Goal: Transaction & Acquisition: Purchase product/service

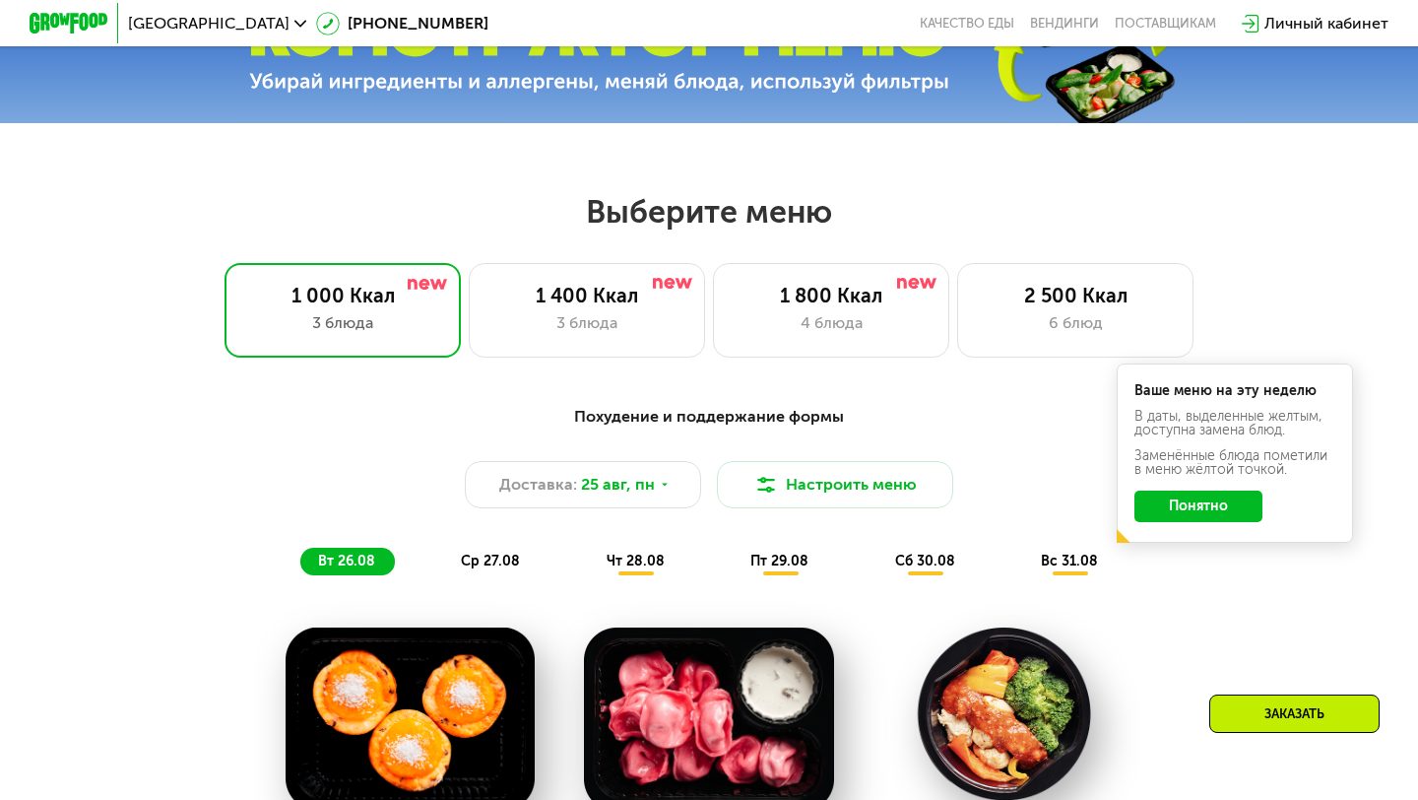
scroll to position [740, 0]
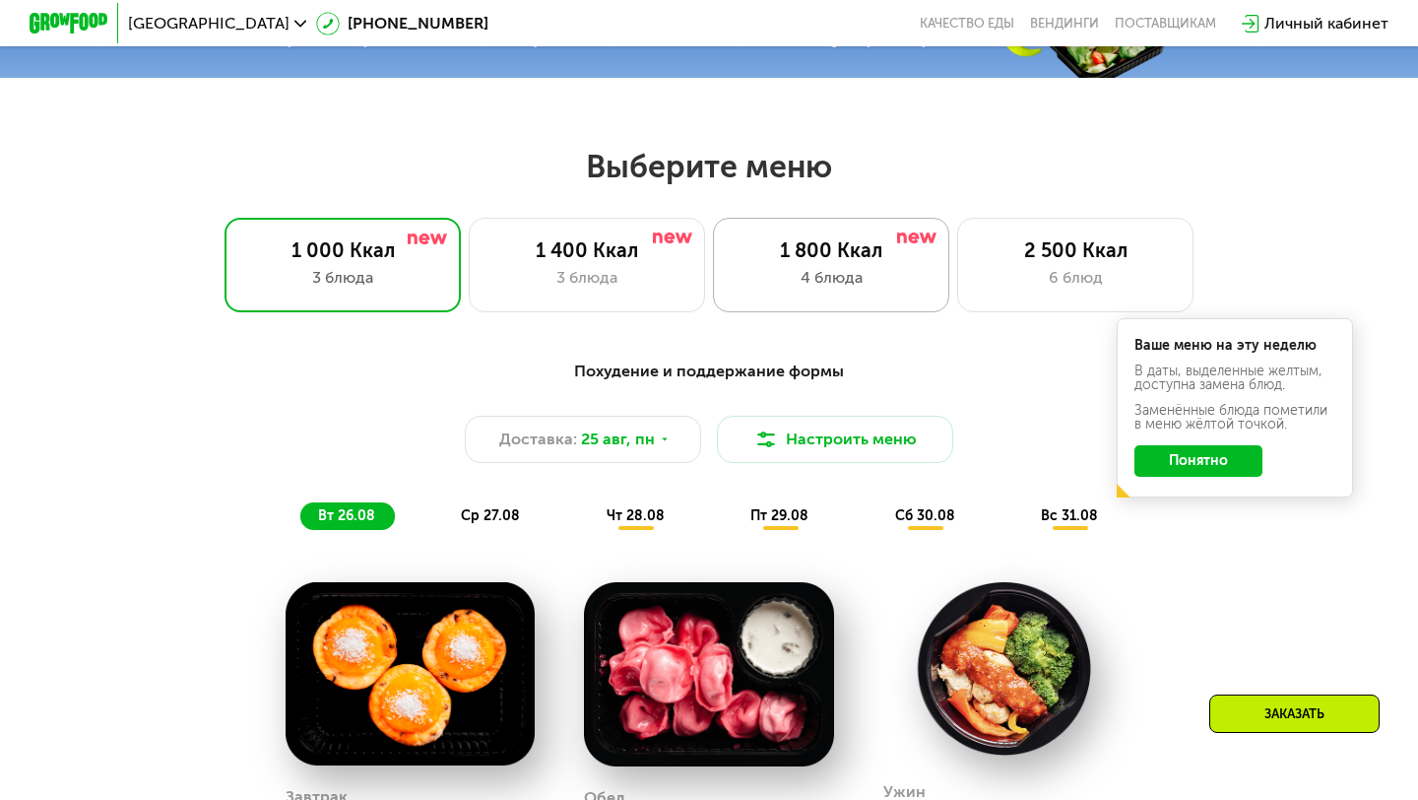
click at [876, 277] on div "4 блюда" at bounding box center [831, 278] width 195 height 24
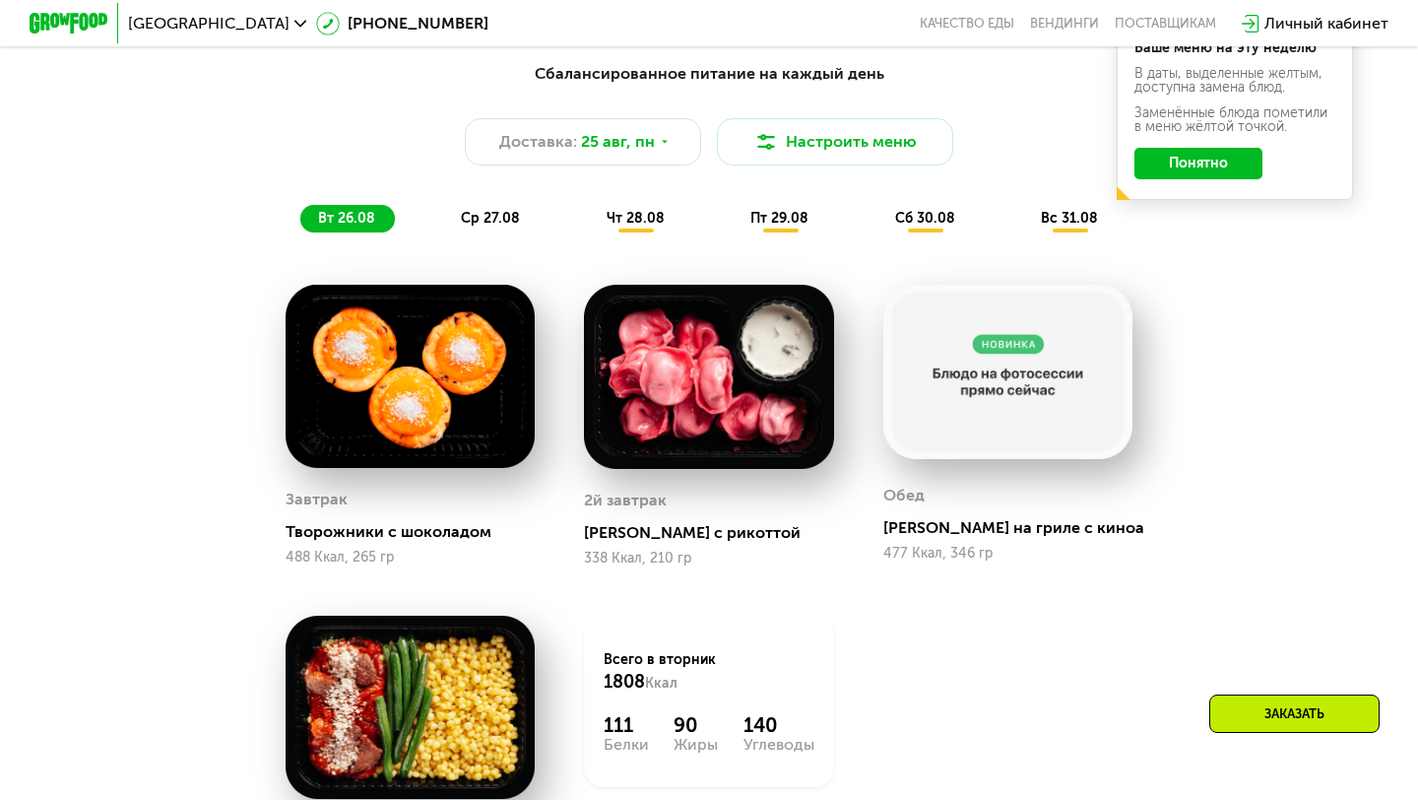
scroll to position [960, 0]
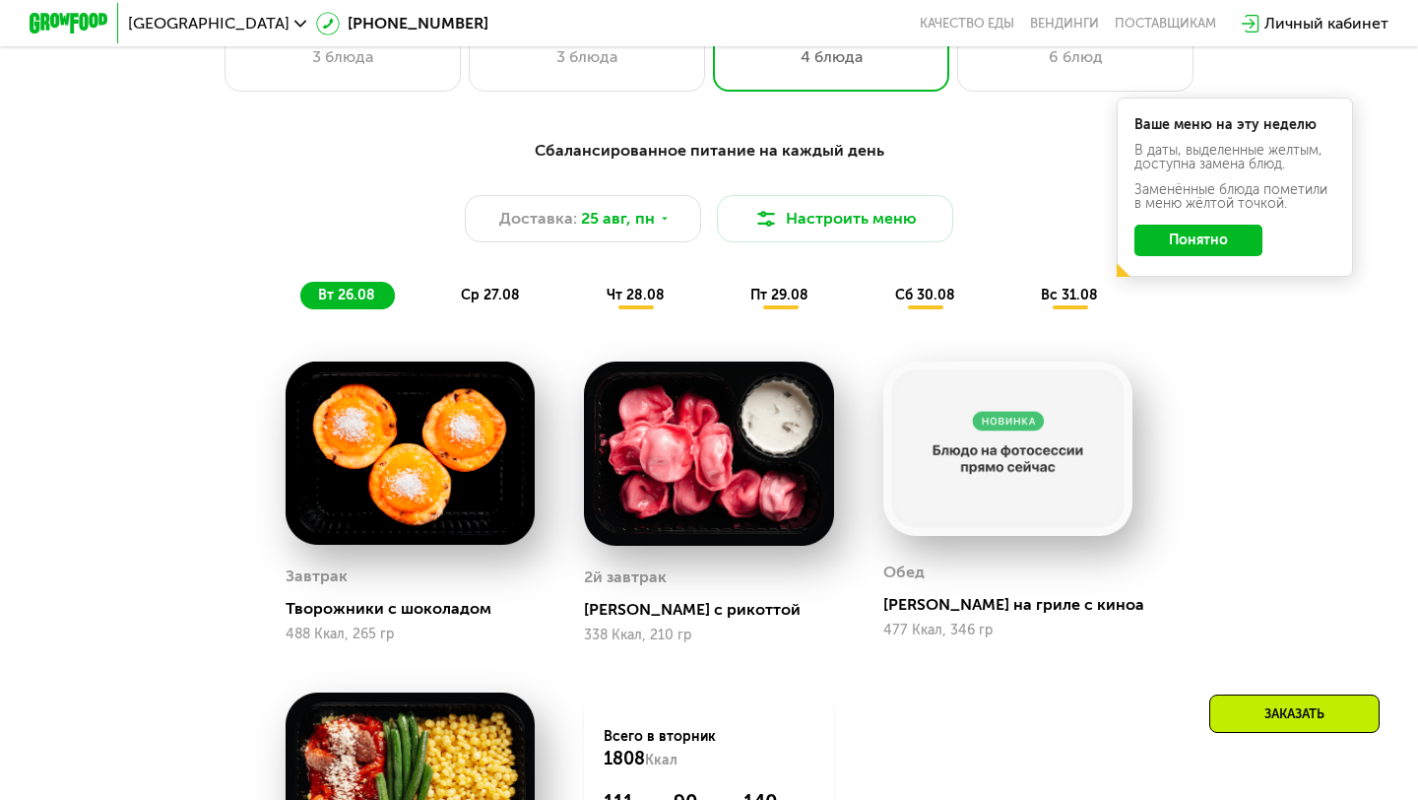
click at [1221, 231] on button "Понятно" at bounding box center [1199, 241] width 128 height 32
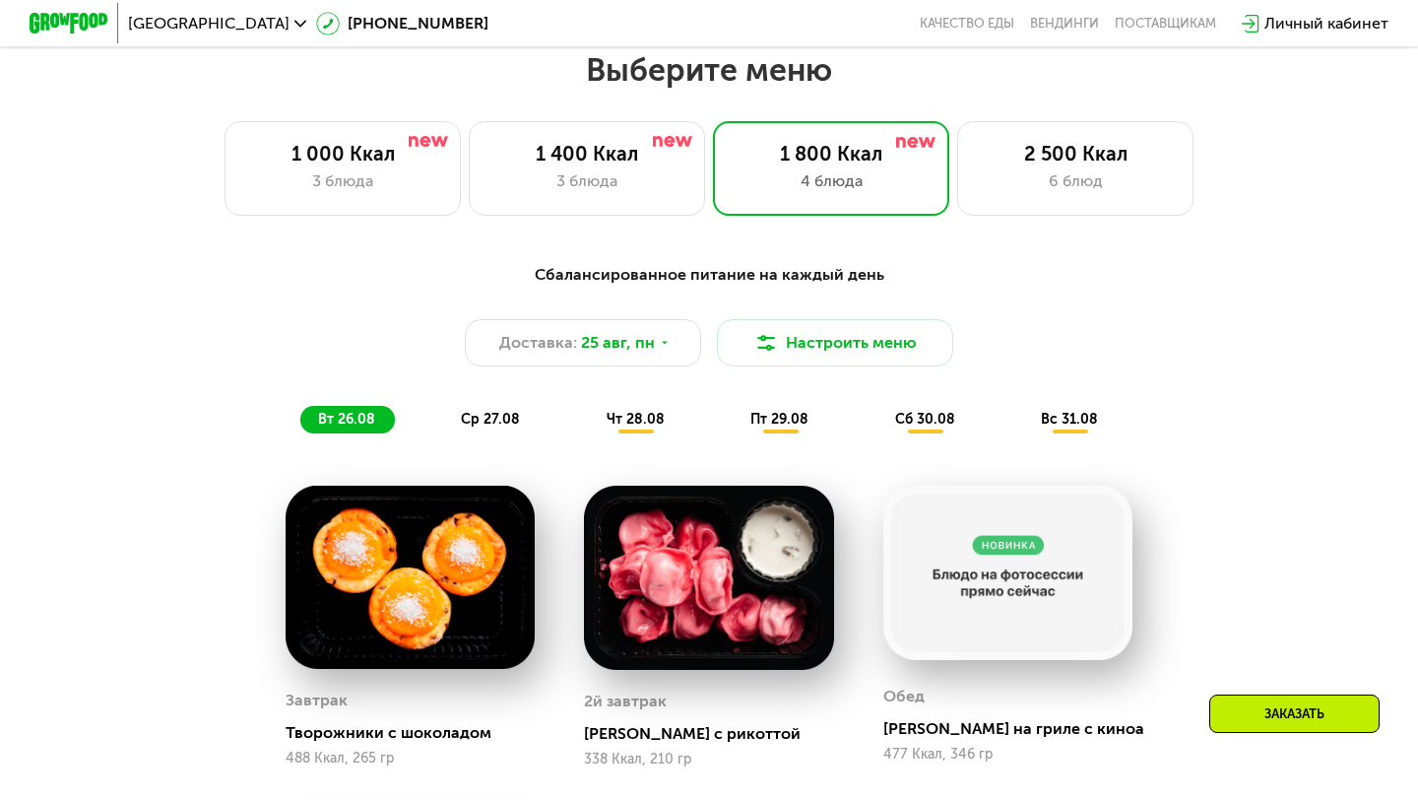
scroll to position [802, 0]
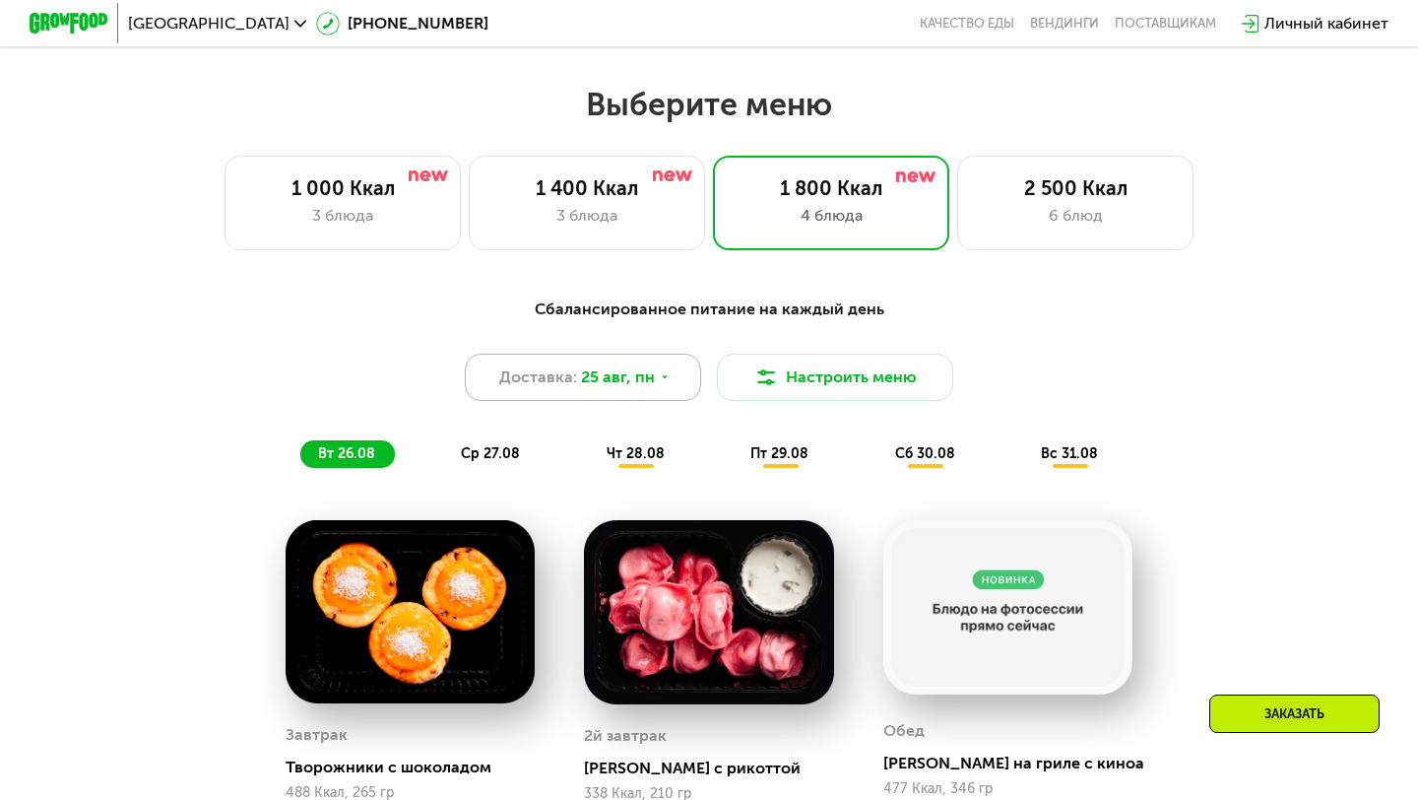
click at [663, 377] on icon at bounding box center [665, 377] width 12 height 12
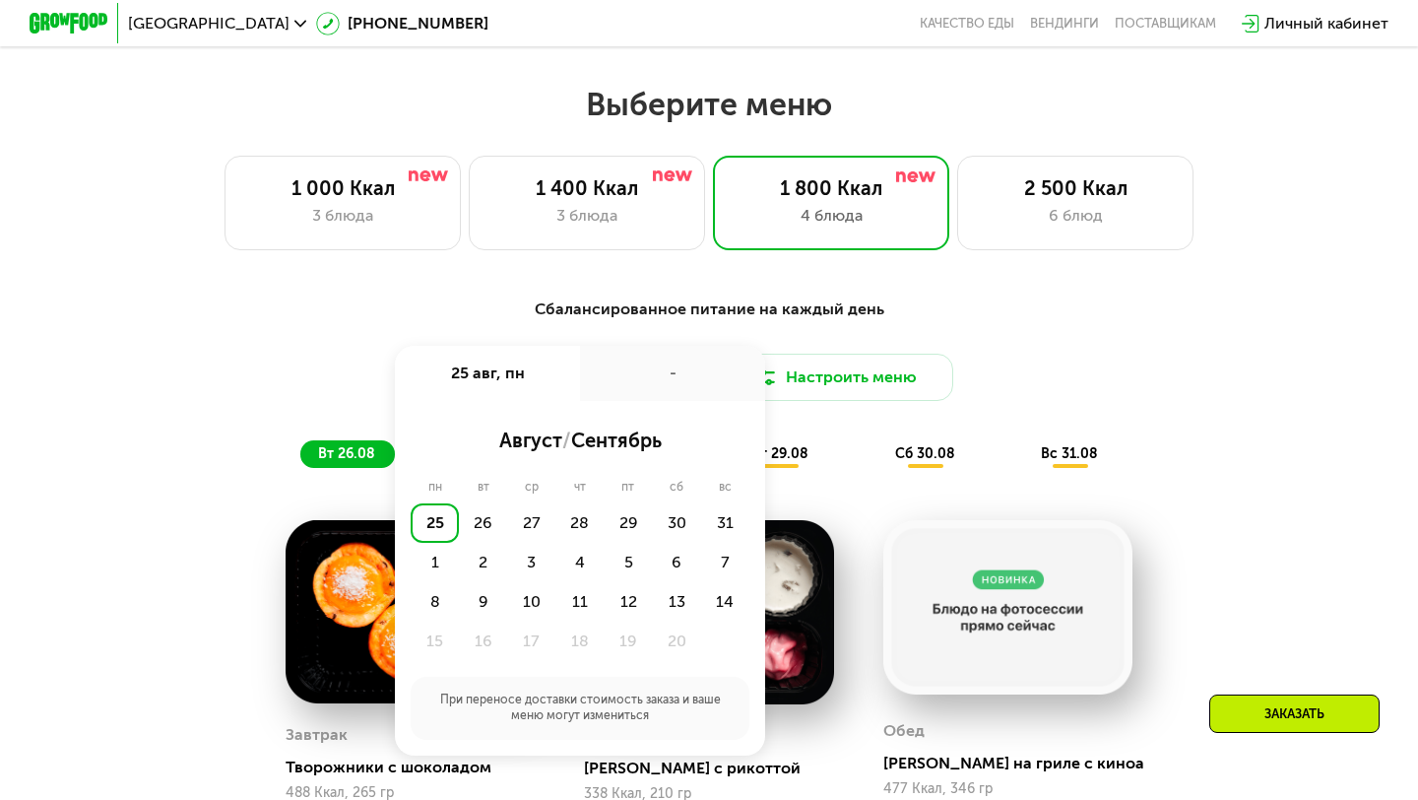
click at [1175, 376] on div "Доставка: 25 авг, пн 25 авг, пн - август / сентябрь пн вт ср чт пт сб вс 25 26 …" at bounding box center [709, 377] width 1166 height 47
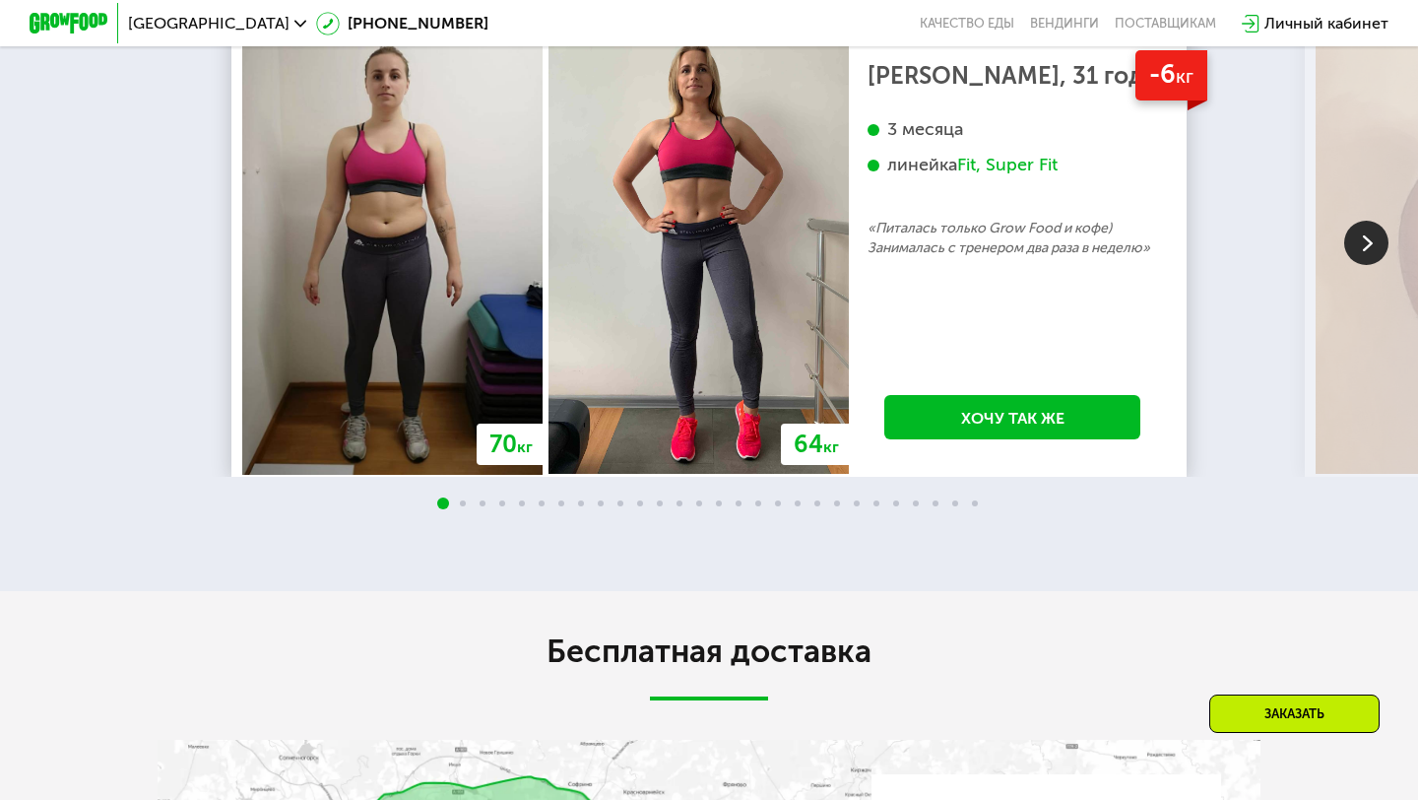
scroll to position [3522, 0]
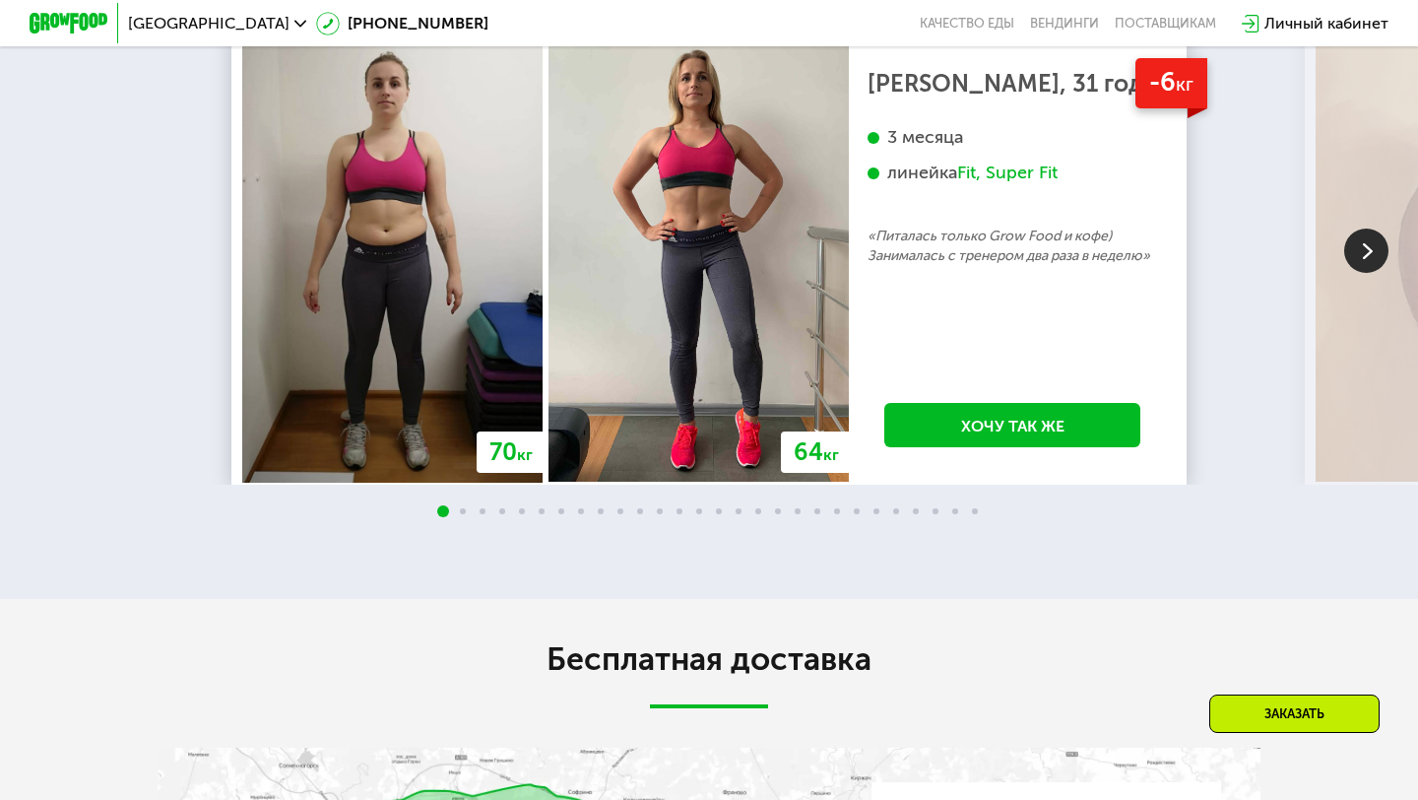
click at [1370, 254] on img at bounding box center [1366, 250] width 44 height 44
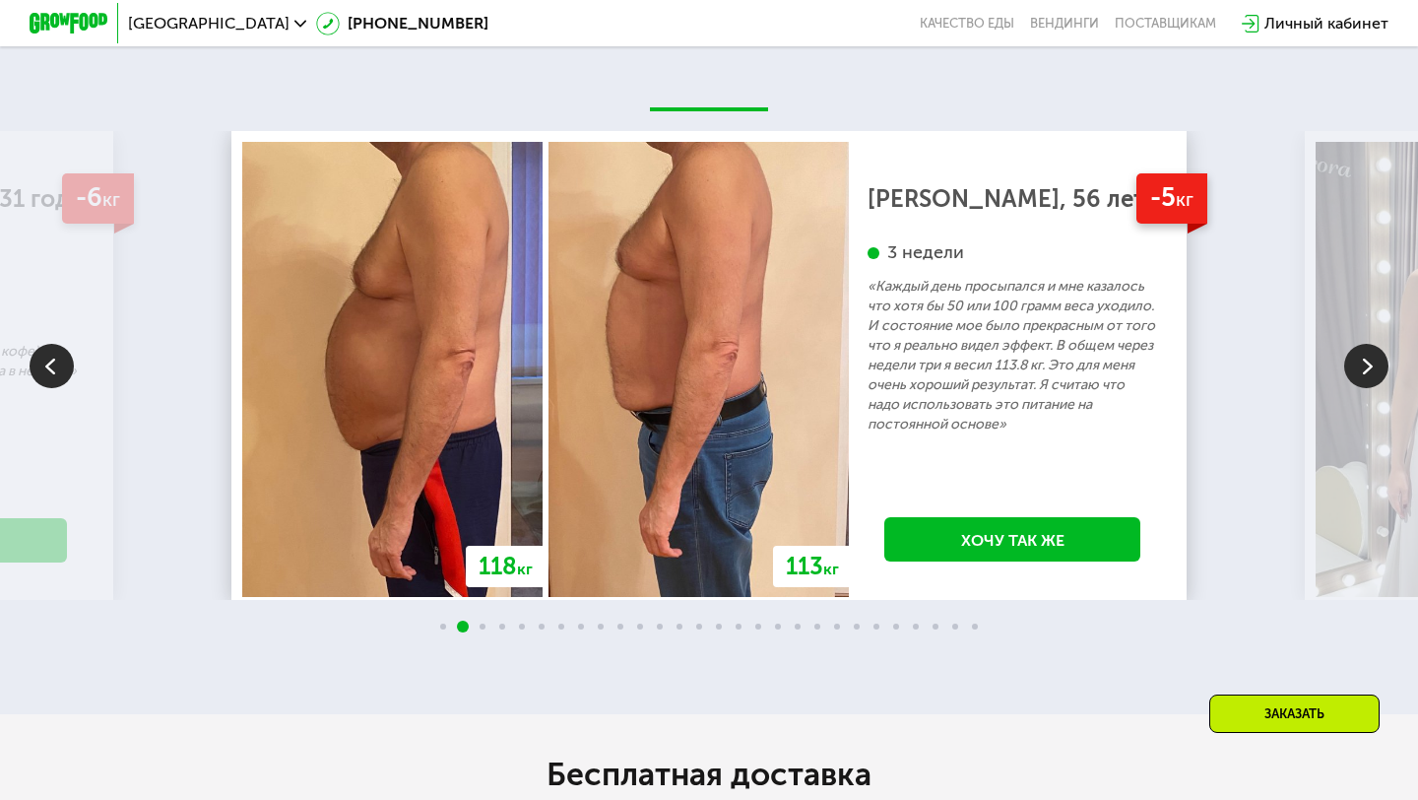
scroll to position [3394, 0]
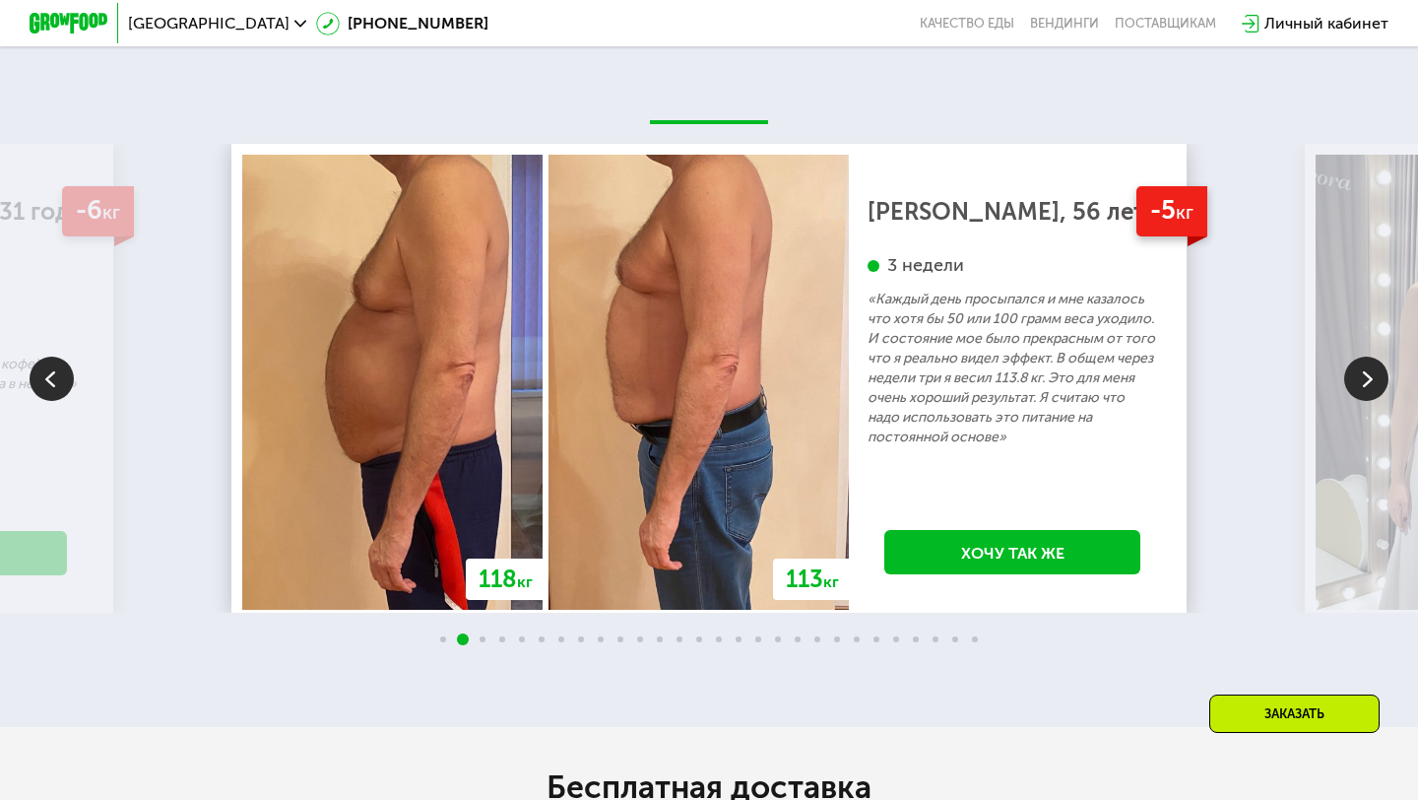
click at [1366, 368] on img at bounding box center [1366, 379] width 44 height 44
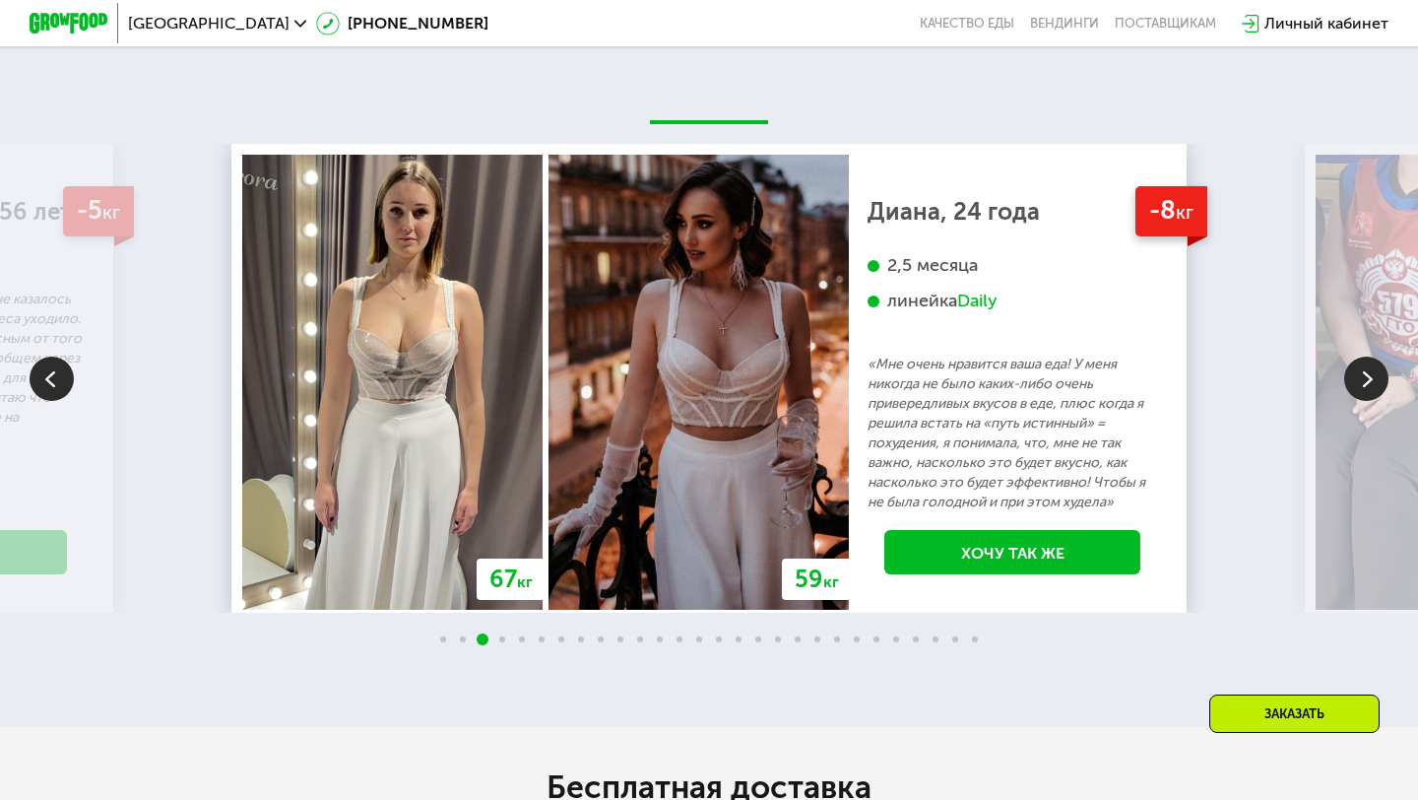
click at [1360, 381] on img at bounding box center [1366, 379] width 44 height 44
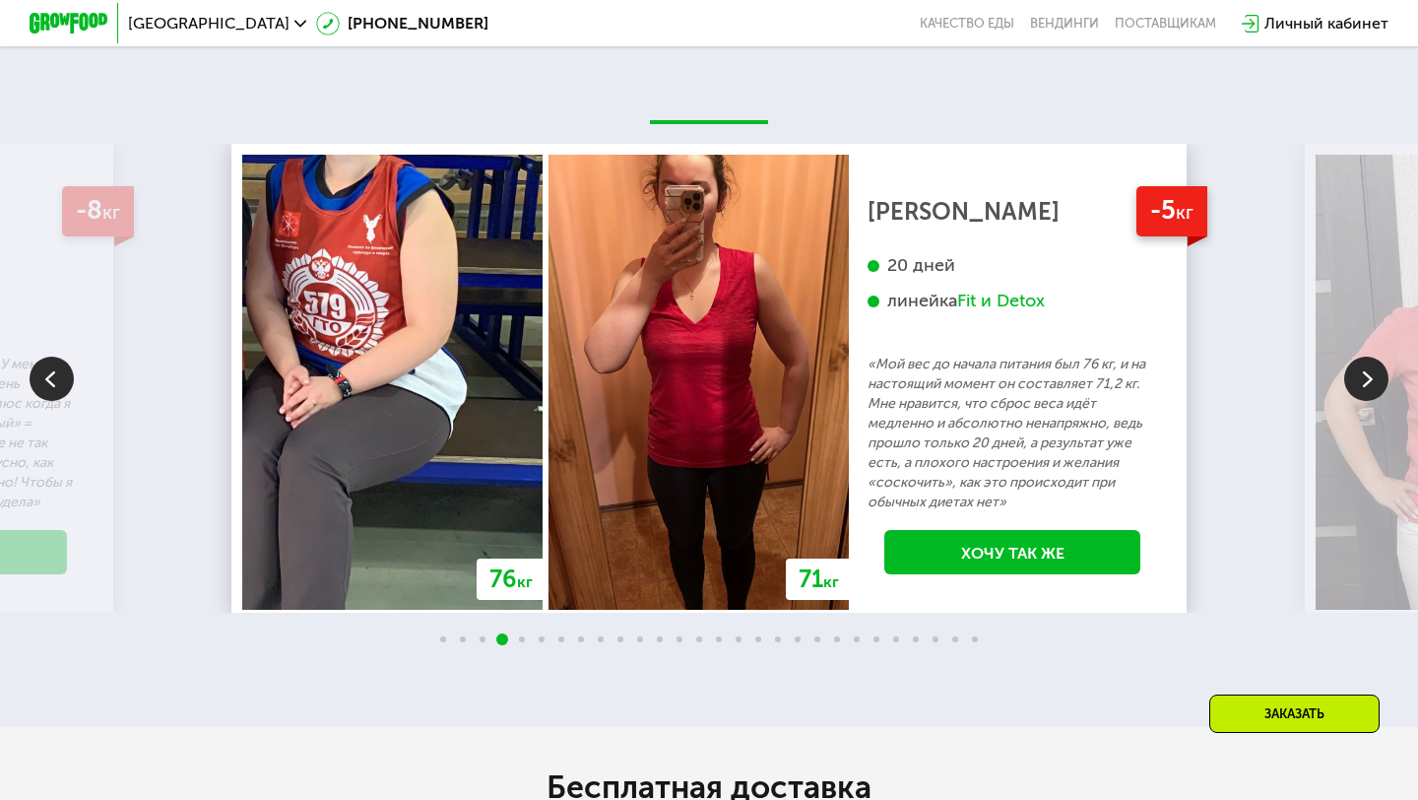
click at [1360, 381] on img at bounding box center [1366, 379] width 44 height 44
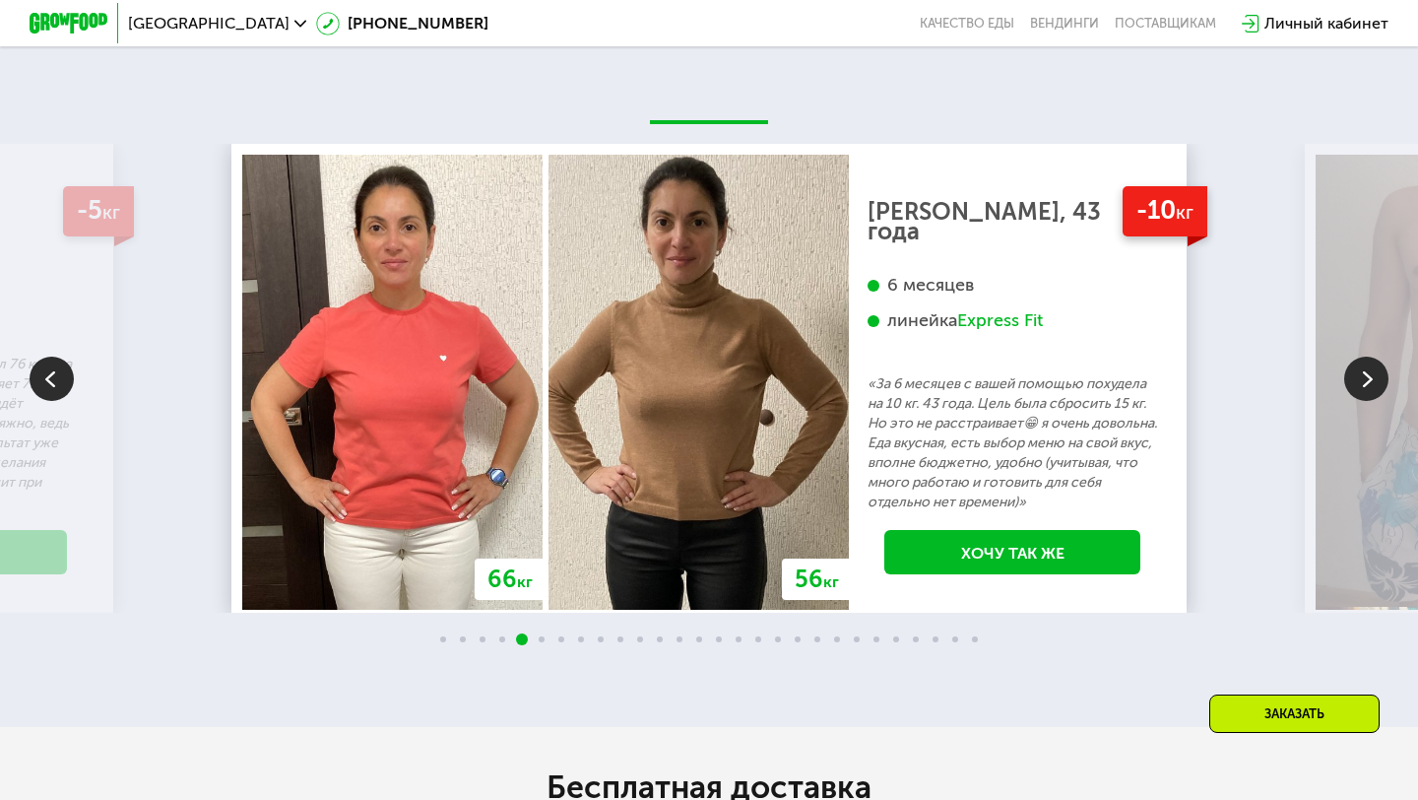
click at [1364, 372] on img at bounding box center [1366, 379] width 44 height 44
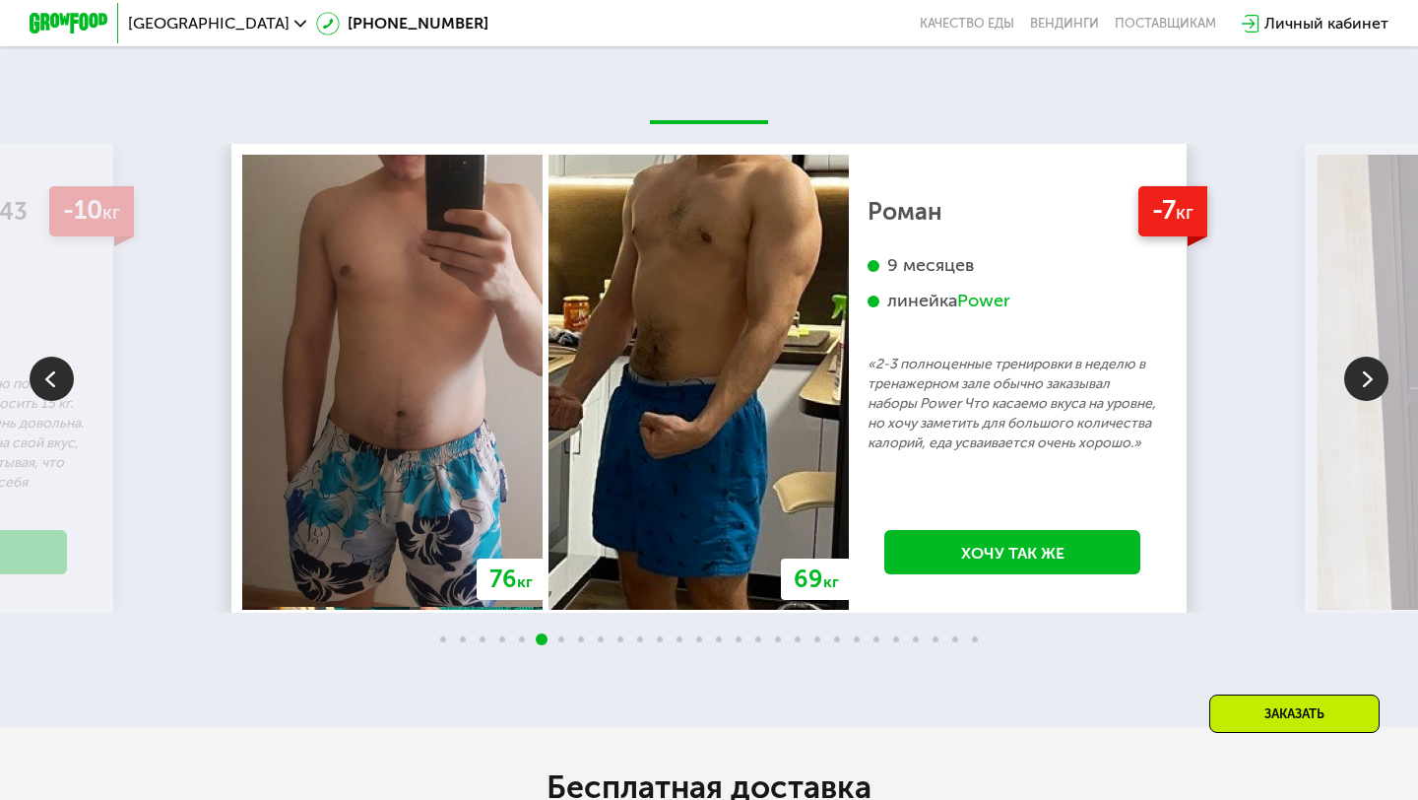
click at [1364, 372] on img at bounding box center [1366, 379] width 44 height 44
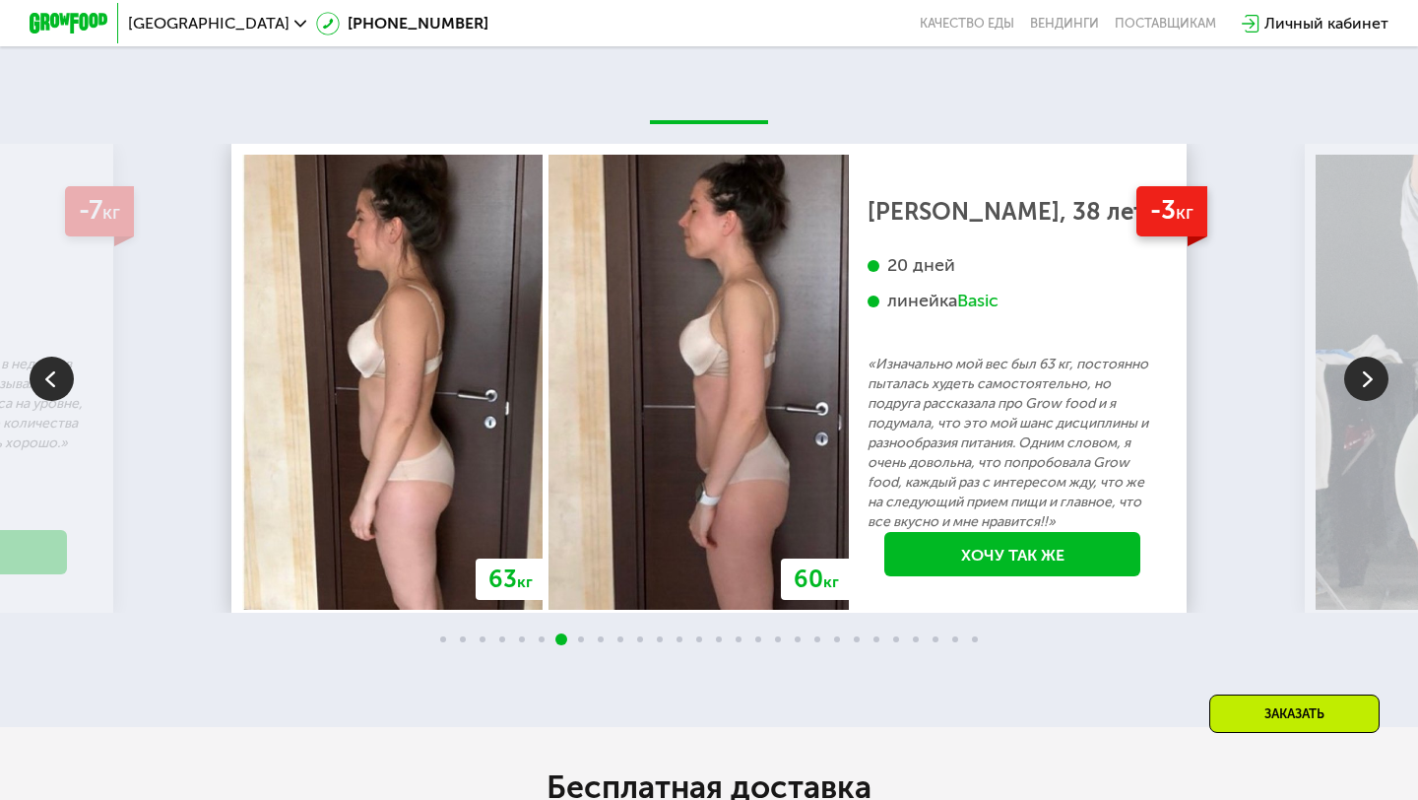
click at [1364, 372] on img at bounding box center [1366, 379] width 44 height 44
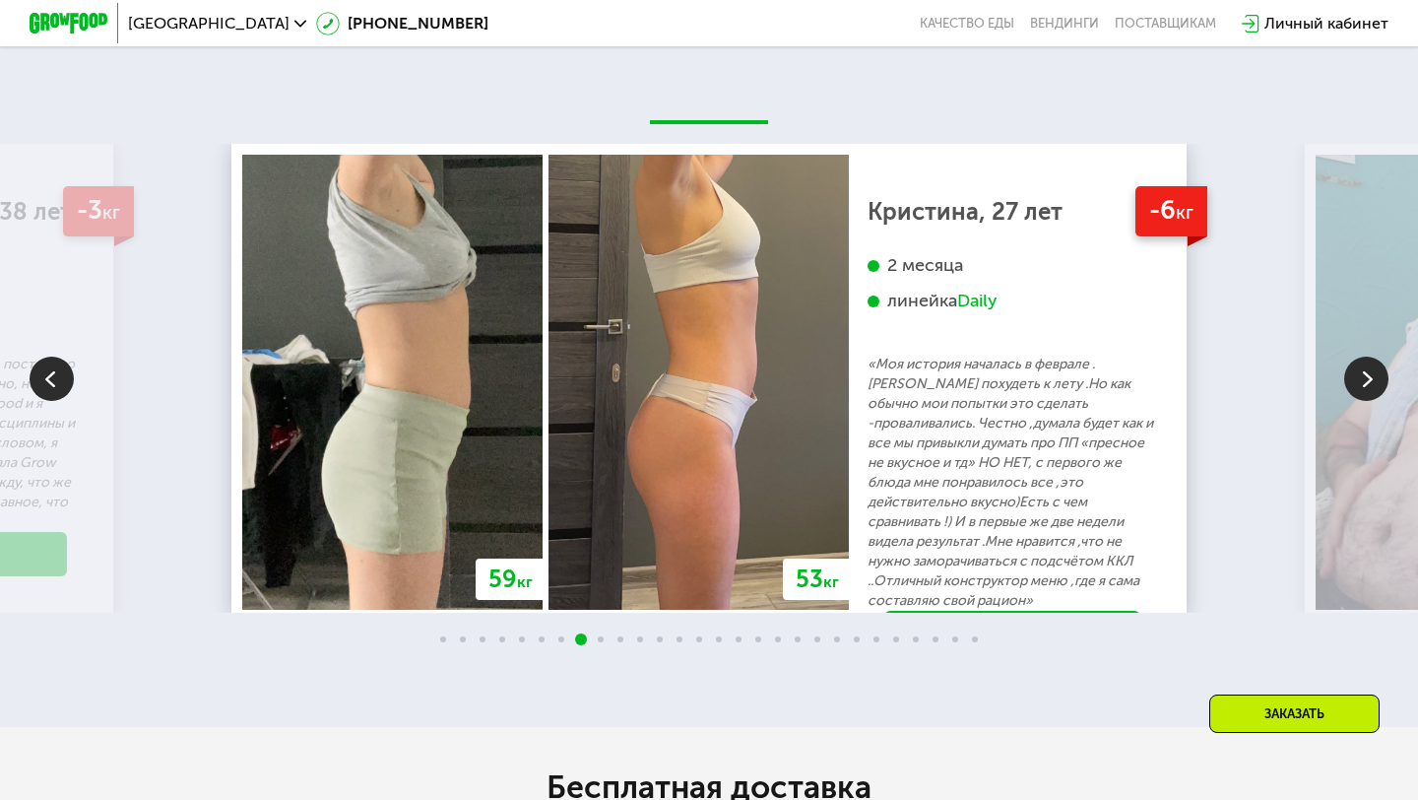
click at [1364, 372] on img at bounding box center [1366, 379] width 44 height 44
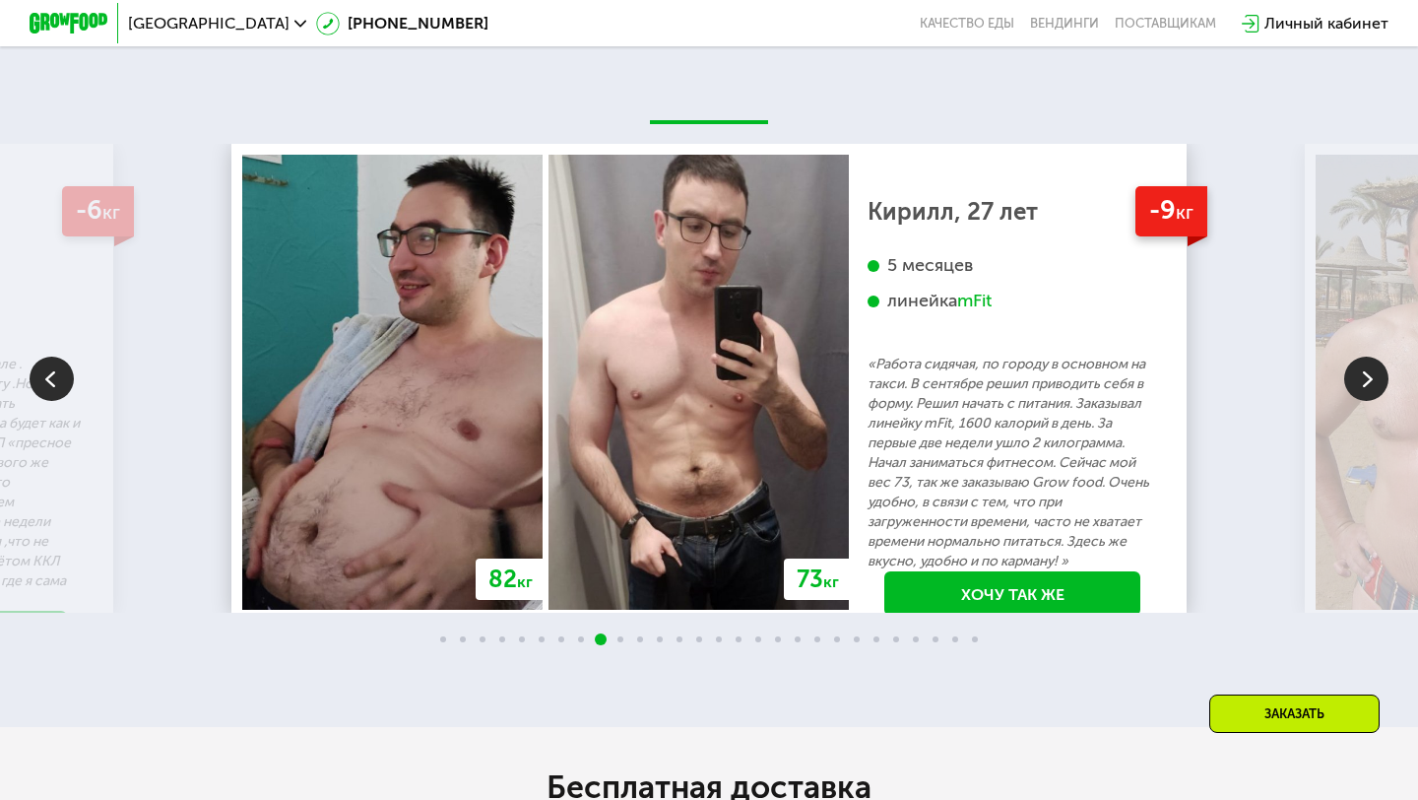
click at [1364, 372] on img at bounding box center [1366, 379] width 44 height 44
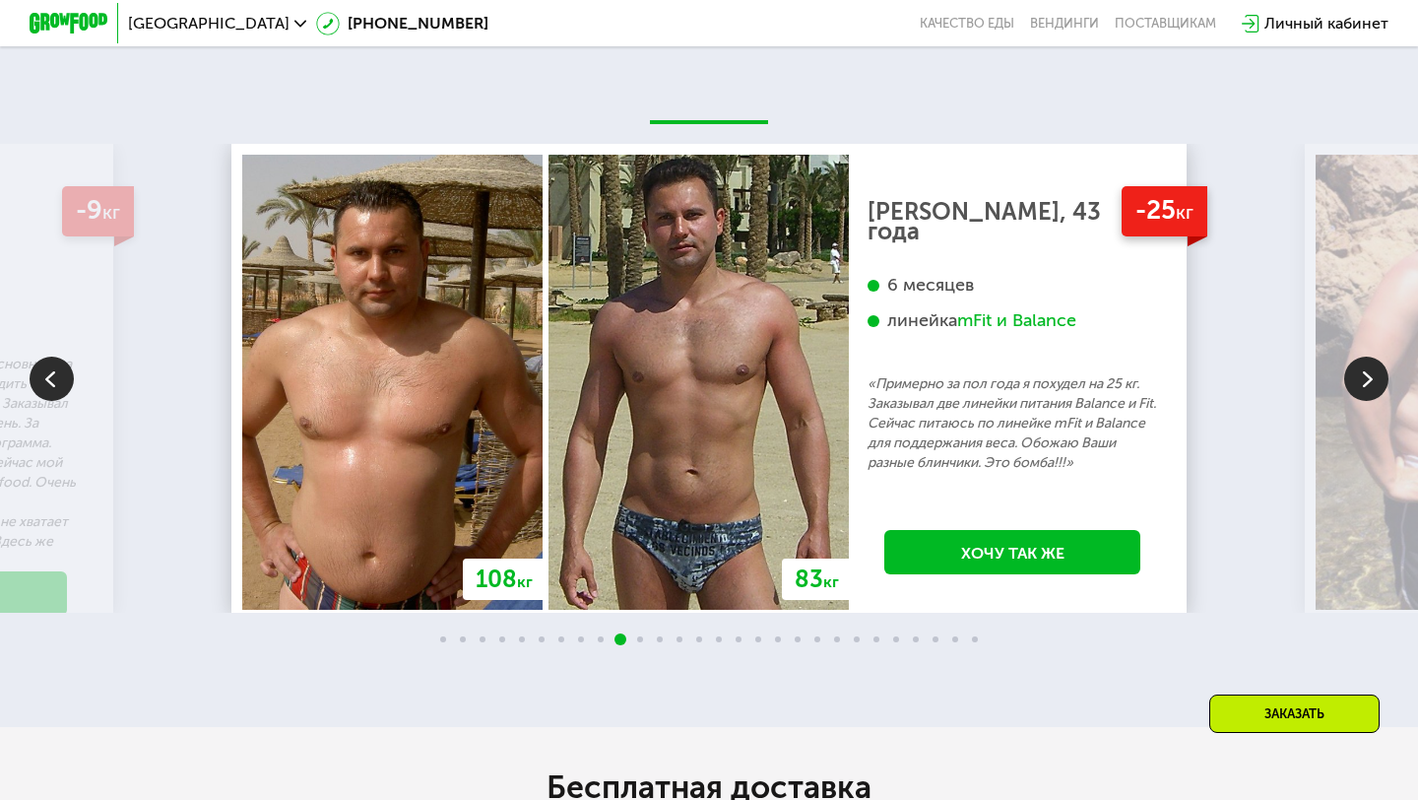
click at [1373, 385] on img at bounding box center [1366, 379] width 44 height 44
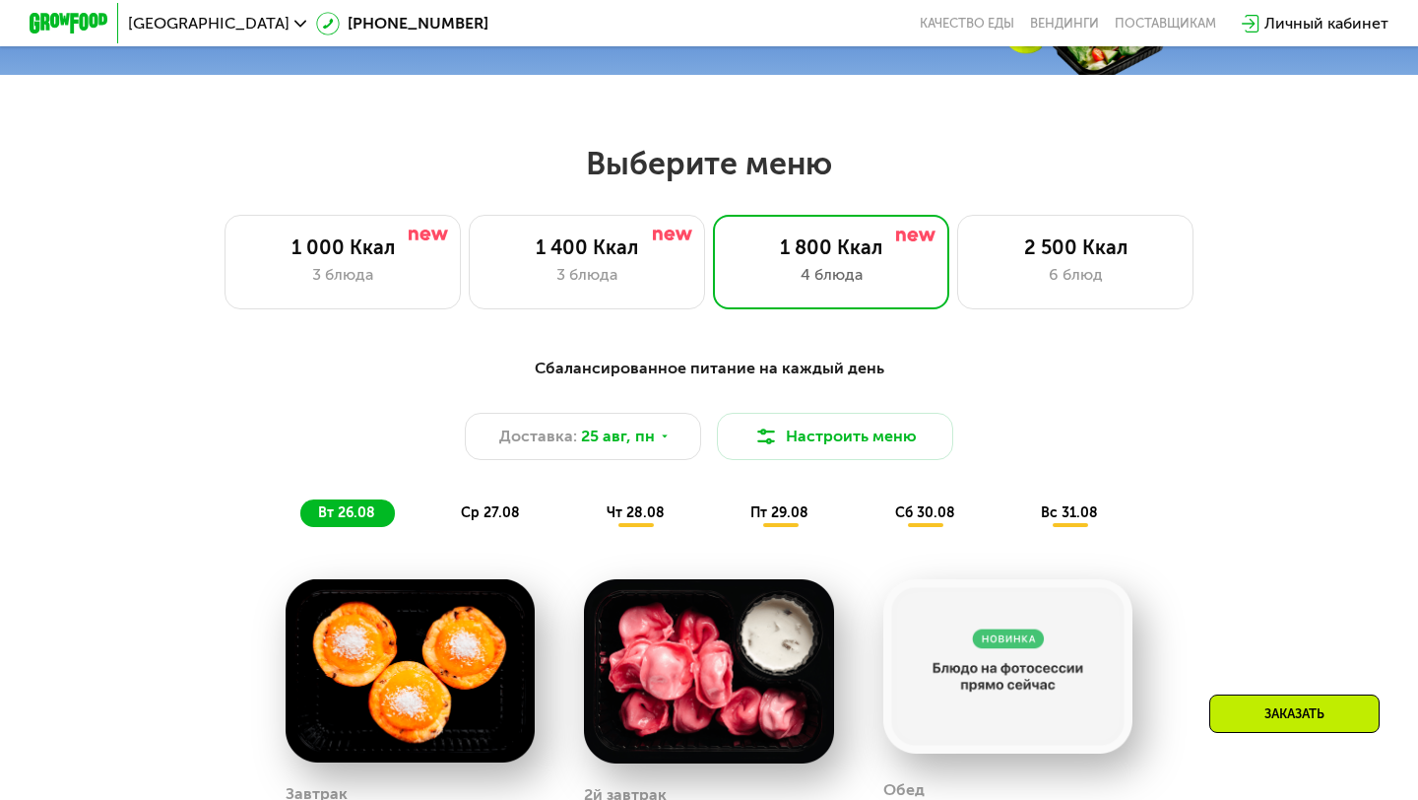
scroll to position [0, 0]
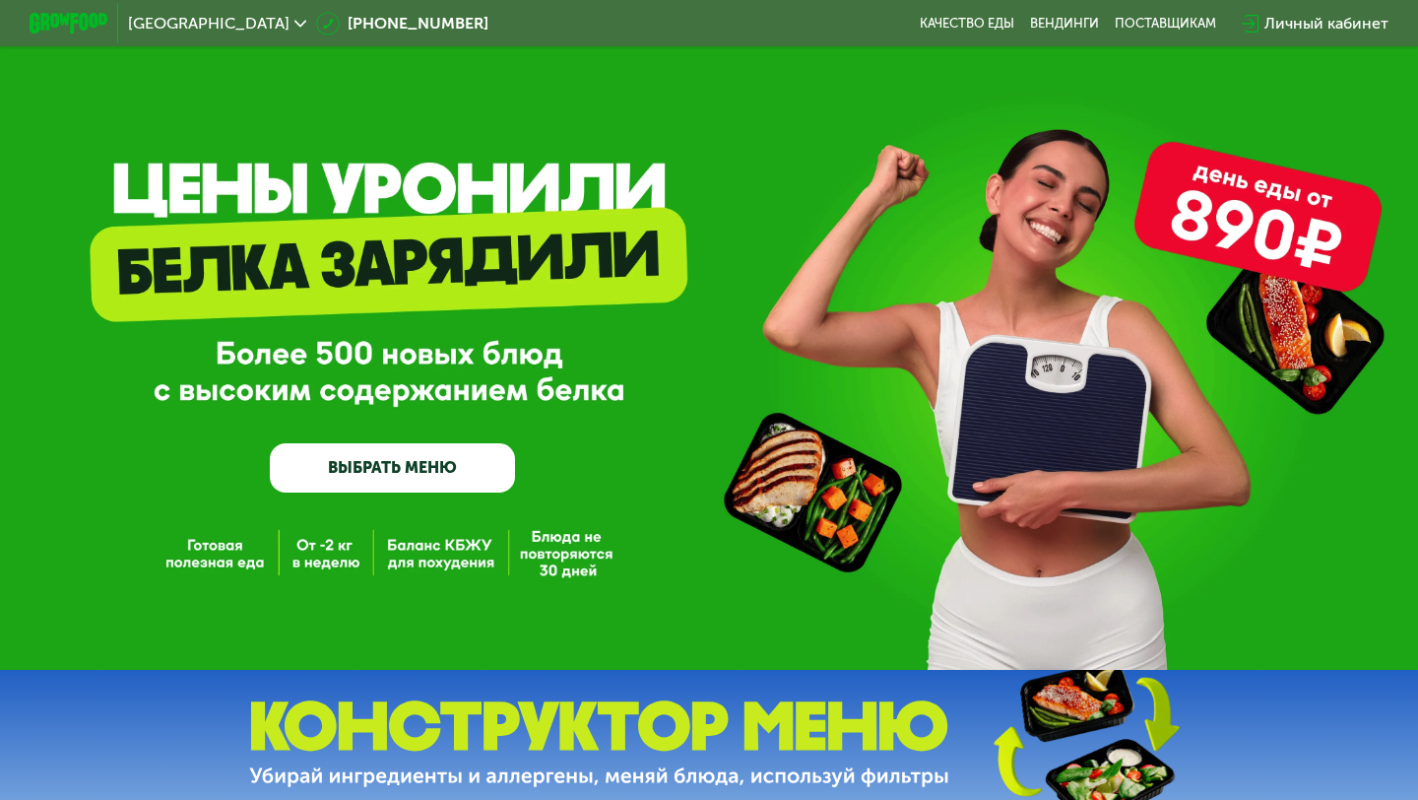
click at [409, 463] on link "ВЫБРАТЬ МЕНЮ" at bounding box center [392, 467] width 245 height 49
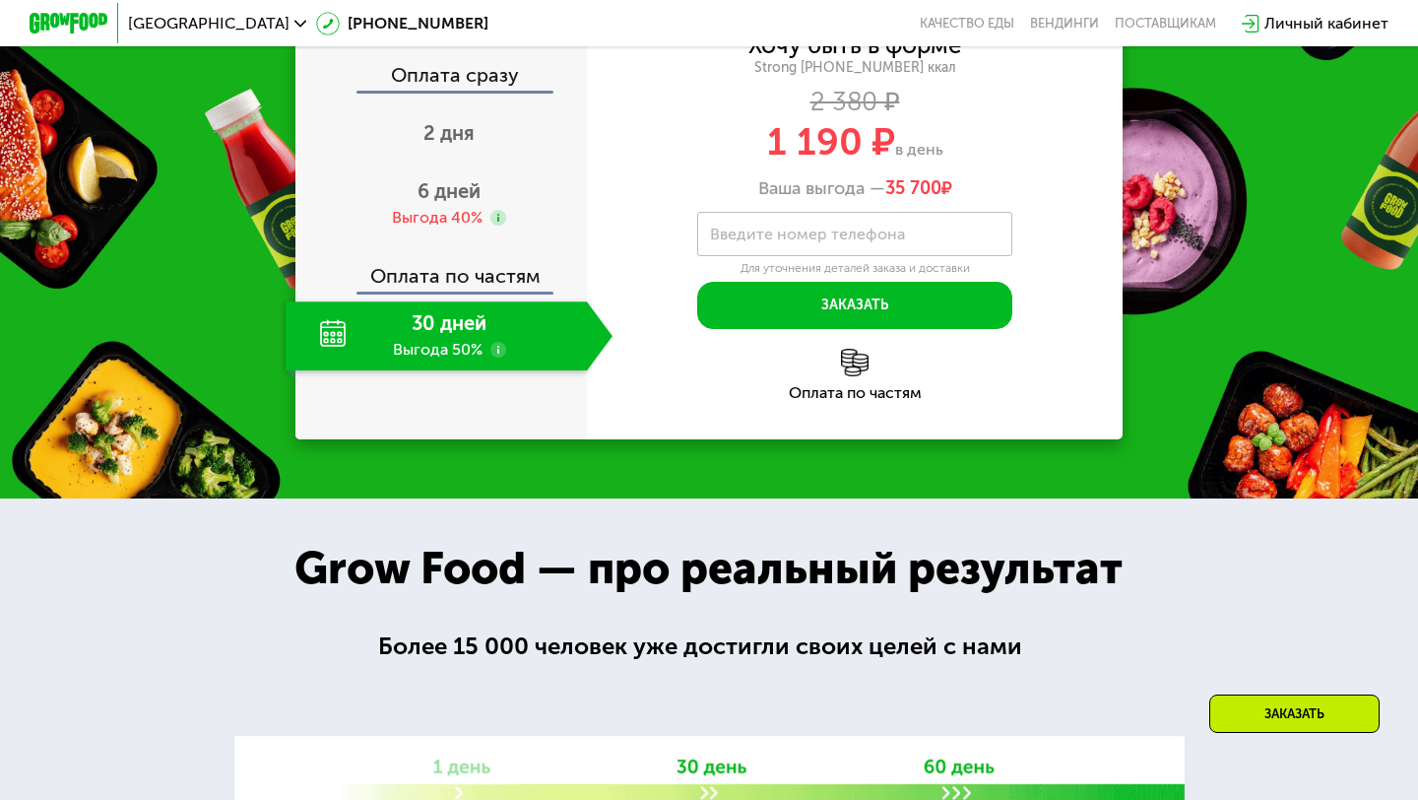
scroll to position [2230, 0]
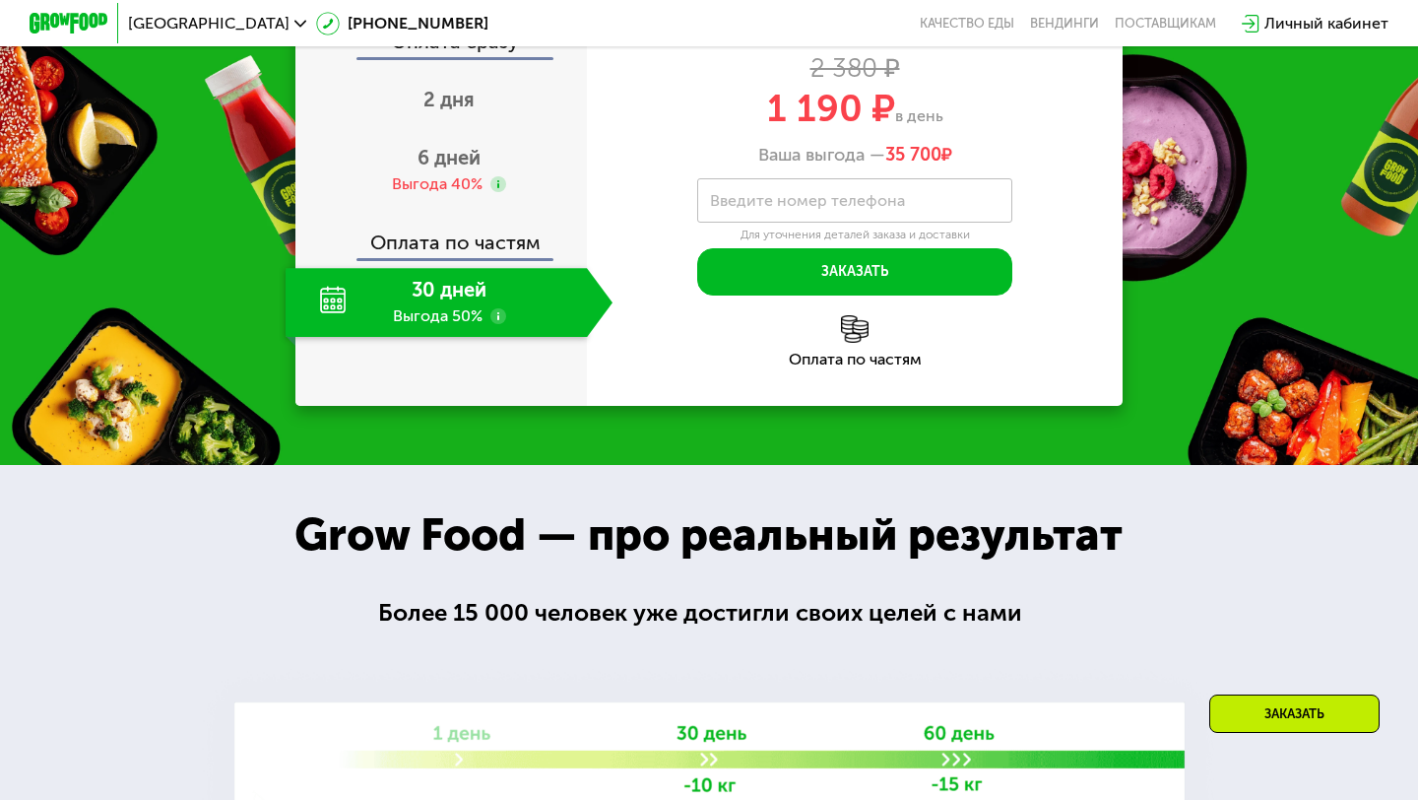
click at [882, 206] on label "Введите номер телефона" at bounding box center [807, 200] width 195 height 11
click at [882, 207] on input "Введите номер телефона" at bounding box center [854, 200] width 315 height 44
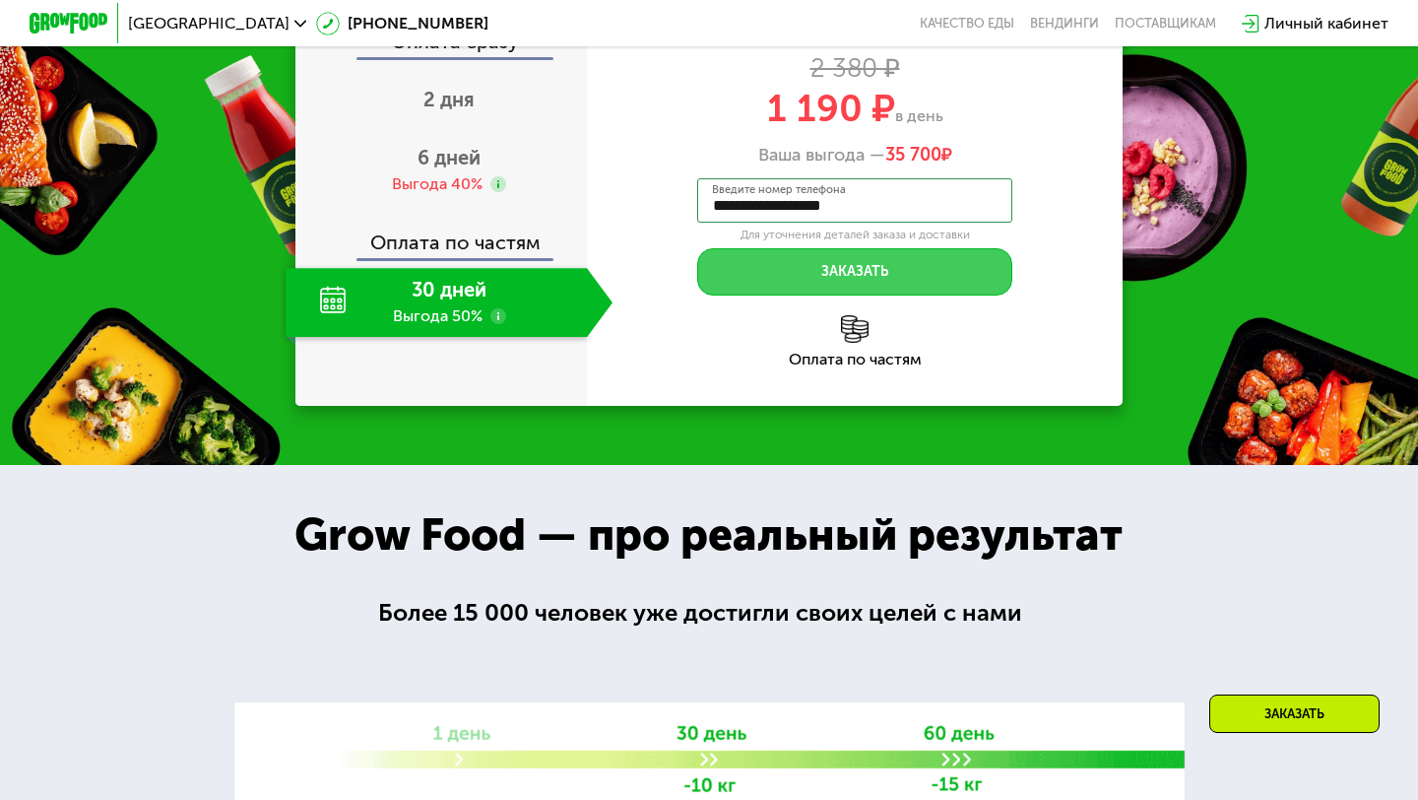
type input "**********"
click at [901, 283] on button "Заказать" at bounding box center [854, 271] width 315 height 47
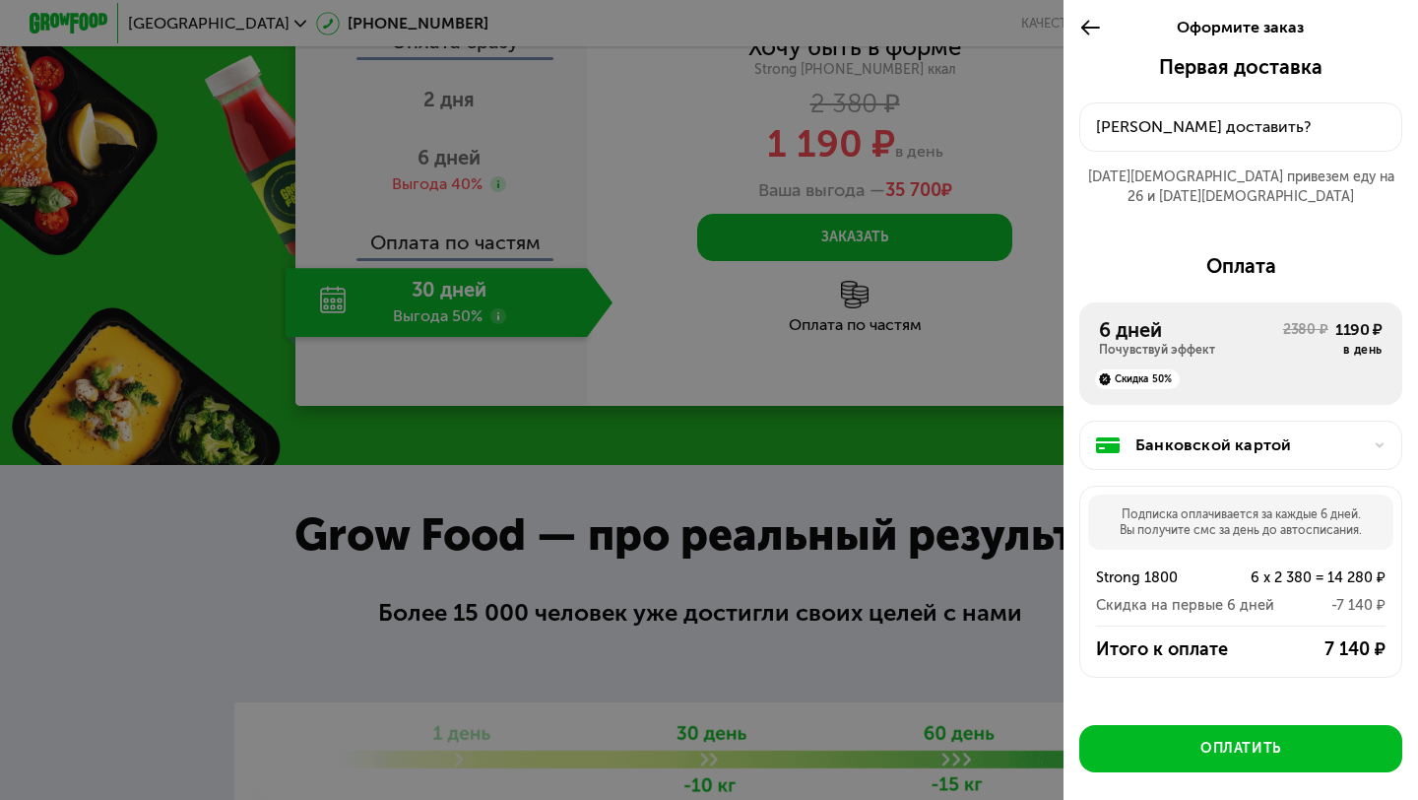
click at [1234, 122] on div "[PERSON_NAME] доставить?" at bounding box center [1241, 127] width 290 height 24
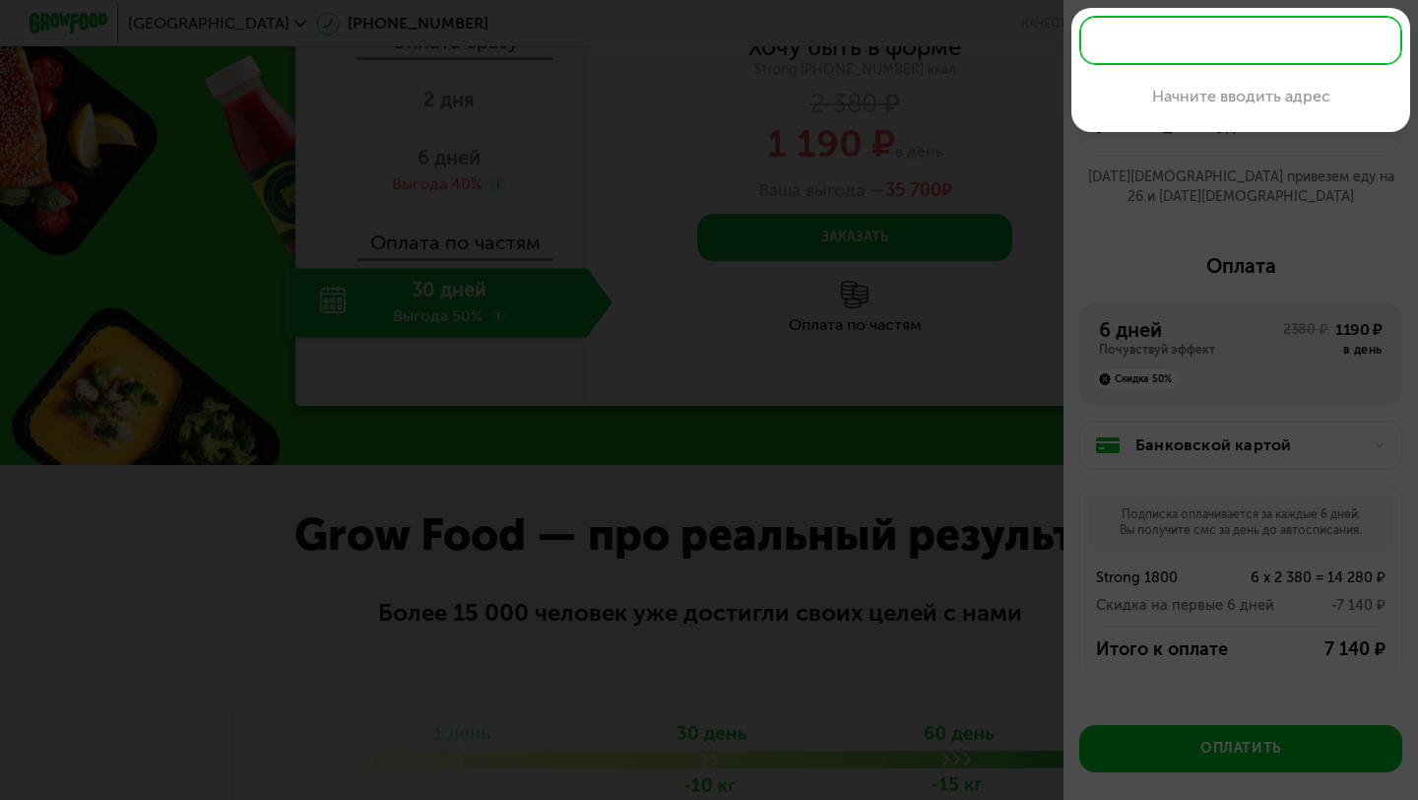
click at [1162, 33] on input "text" at bounding box center [1240, 40] width 323 height 49
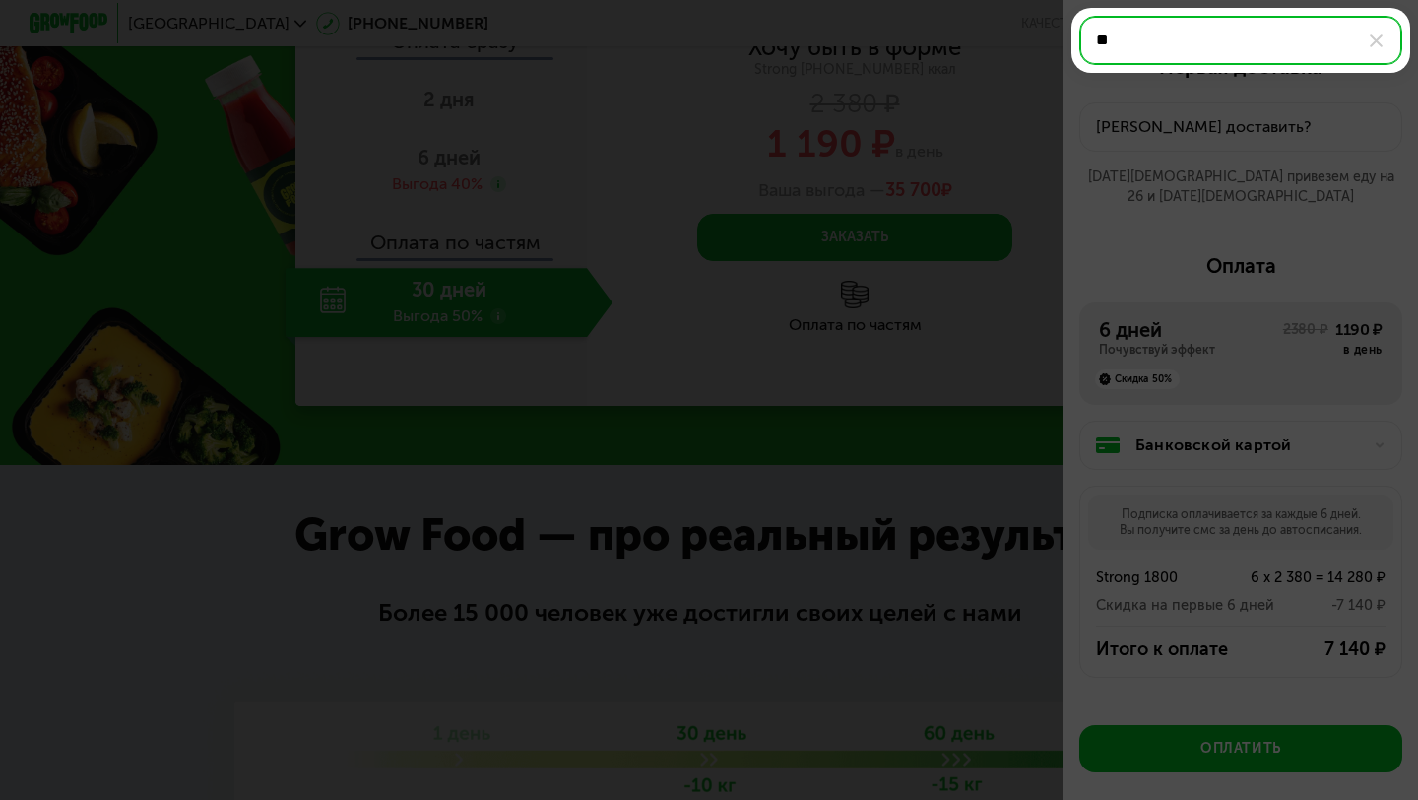
type input "*"
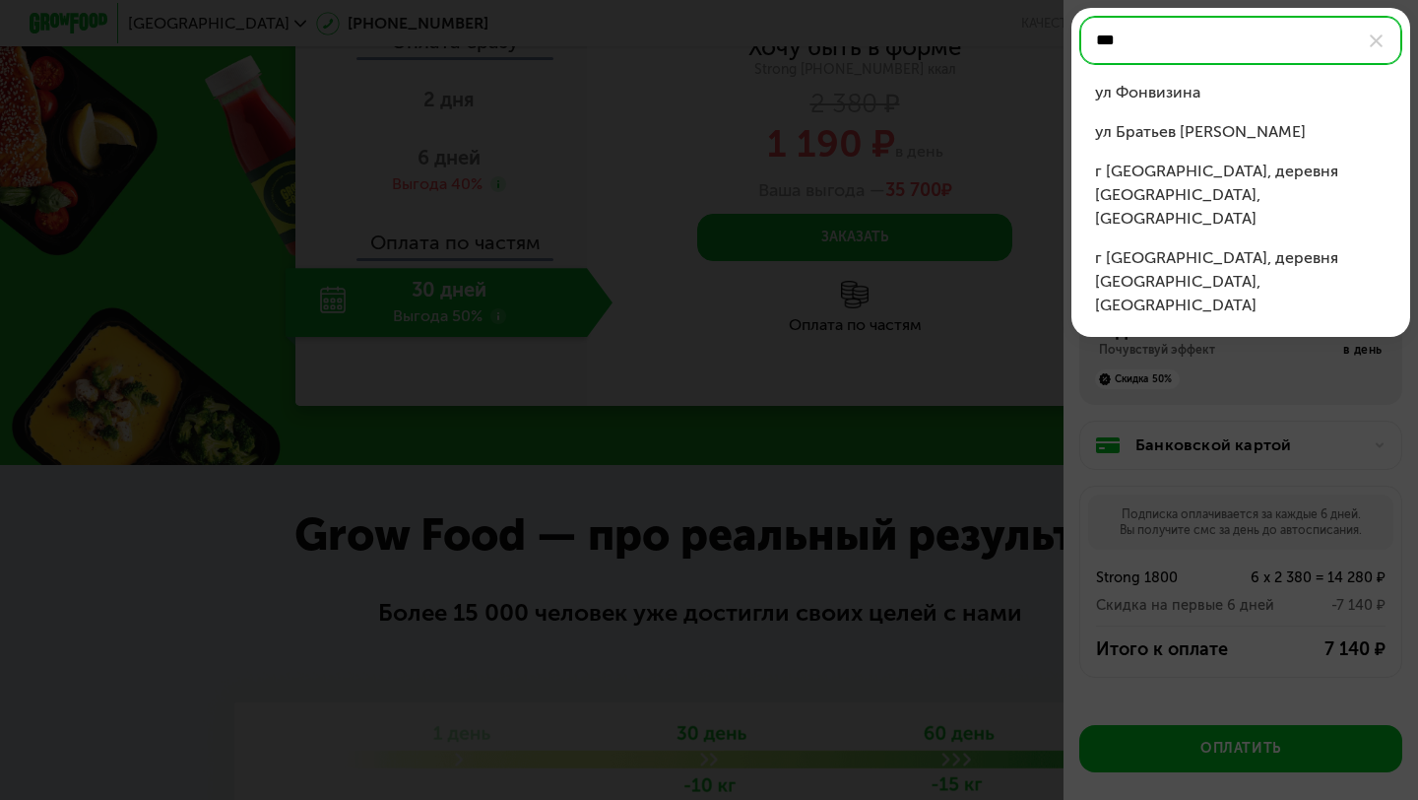
click at [1183, 99] on div "ул Фонвизина" at bounding box center [1241, 93] width 292 height 24
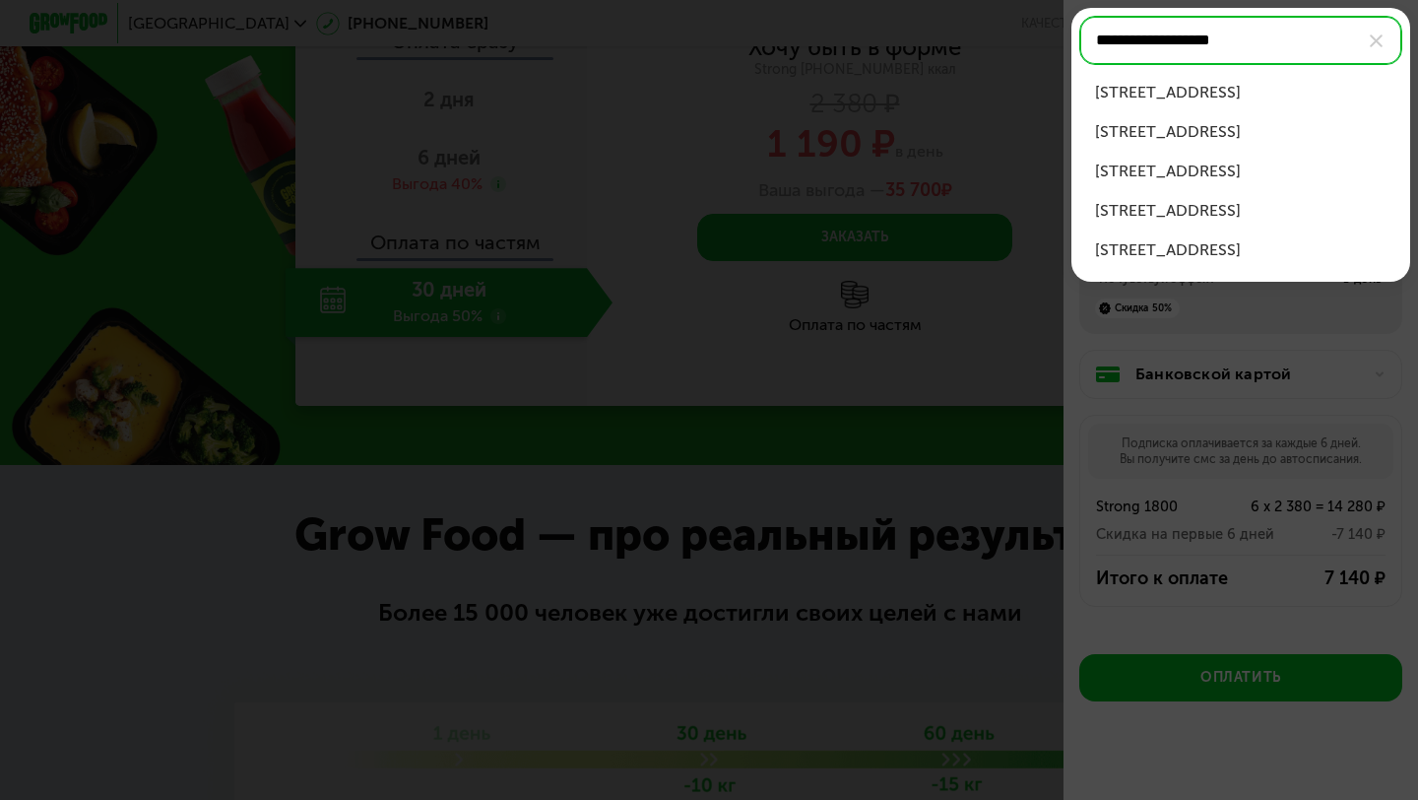
click at [1281, 45] on input "**********" at bounding box center [1240, 40] width 323 height 49
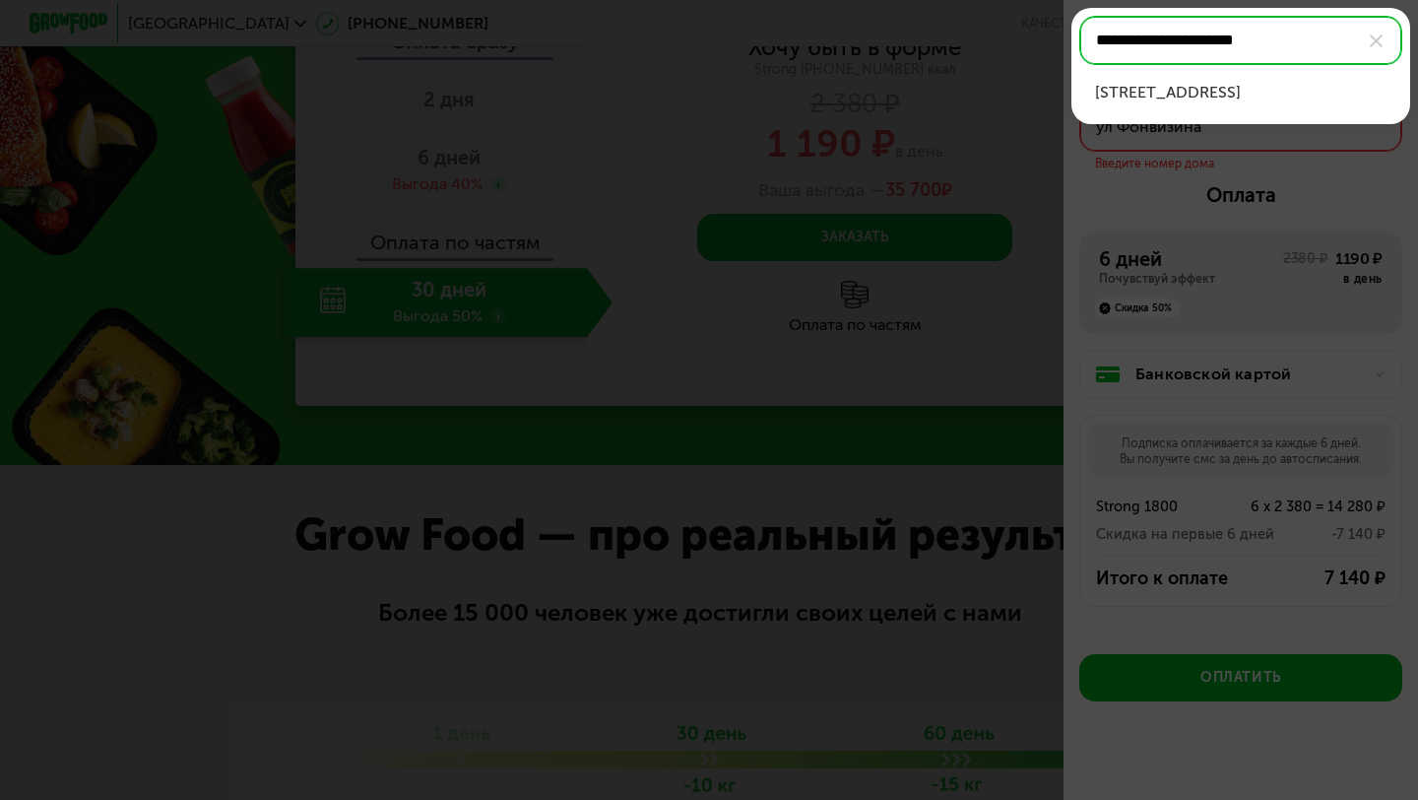
click at [1283, 98] on div "[STREET_ADDRESS]" at bounding box center [1241, 93] width 292 height 24
type input "**********"
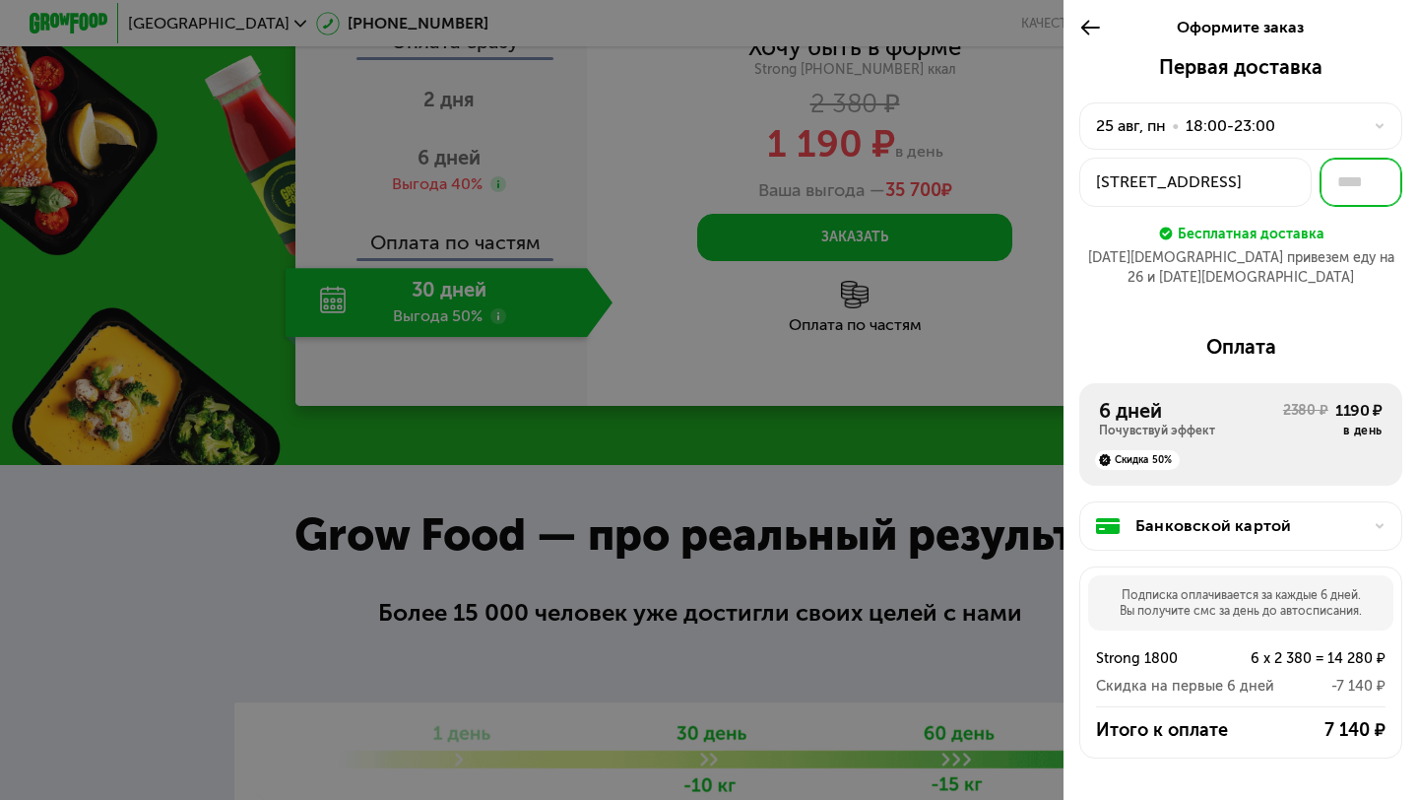
click at [1361, 166] on input "text" at bounding box center [1361, 182] width 83 height 49
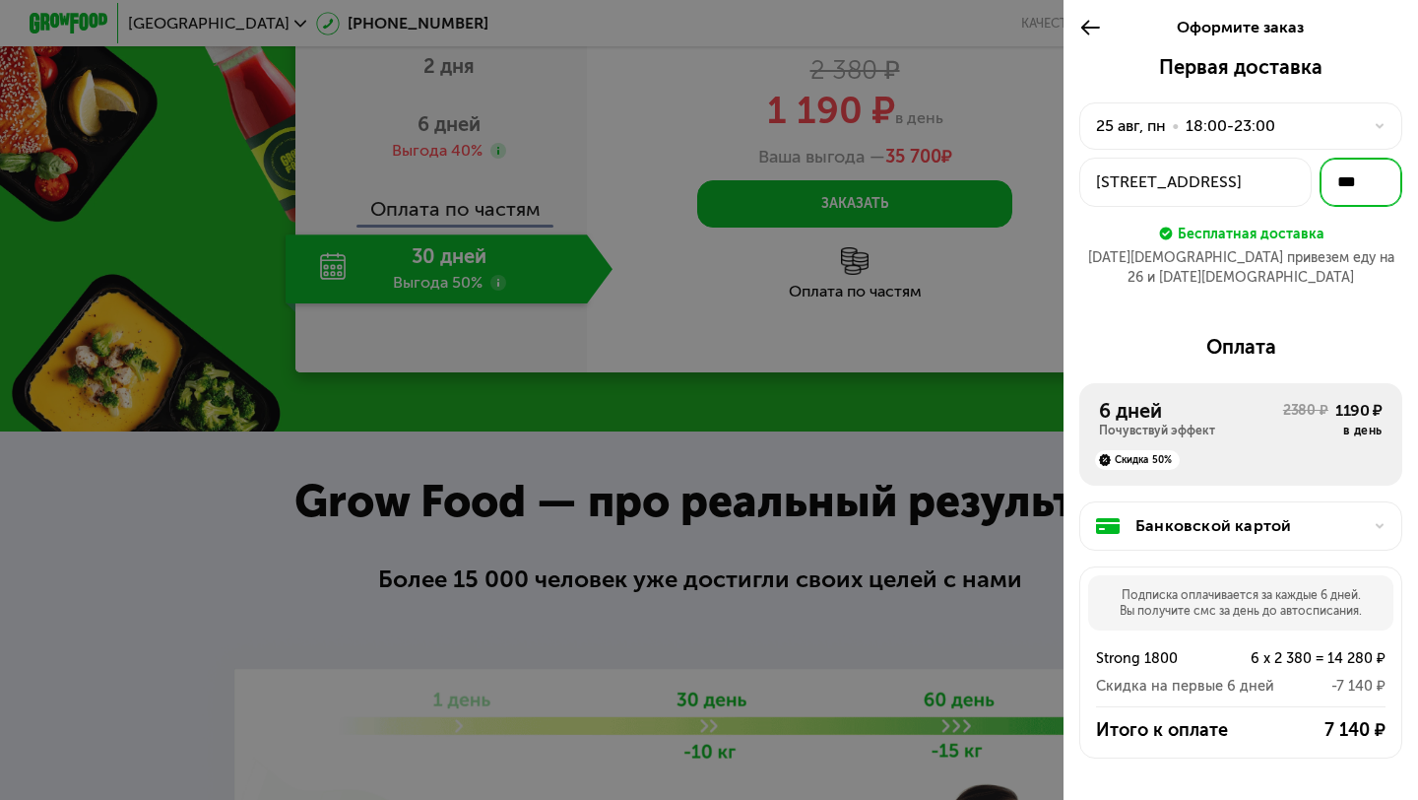
scroll to position [37, 0]
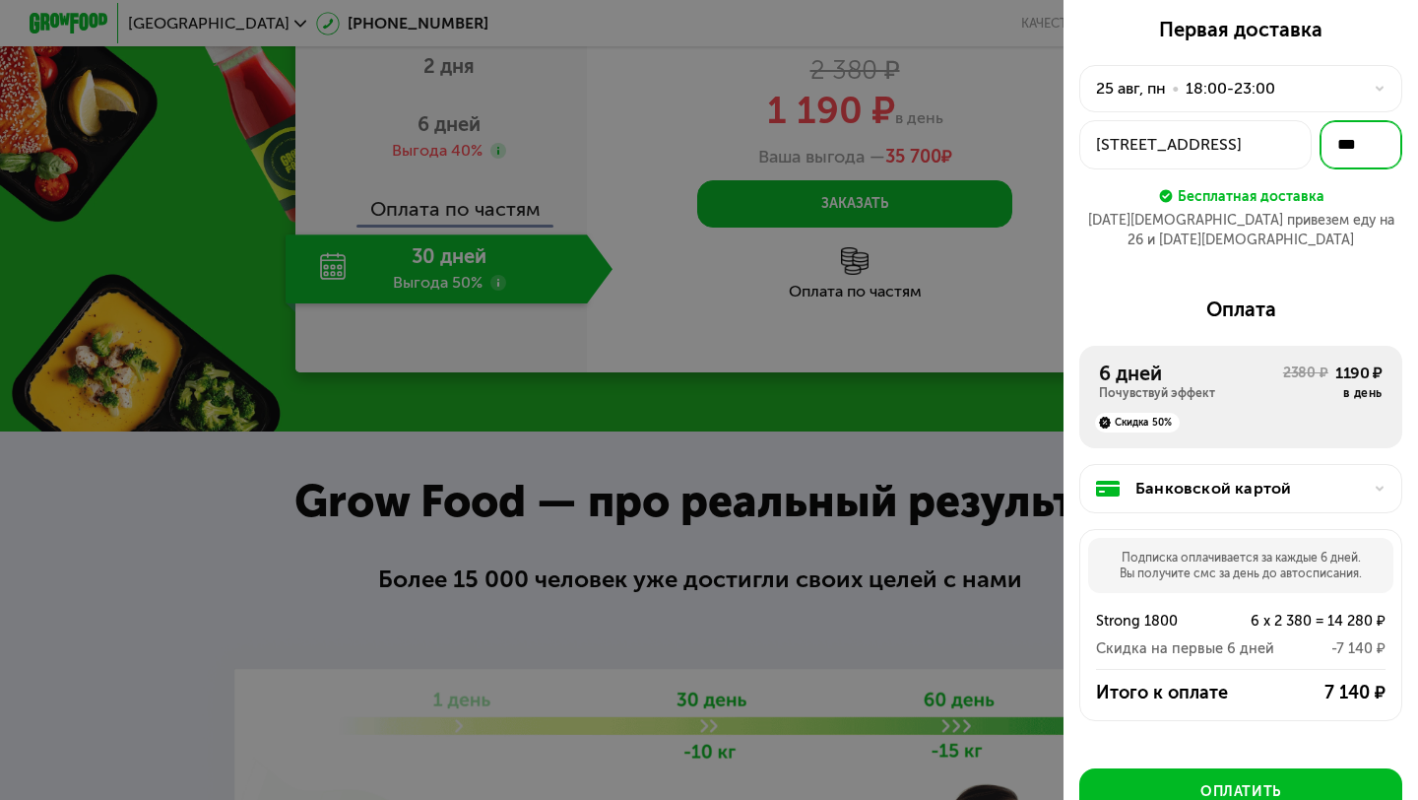
type input "***"
click at [1233, 385] on div "Почувствуй эффект" at bounding box center [1191, 393] width 184 height 16
click at [1137, 385] on div "Почувствуй эффект" at bounding box center [1191, 393] width 184 height 16
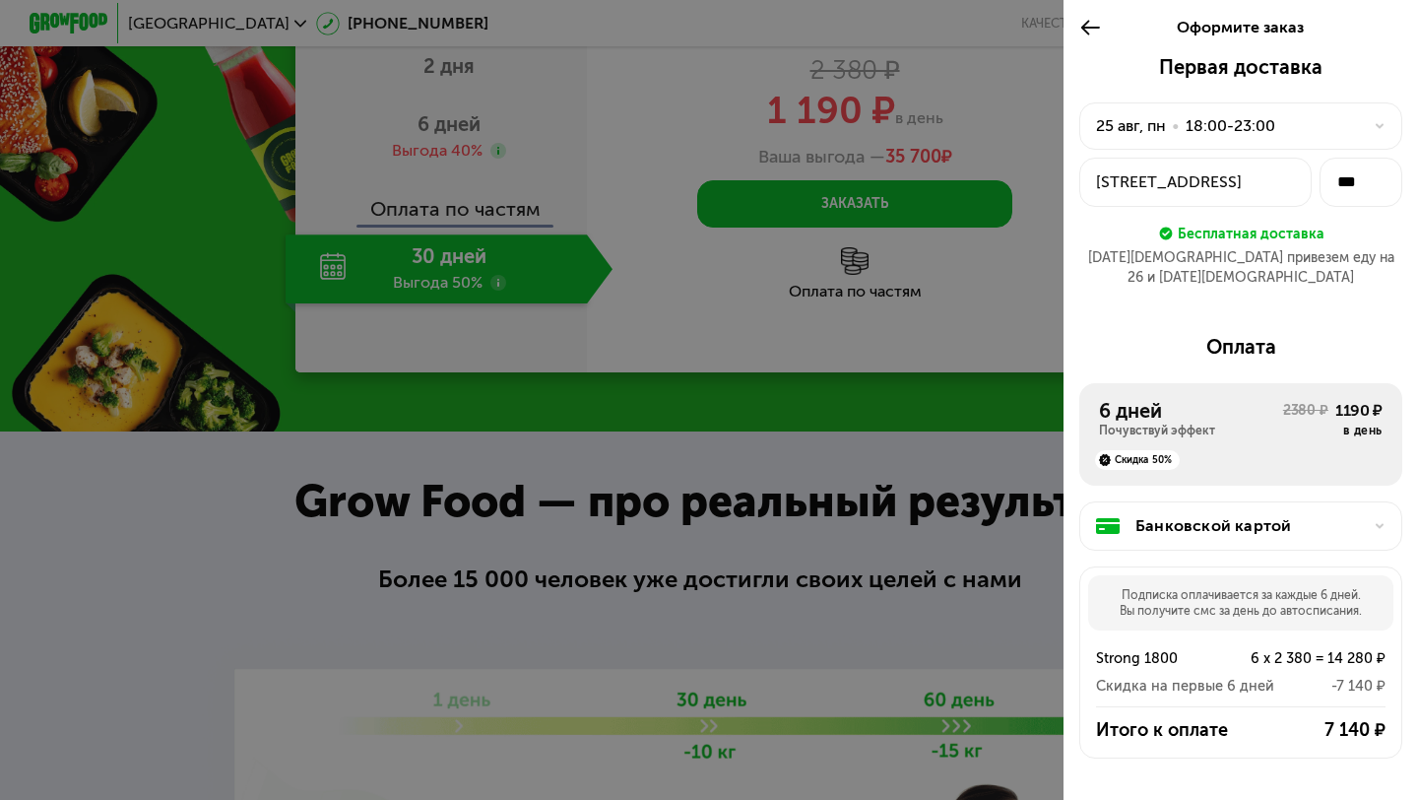
click at [1086, 28] on icon at bounding box center [1090, 28] width 23 height 24
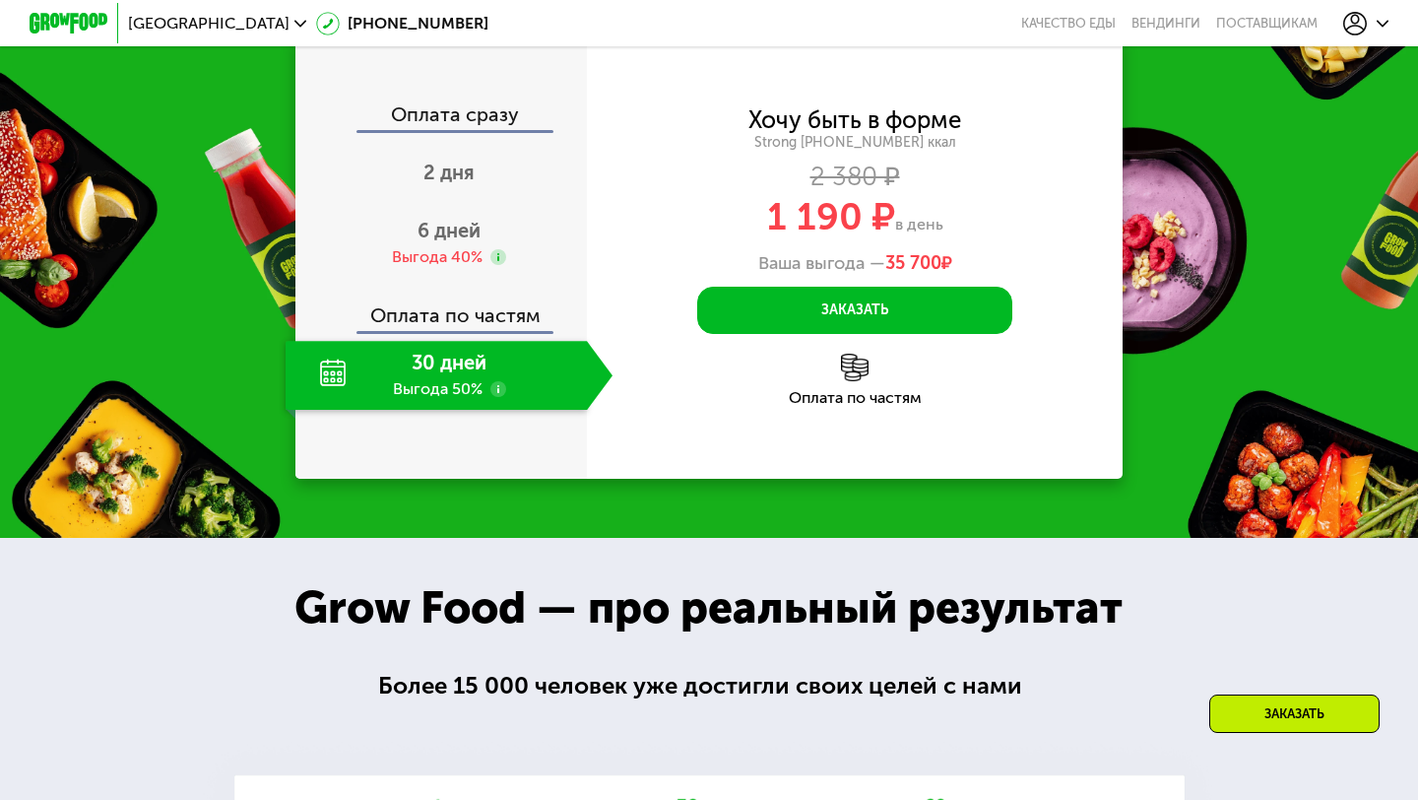
scroll to position [2072, 0]
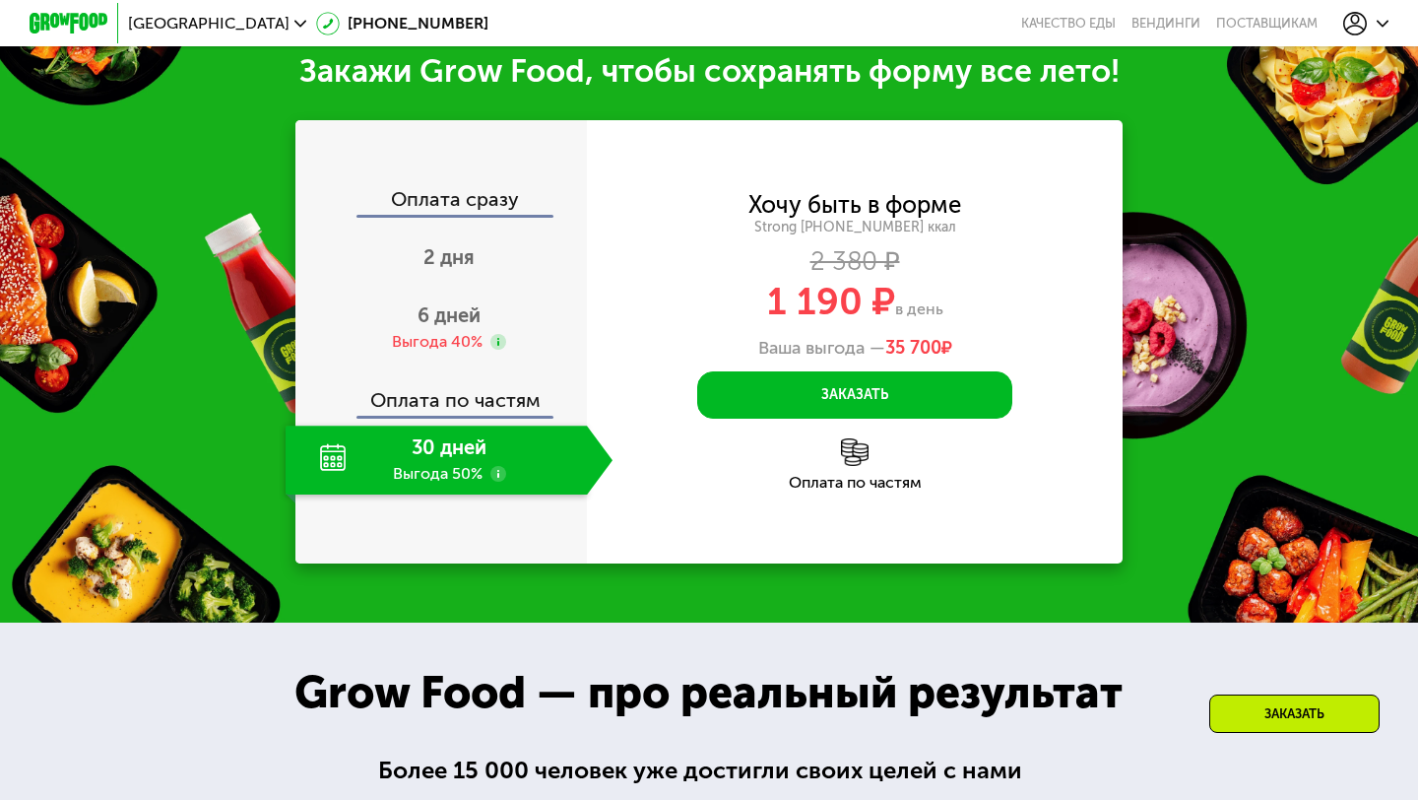
click at [478, 444] on div "30 дней Выгода 50%" at bounding box center [436, 459] width 301 height 69
click at [441, 479] on div "30 дней Выгода 50%" at bounding box center [436, 459] width 301 height 69
click at [319, 455] on div "30 дней Выгода 50%" at bounding box center [436, 459] width 301 height 69
click at [454, 454] on div "30 дней Выгода 50%" at bounding box center [436, 459] width 301 height 69
click at [501, 339] on use at bounding box center [498, 342] width 16 height 16
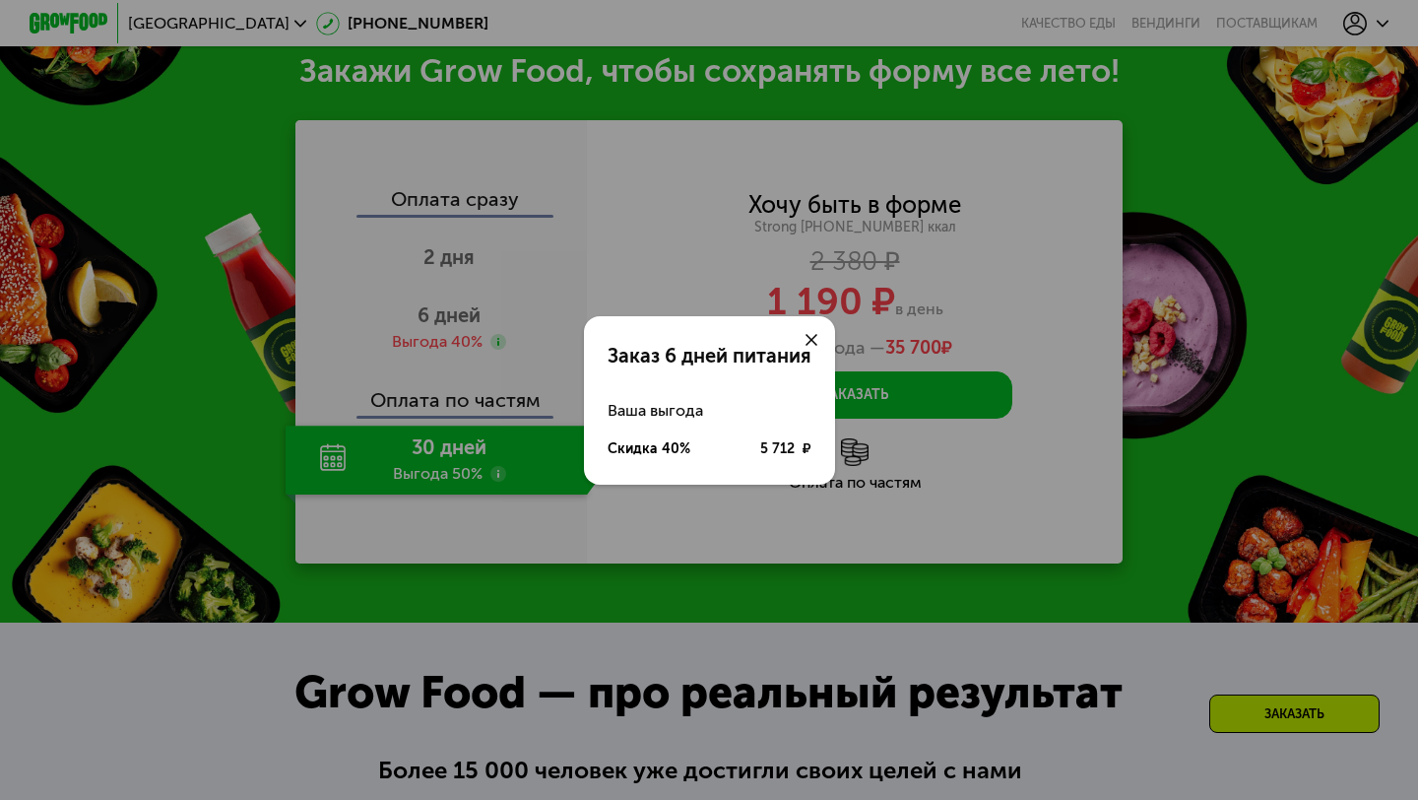
click at [669, 442] on div "Скидка 40%" at bounding box center [649, 449] width 83 height 20
click at [684, 407] on div "Ваша выгода" at bounding box center [710, 410] width 204 height 39
click at [750, 437] on div "Скидка 40% 5 712 ₽" at bounding box center [710, 449] width 204 height 38
click at [808, 336] on use at bounding box center [812, 340] width 12 height 12
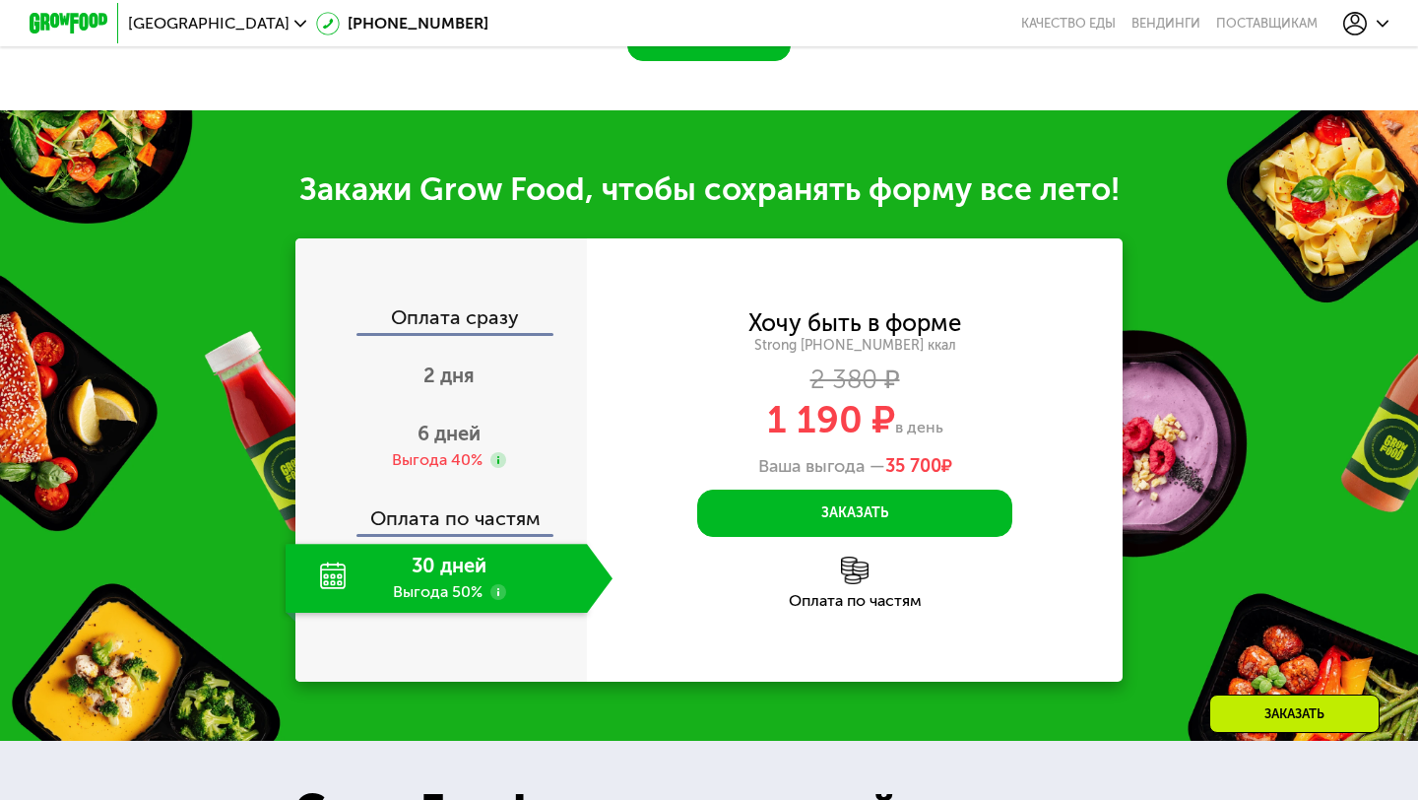
scroll to position [1946, 0]
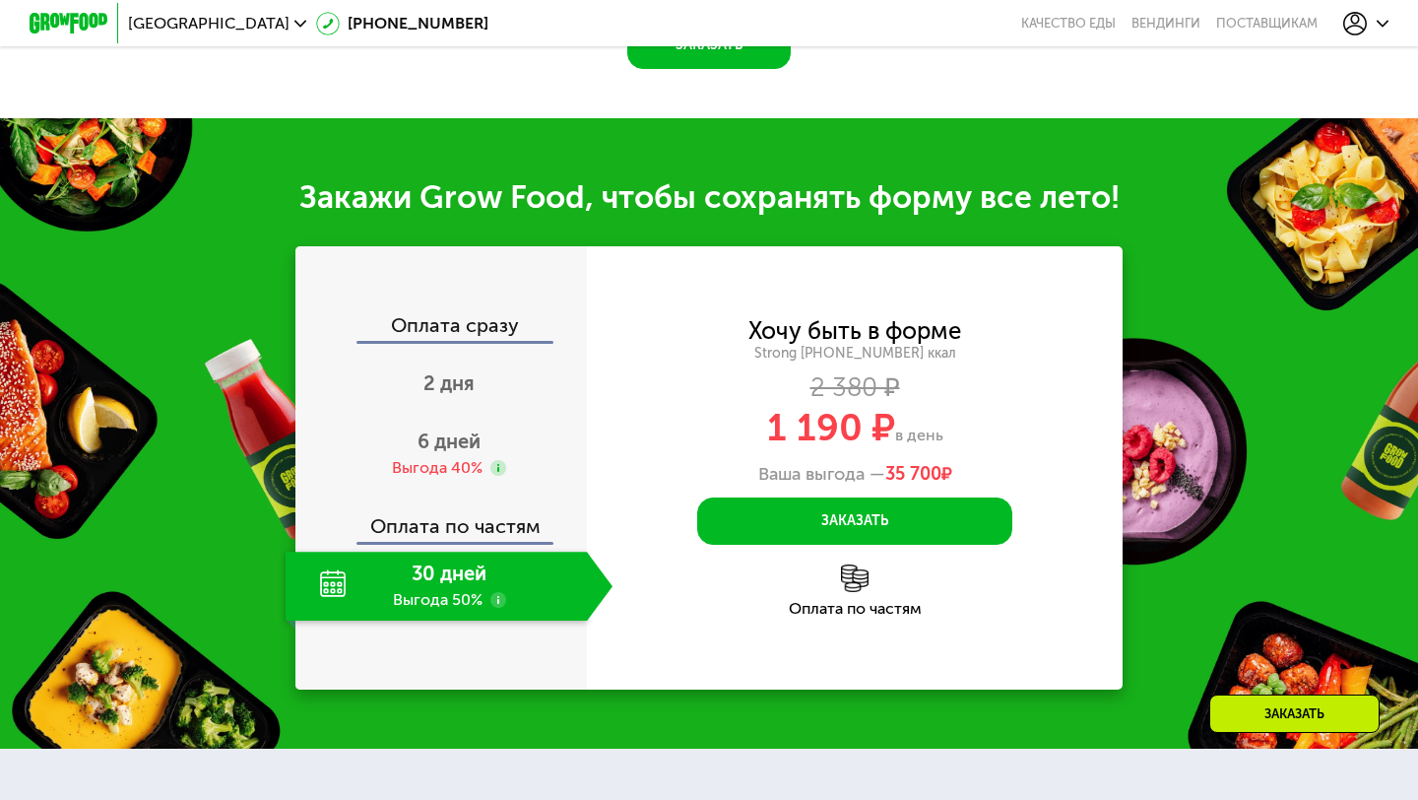
click at [1376, 28] on div at bounding box center [1365, 24] width 45 height 24
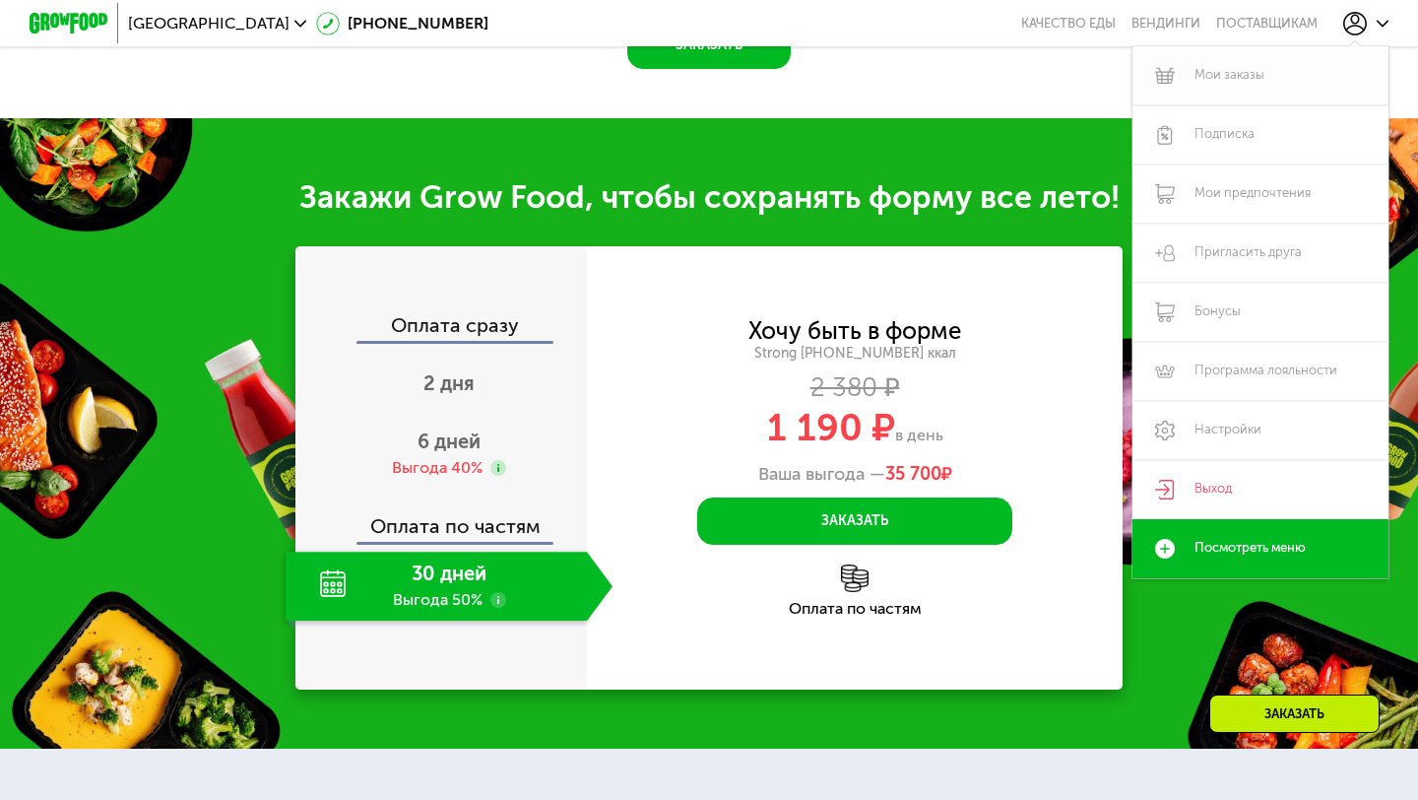
click at [1235, 80] on link "Мои заказы" at bounding box center [1261, 75] width 256 height 59
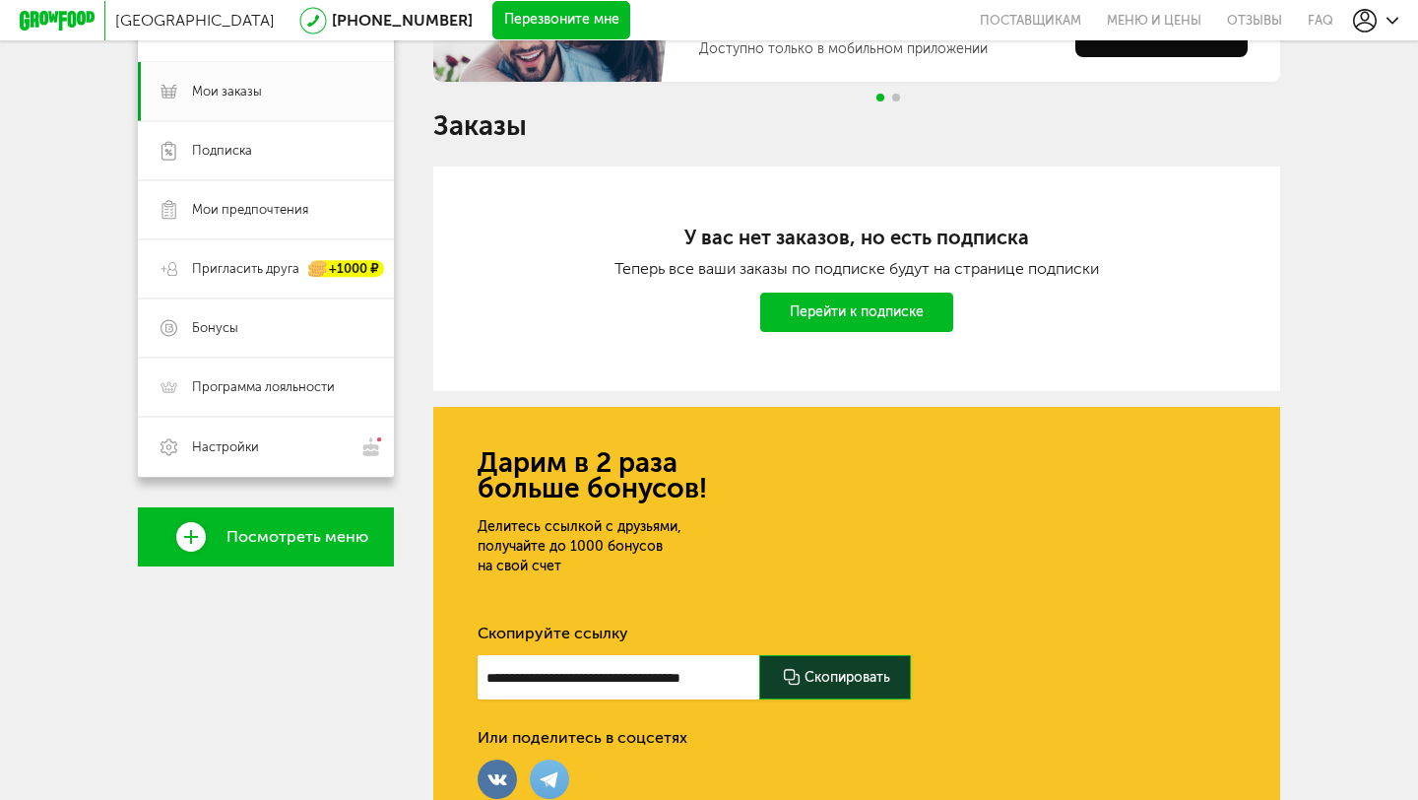
scroll to position [125, 0]
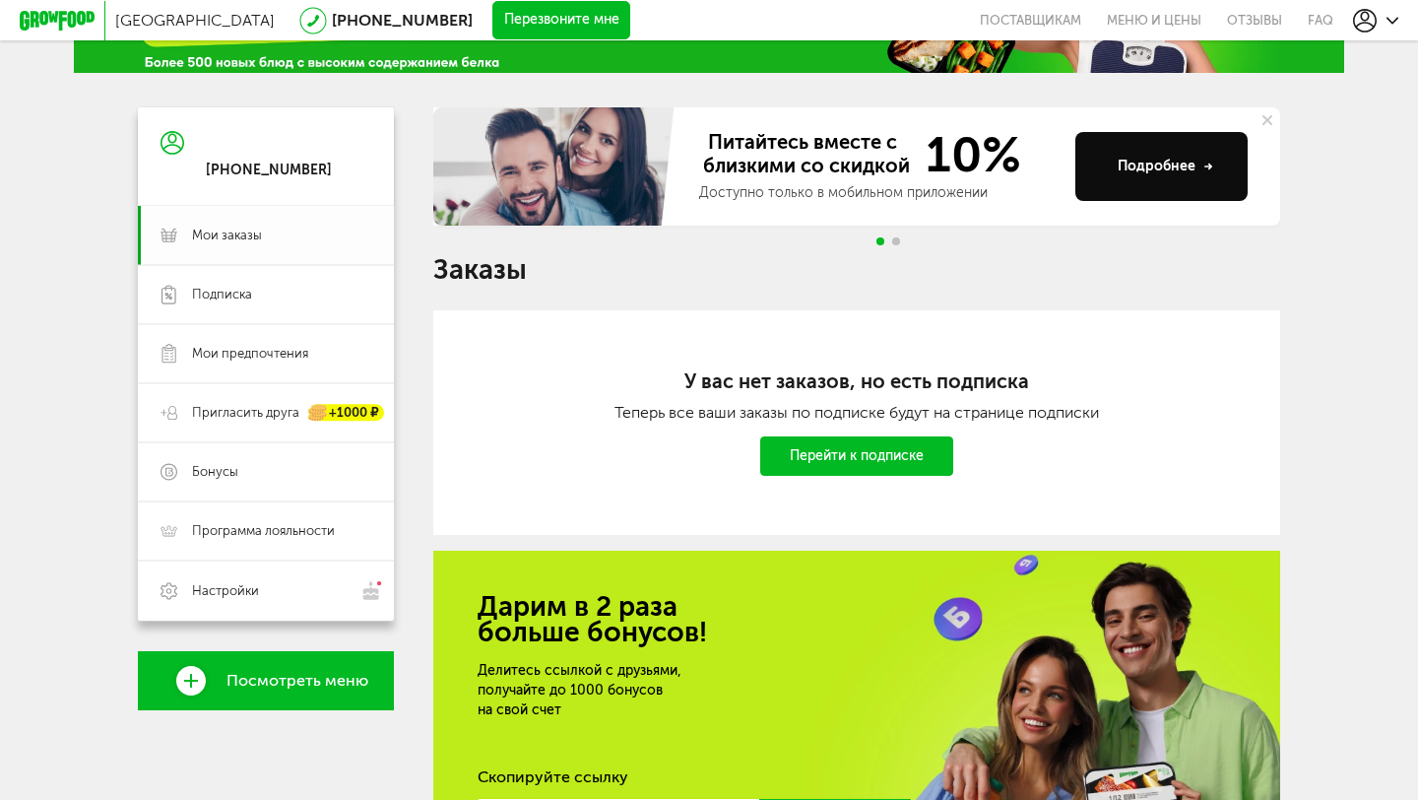
click at [276, 251] on link "Мои заказы" at bounding box center [266, 235] width 256 height 59
click at [846, 445] on link "Перейти к подписке" at bounding box center [856, 455] width 193 height 39
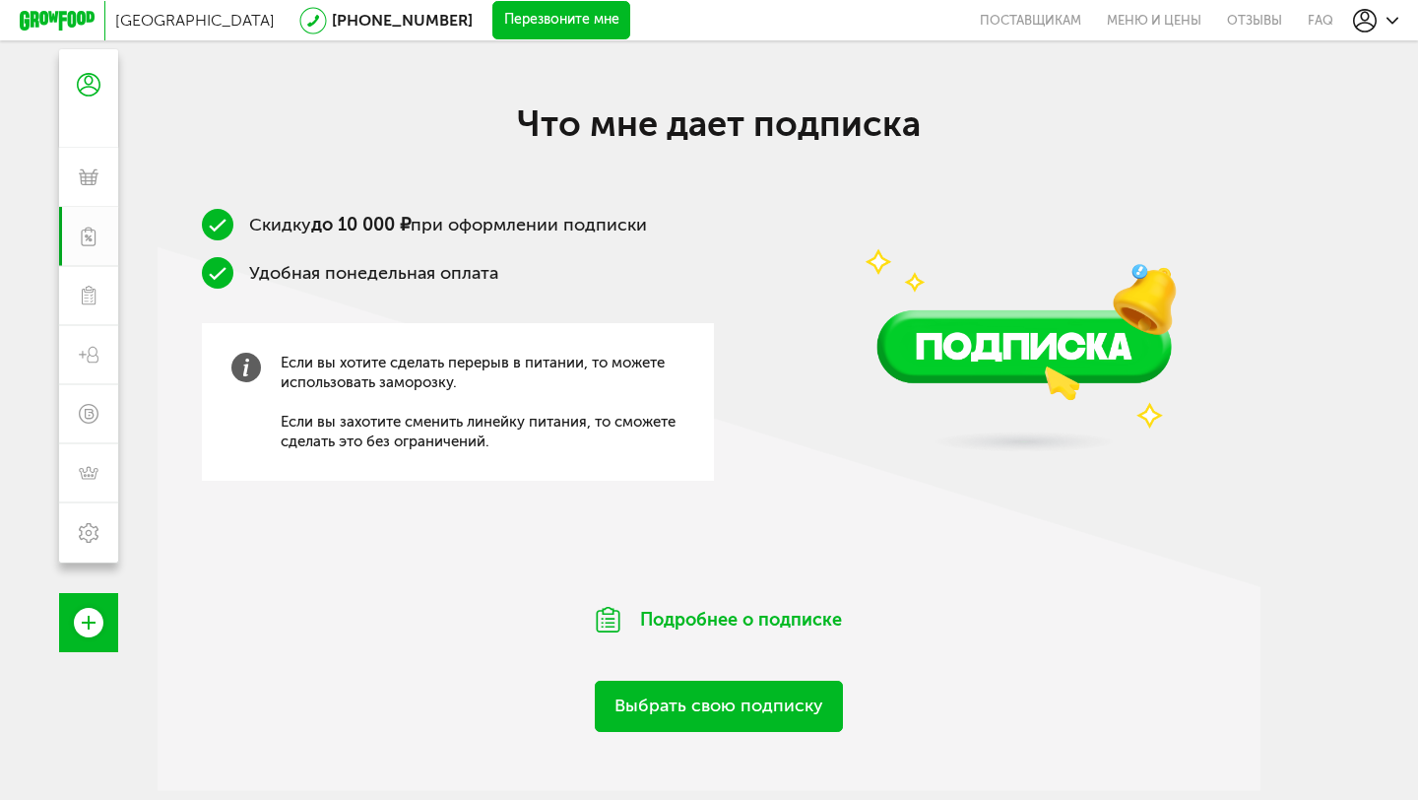
scroll to position [191, 0]
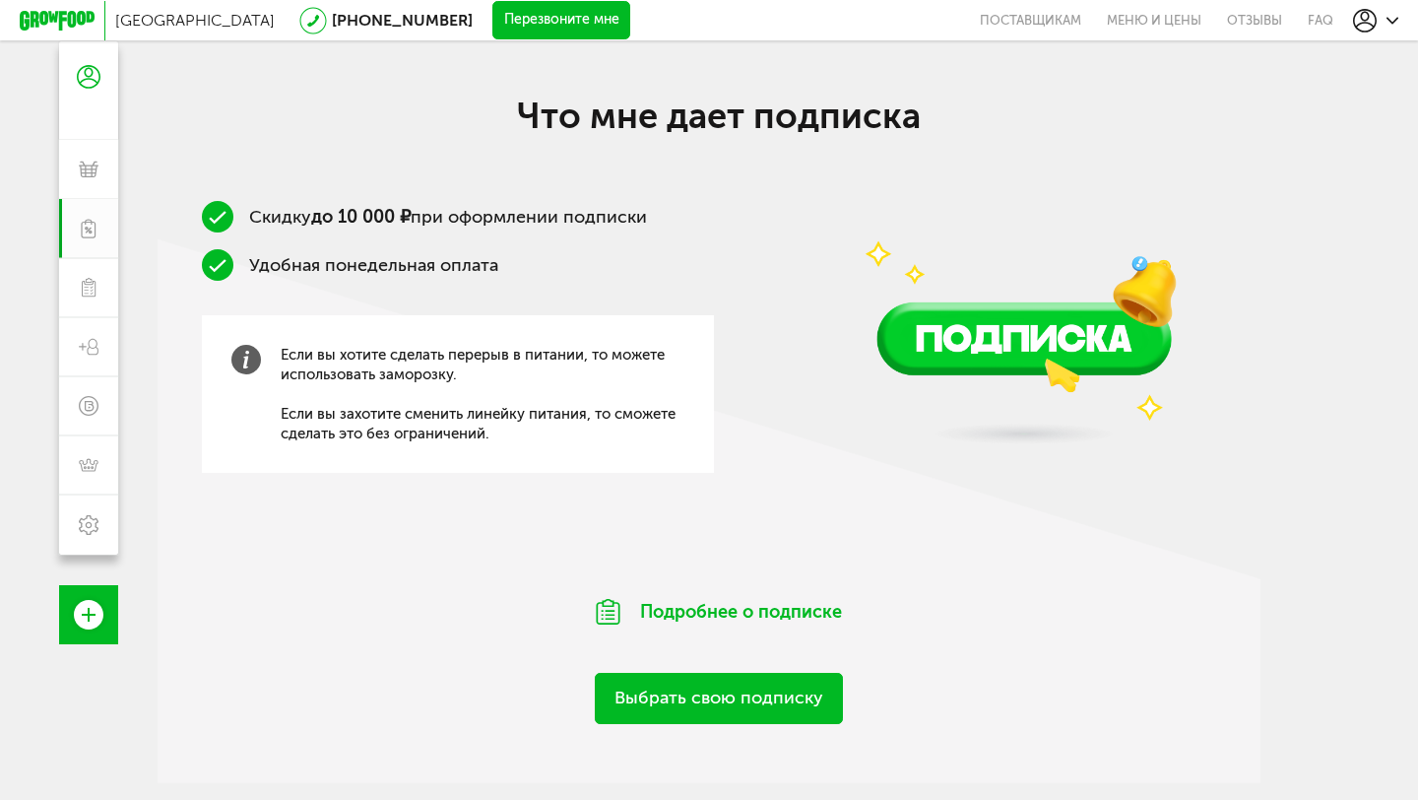
click at [739, 708] on link "Выбрать свою подписку" at bounding box center [719, 698] width 248 height 50
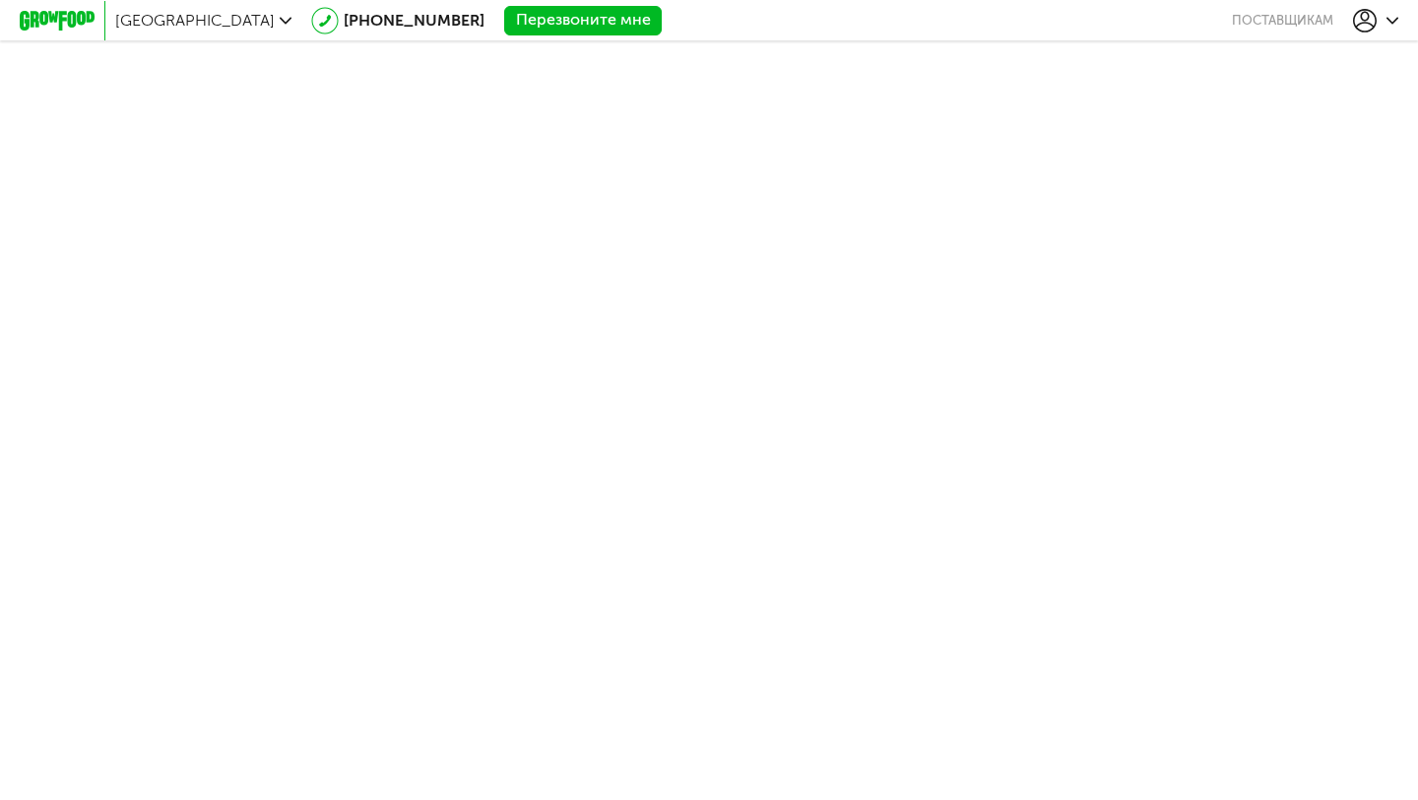
click at [1390, 24] on icon at bounding box center [1393, 21] width 12 height 12
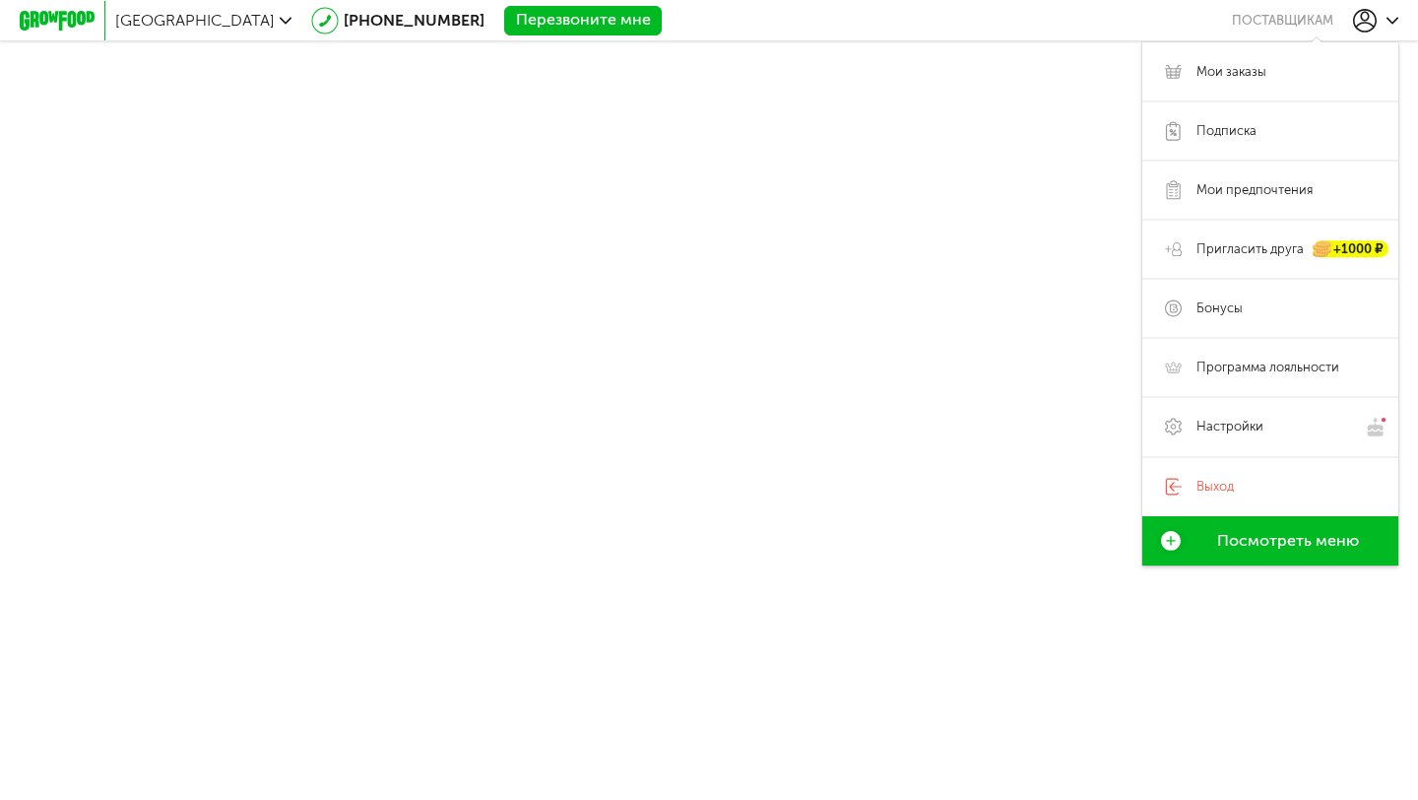
click at [1390, 24] on icon at bounding box center [1393, 21] width 12 height 12
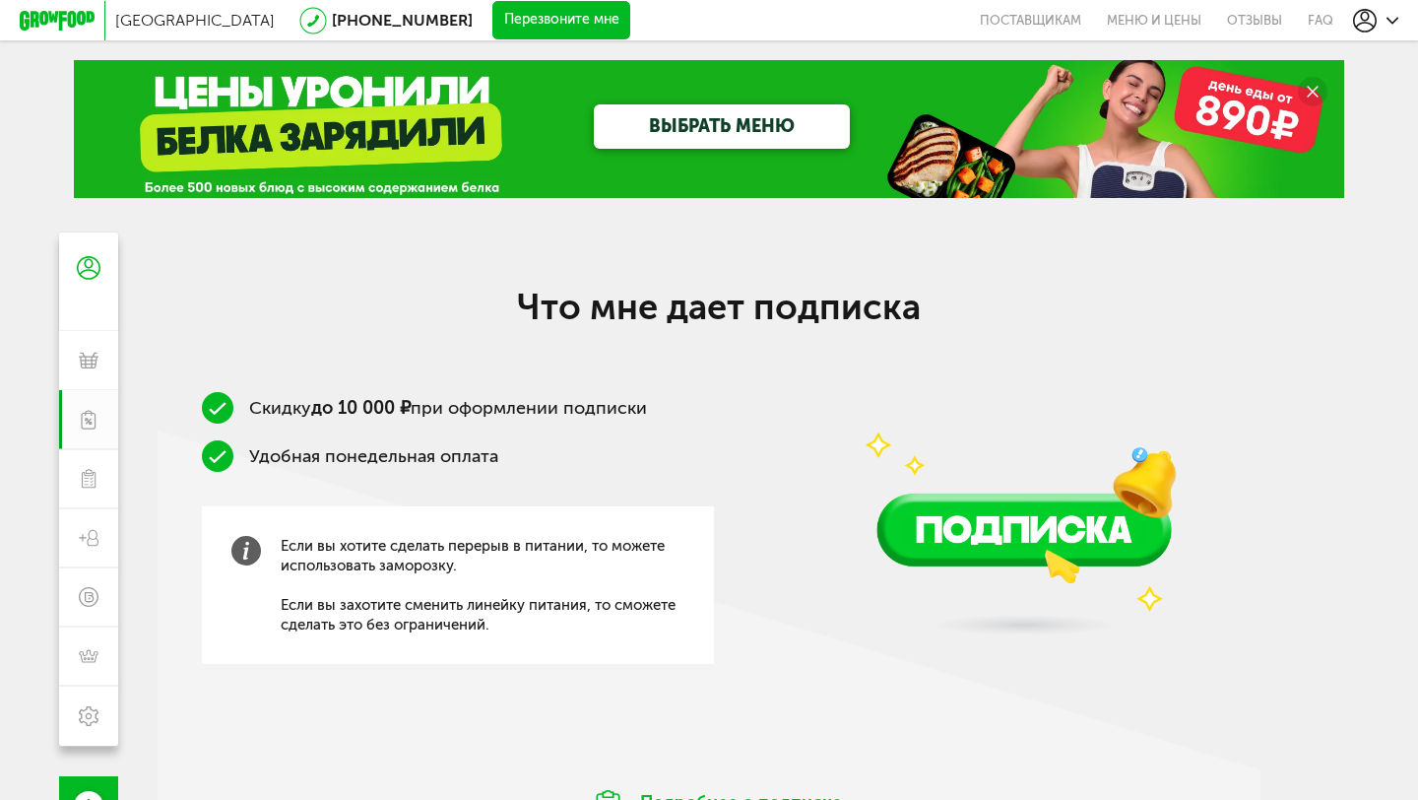
scroll to position [191, 0]
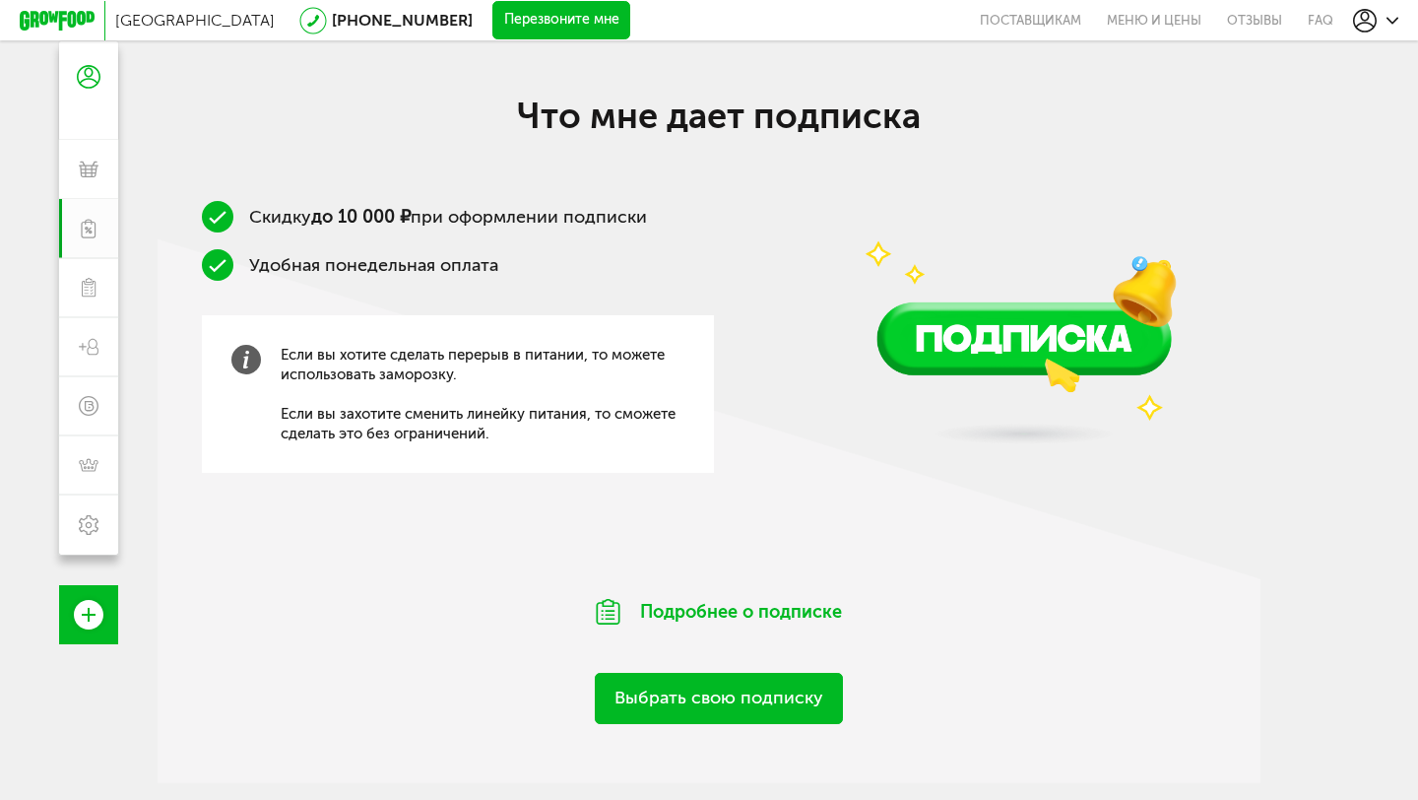
click at [703, 694] on link "Выбрать свою подписку" at bounding box center [719, 698] width 248 height 50
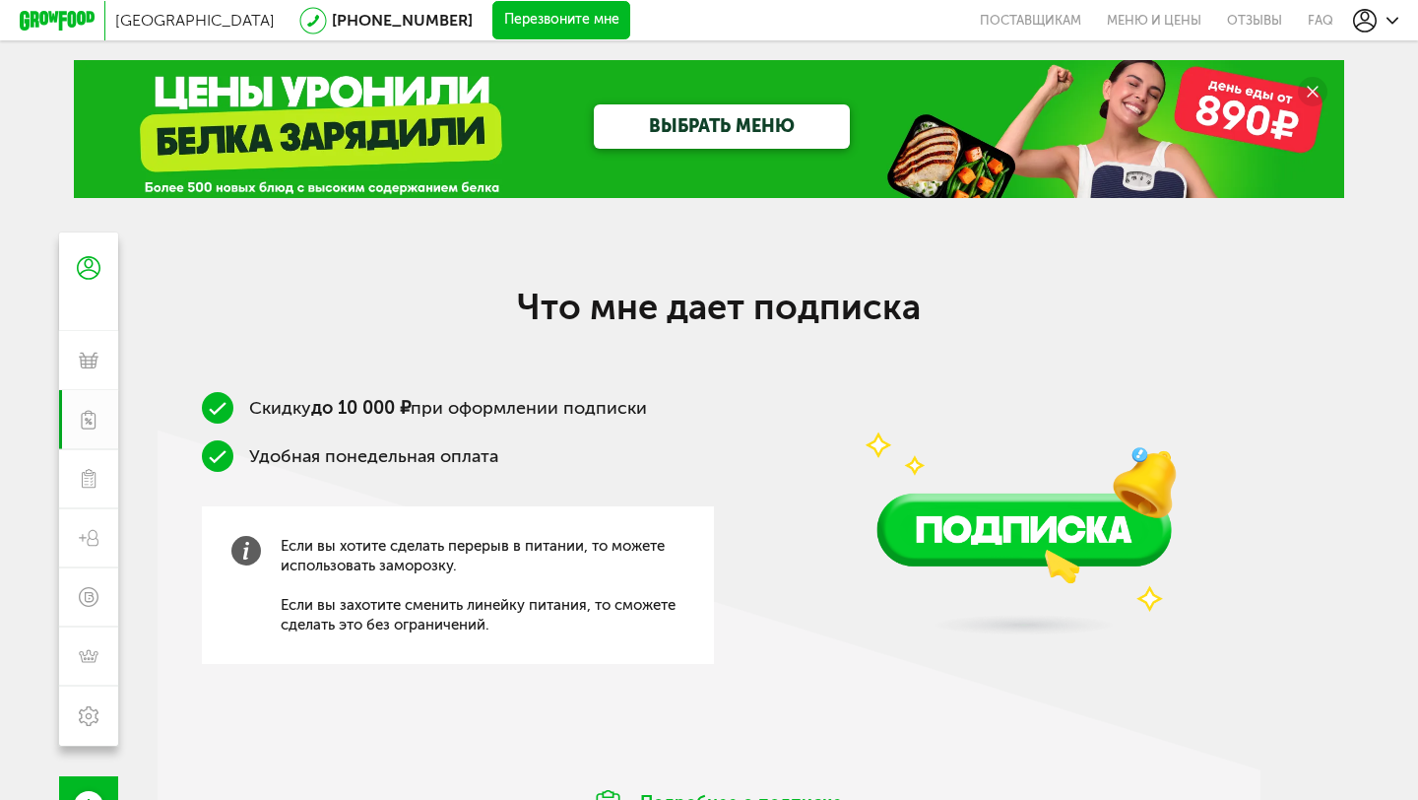
scroll to position [191, 0]
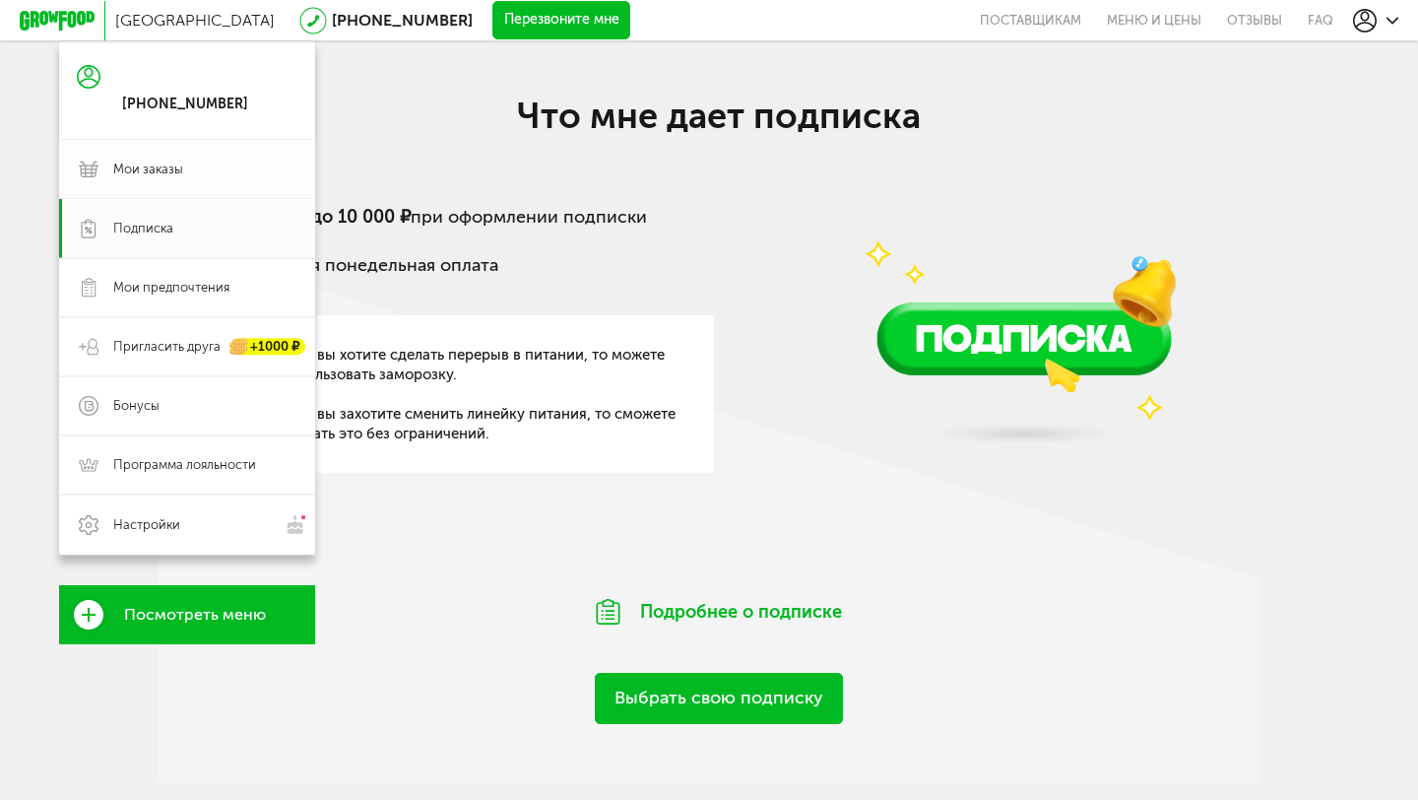
click at [174, 171] on span "Мои заказы" at bounding box center [148, 170] width 70 height 18
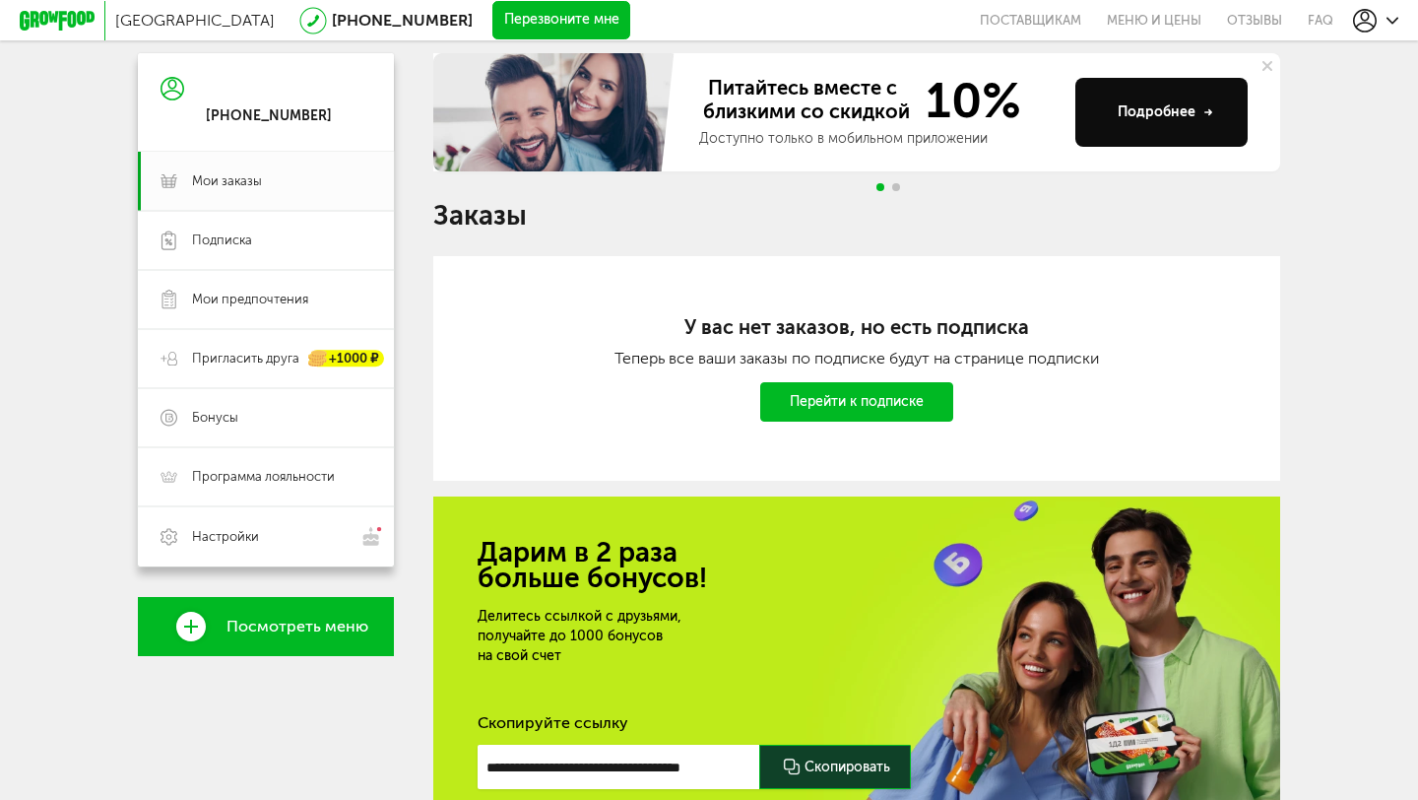
scroll to position [141, 0]
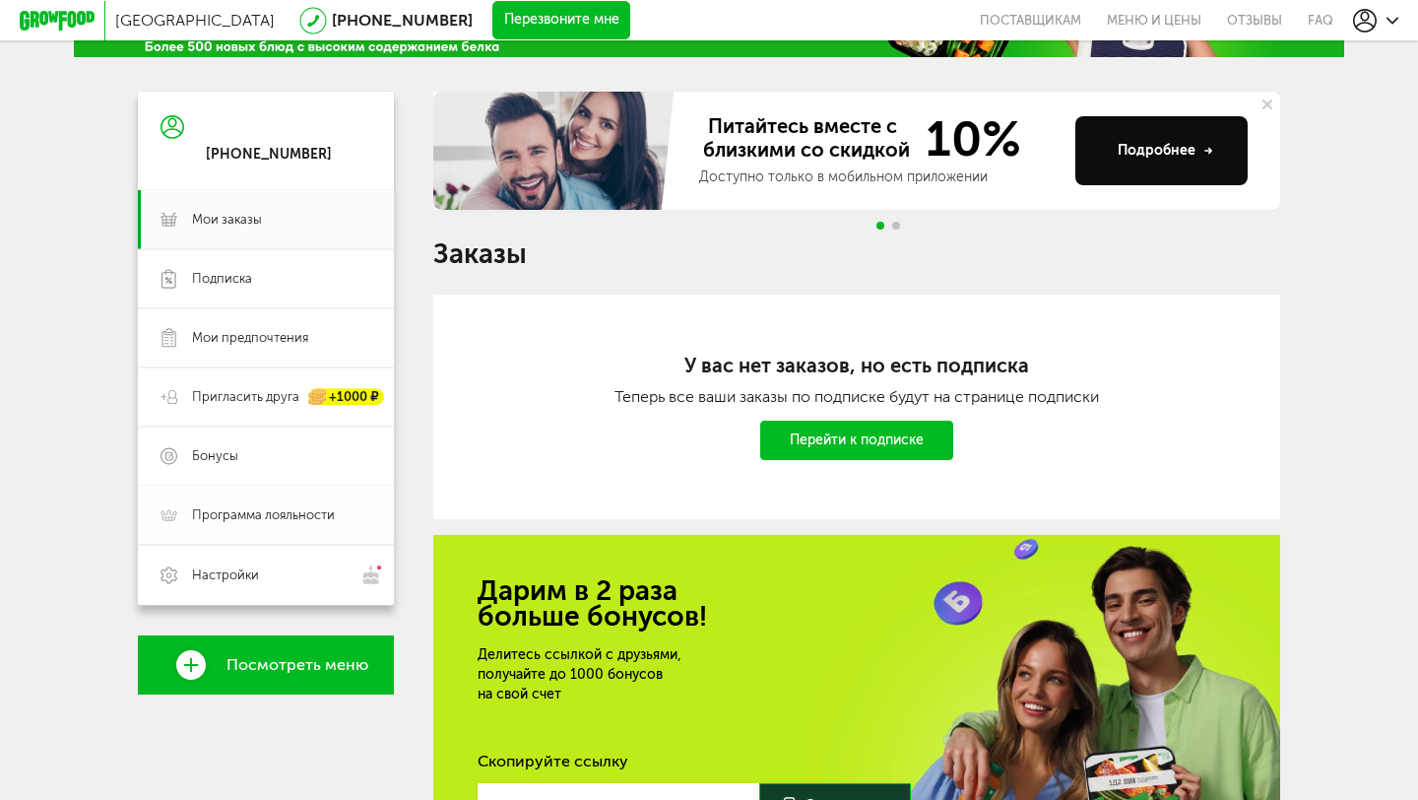
click at [247, 508] on span "Программа лояльности" at bounding box center [263, 515] width 143 height 18
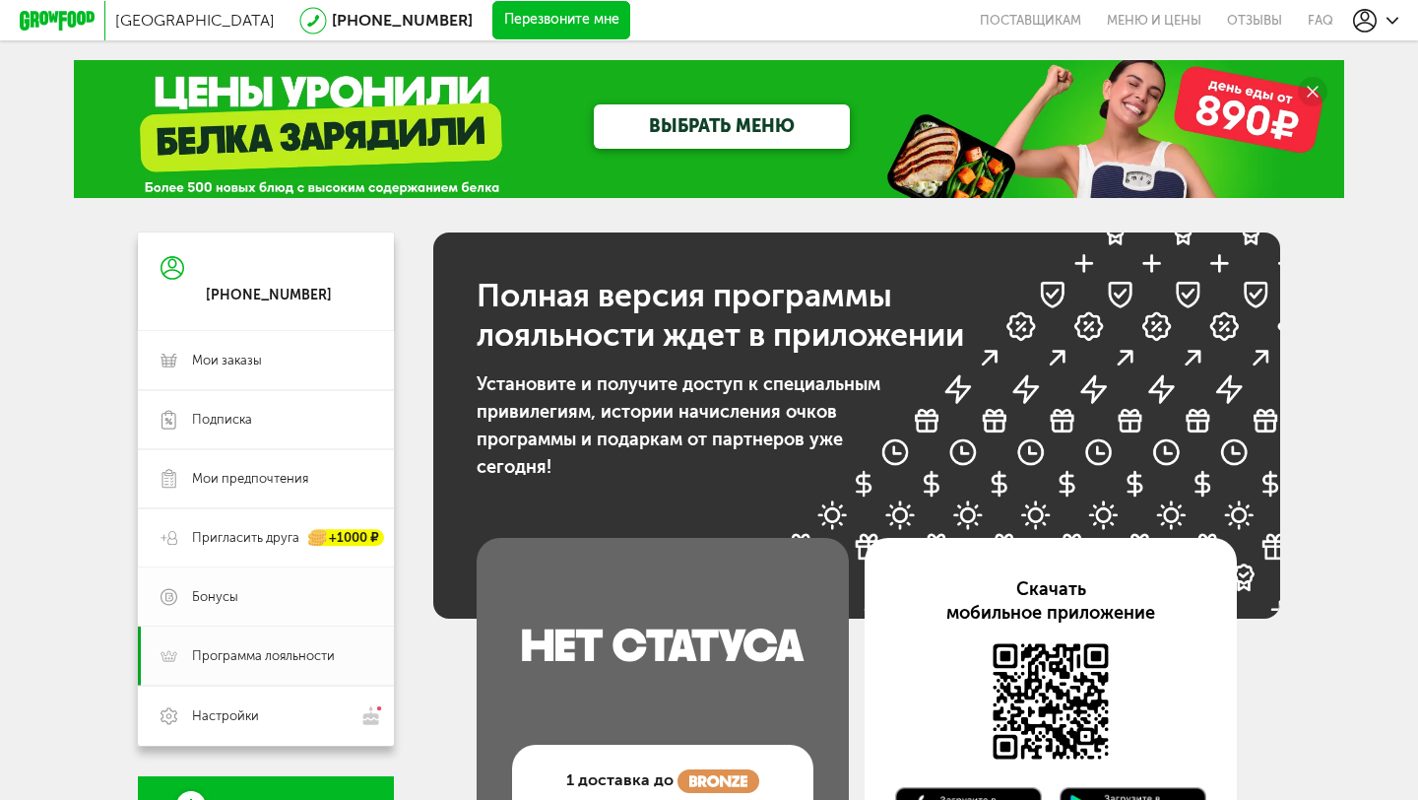
click at [246, 590] on span "Бонусы" at bounding box center [281, 597] width 179 height 18
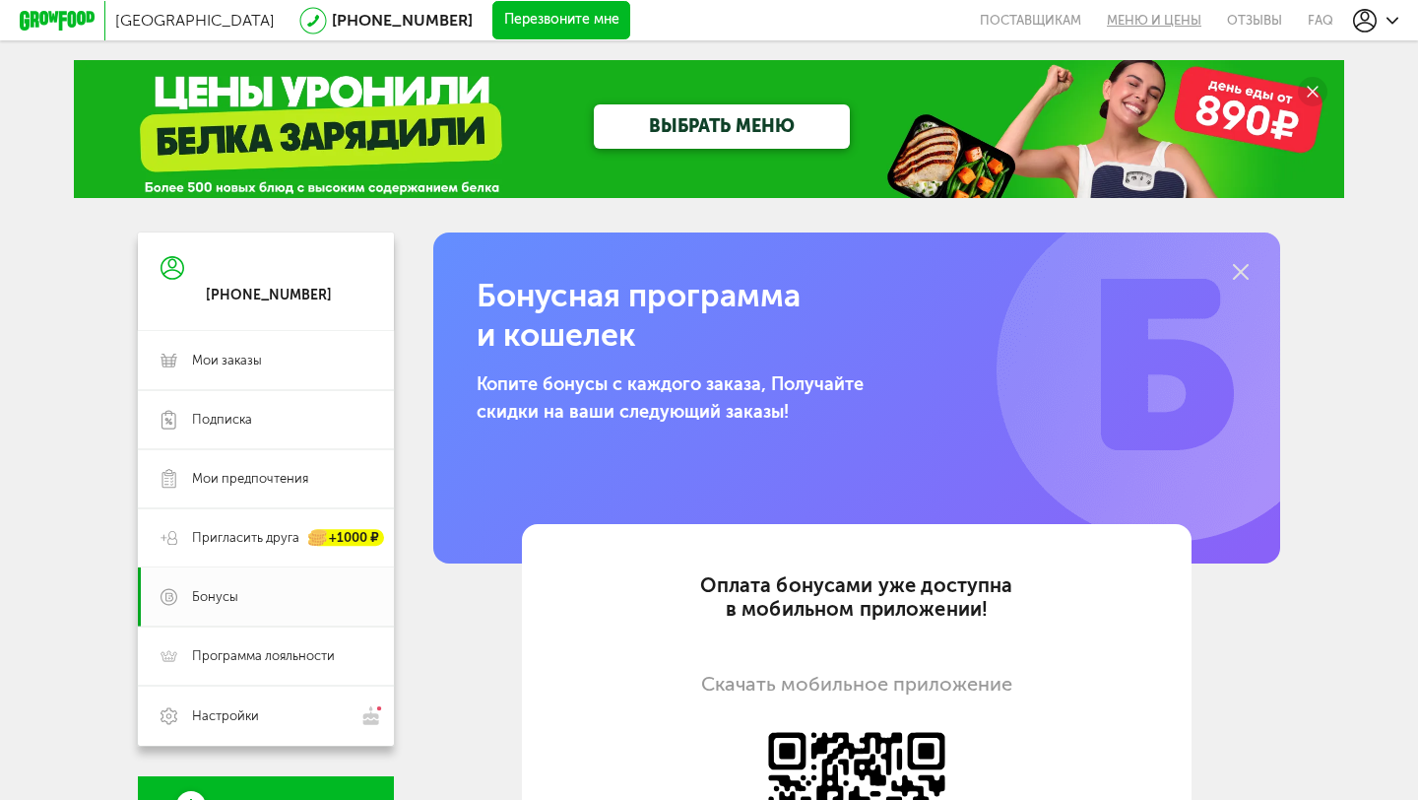
click at [1152, 21] on link "Меню и цены" at bounding box center [1154, 20] width 120 height 40
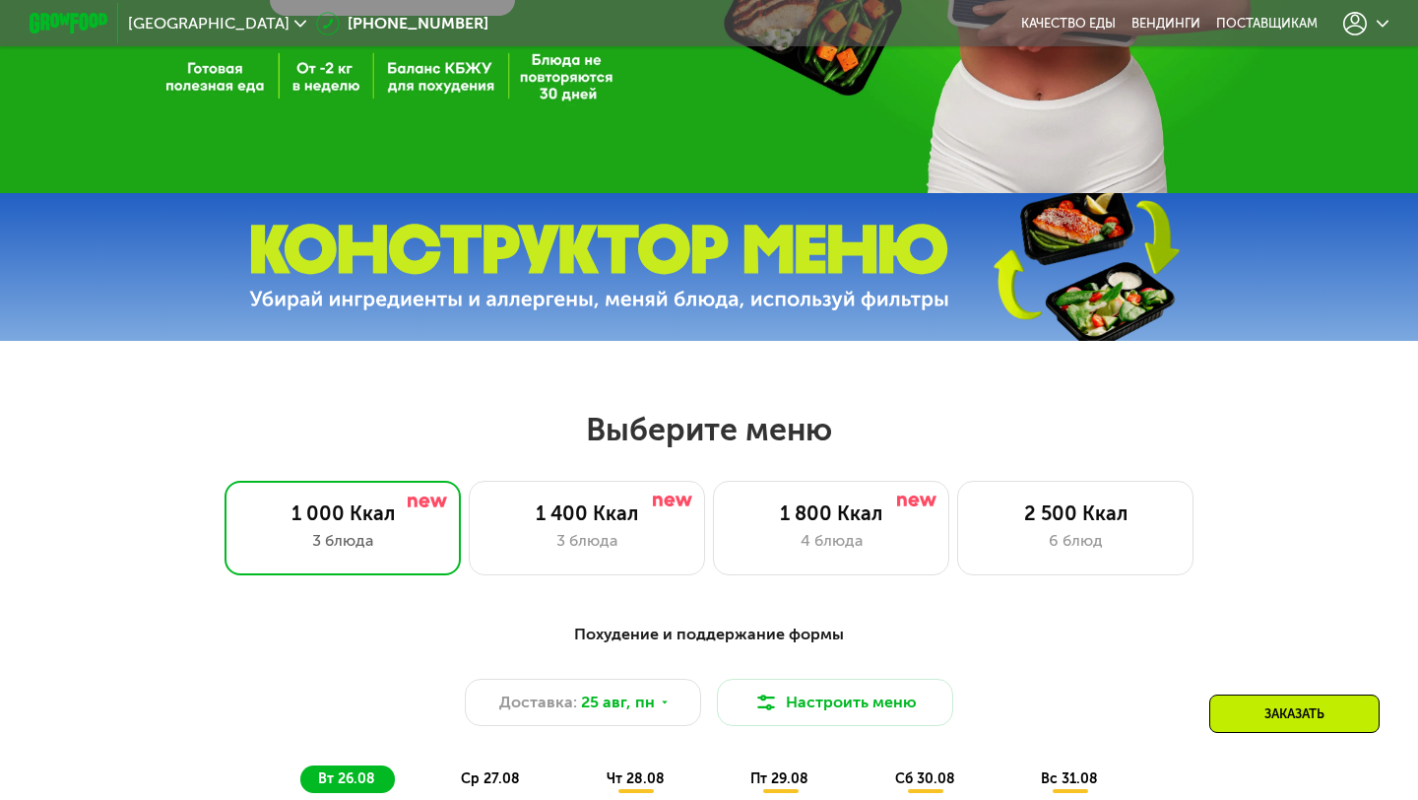
scroll to position [481, 0]
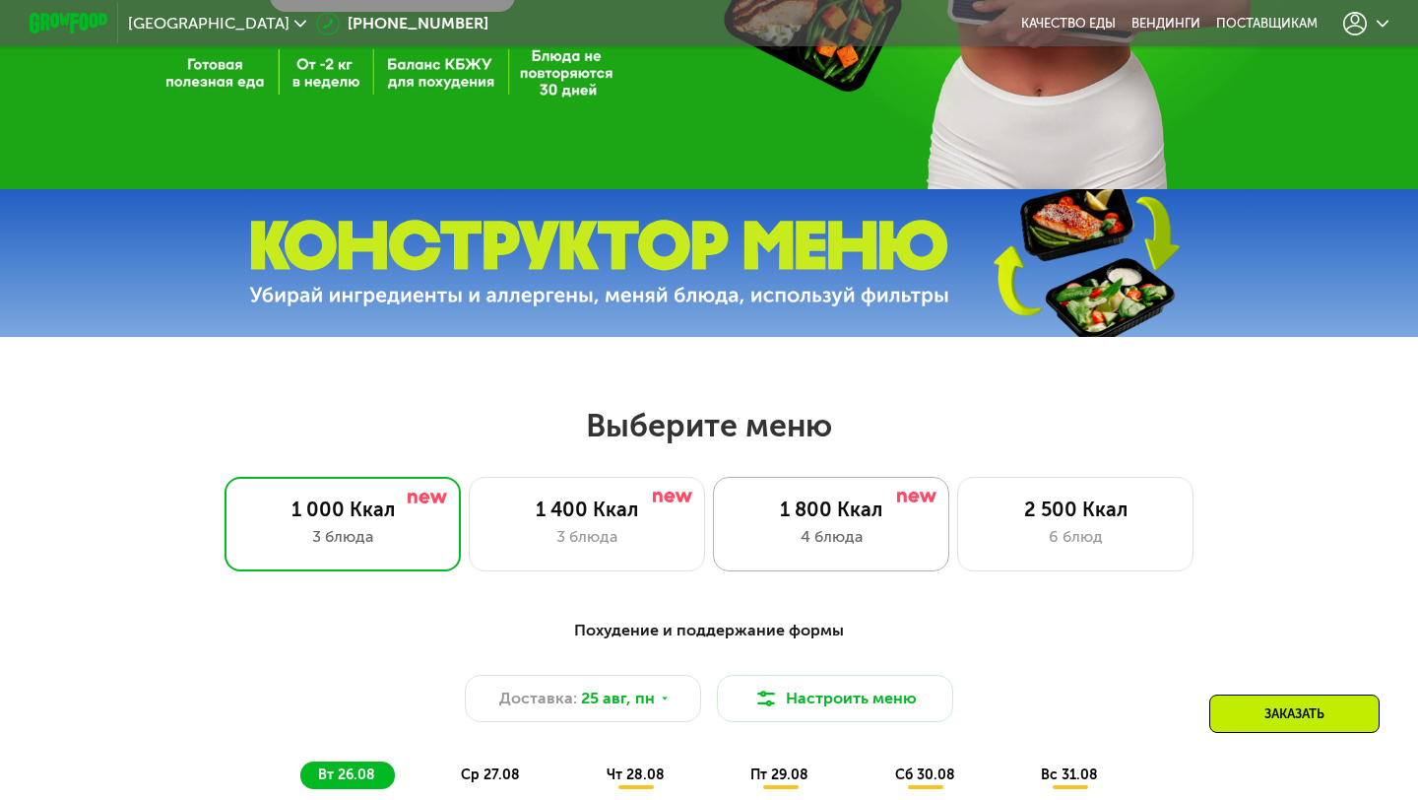
click at [833, 501] on div "1 800 Ккал" at bounding box center [831, 509] width 195 height 24
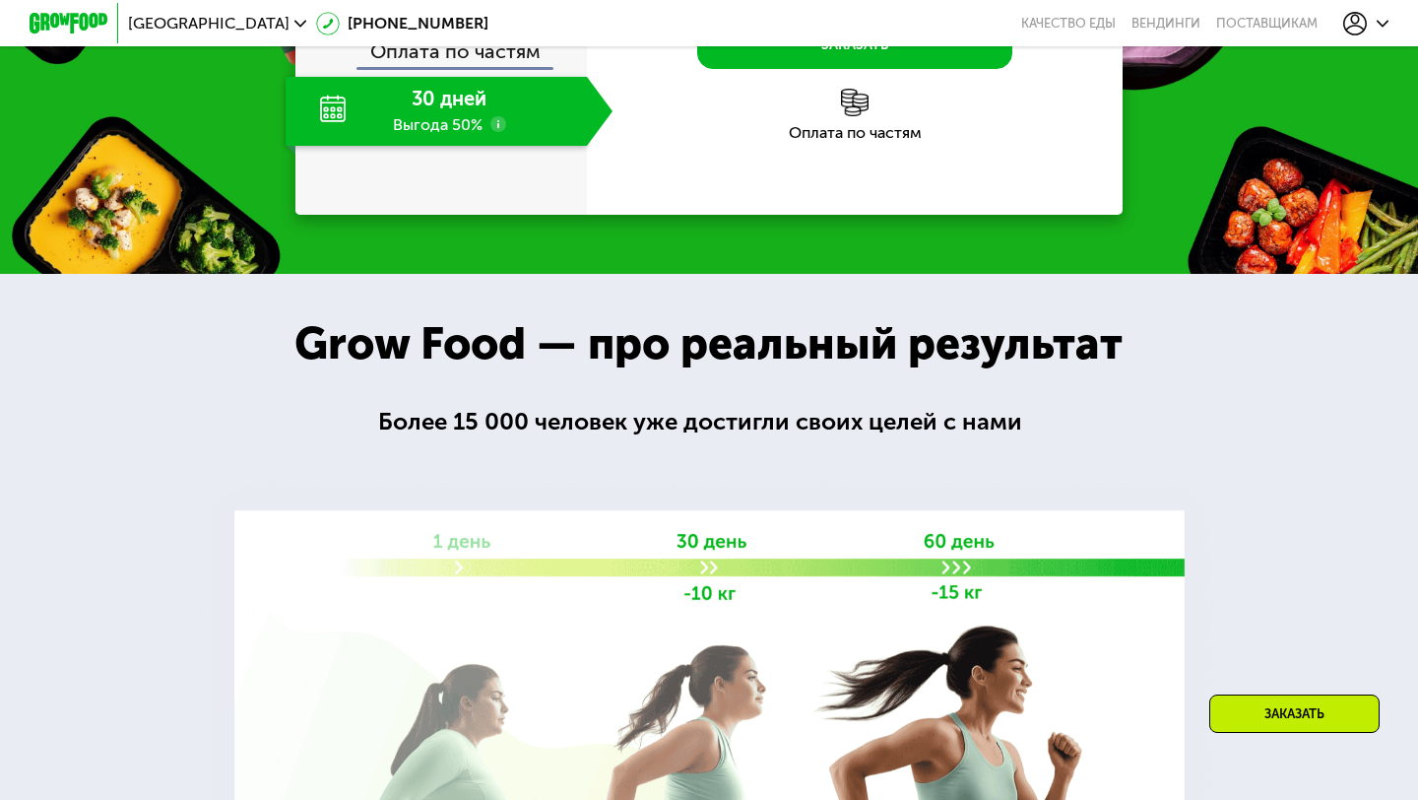
scroll to position [2143, 0]
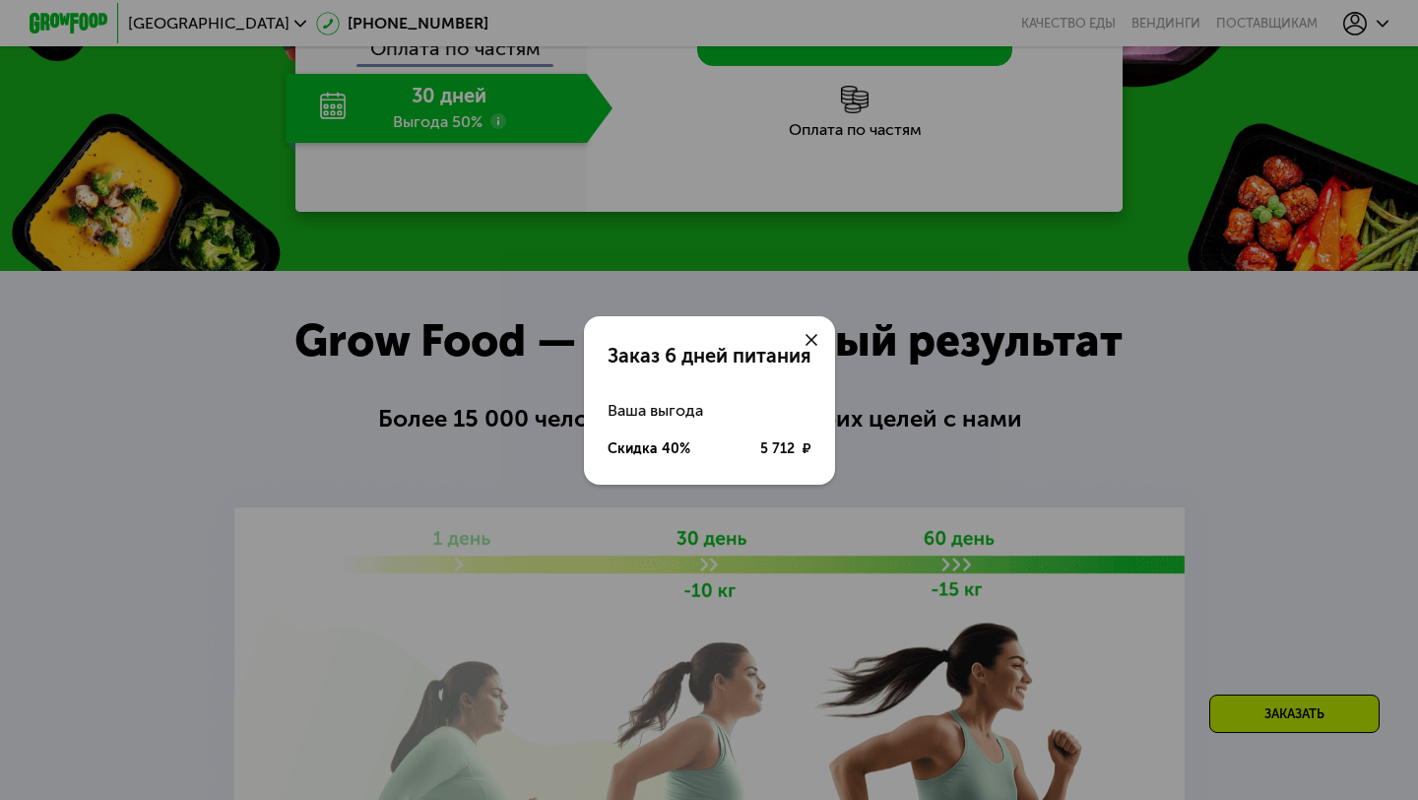
click at [812, 340] on use at bounding box center [812, 340] width 12 height 12
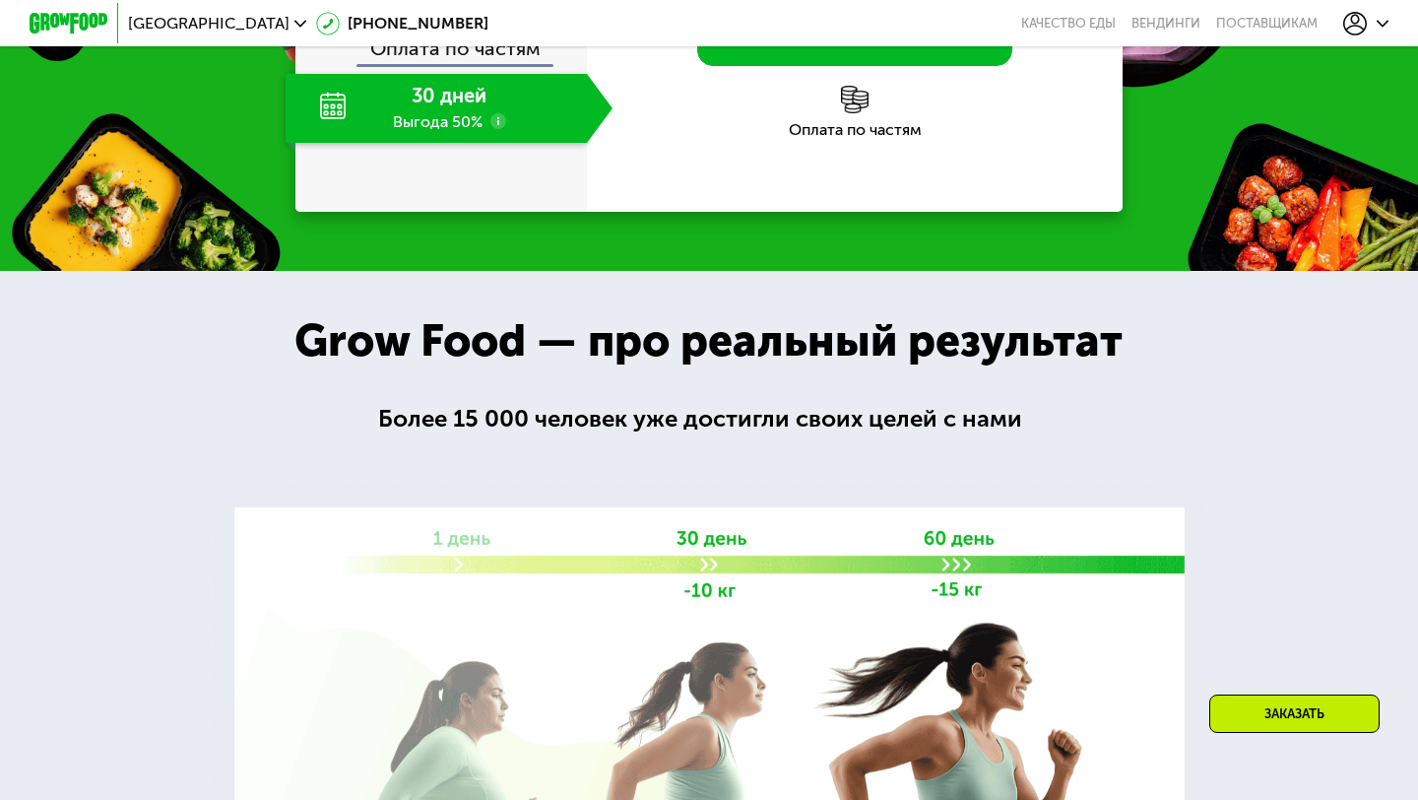
click at [502, 129] on use at bounding box center [498, 121] width 16 height 16
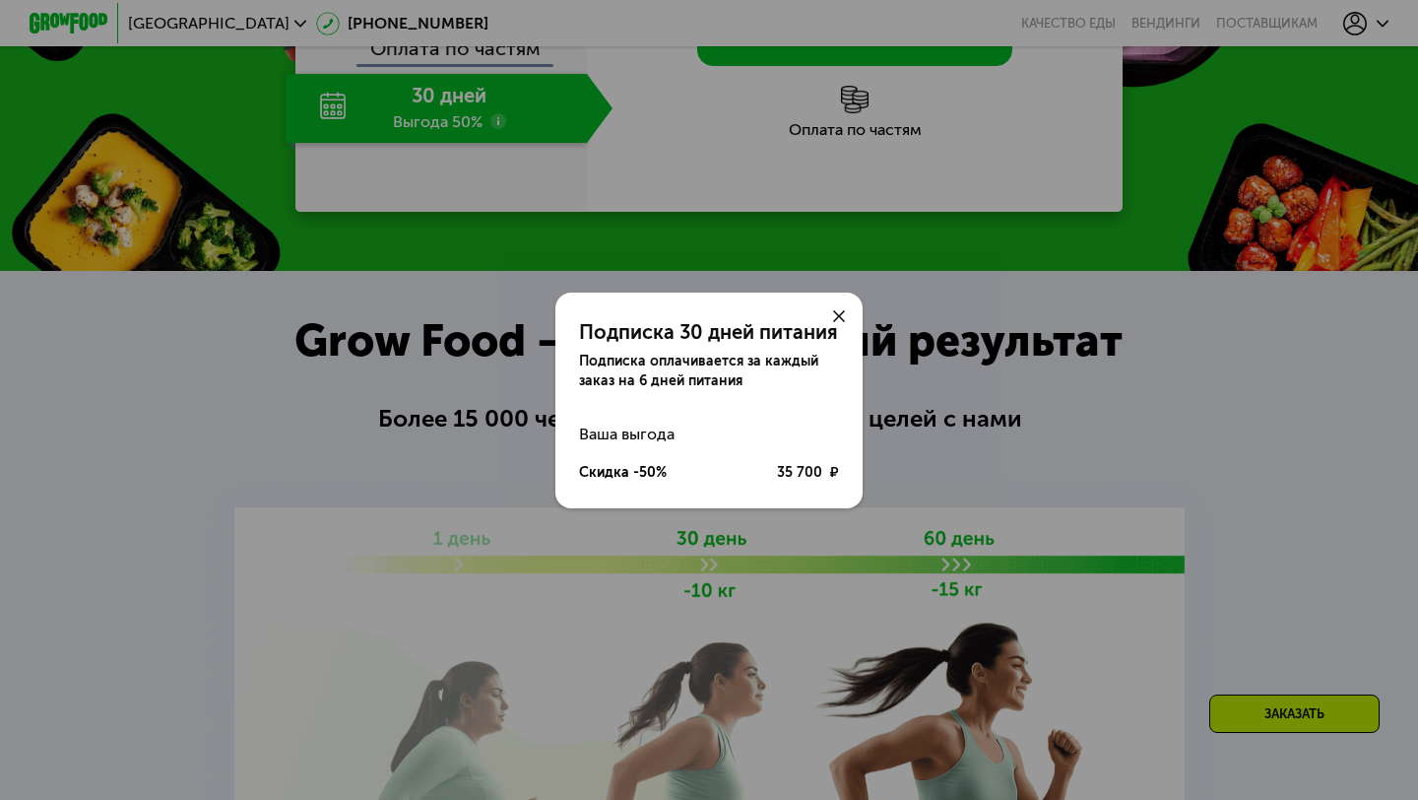
click at [836, 314] on icon at bounding box center [839, 316] width 12 height 12
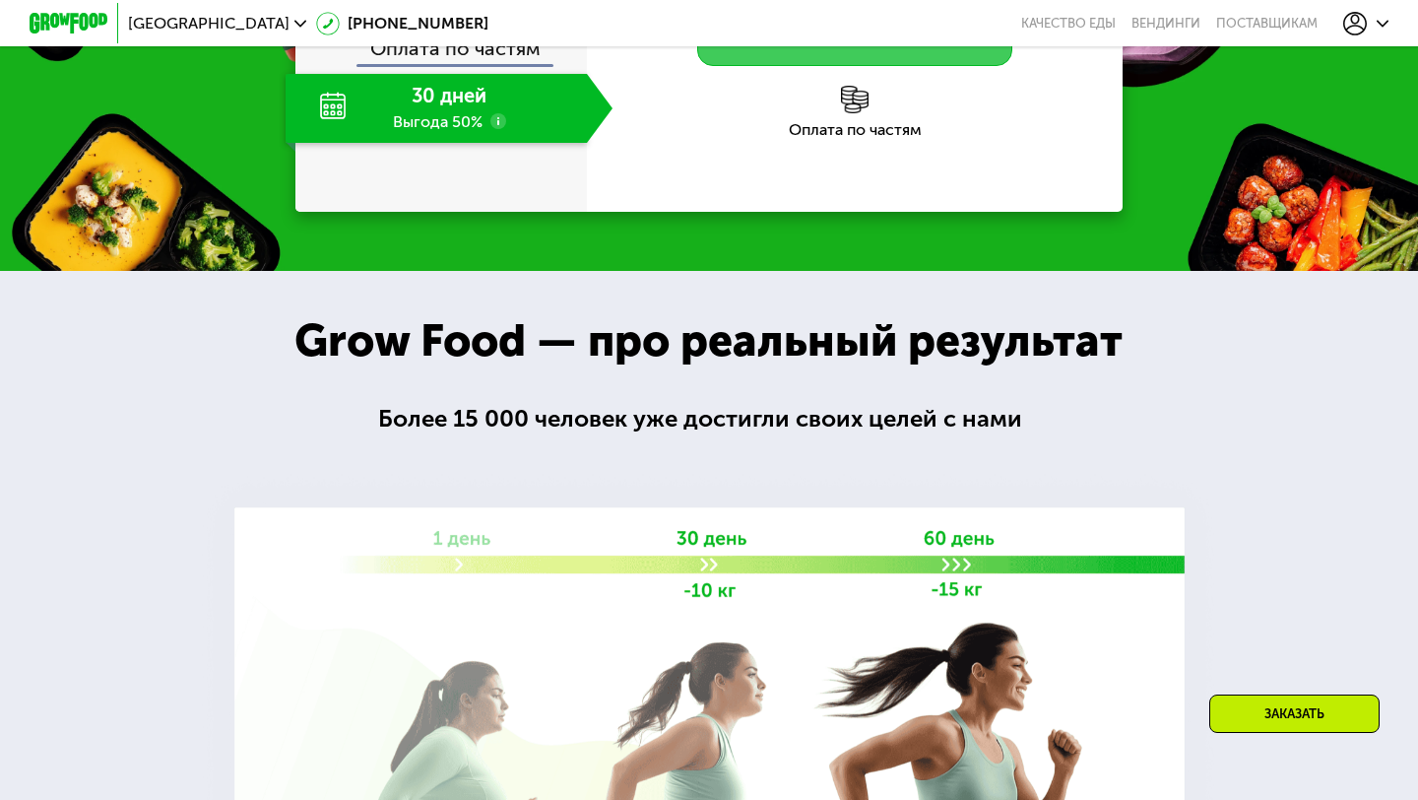
click at [852, 66] on button "Заказать" at bounding box center [854, 42] width 315 height 47
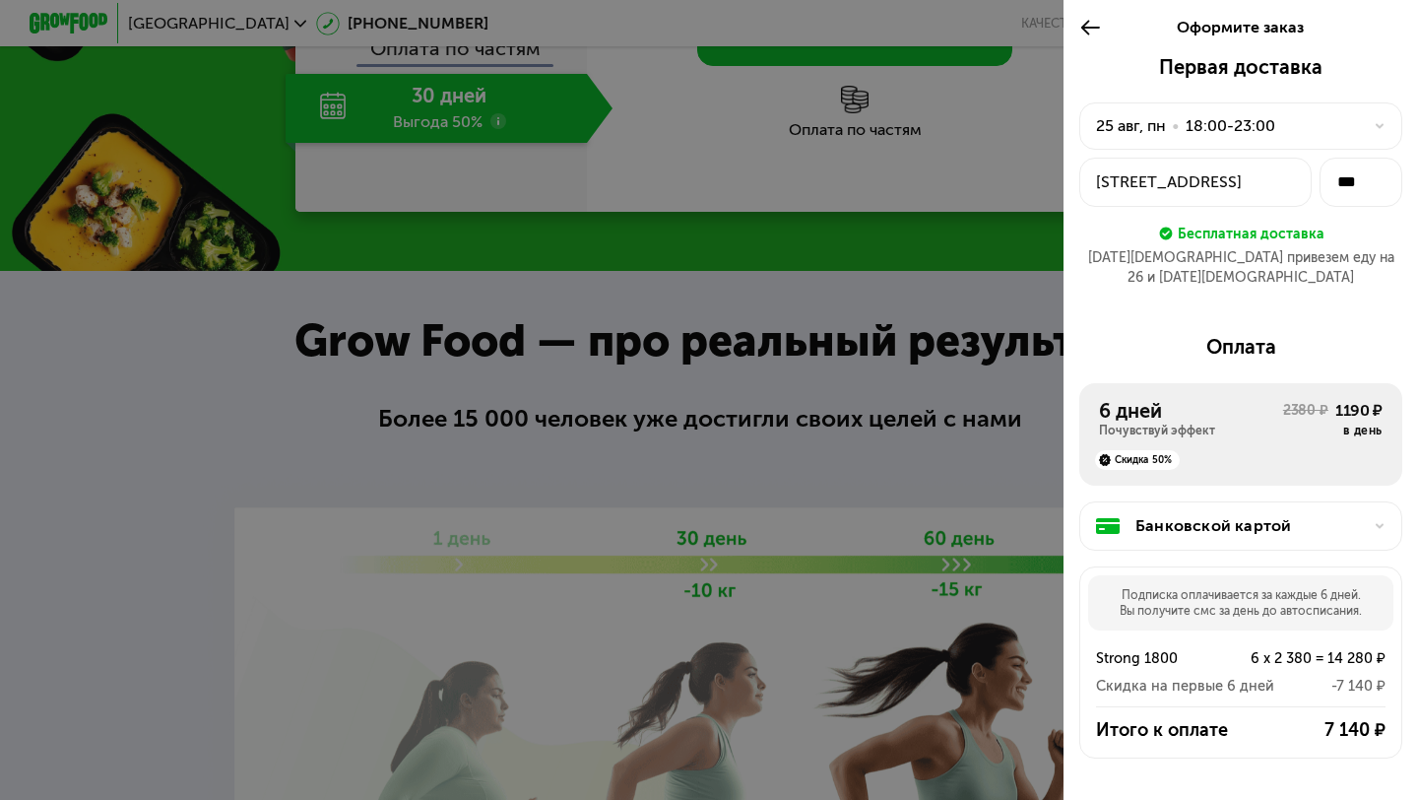
click at [1224, 119] on div "18:00-23:00" at bounding box center [1231, 126] width 90 height 24
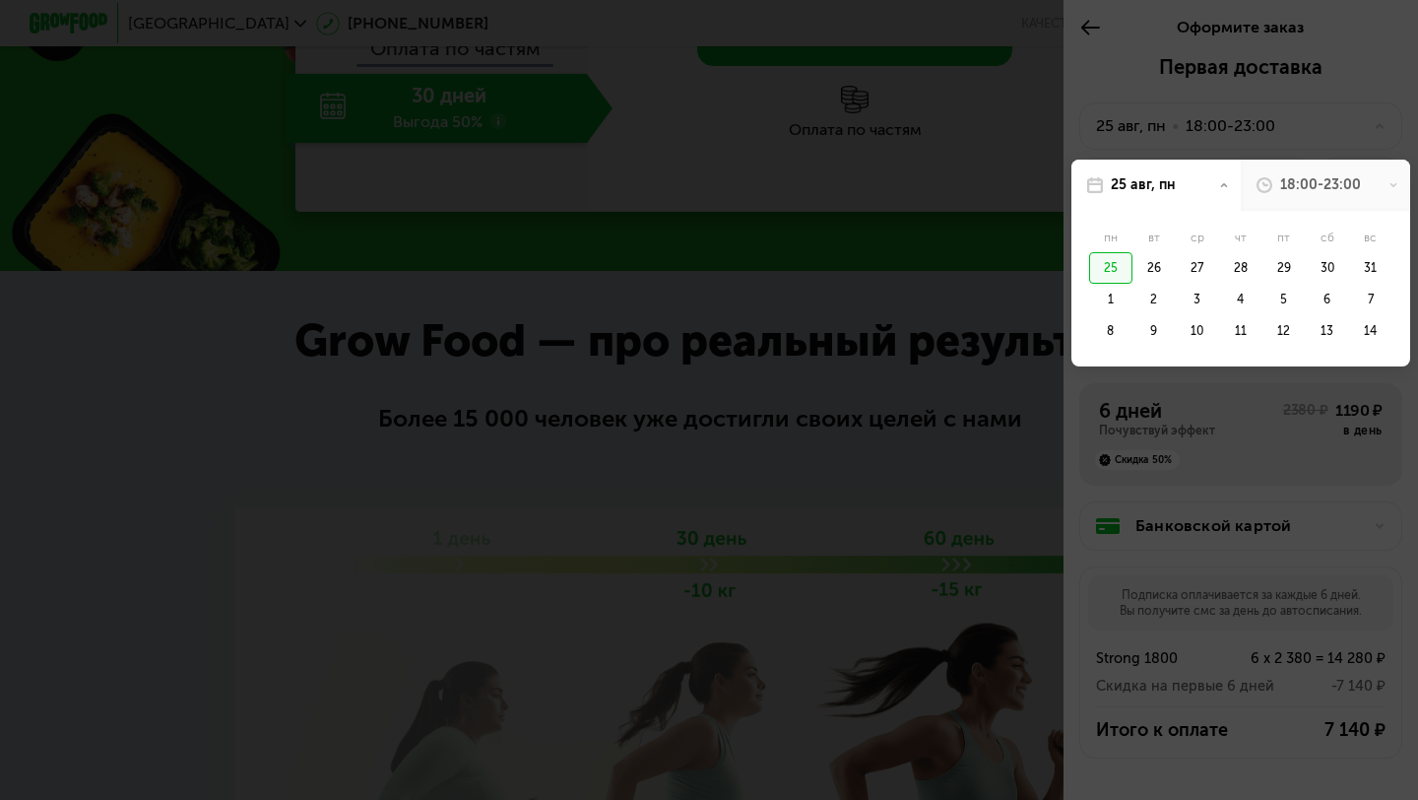
click at [1295, 183] on div "18:00-23:00" at bounding box center [1320, 185] width 81 height 20
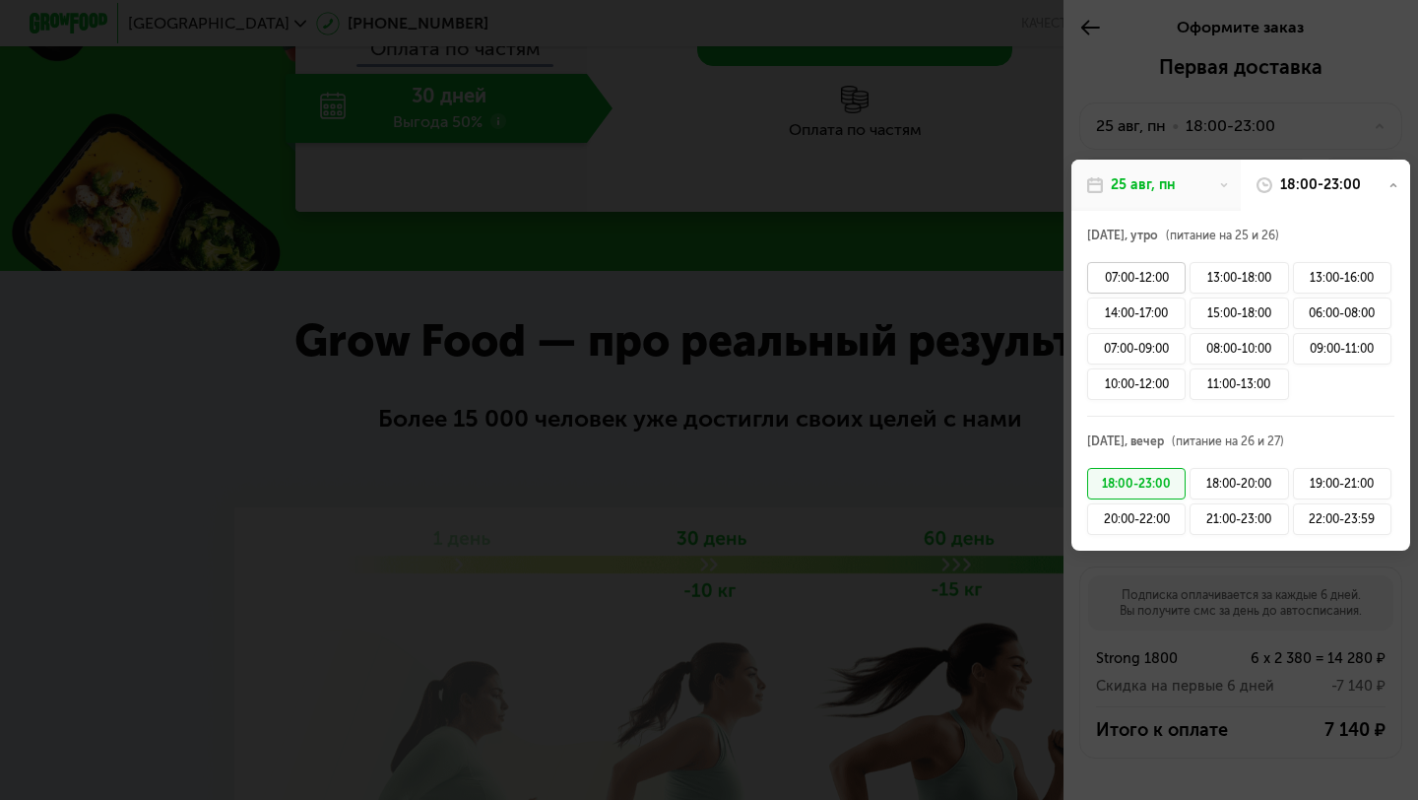
click at [1153, 277] on div "07:00-12:00" at bounding box center [1136, 278] width 98 height 32
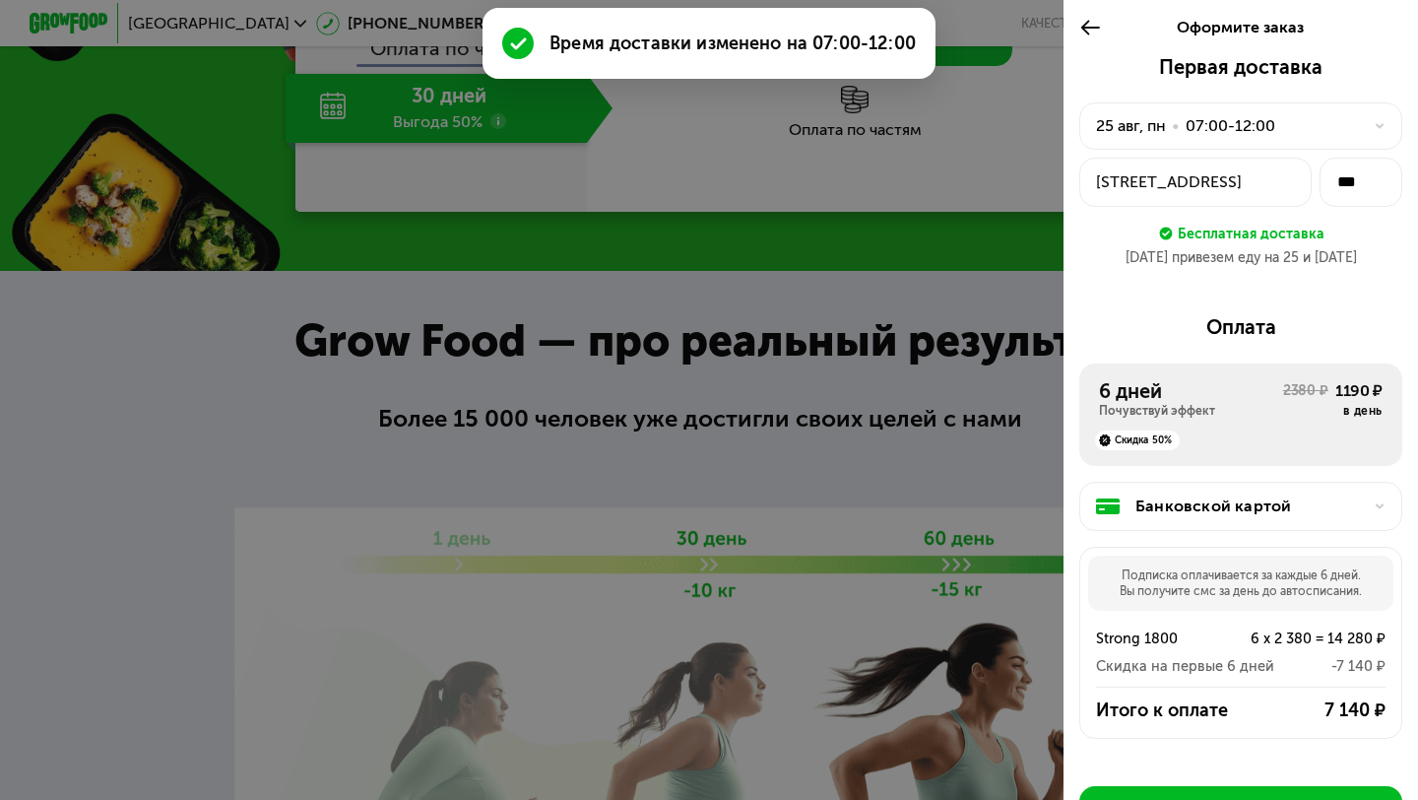
click at [1333, 132] on div "25 авг, пн • 07:00-12:00" at bounding box center [1229, 126] width 266 height 24
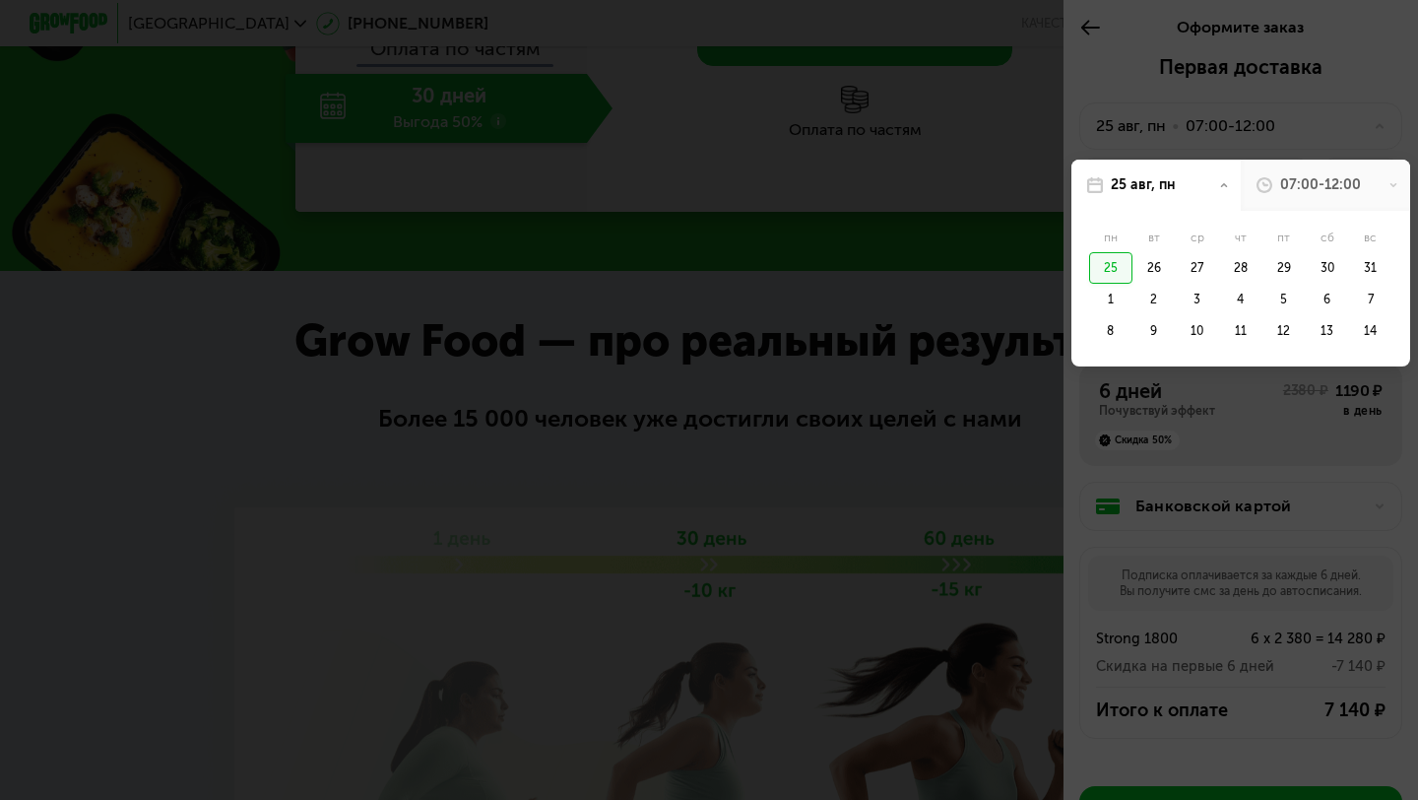
click at [1109, 76] on div at bounding box center [709, 400] width 1418 height 800
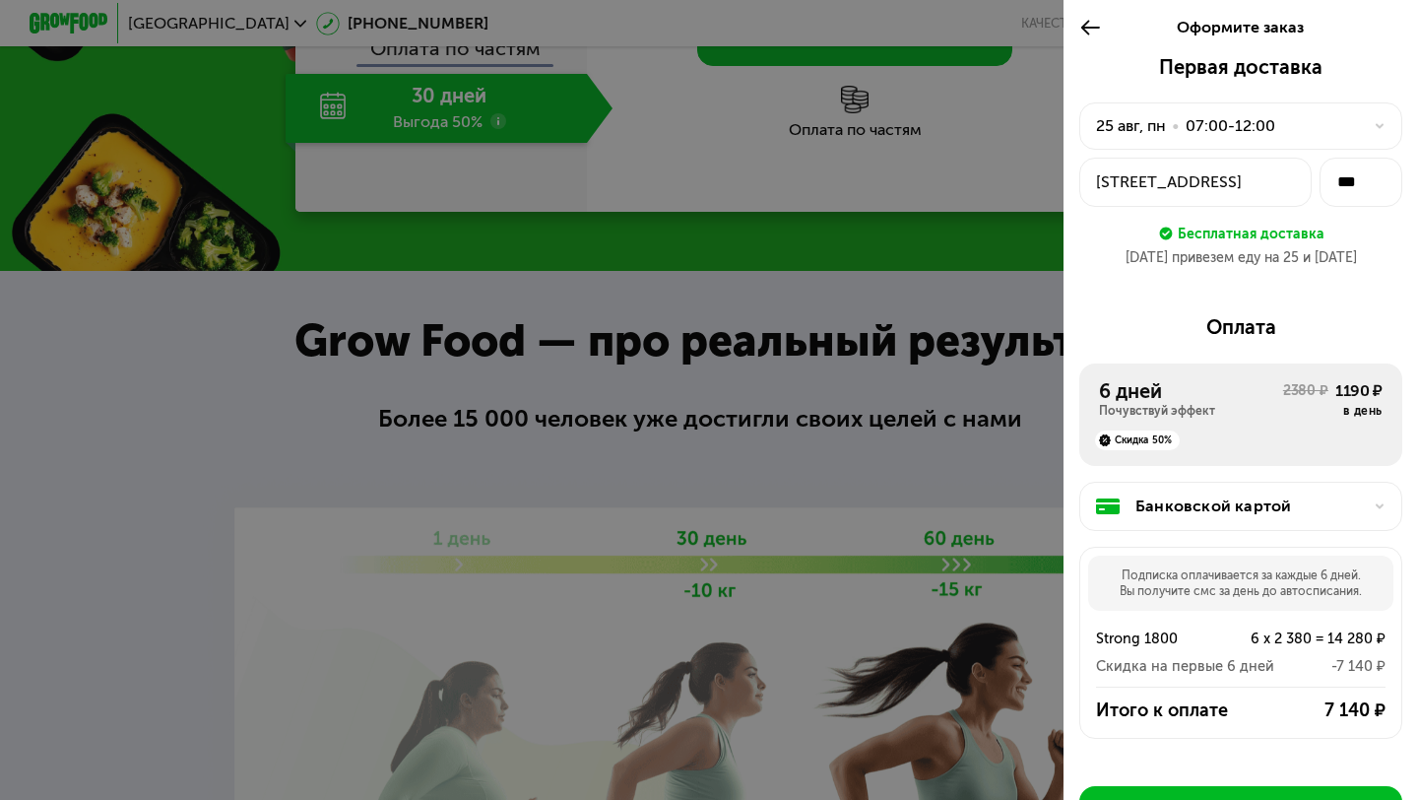
click at [941, 245] on div at bounding box center [709, 400] width 1418 height 800
click at [1349, 124] on div "25 авг, пн • 07:00-12:00" at bounding box center [1229, 126] width 266 height 24
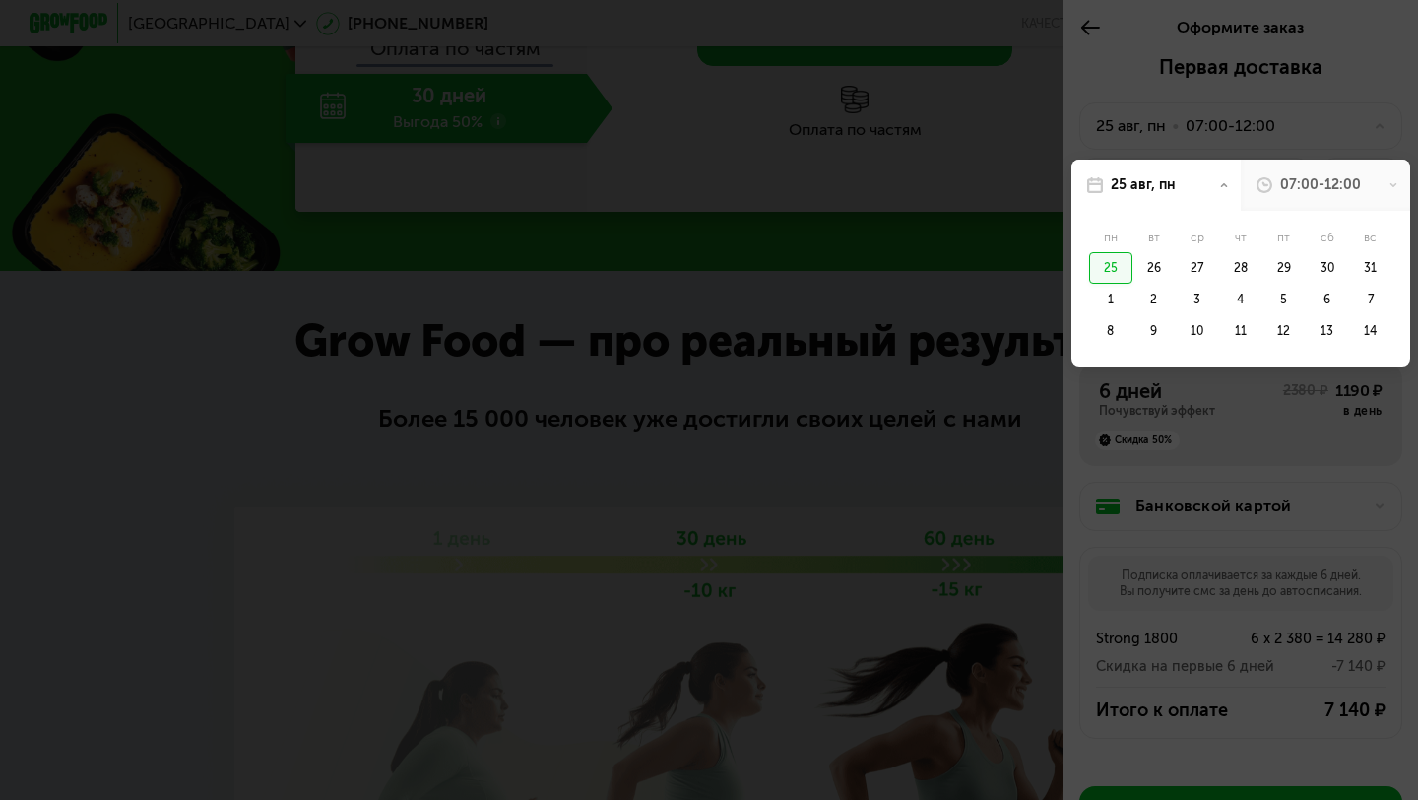
click at [1055, 415] on div at bounding box center [709, 400] width 1418 height 800
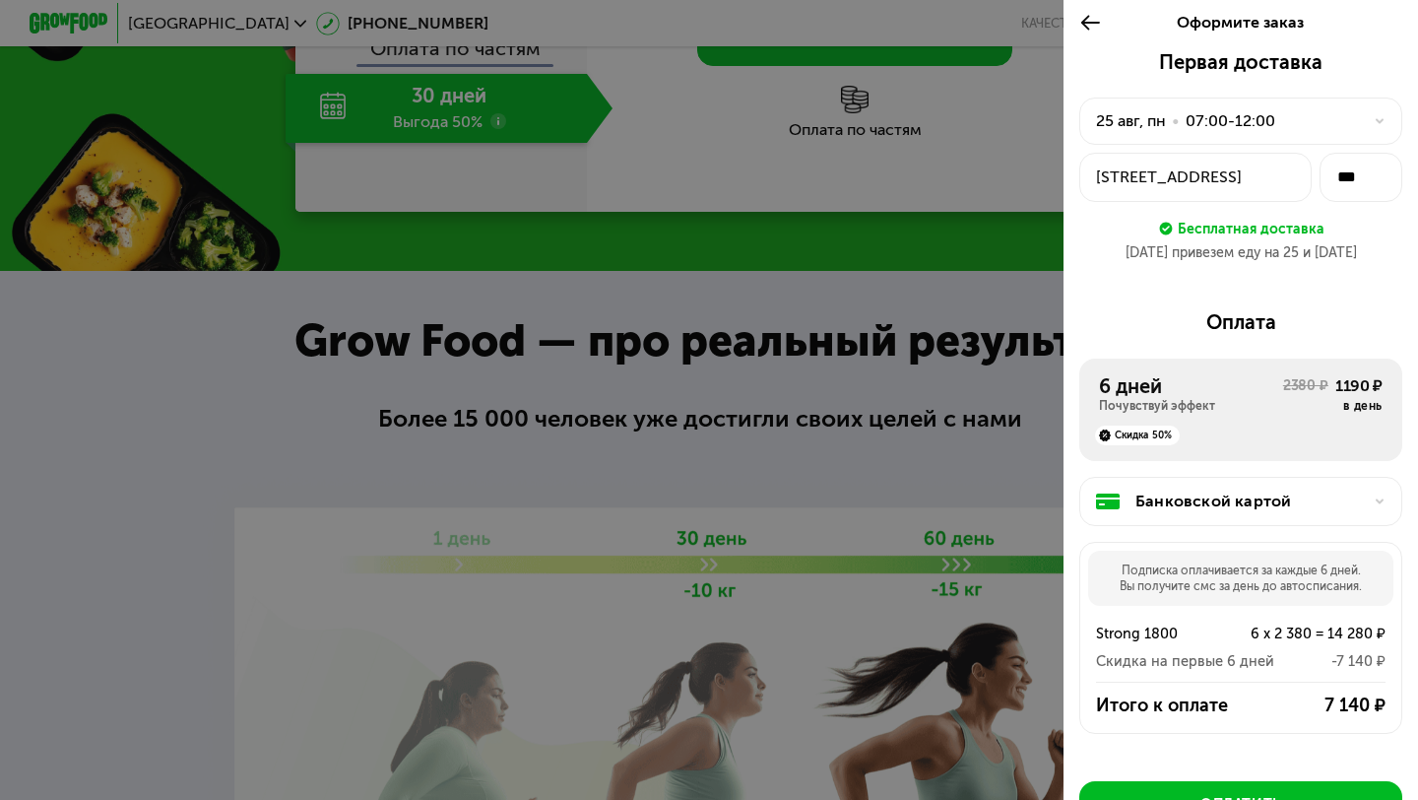
scroll to position [148, 0]
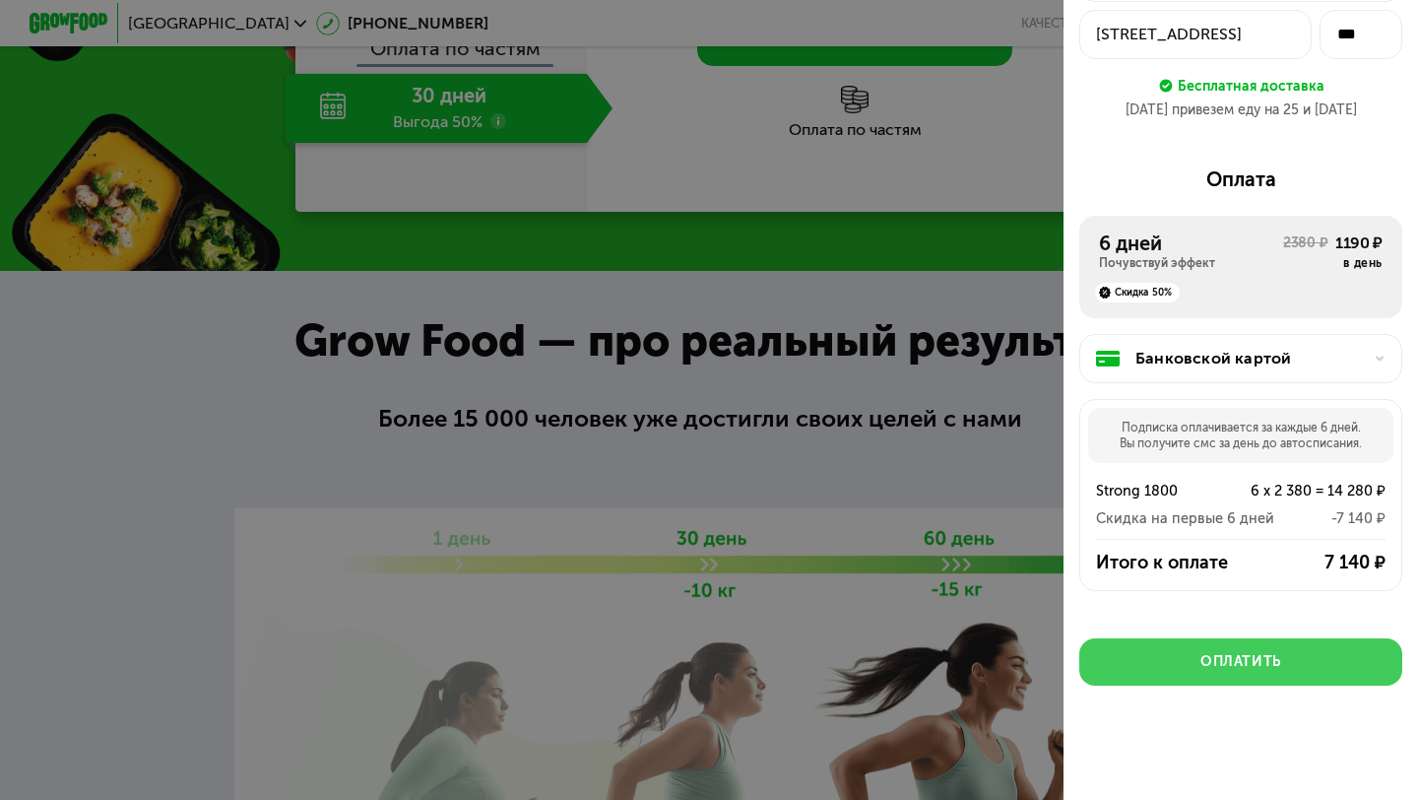
click at [1259, 671] on div "Оплатить" at bounding box center [1241, 662] width 81 height 20
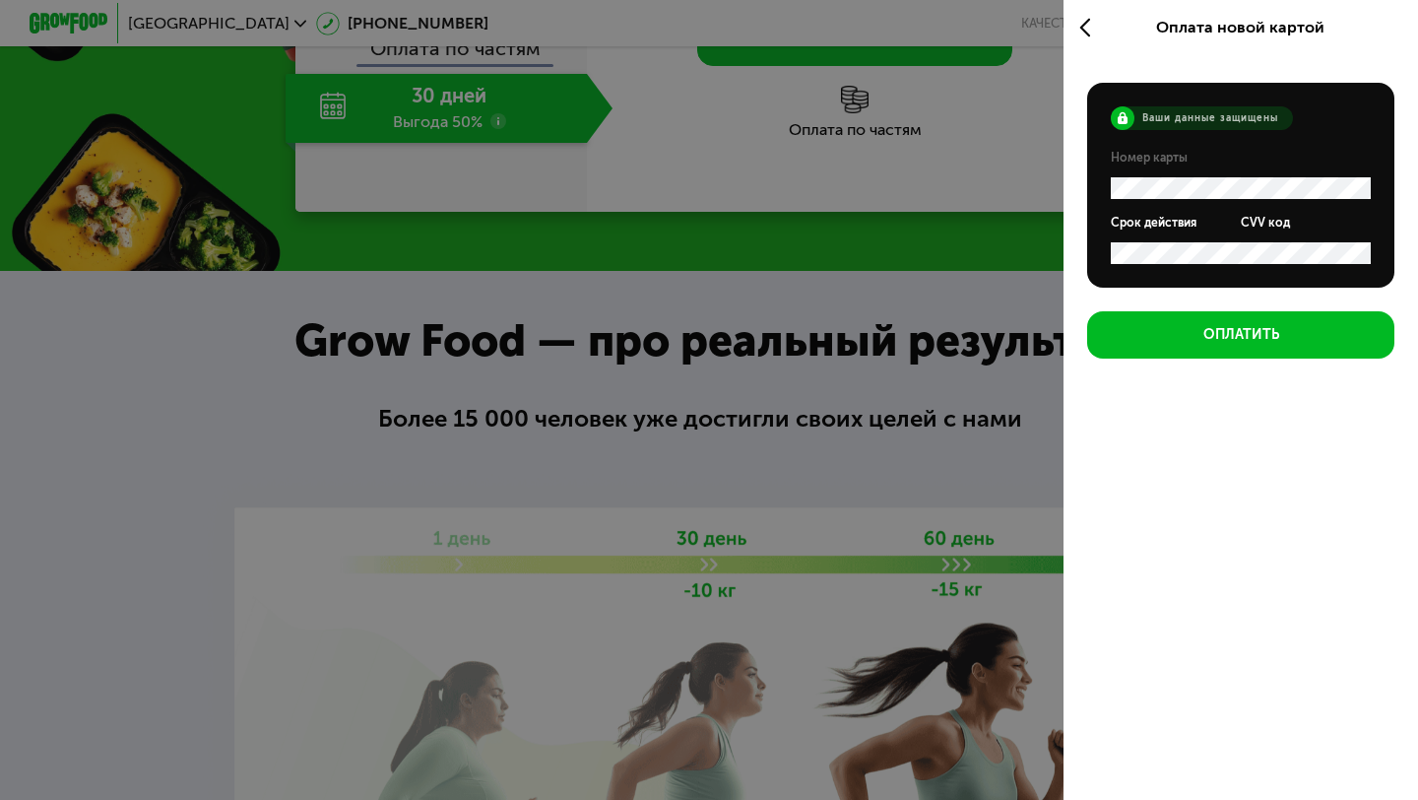
scroll to position [0, 0]
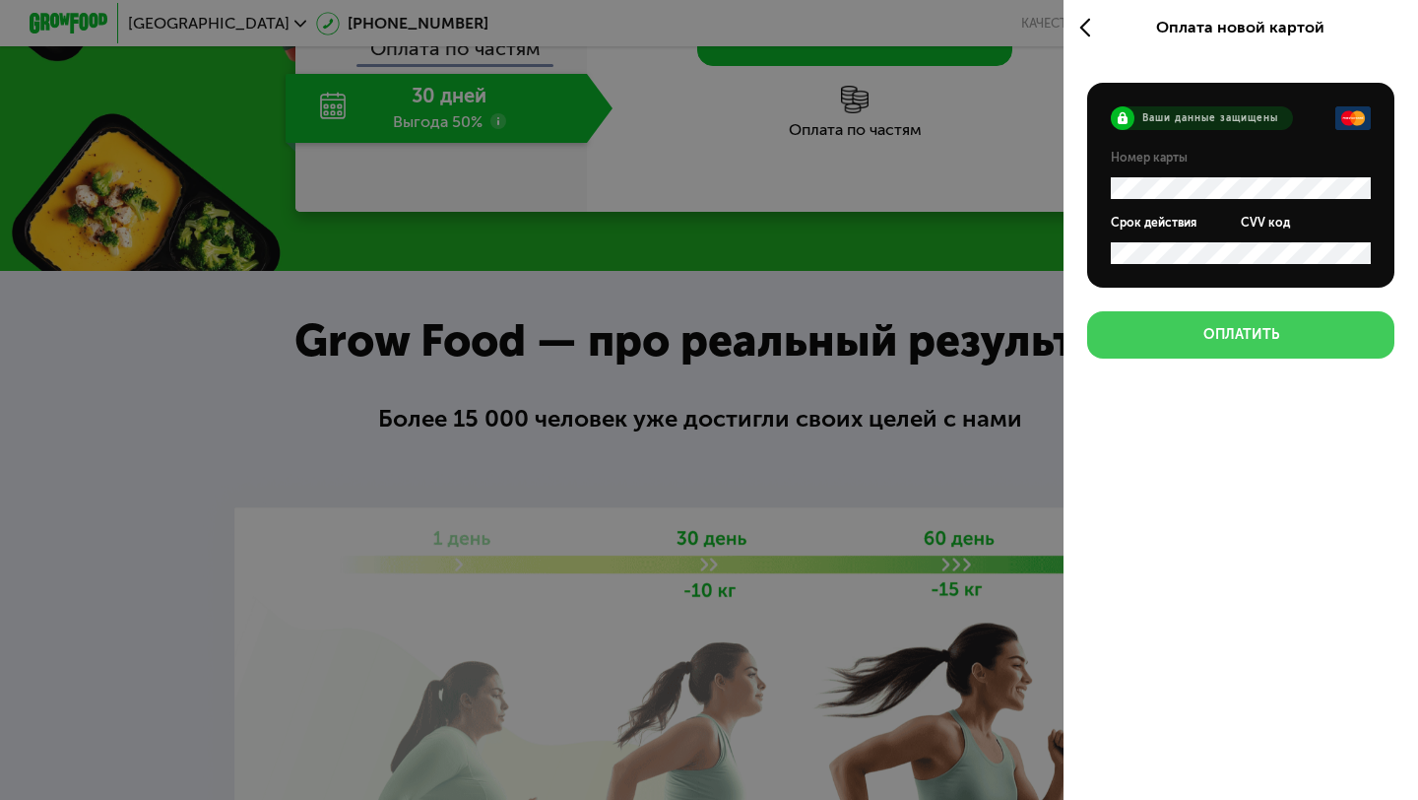
click at [1260, 349] on button "Оплатить" at bounding box center [1240, 334] width 307 height 47
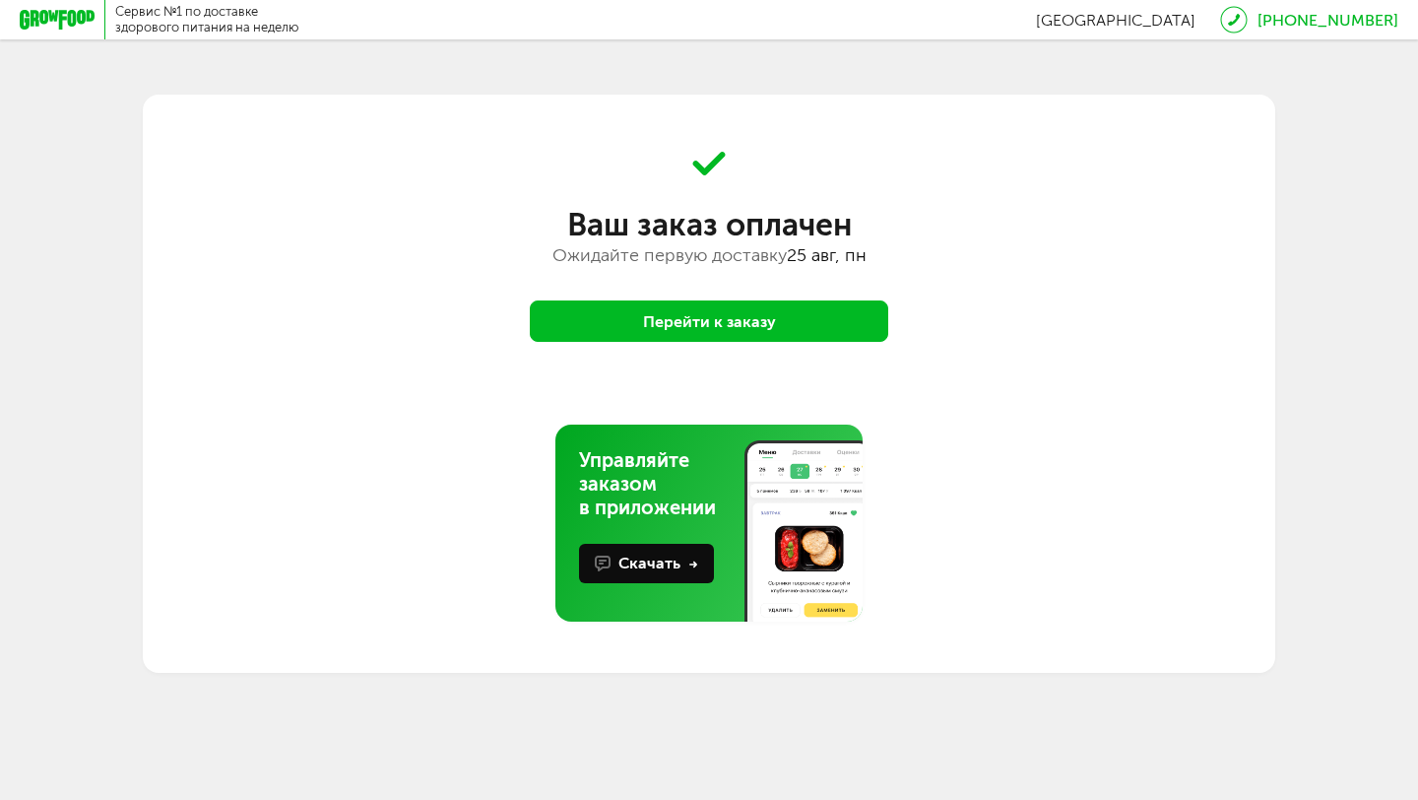
click at [713, 332] on button "Перейти к заказу" at bounding box center [709, 320] width 359 height 41
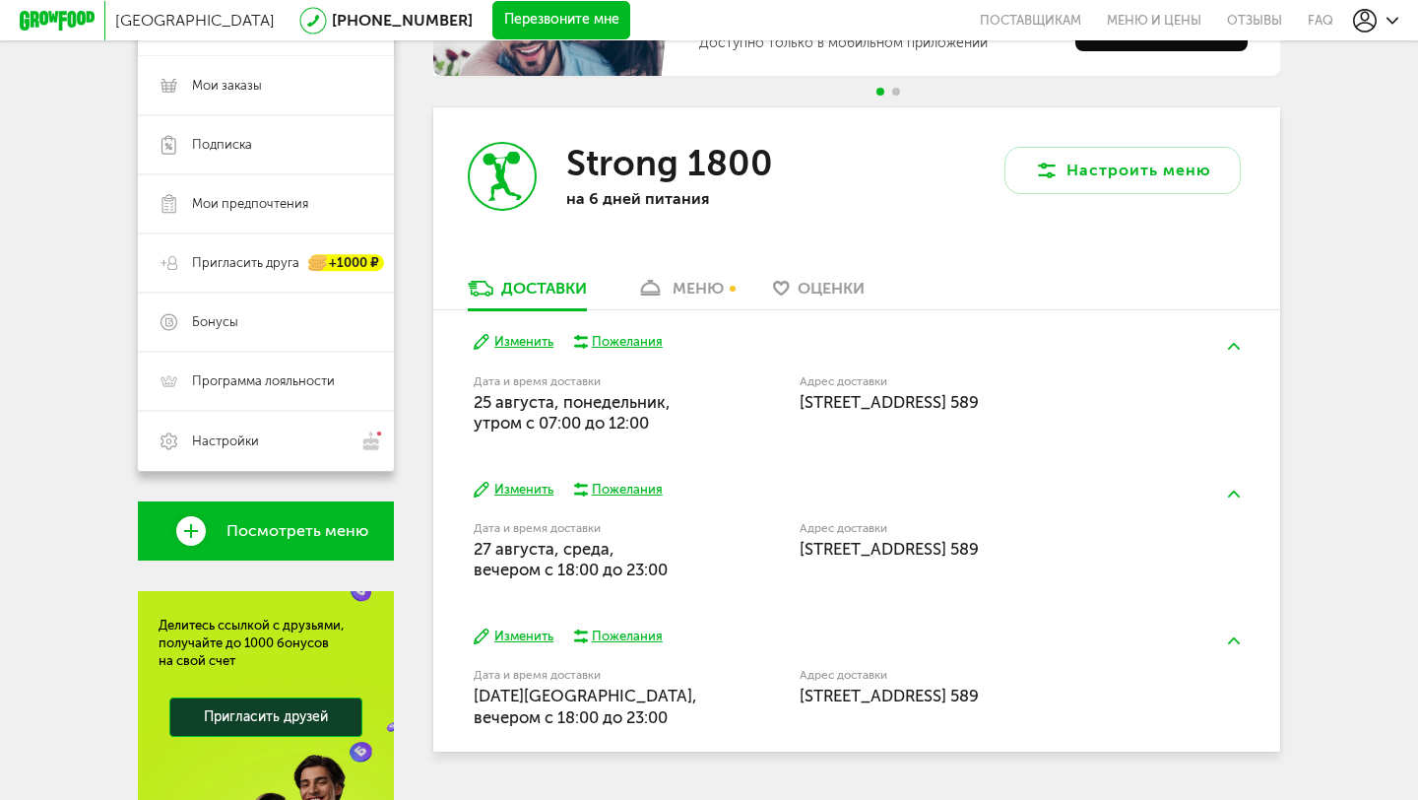
scroll to position [343, 0]
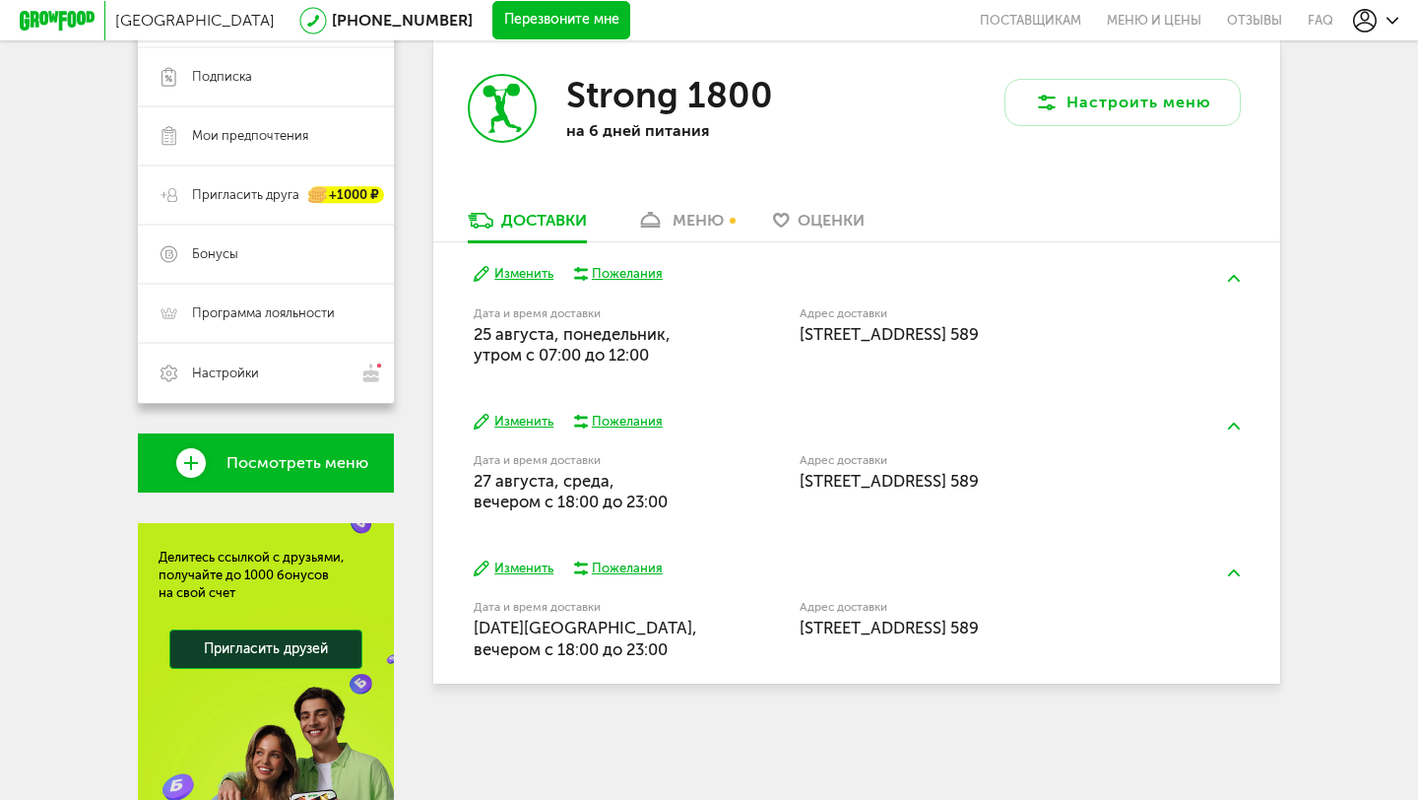
click at [531, 423] on button "Изменить" at bounding box center [514, 422] width 80 height 19
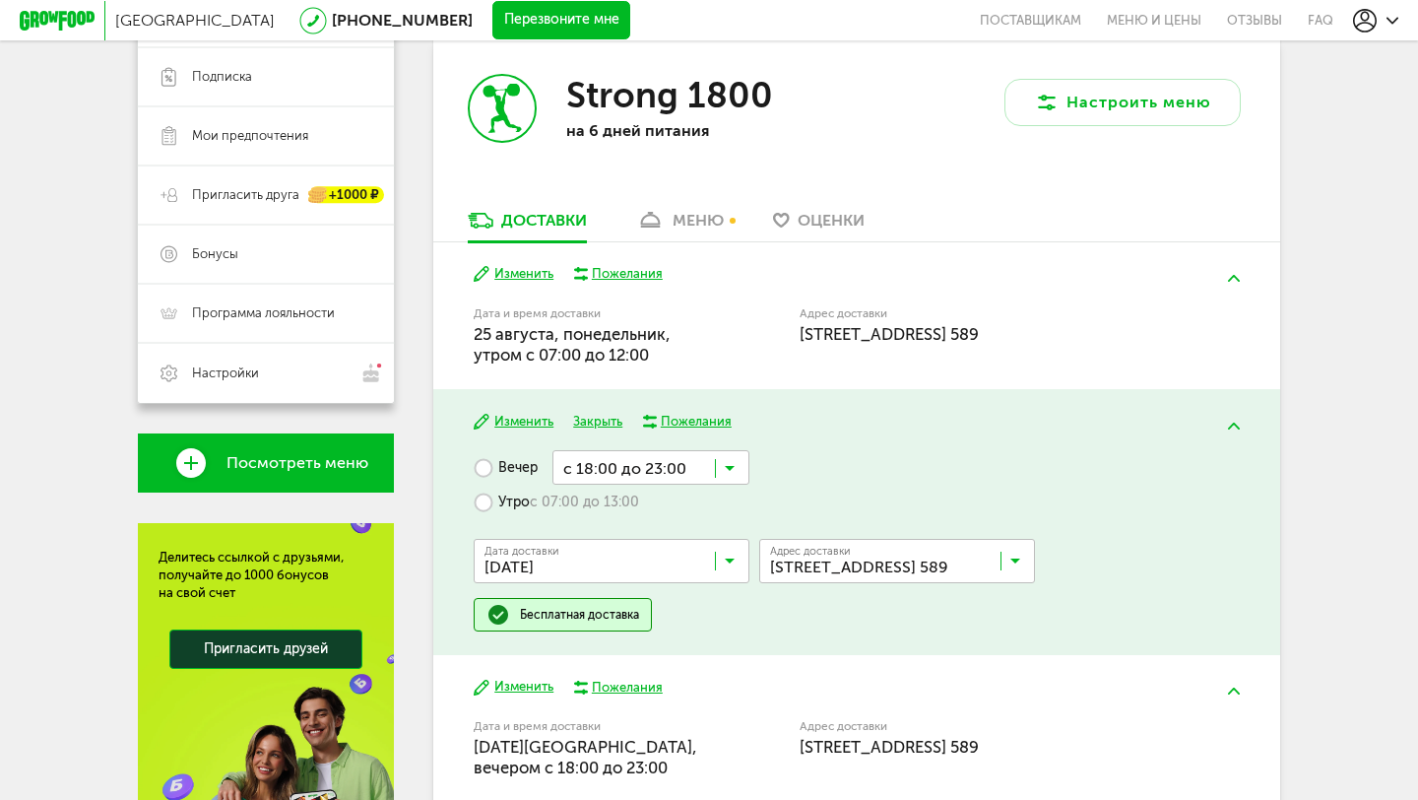
click at [734, 475] on icon at bounding box center [730, 473] width 10 height 20
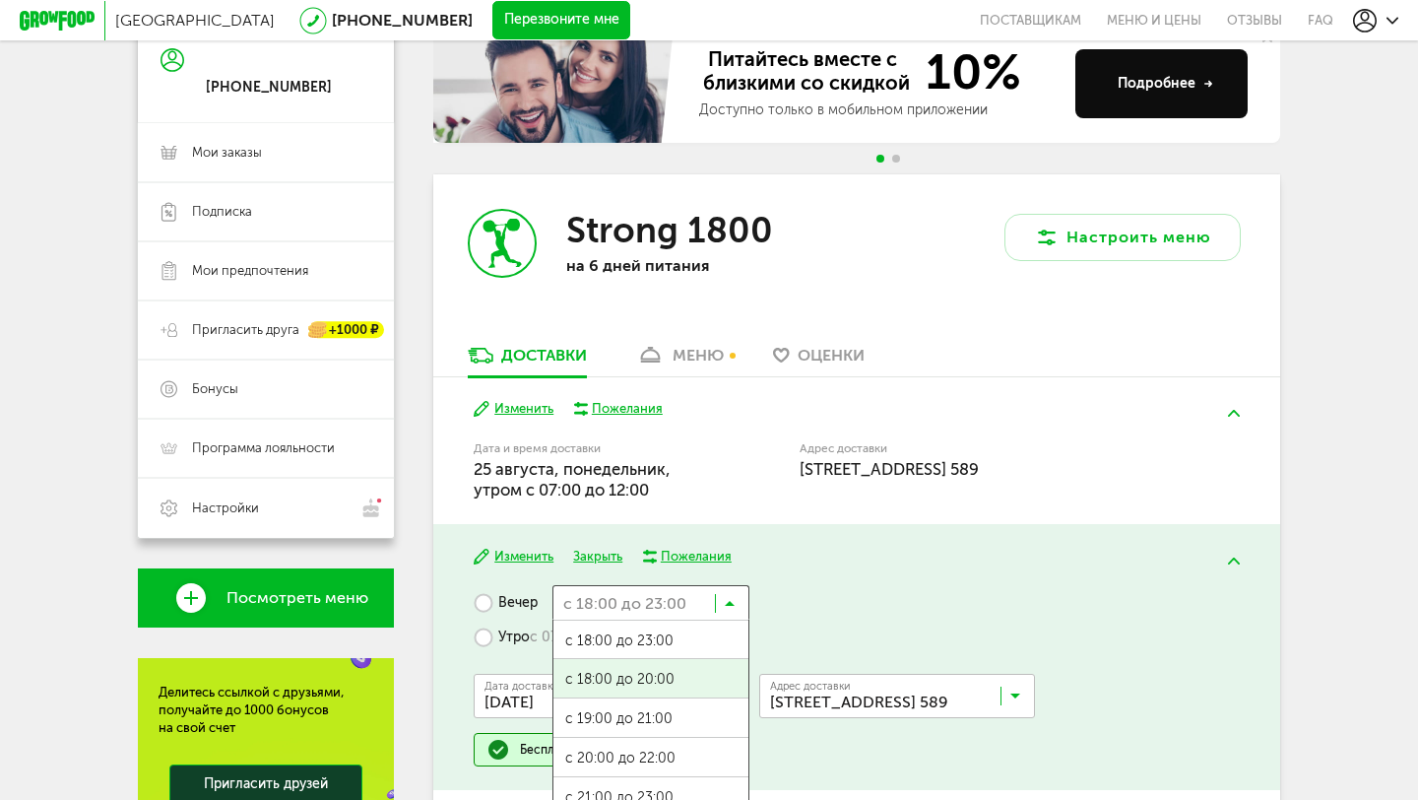
scroll to position [333, 0]
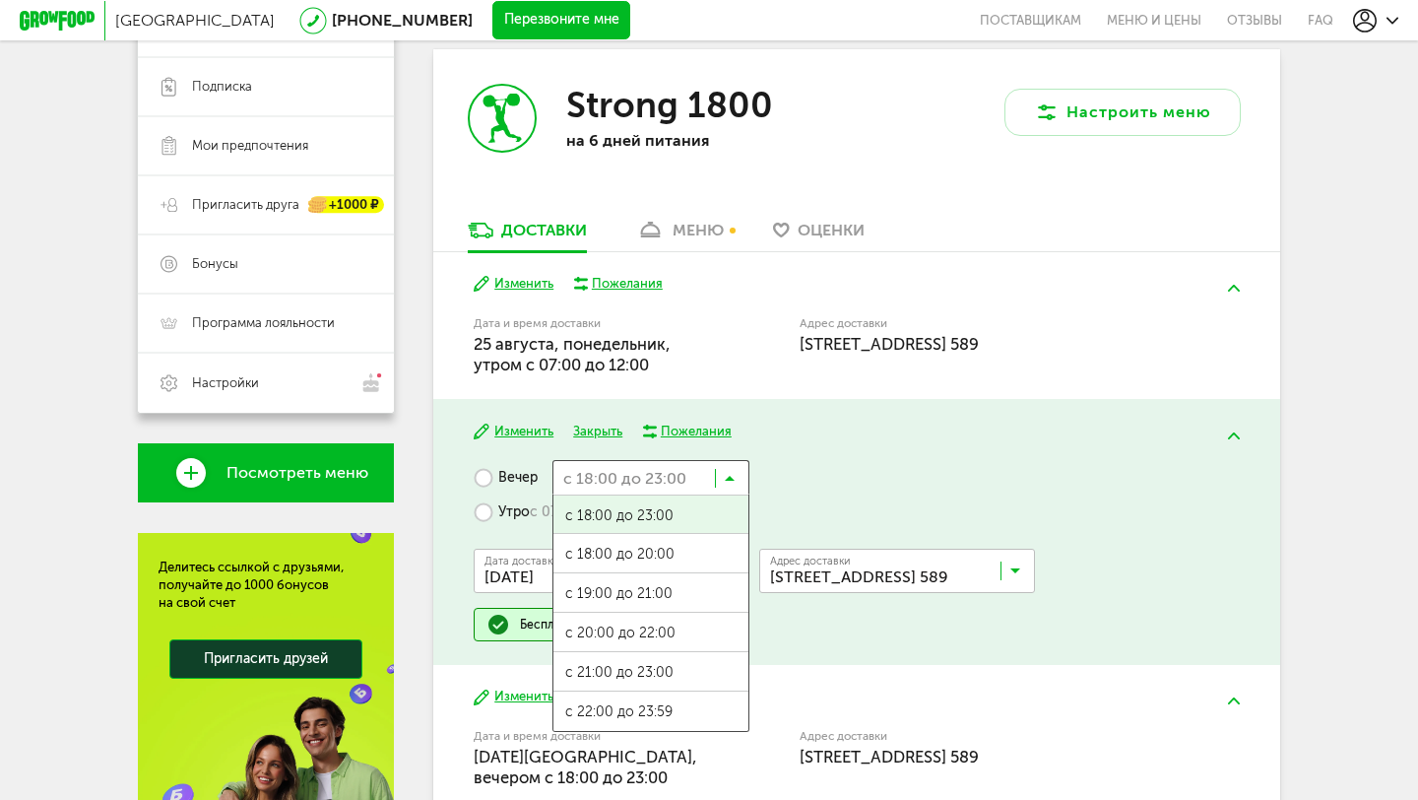
click at [815, 450] on div "Изменить Закрыть Пожелания Вечер с 18:00 до 23:00 Загрузка... с 18:00 до 23:00 …" at bounding box center [856, 532] width 847 height 266
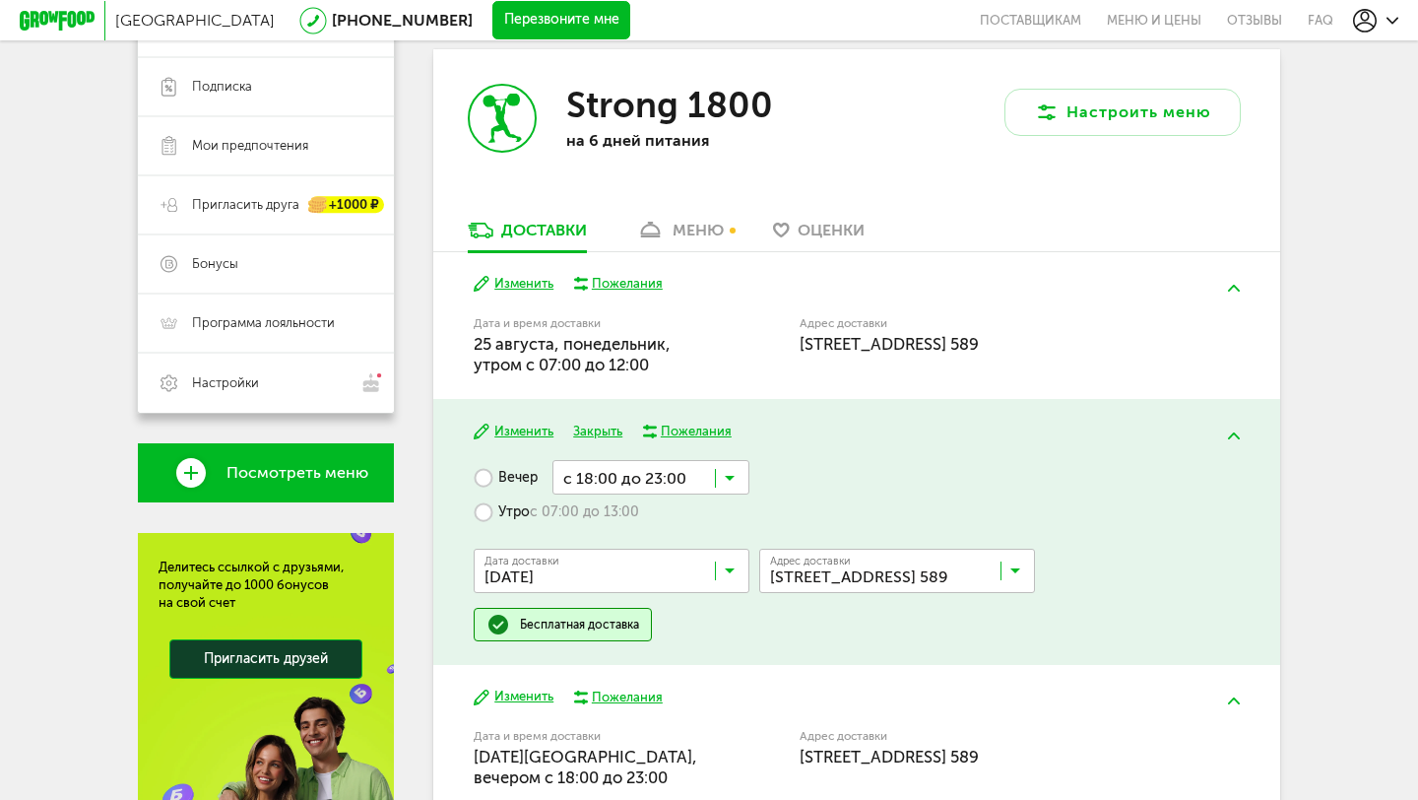
click at [489, 516] on label "Утро с 07:00 до 13:00" at bounding box center [556, 511] width 165 height 34
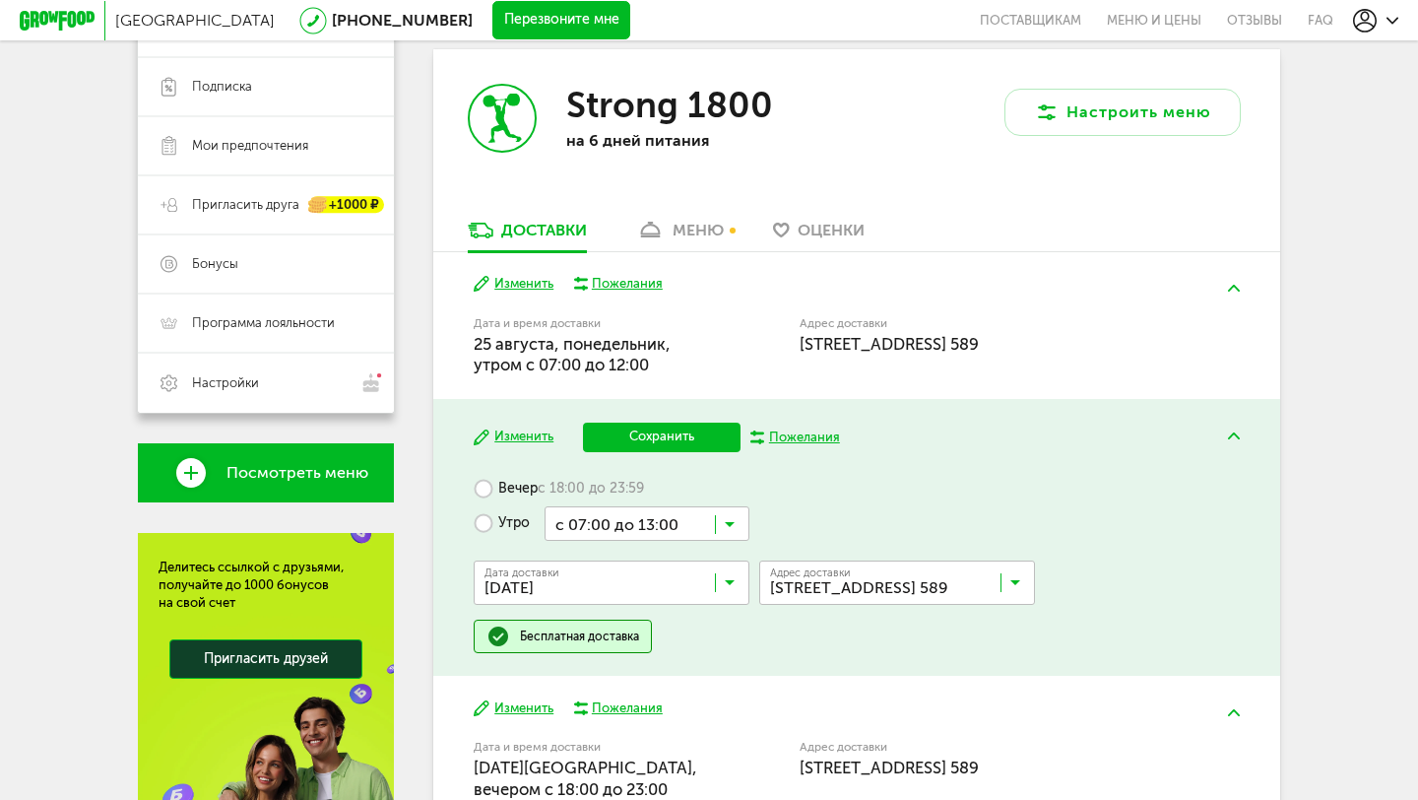
click at [732, 520] on icon at bounding box center [730, 529] width 10 height 20
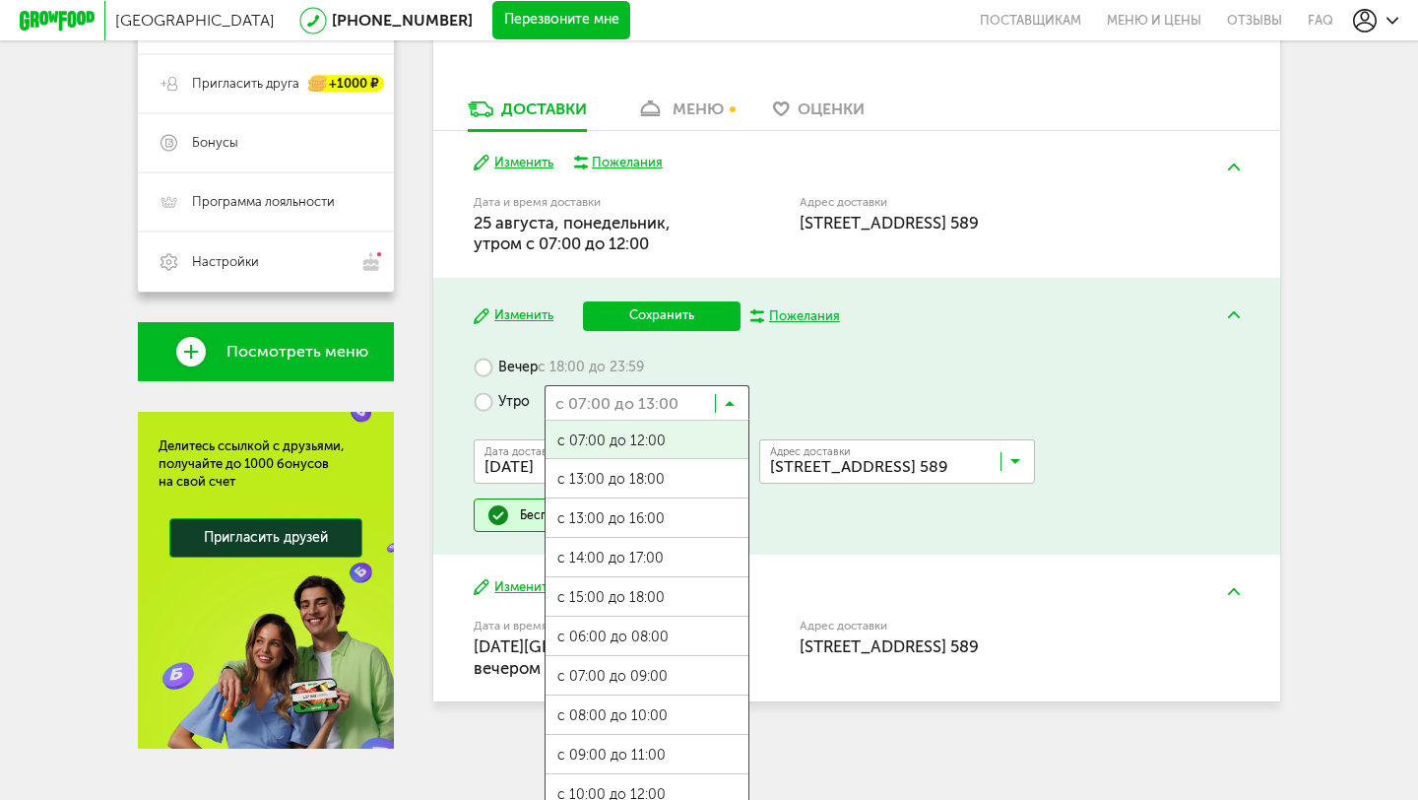
scroll to position [482, 0]
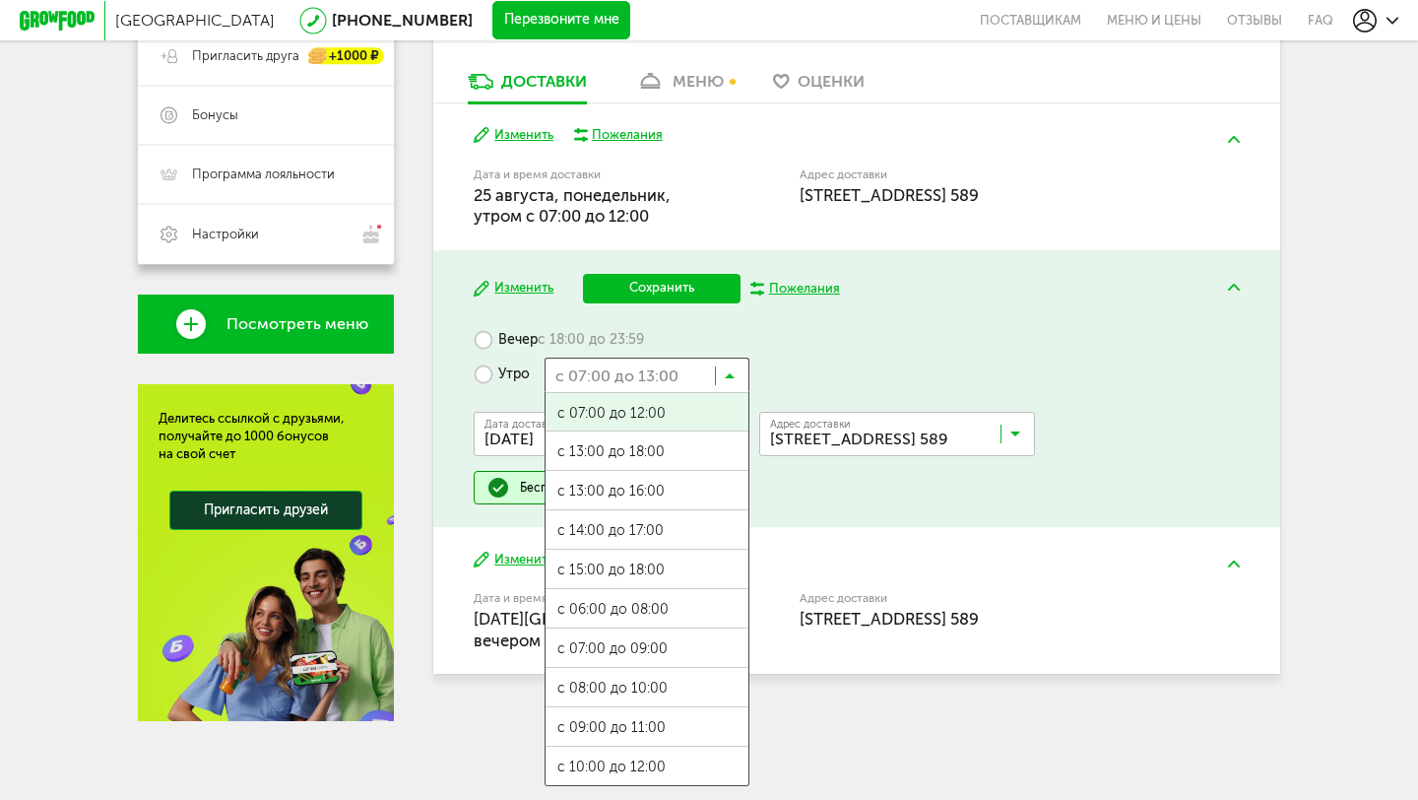
click at [935, 333] on div "Вечер с 18:00 до 23:59 Утро с 07:00 до 13:00 Загрузка... с 07:00 до 12:00 с 13:…" at bounding box center [856, 413] width 765 height 181
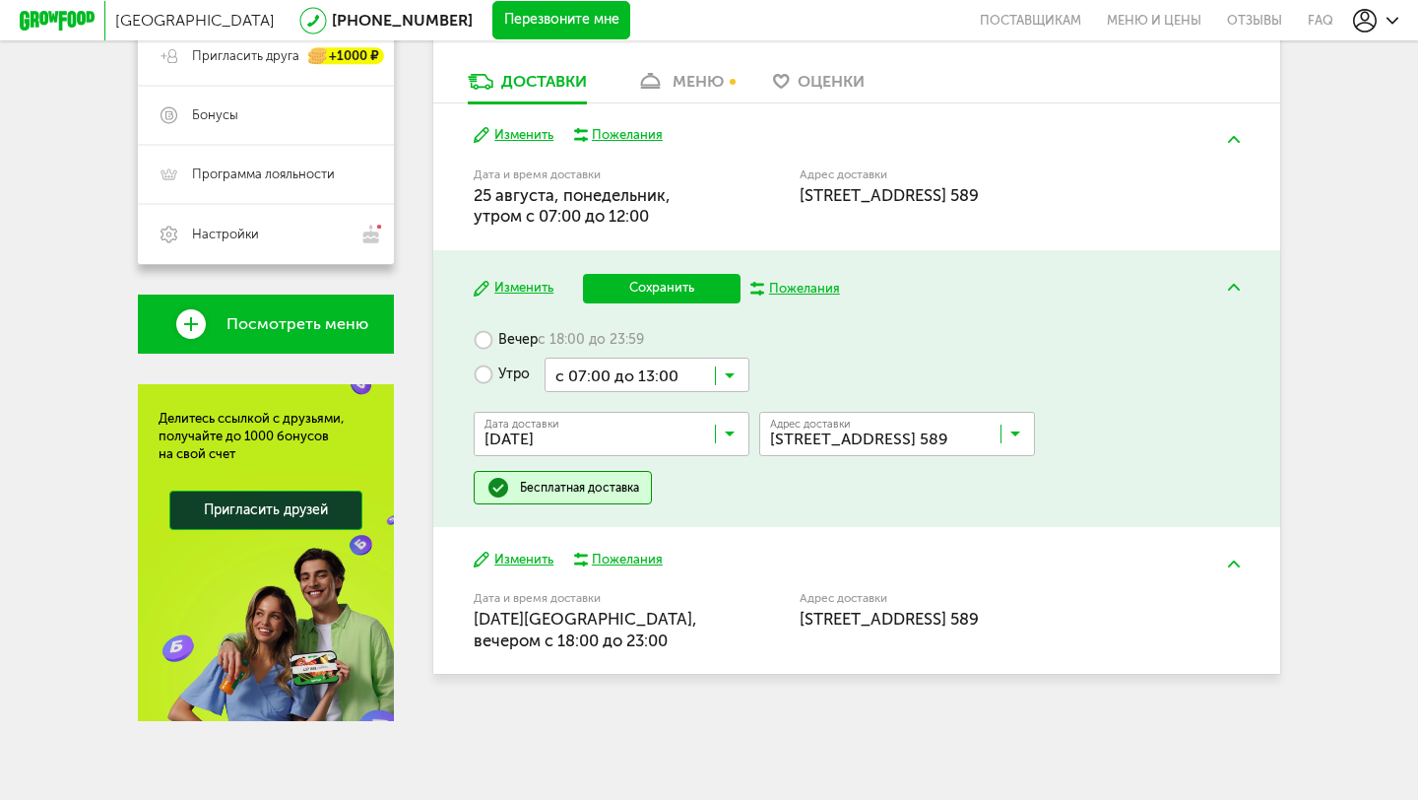
click at [1238, 278] on button at bounding box center [1233, 287] width 51 height 46
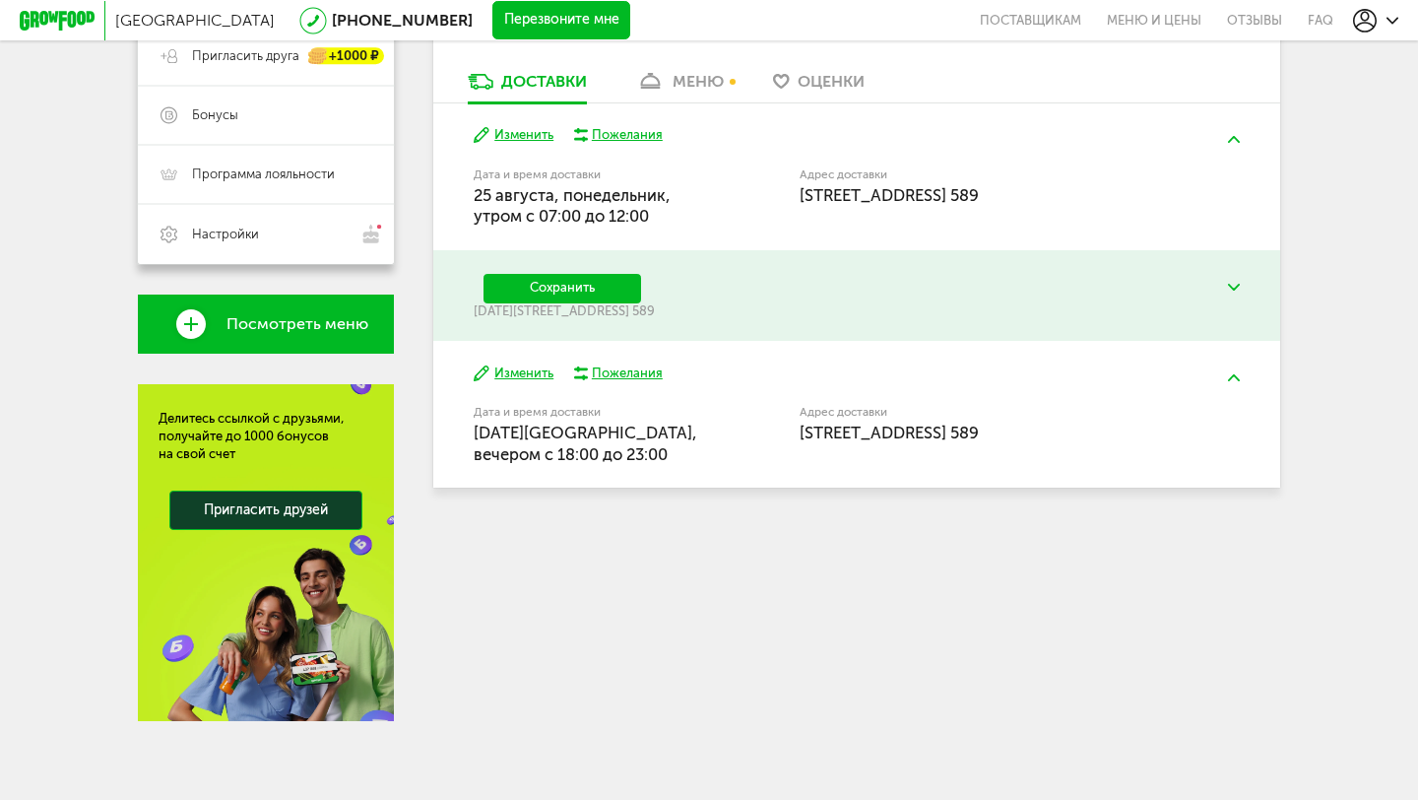
click at [1238, 278] on button at bounding box center [1233, 287] width 51 height 46
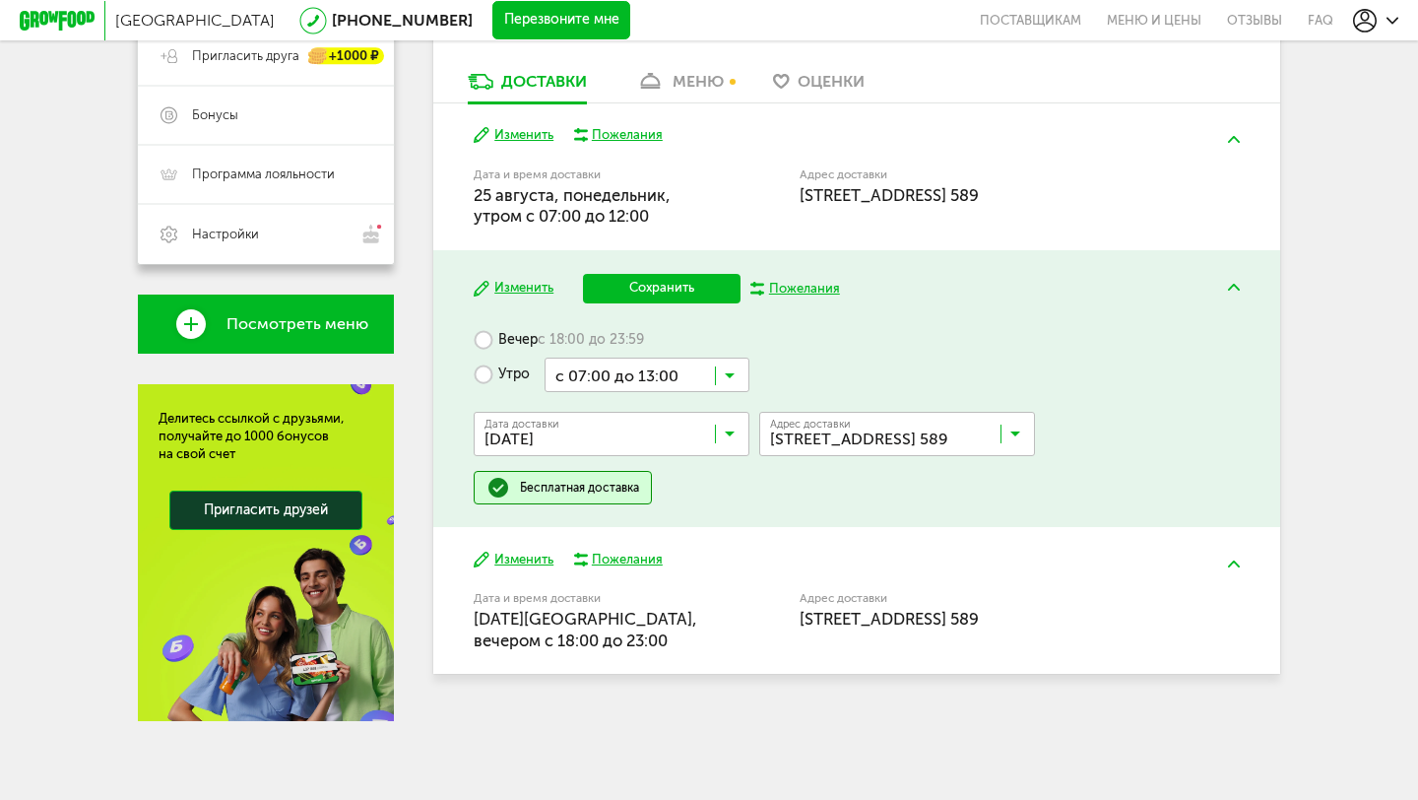
click at [740, 364] on input "Search for option" at bounding box center [647, 374] width 205 height 33
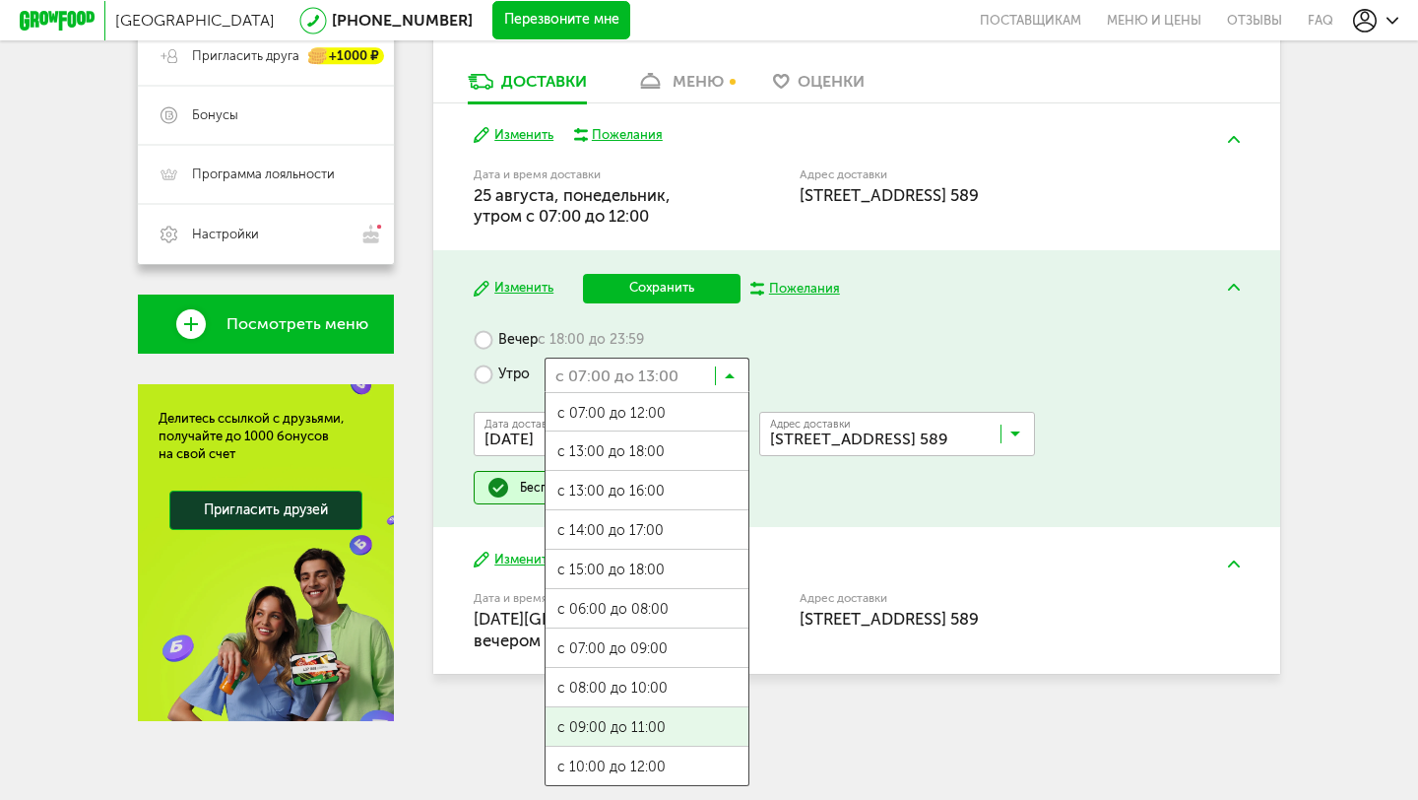
click at [648, 716] on span "с 09:00 до 11:00" at bounding box center [647, 727] width 203 height 41
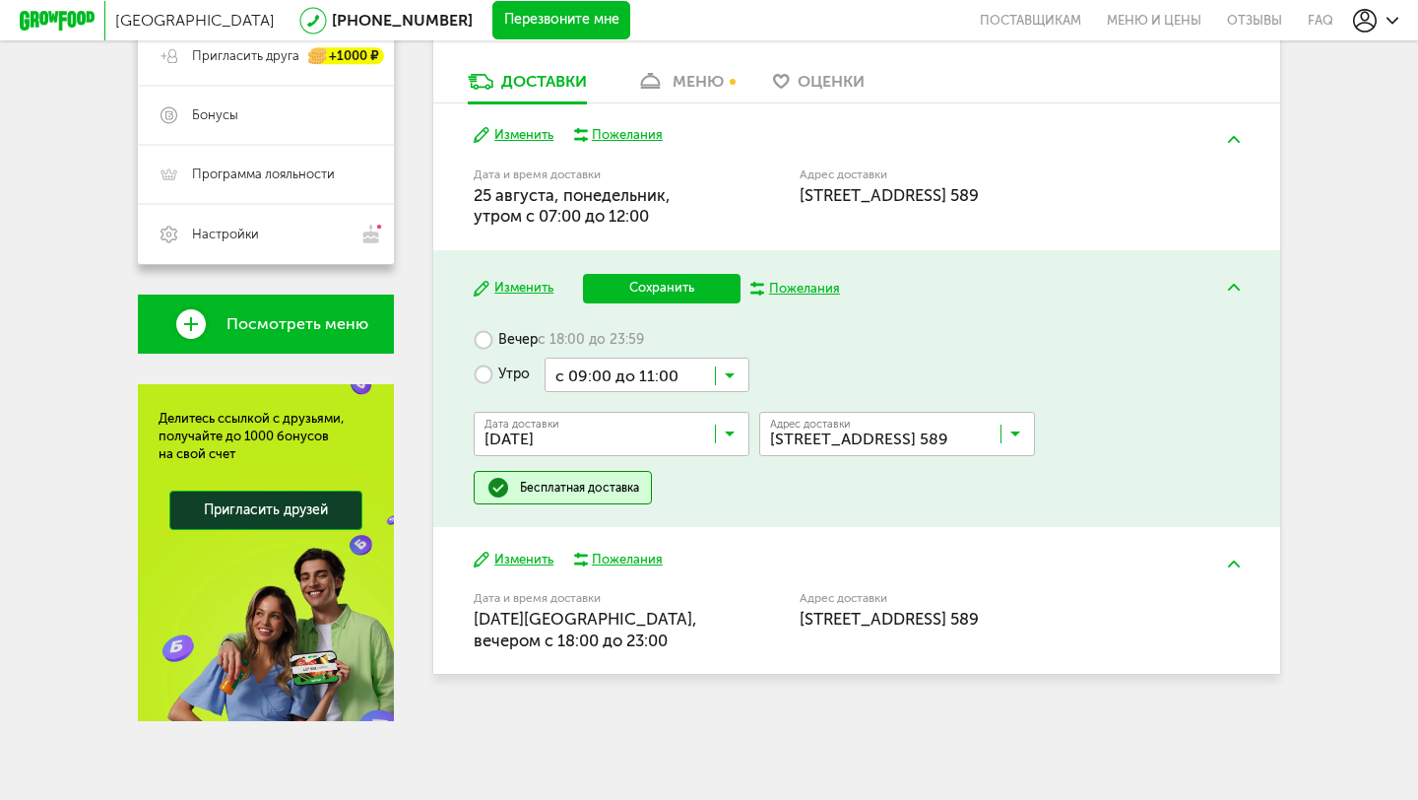
click at [734, 376] on icon at bounding box center [730, 380] width 10 height 20
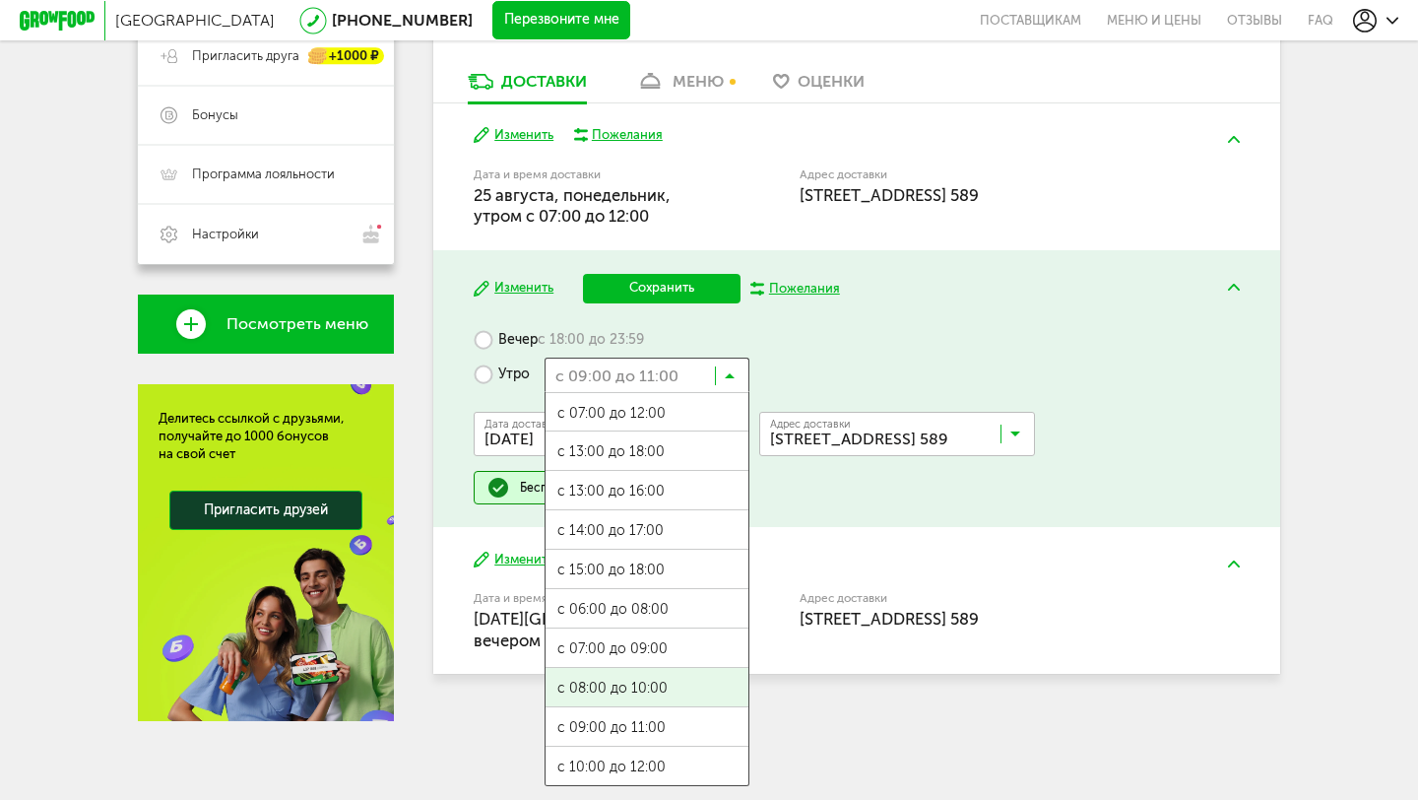
click at [655, 688] on span "с 08:00 до 10:00" at bounding box center [647, 688] width 203 height 41
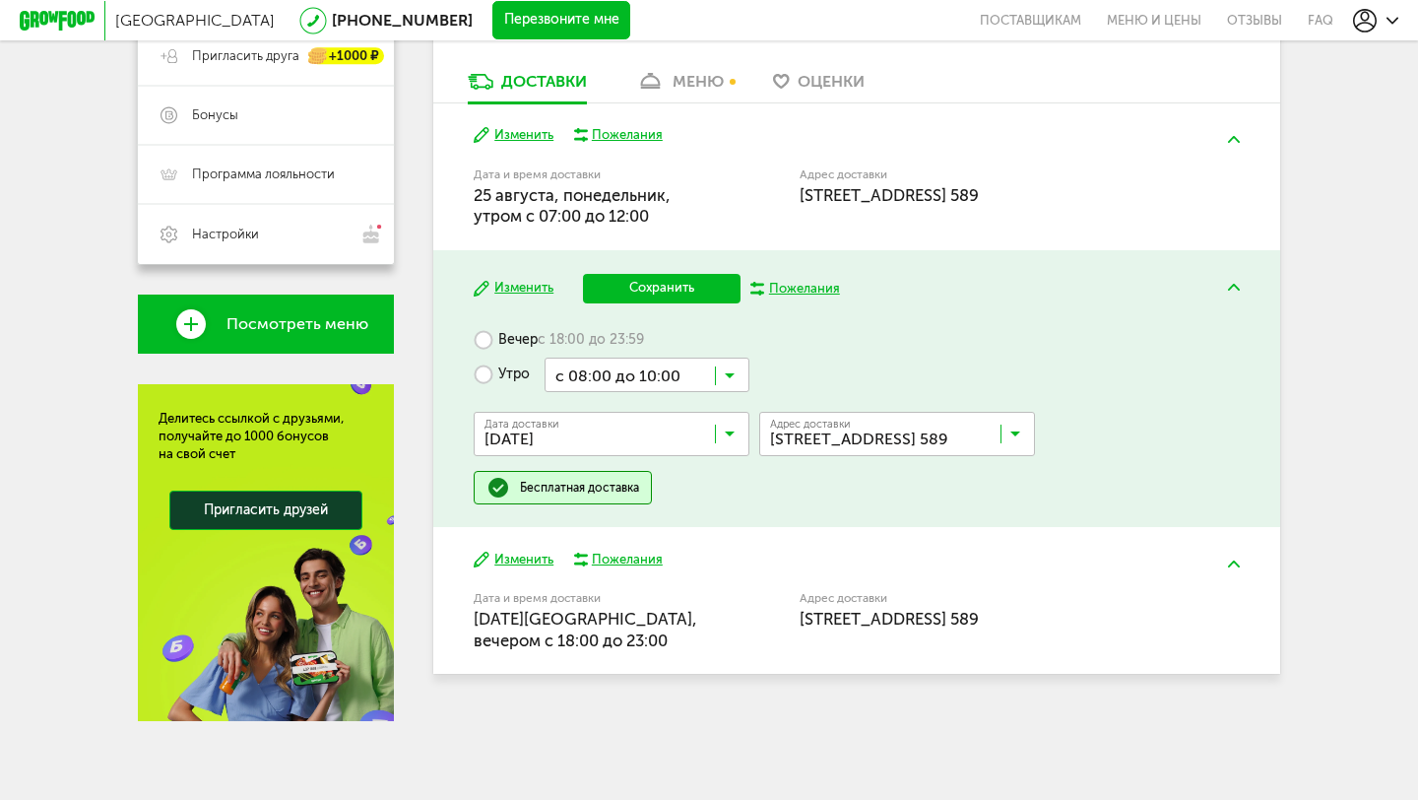
click at [672, 288] on button "Сохранить" at bounding box center [662, 289] width 158 height 30
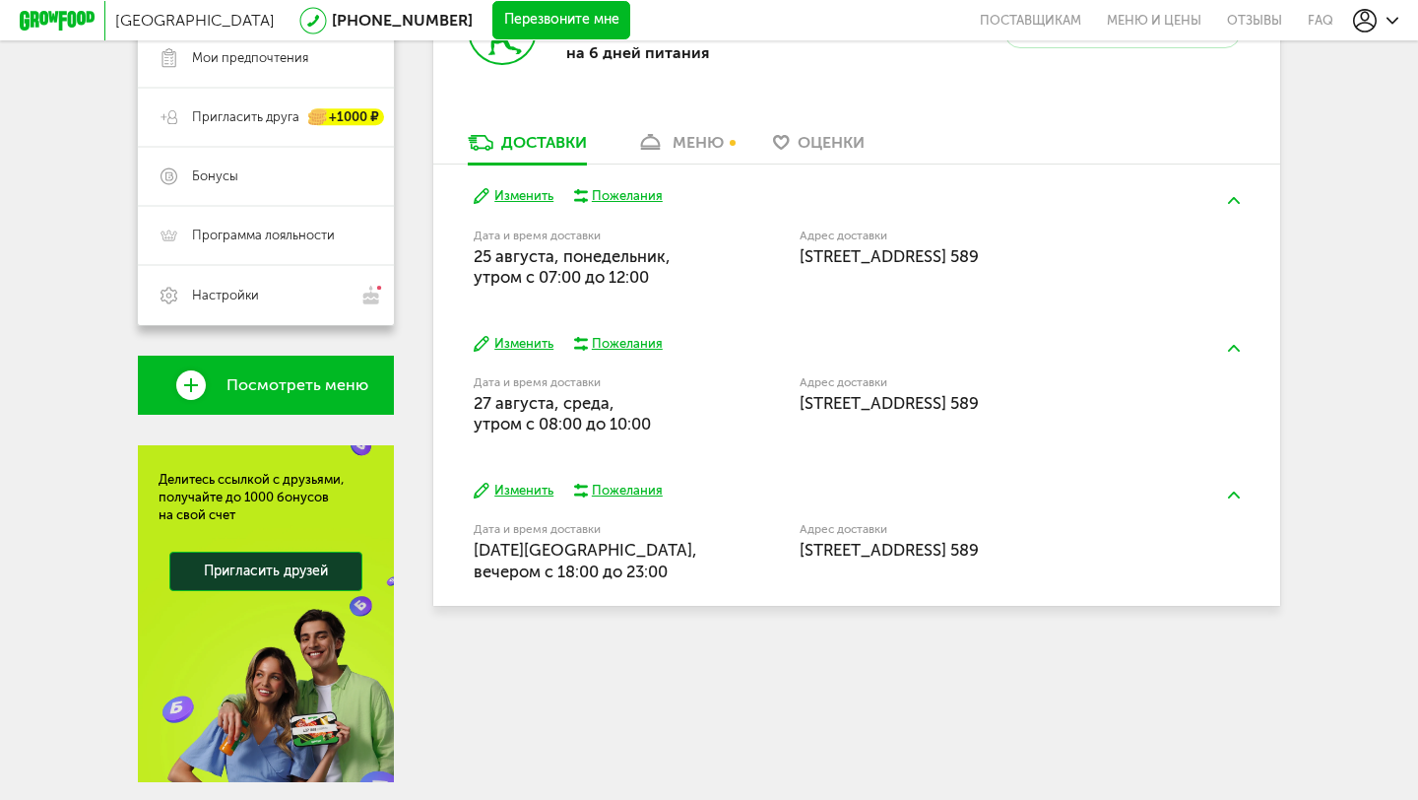
scroll to position [430, 0]
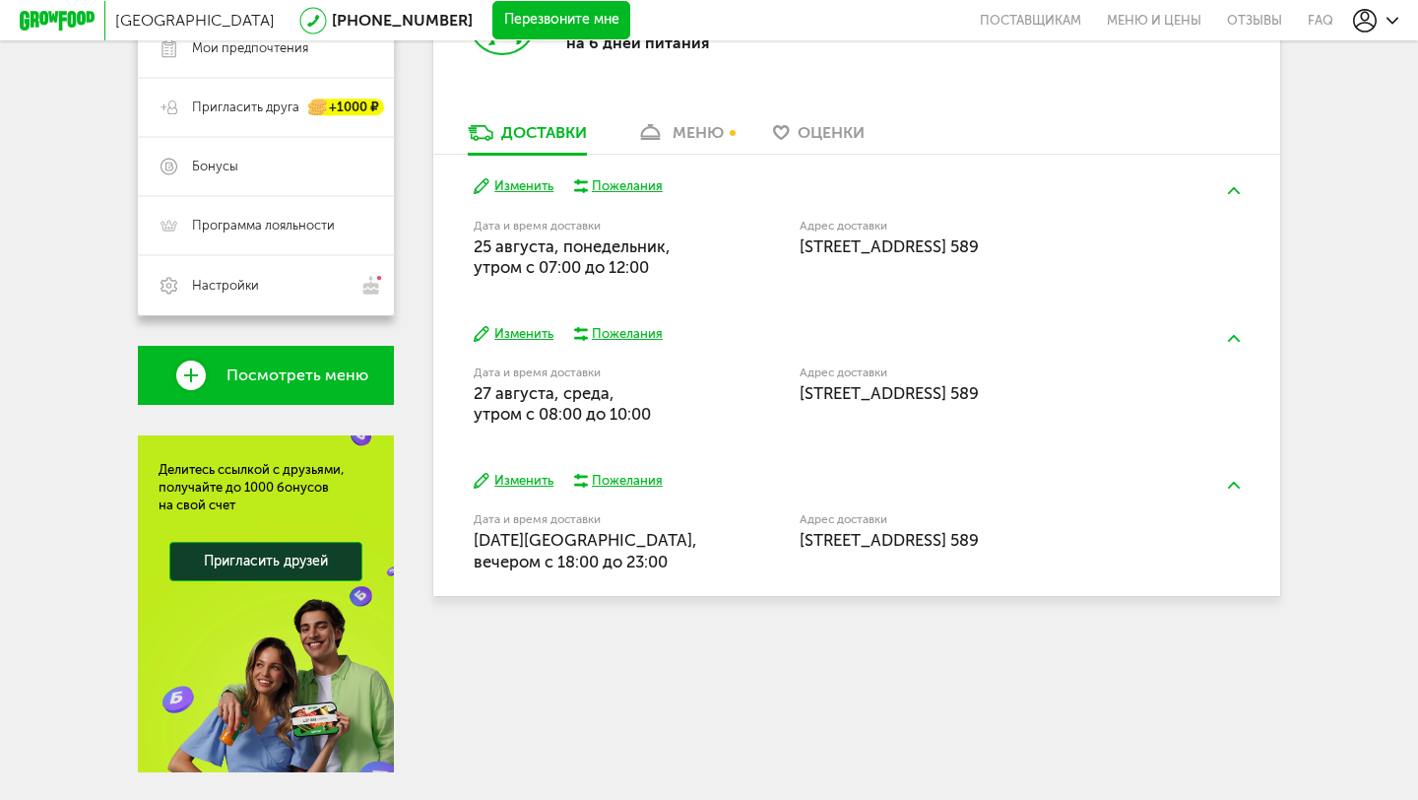
click at [529, 485] on button "Изменить" at bounding box center [514, 481] width 80 height 19
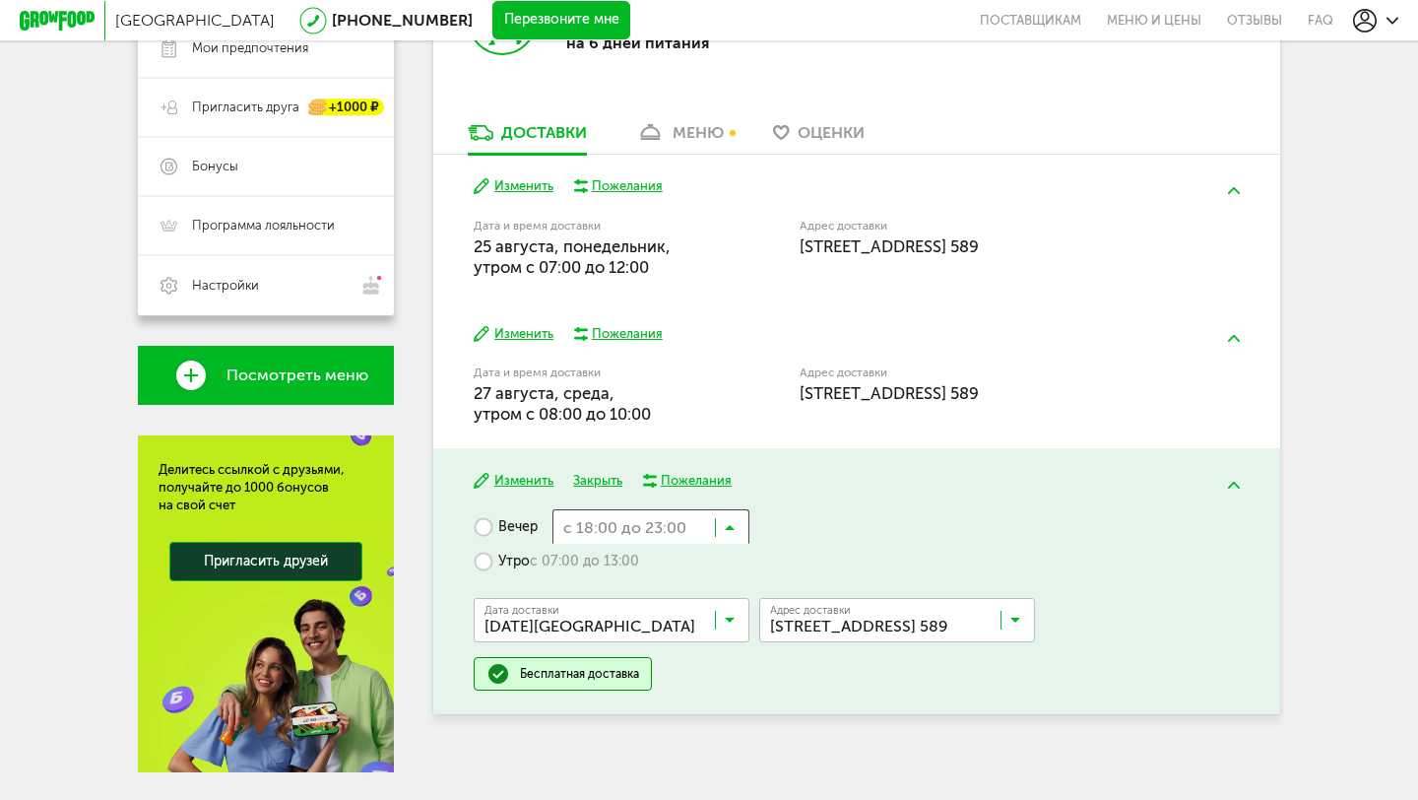
click at [729, 528] on icon at bounding box center [730, 532] width 10 height 20
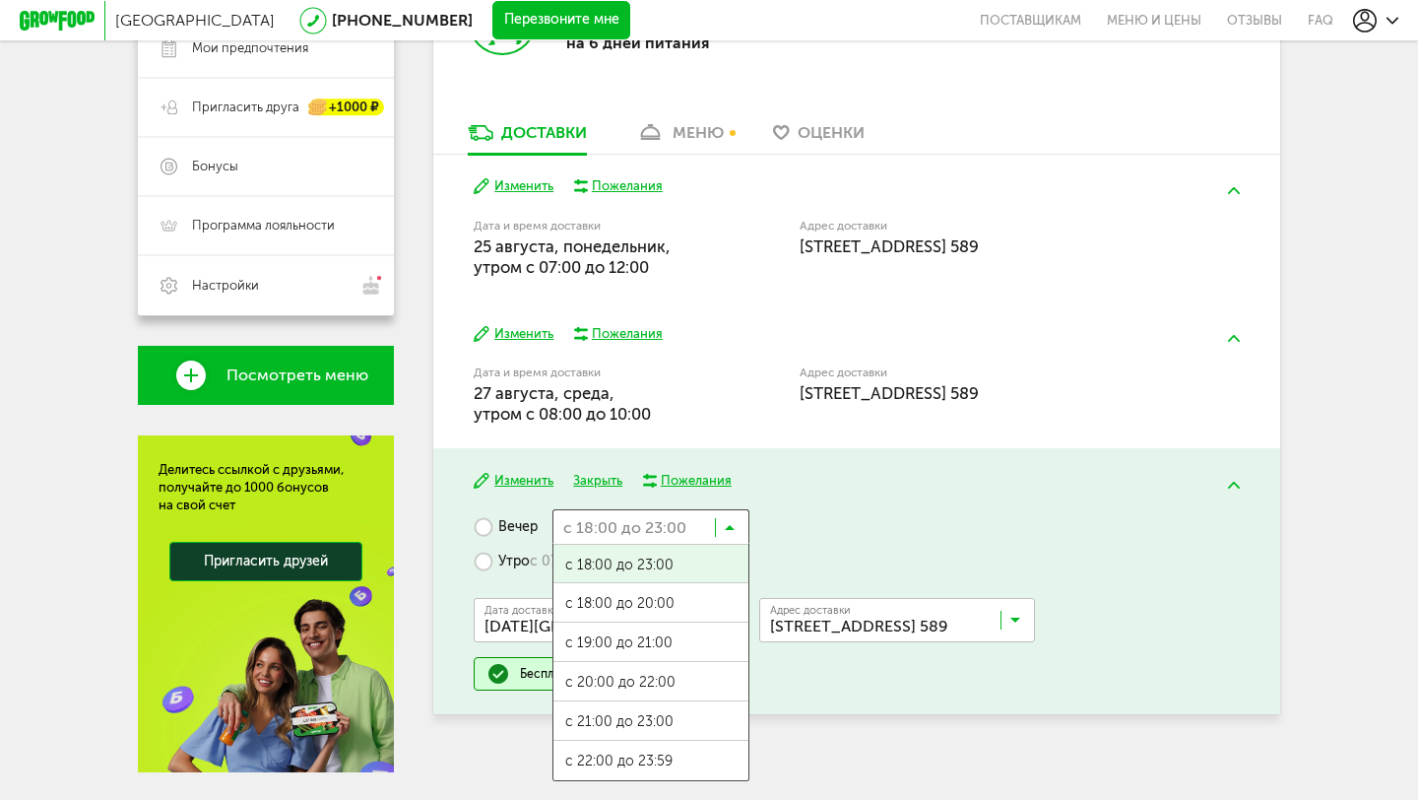
click at [793, 521] on div "Вечер с 18:00 до 23:00 Загрузка... с 18:00 до 23:00 с 18:00 до 20:00 с 19:00 до…" at bounding box center [856, 599] width 765 height 181
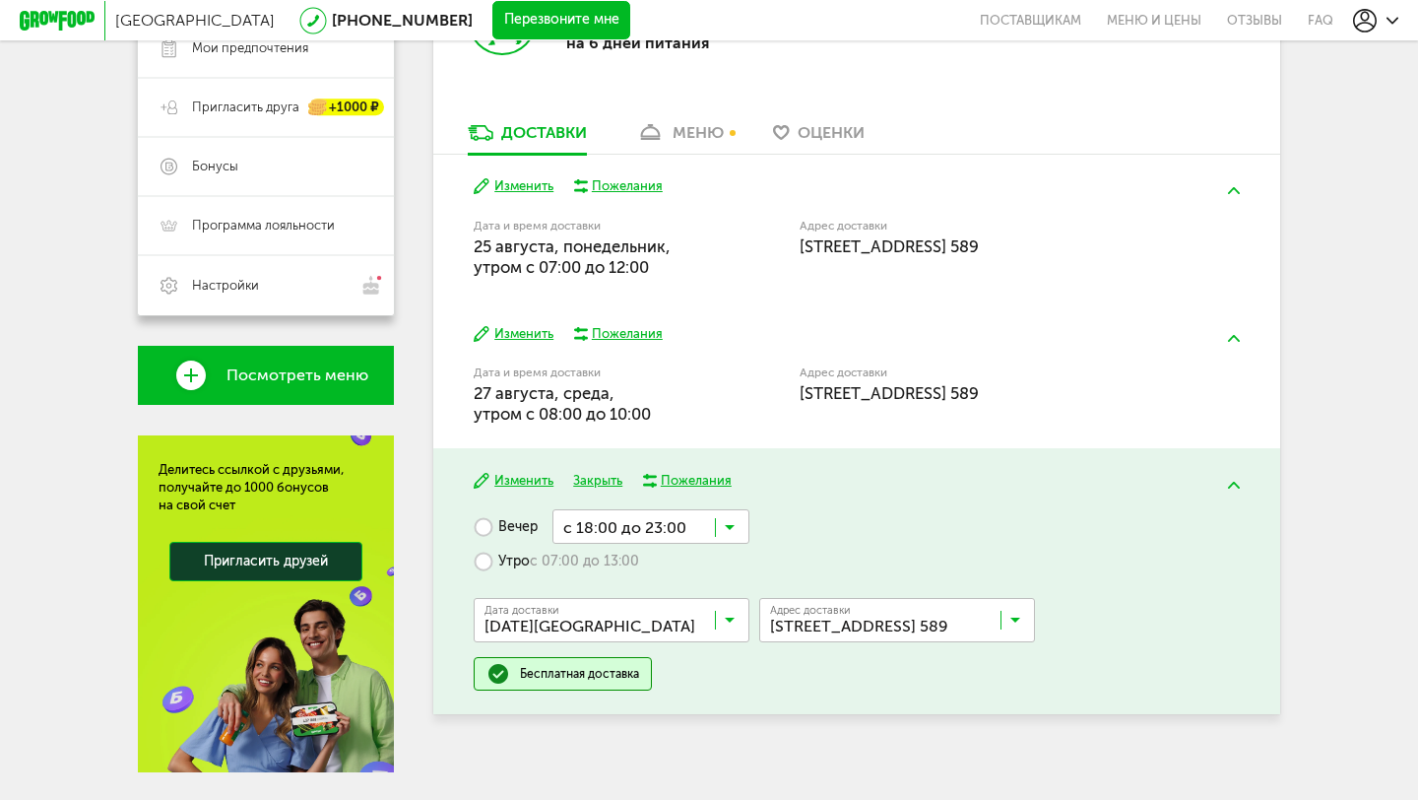
click at [492, 558] on label "Утро с 07:00 до 13:00" at bounding box center [556, 561] width 165 height 34
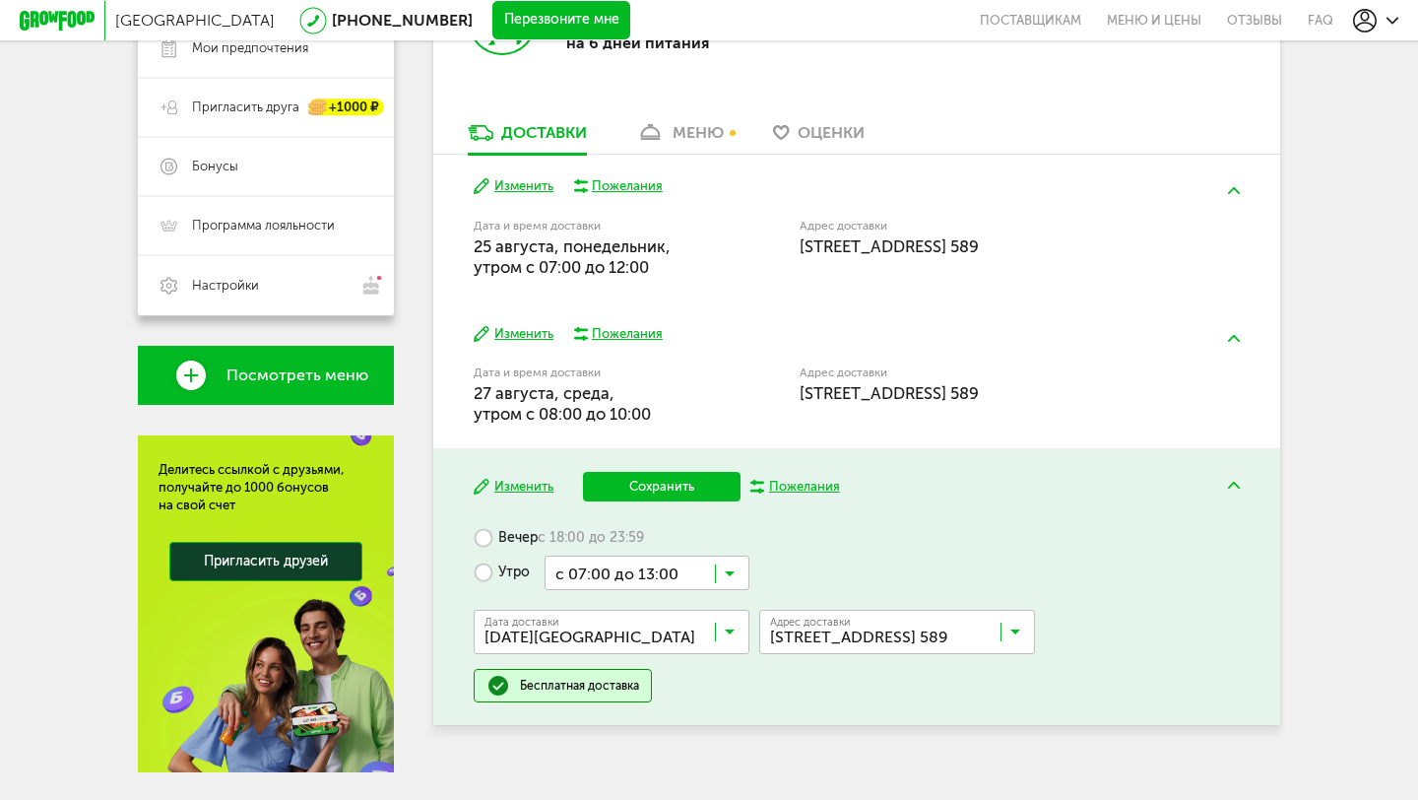
click at [743, 571] on input "Search for option" at bounding box center [647, 571] width 205 height 33
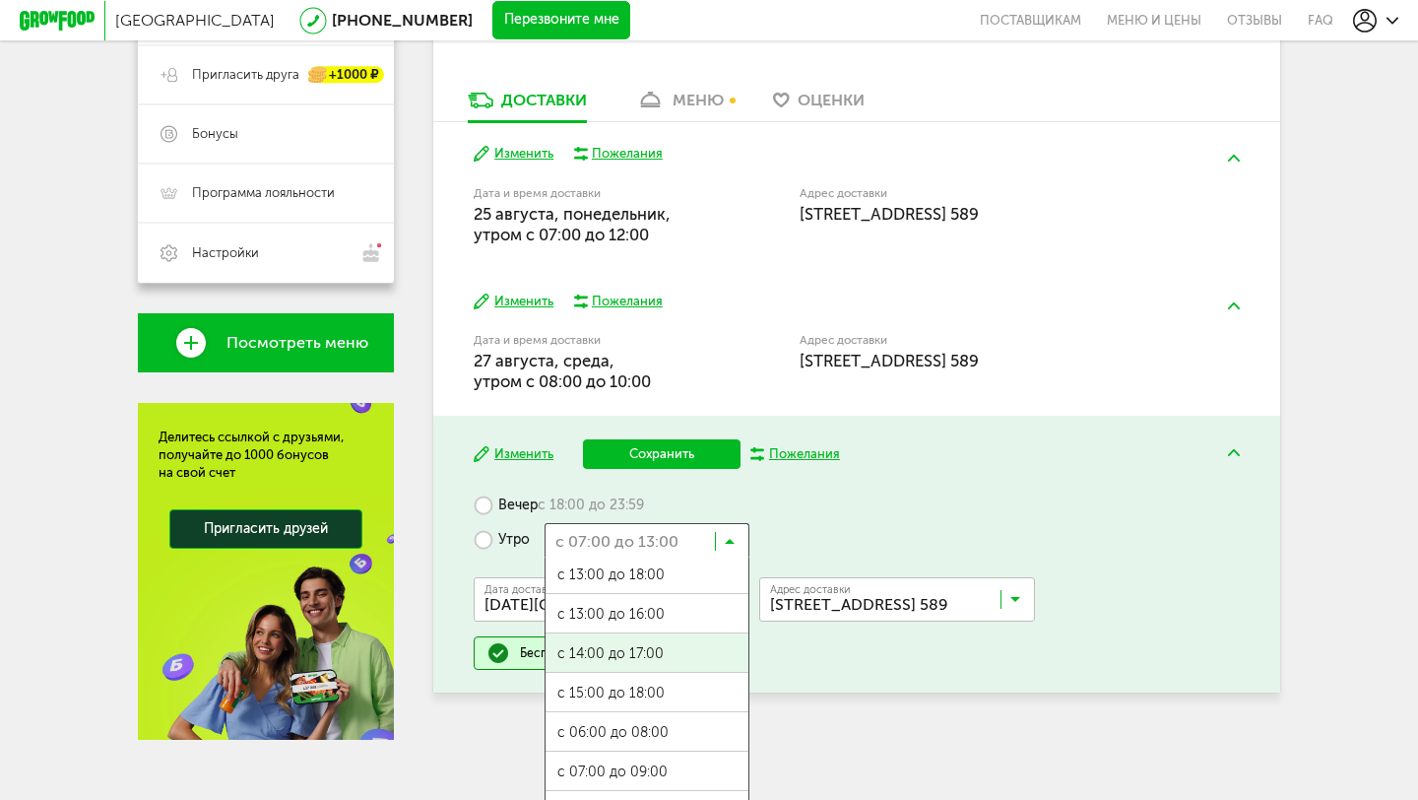
scroll to position [497, 0]
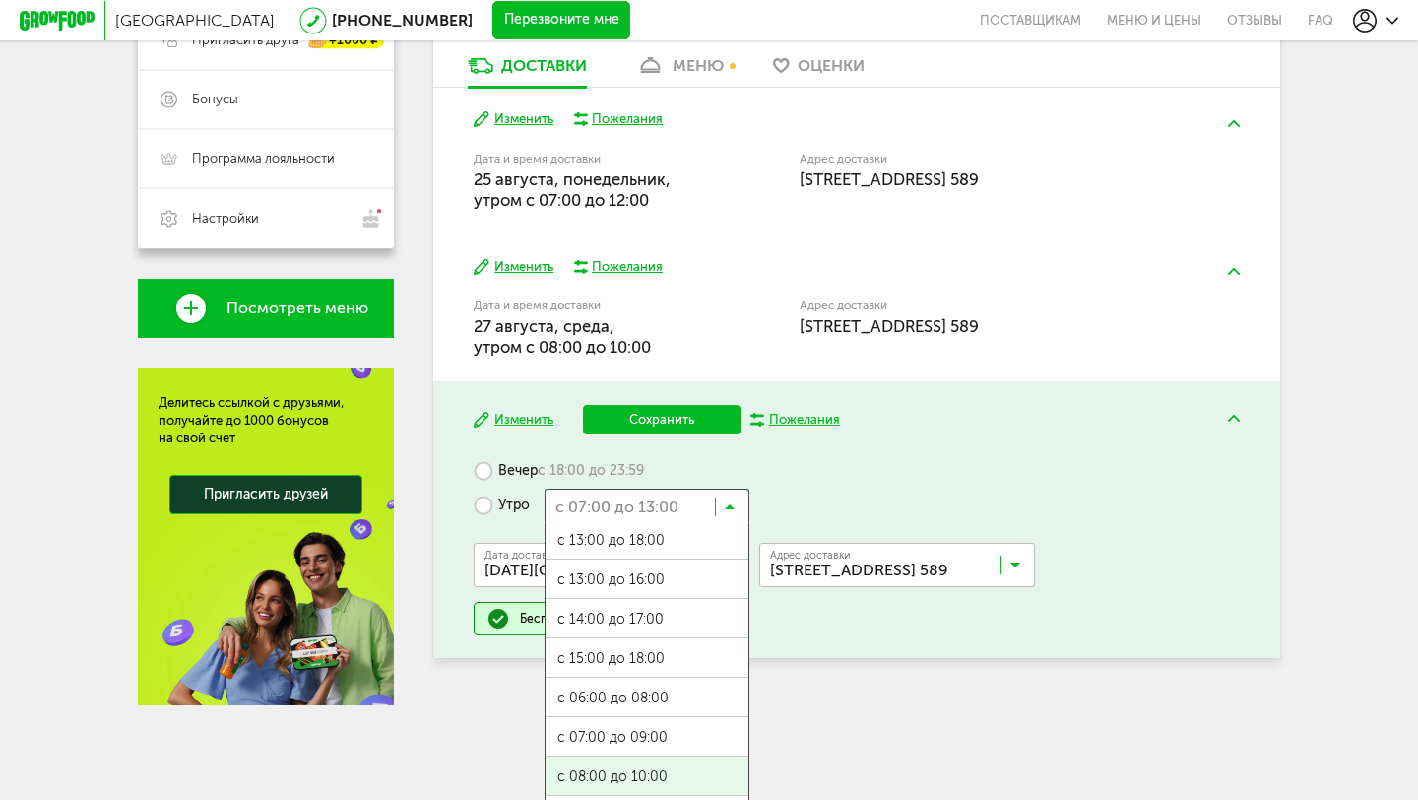
click at [646, 773] on ul "с 07:00 до 12:00 с 13:00 до 18:00 с 13:00 до 16:00 с 14:00 до 17:00 с 15:00 до …" at bounding box center [647, 720] width 205 height 394
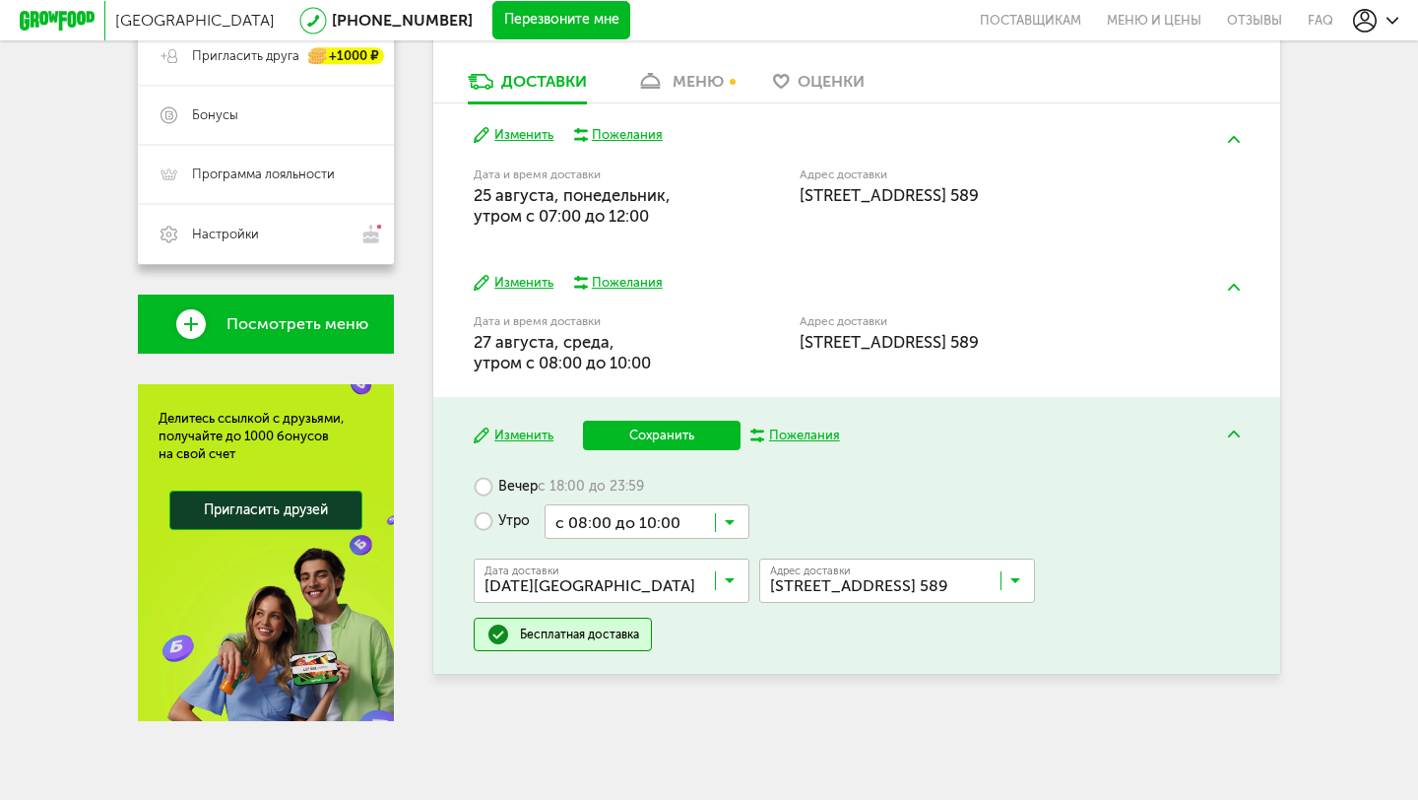
scroll to position [482, 0]
click at [675, 442] on button "Сохранить" at bounding box center [662, 436] width 158 height 30
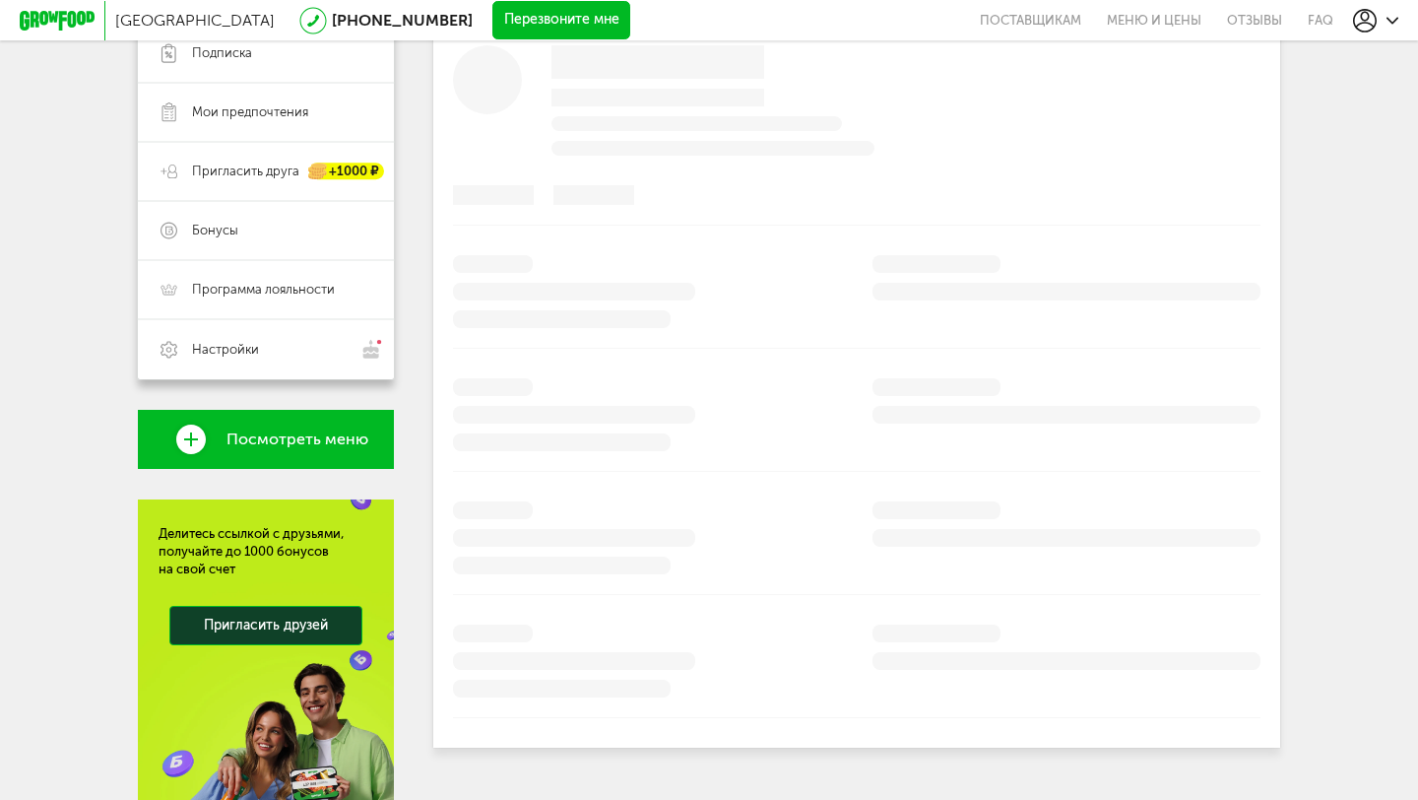
scroll to position [367, 0]
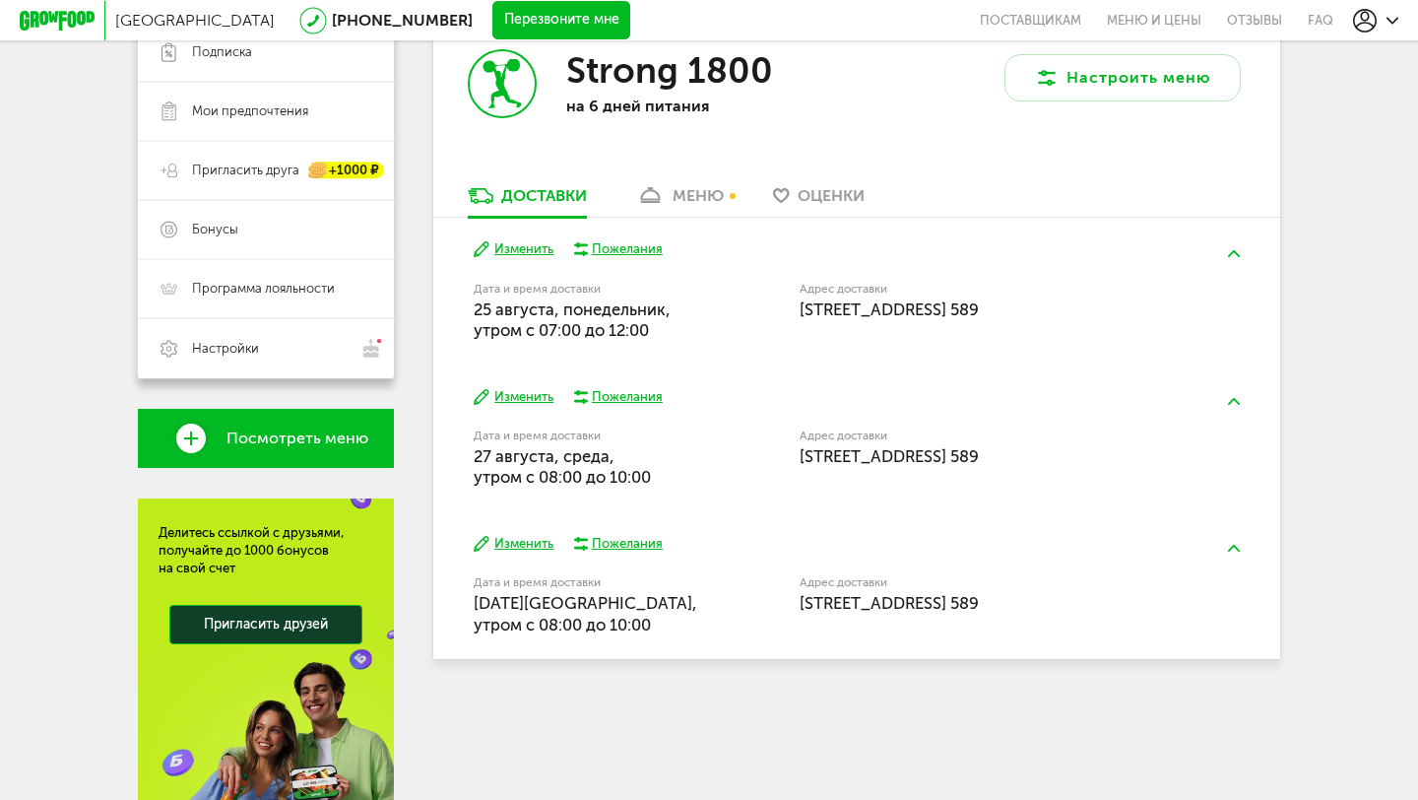
click at [528, 254] on button "Изменить" at bounding box center [514, 249] width 80 height 19
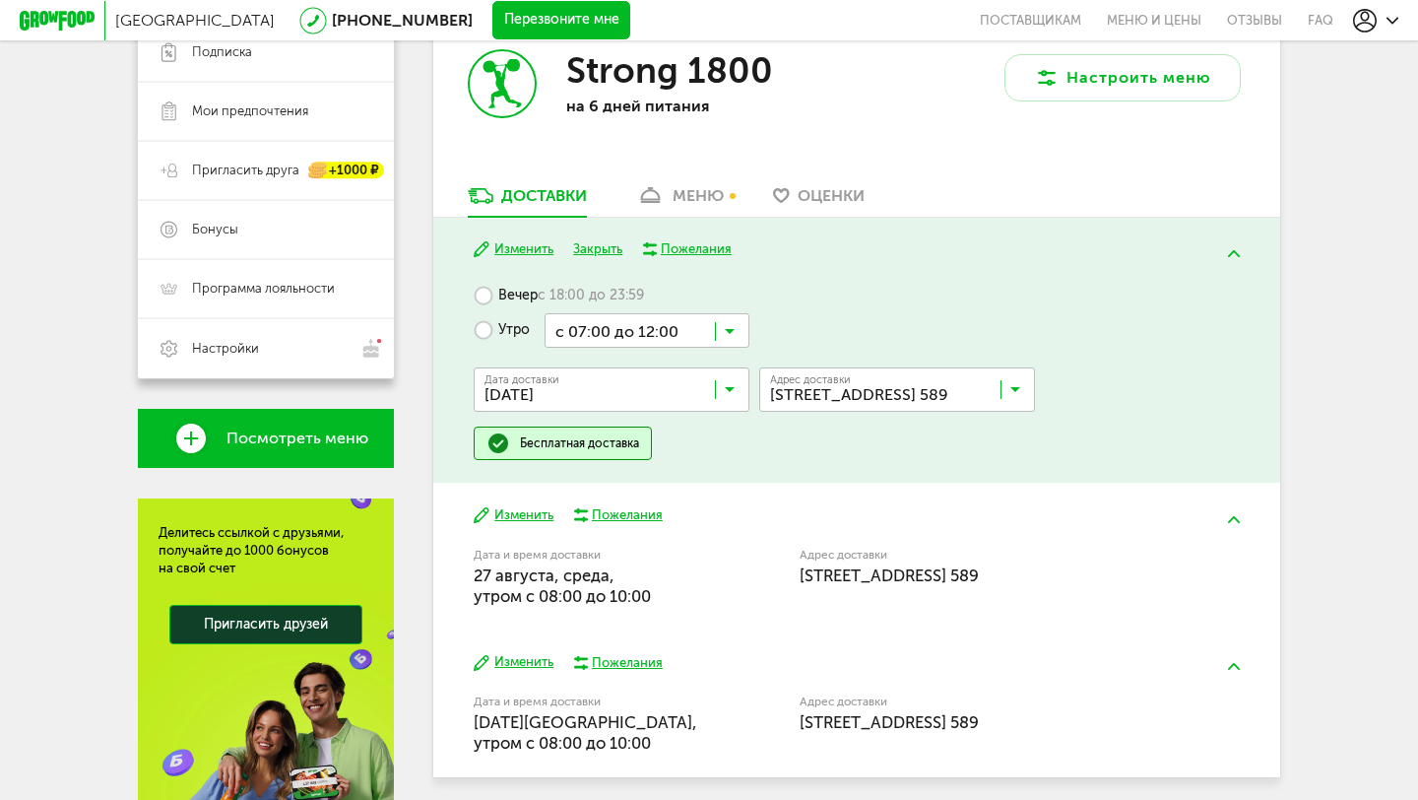
click at [736, 332] on input "Search for option" at bounding box center [647, 329] width 205 height 33
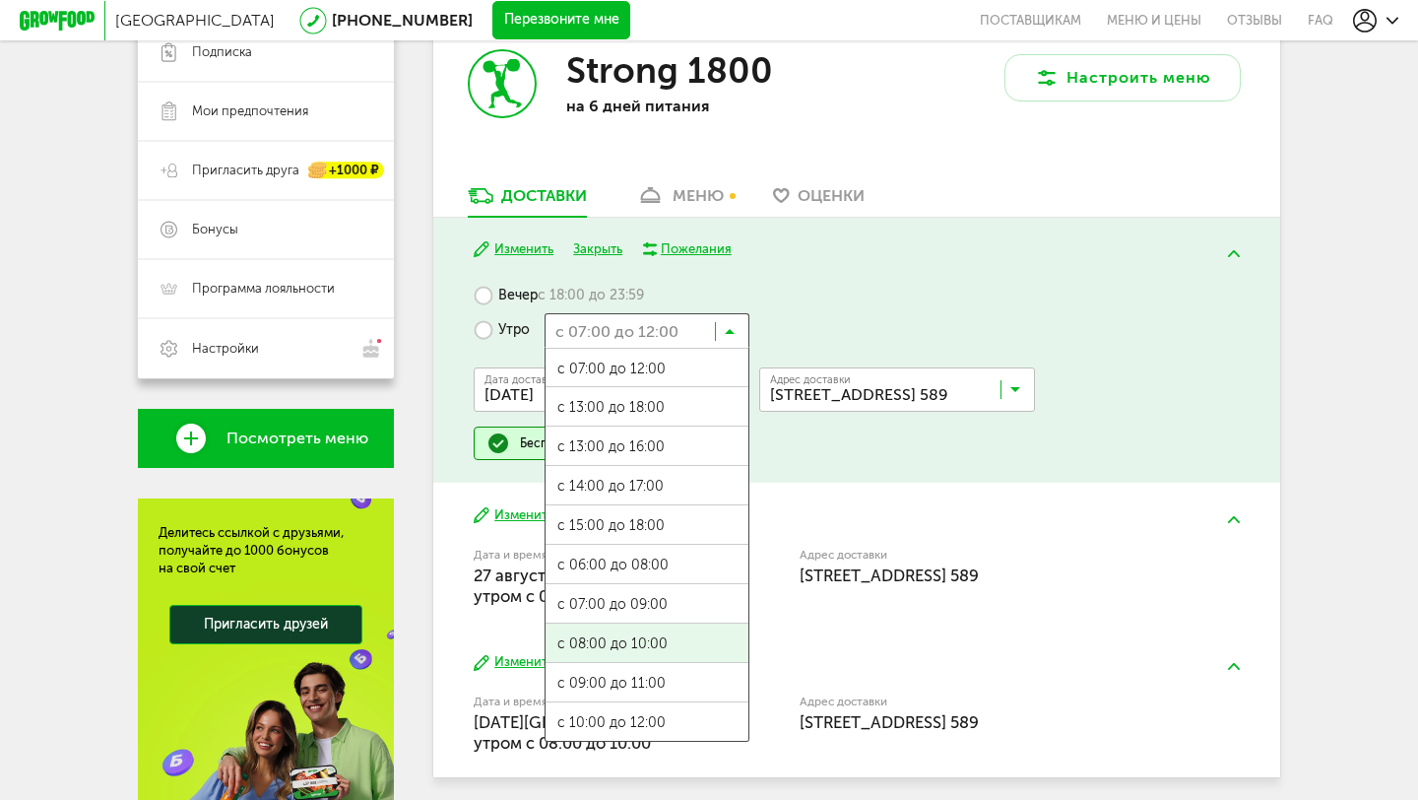
click at [657, 642] on span "с 08:00 до 10:00" at bounding box center [647, 643] width 203 height 41
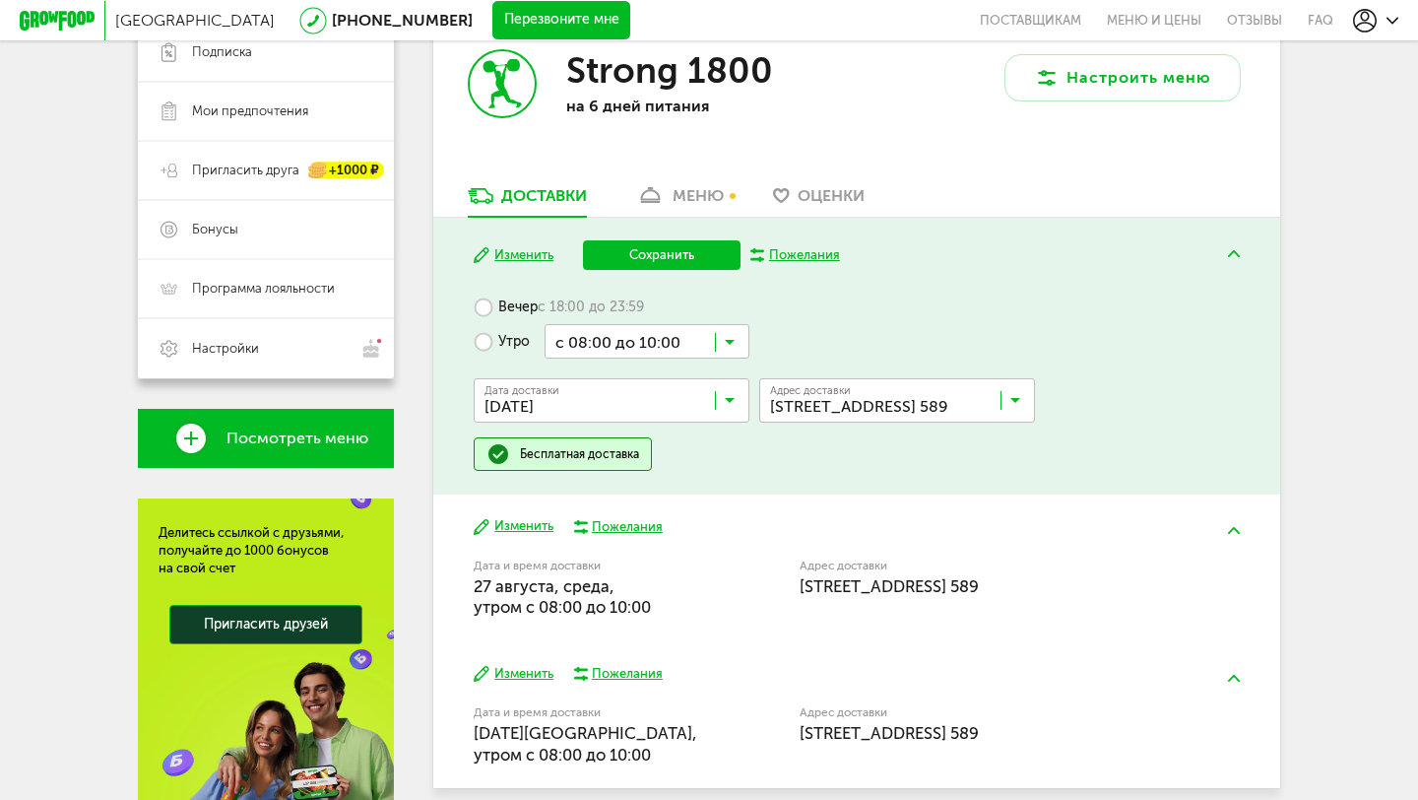
click at [646, 260] on button "Сохранить" at bounding box center [662, 255] width 158 height 30
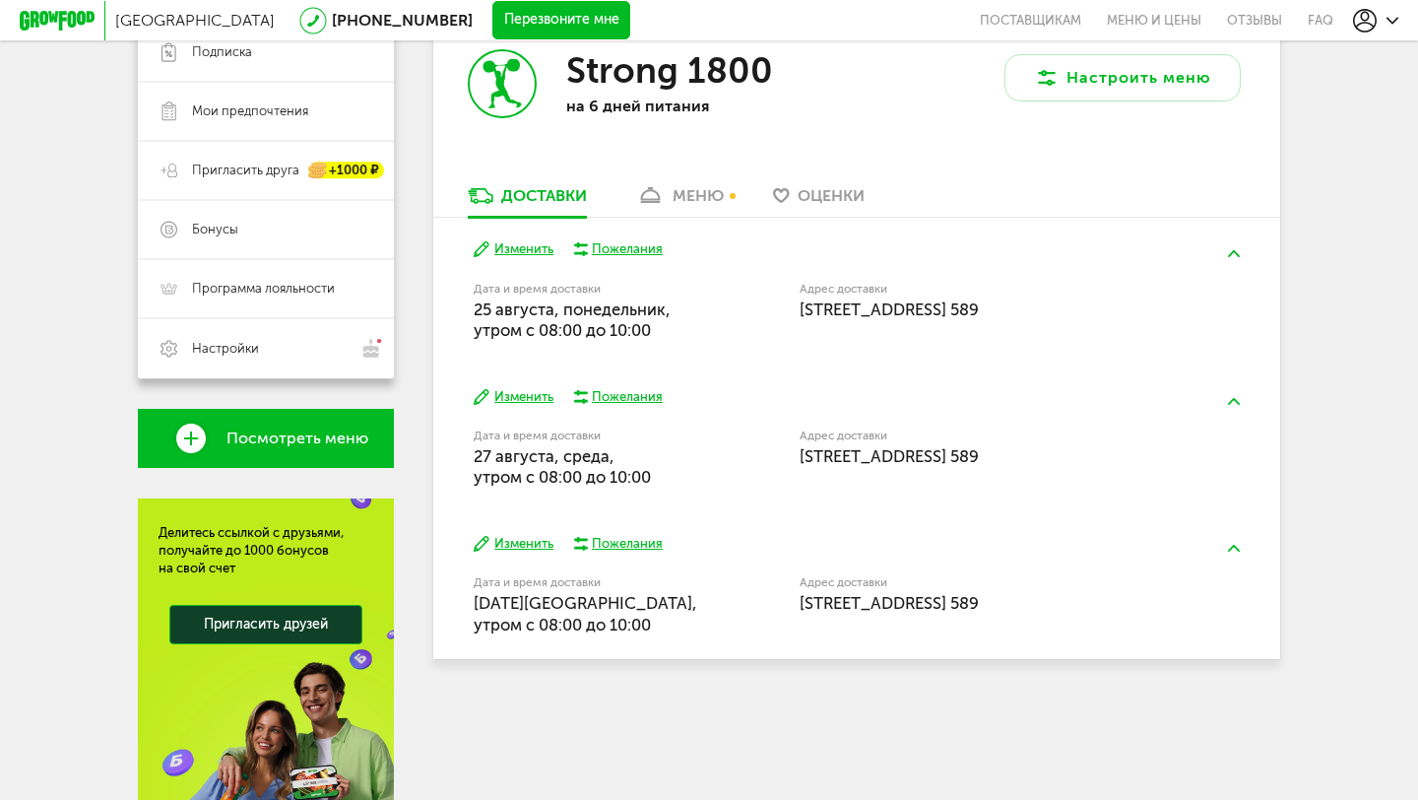
click at [691, 198] on div "меню" at bounding box center [698, 195] width 51 height 19
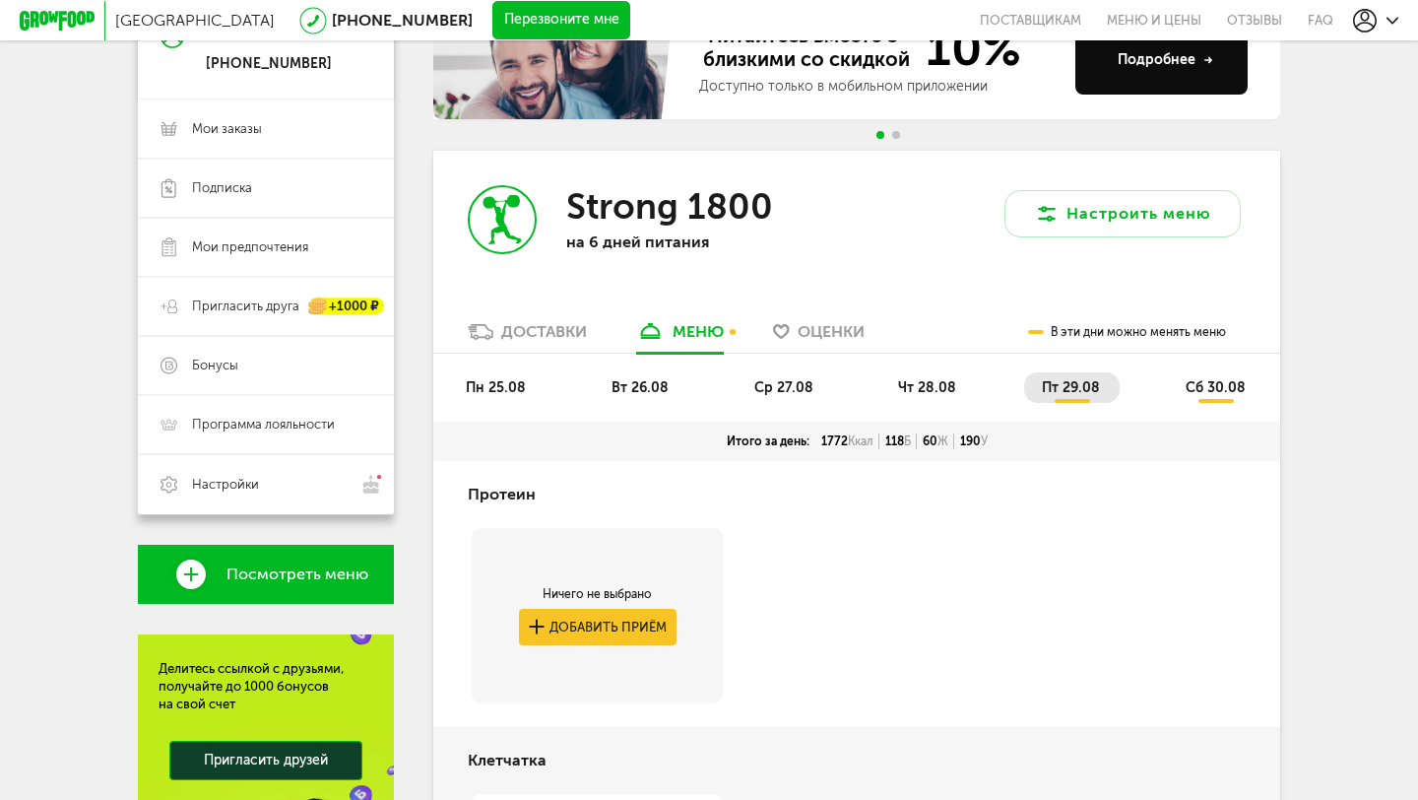
scroll to position [252, 0]
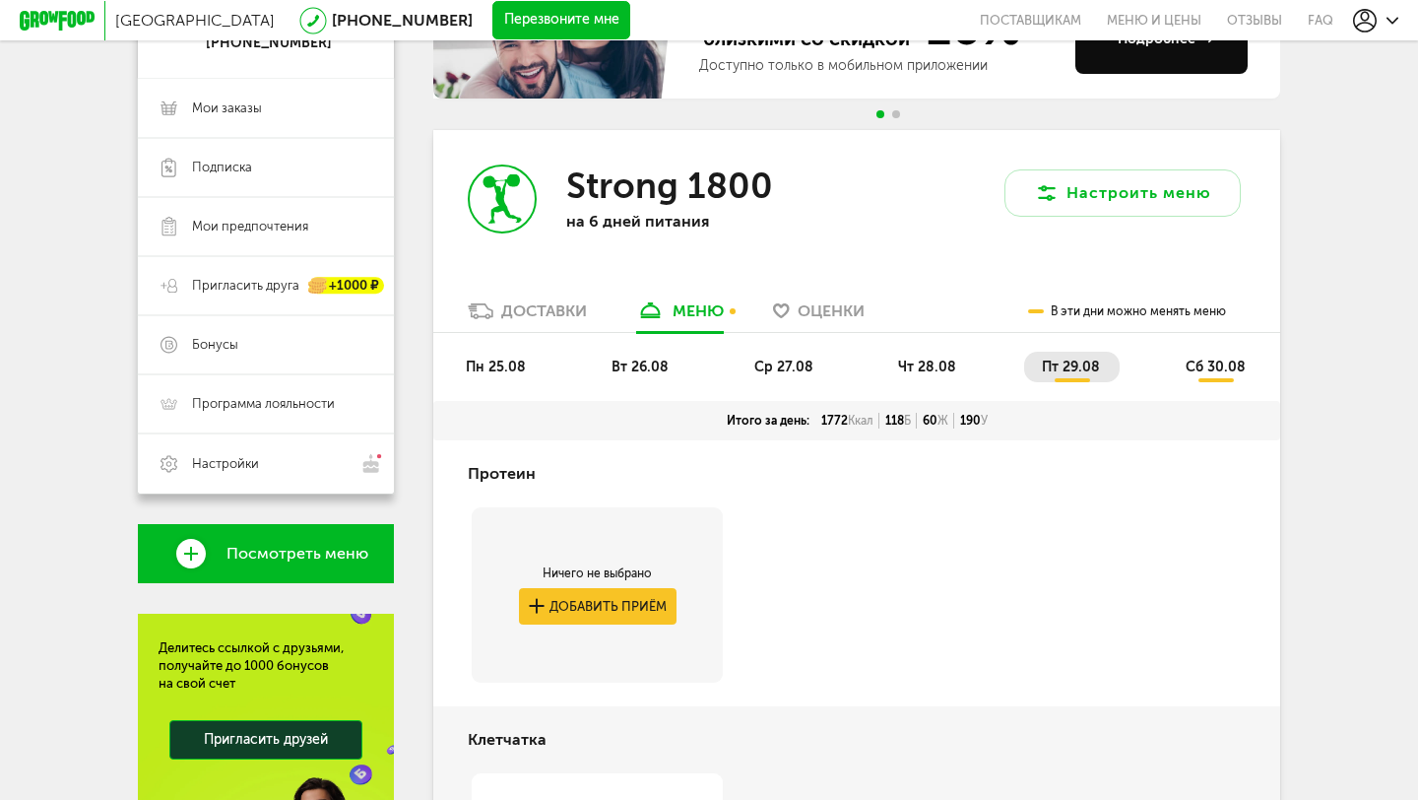
click at [546, 309] on div "Доставки" at bounding box center [544, 310] width 86 height 19
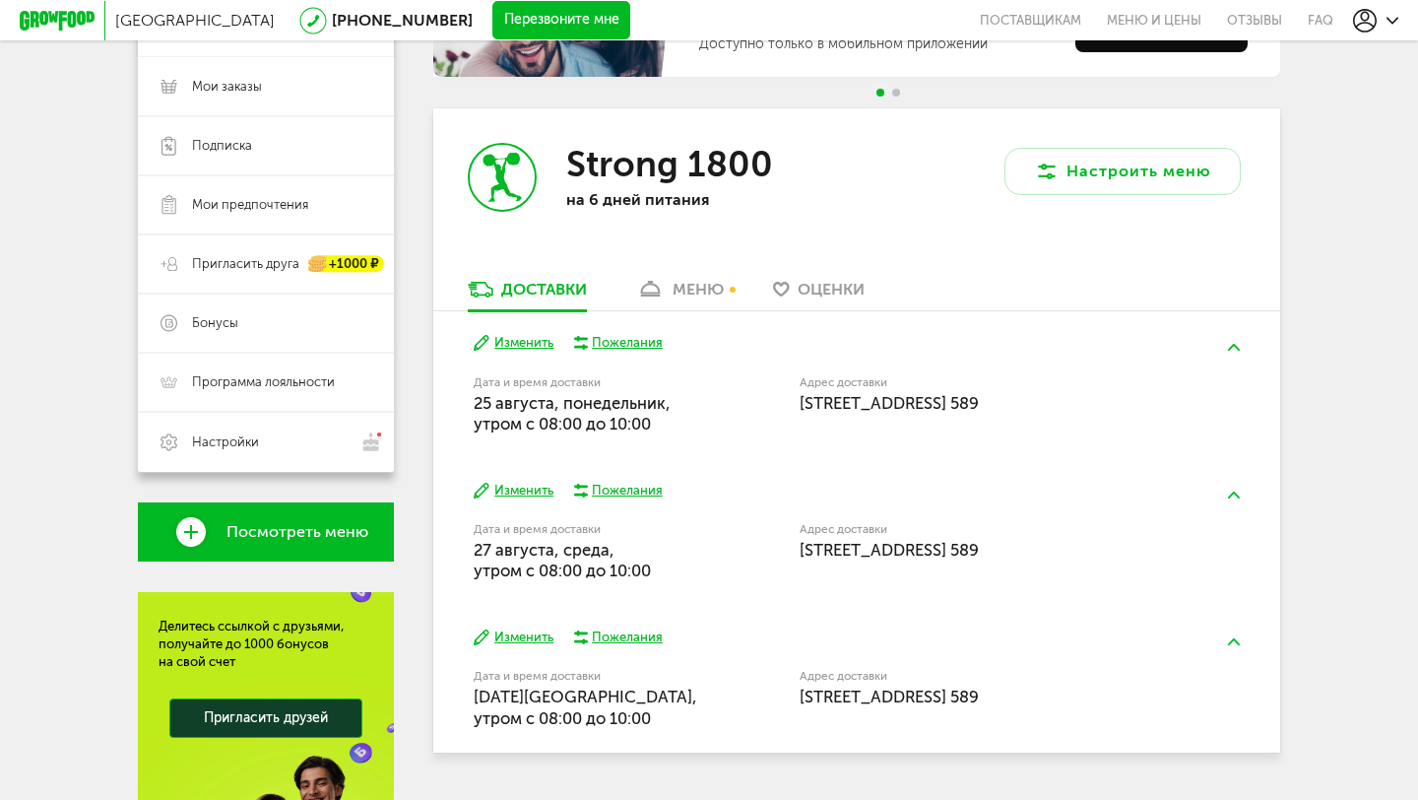
scroll to position [41, 0]
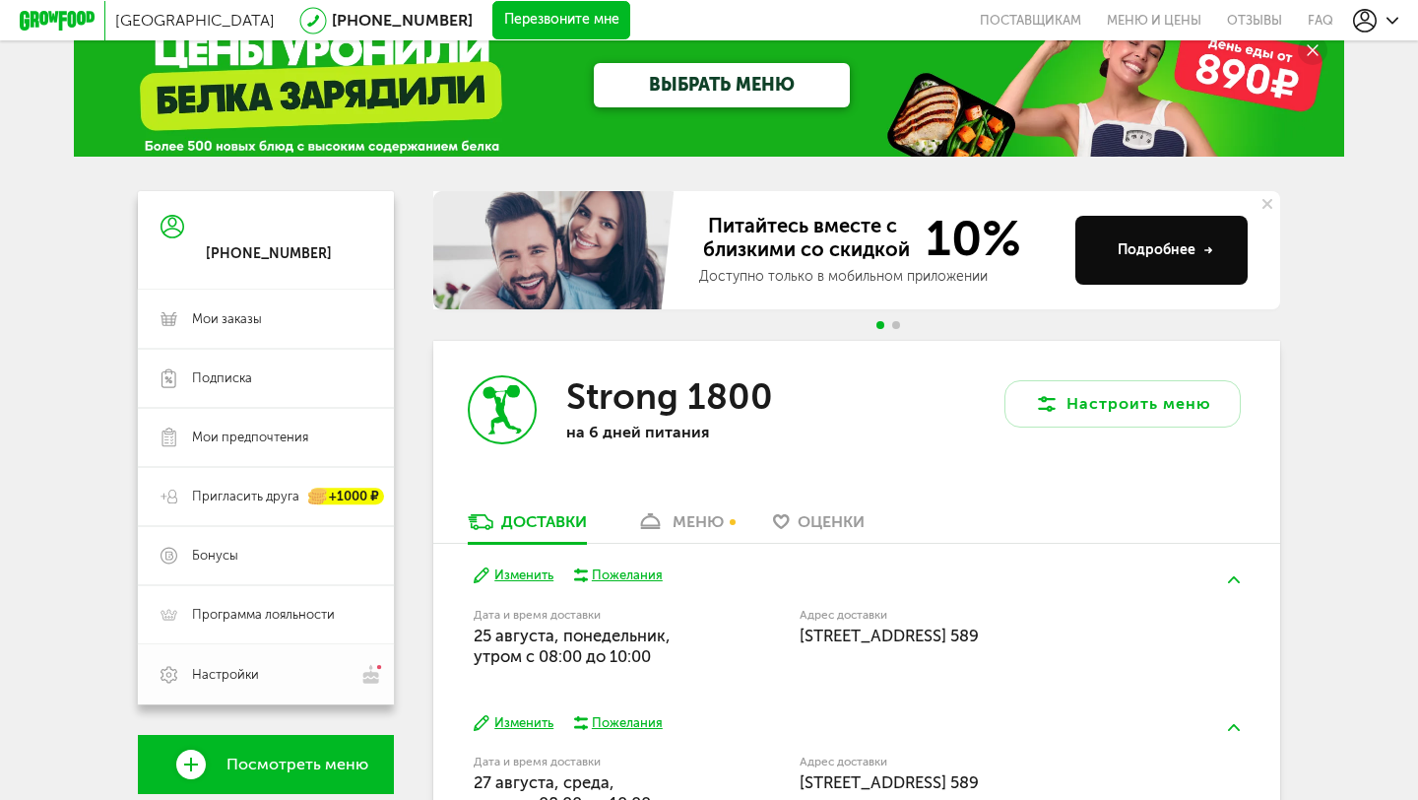
click at [269, 685] on link "Настройки" at bounding box center [266, 674] width 256 height 60
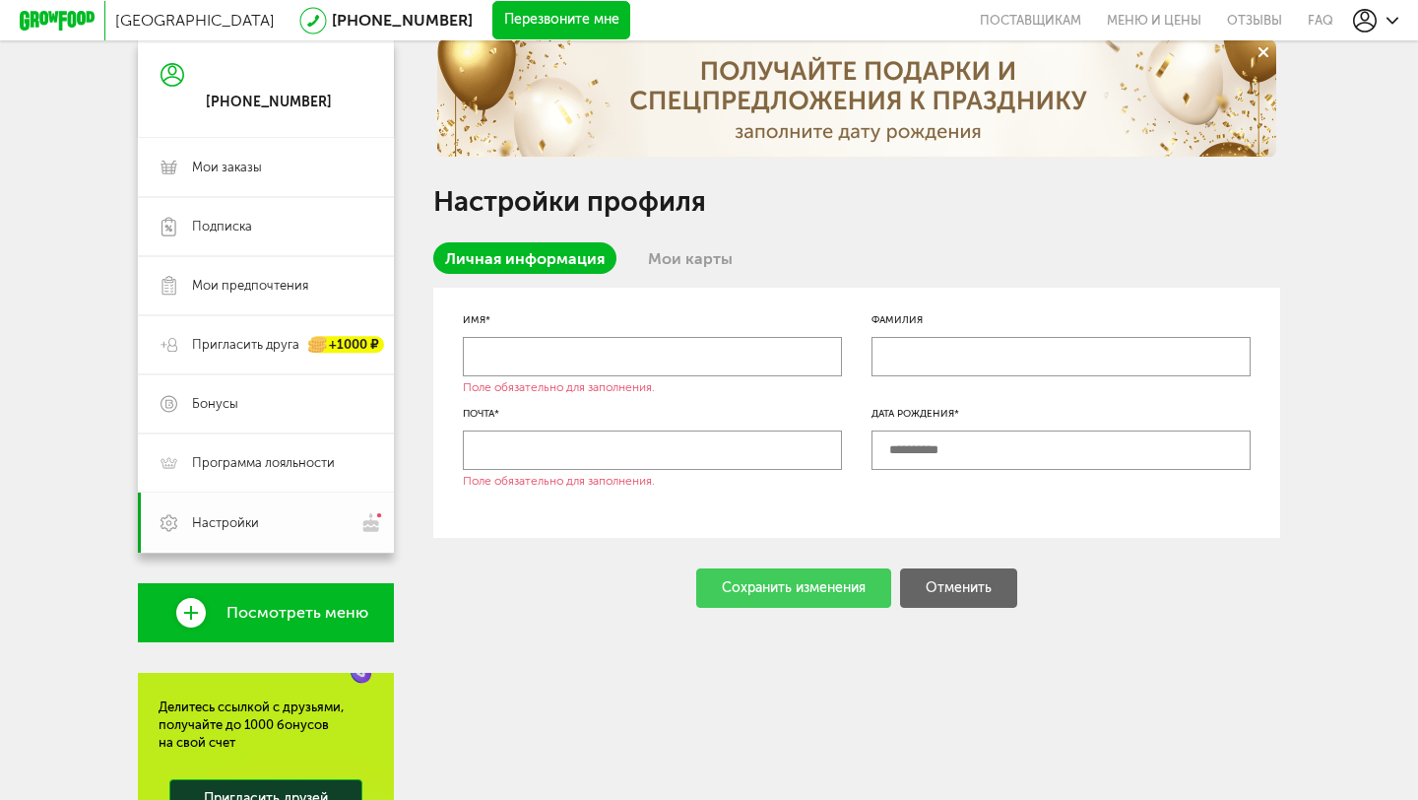
scroll to position [34, 0]
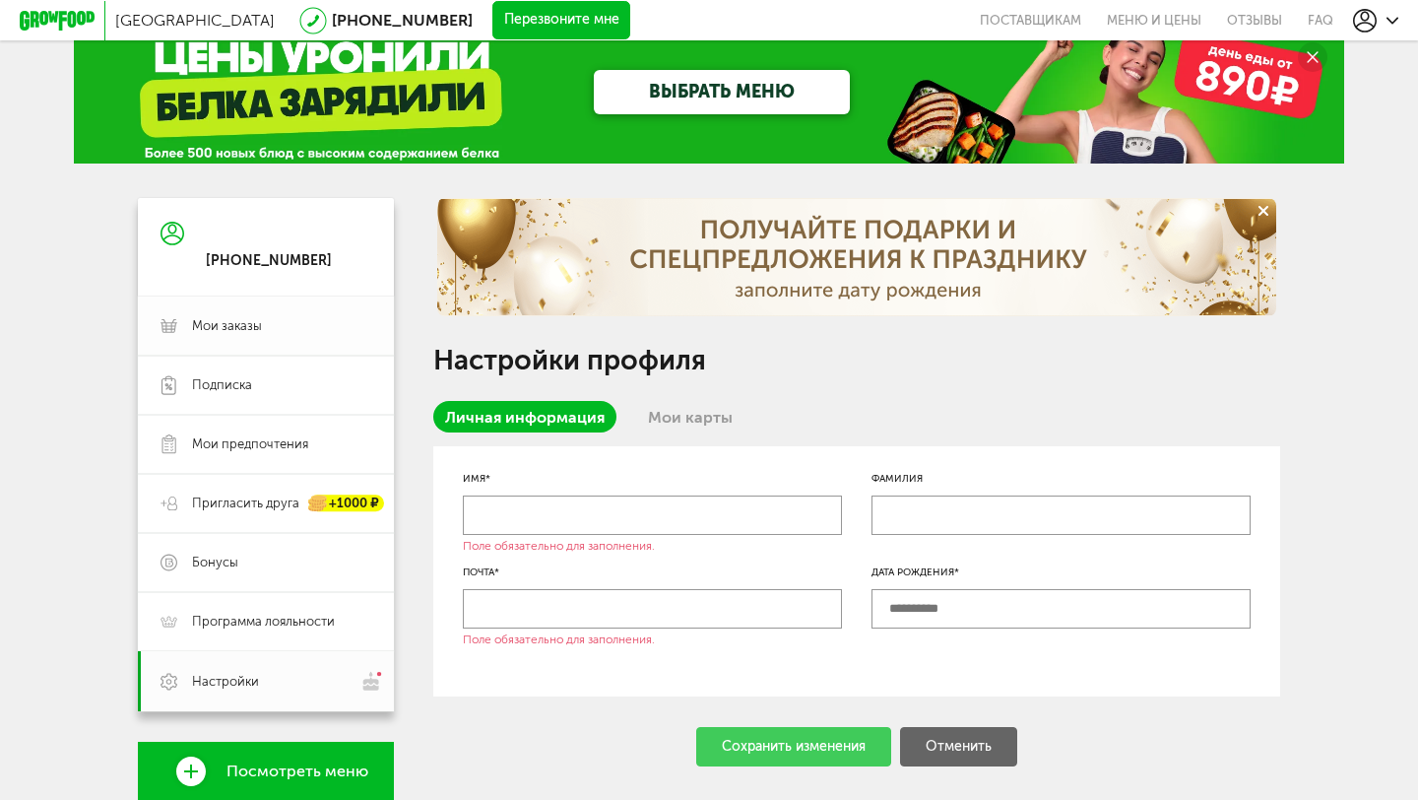
click at [285, 328] on span "Мои заказы" at bounding box center [281, 326] width 179 height 18
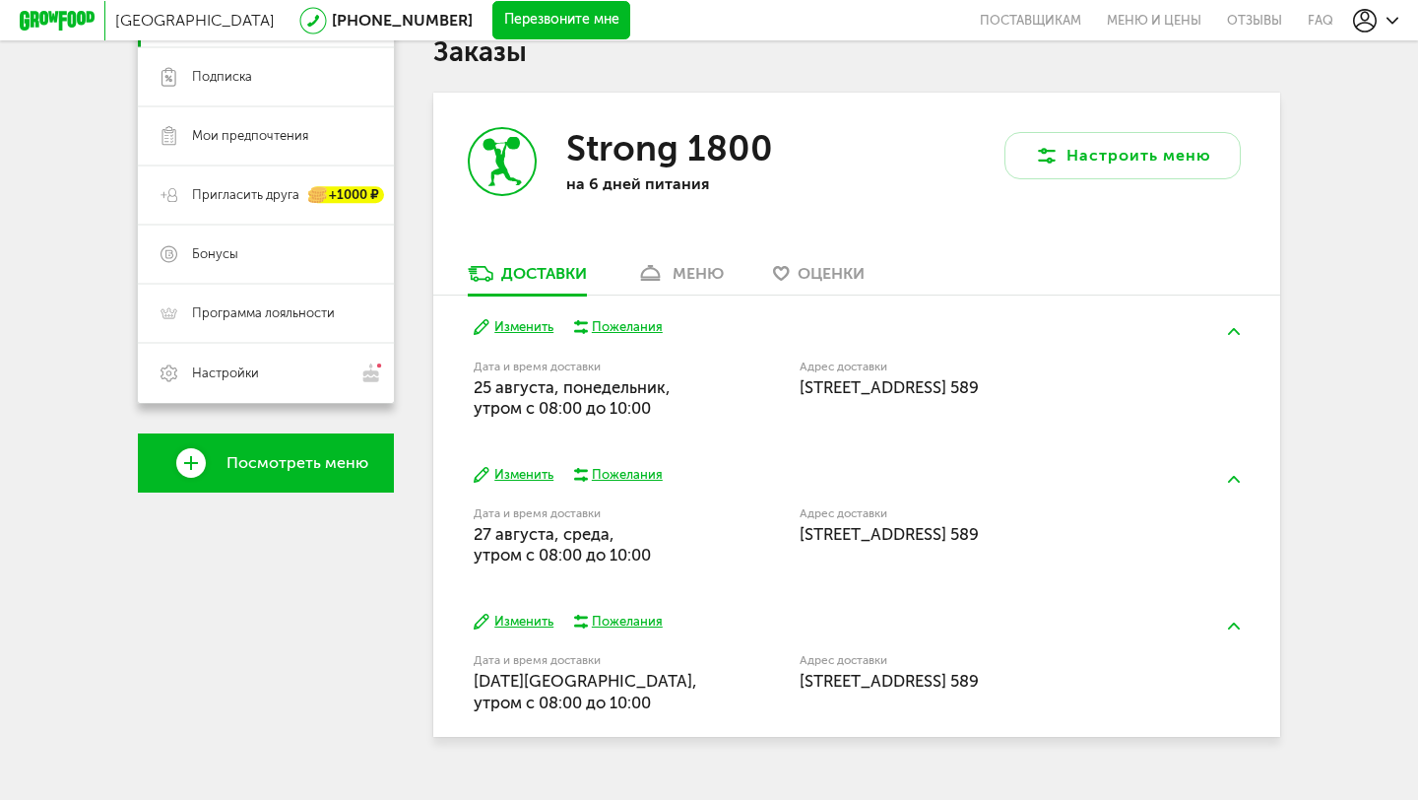
scroll to position [357, 0]
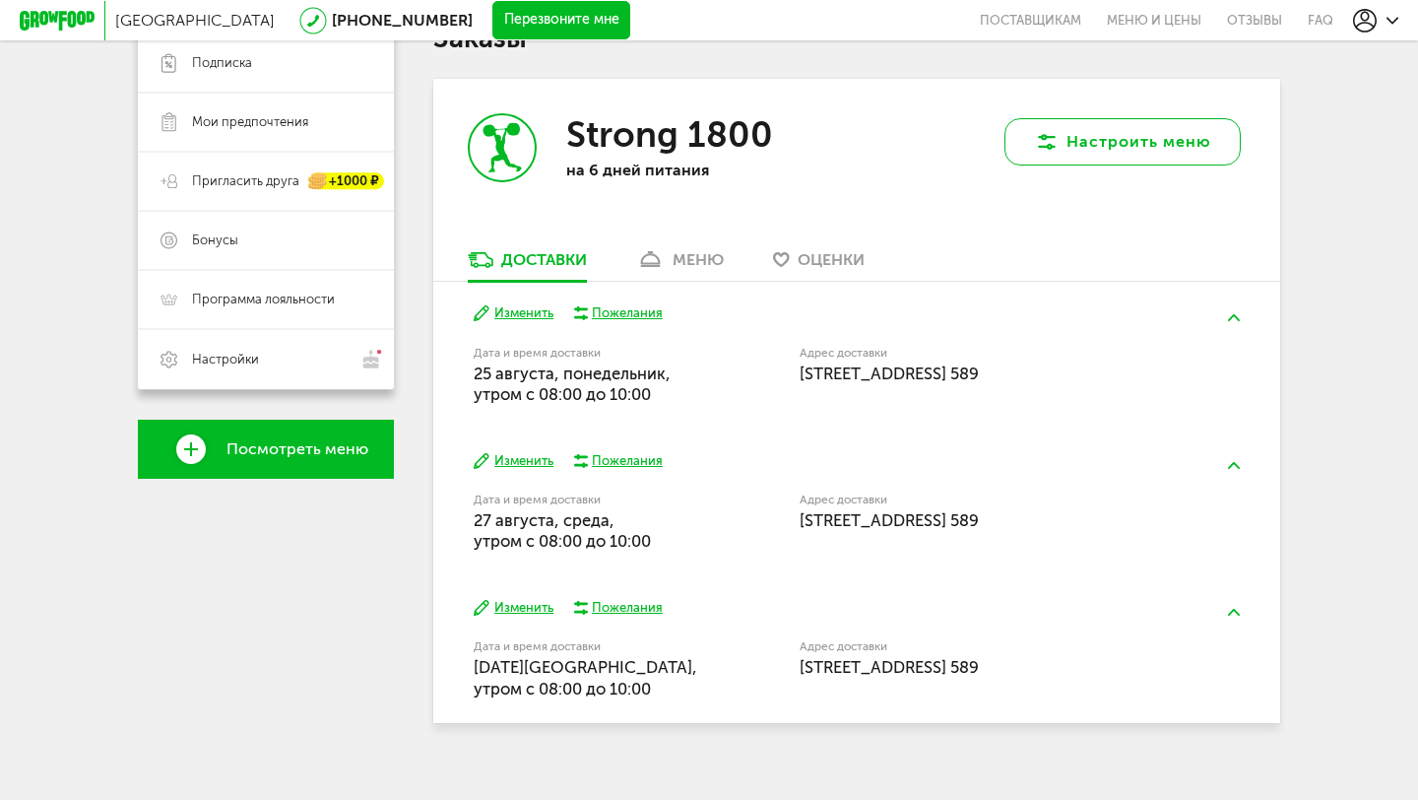
click at [1140, 157] on button "Настроить меню" at bounding box center [1123, 141] width 236 height 47
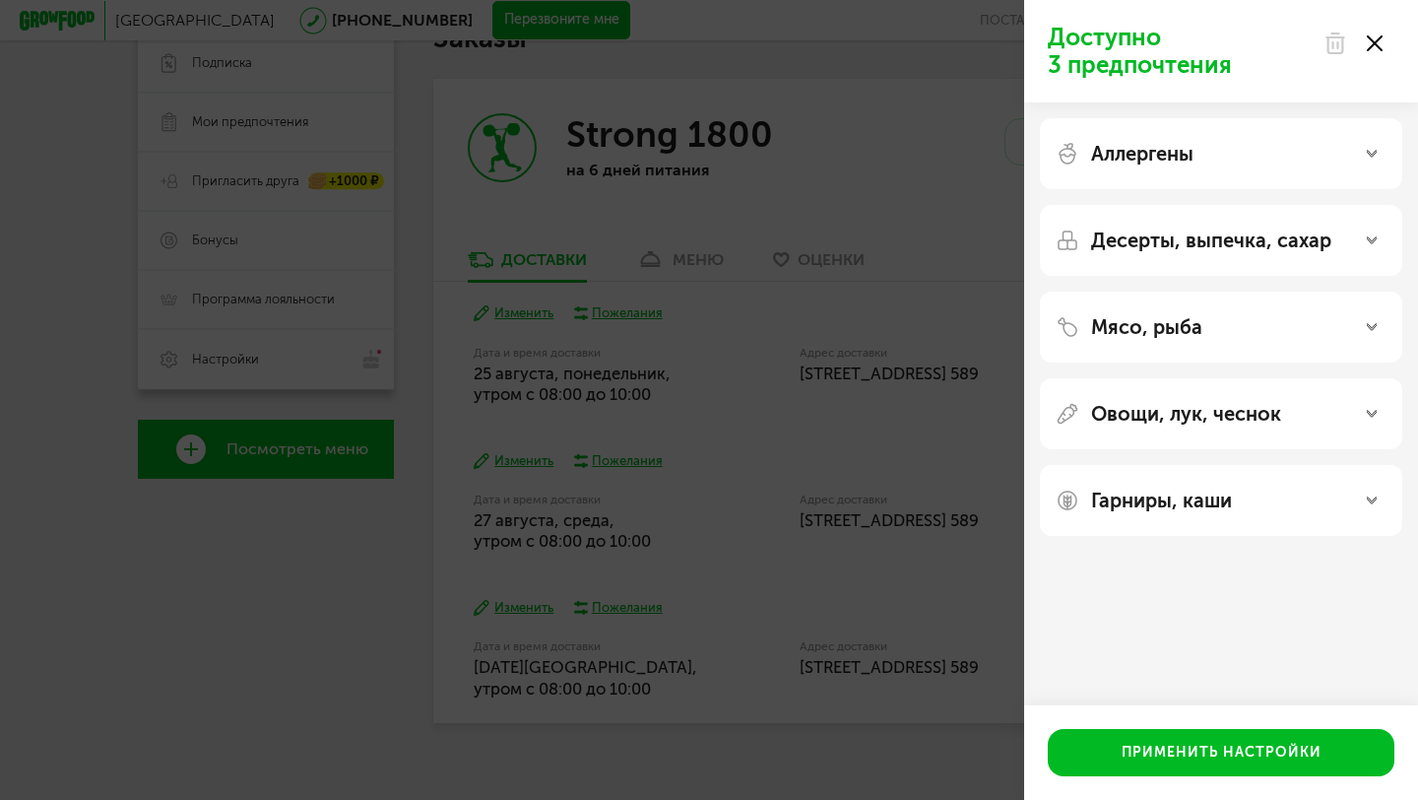
click at [1364, 41] on div at bounding box center [1353, 43] width 83 height 39
click at [1377, 46] on icon at bounding box center [1375, 43] width 16 height 16
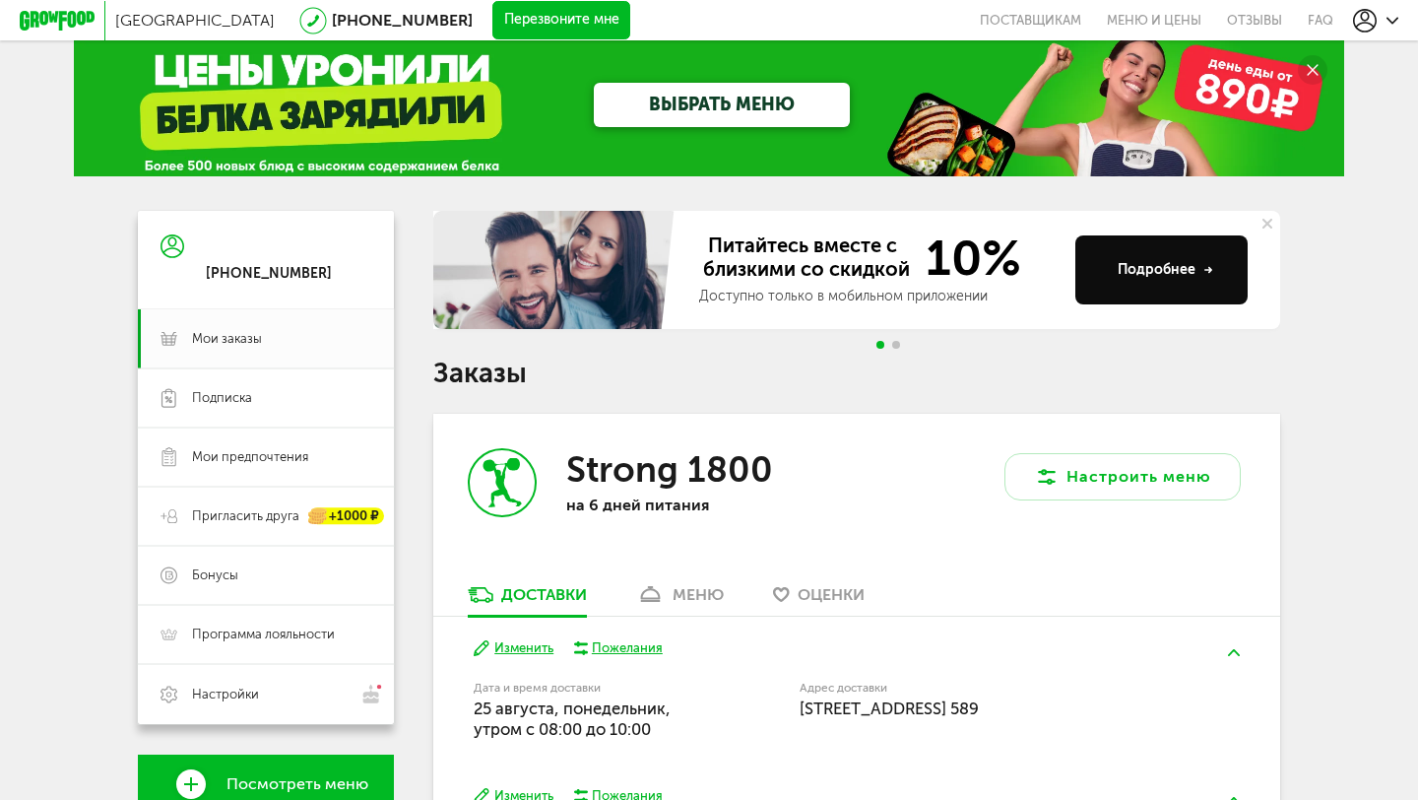
scroll to position [0, 0]
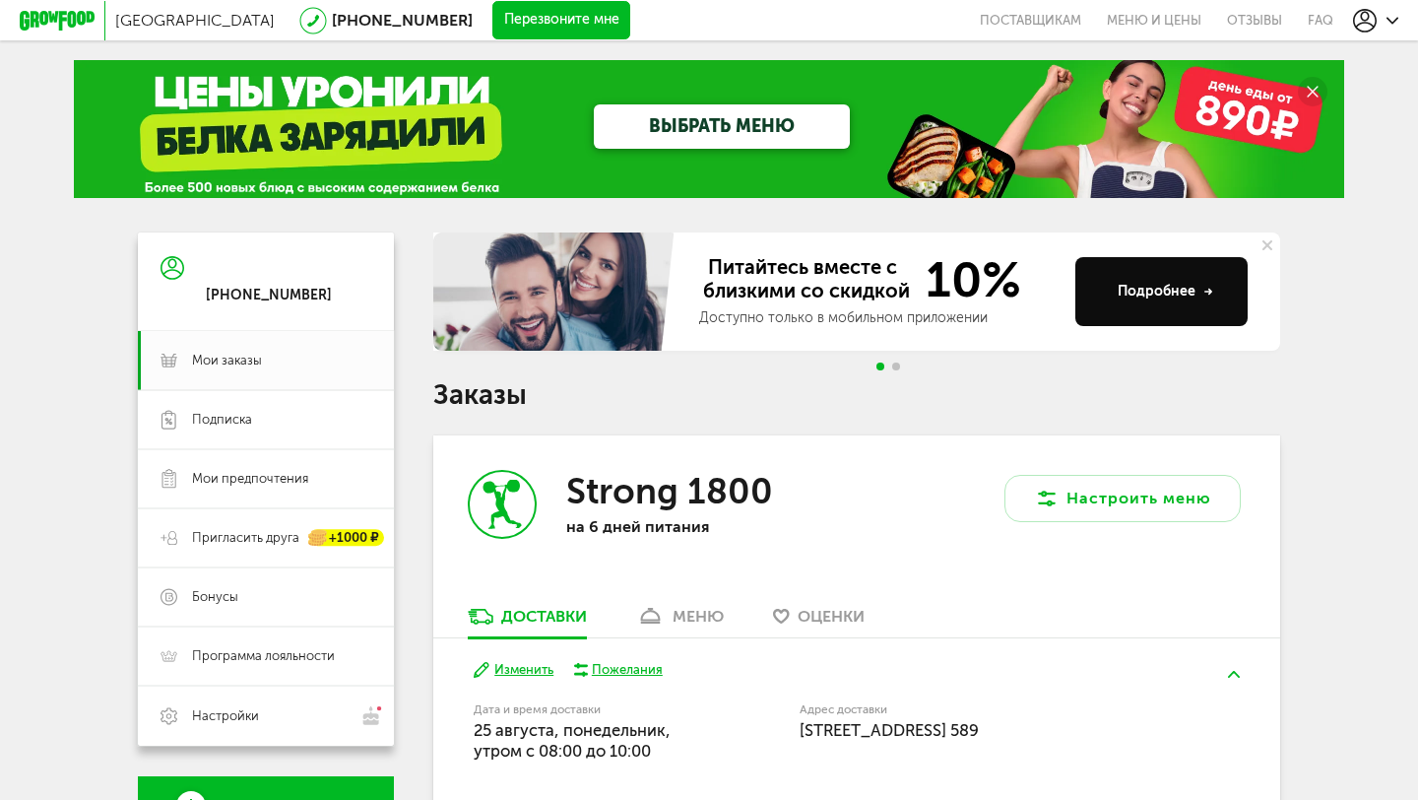
click at [1266, 238] on button at bounding box center [1268, 245] width 26 height 26
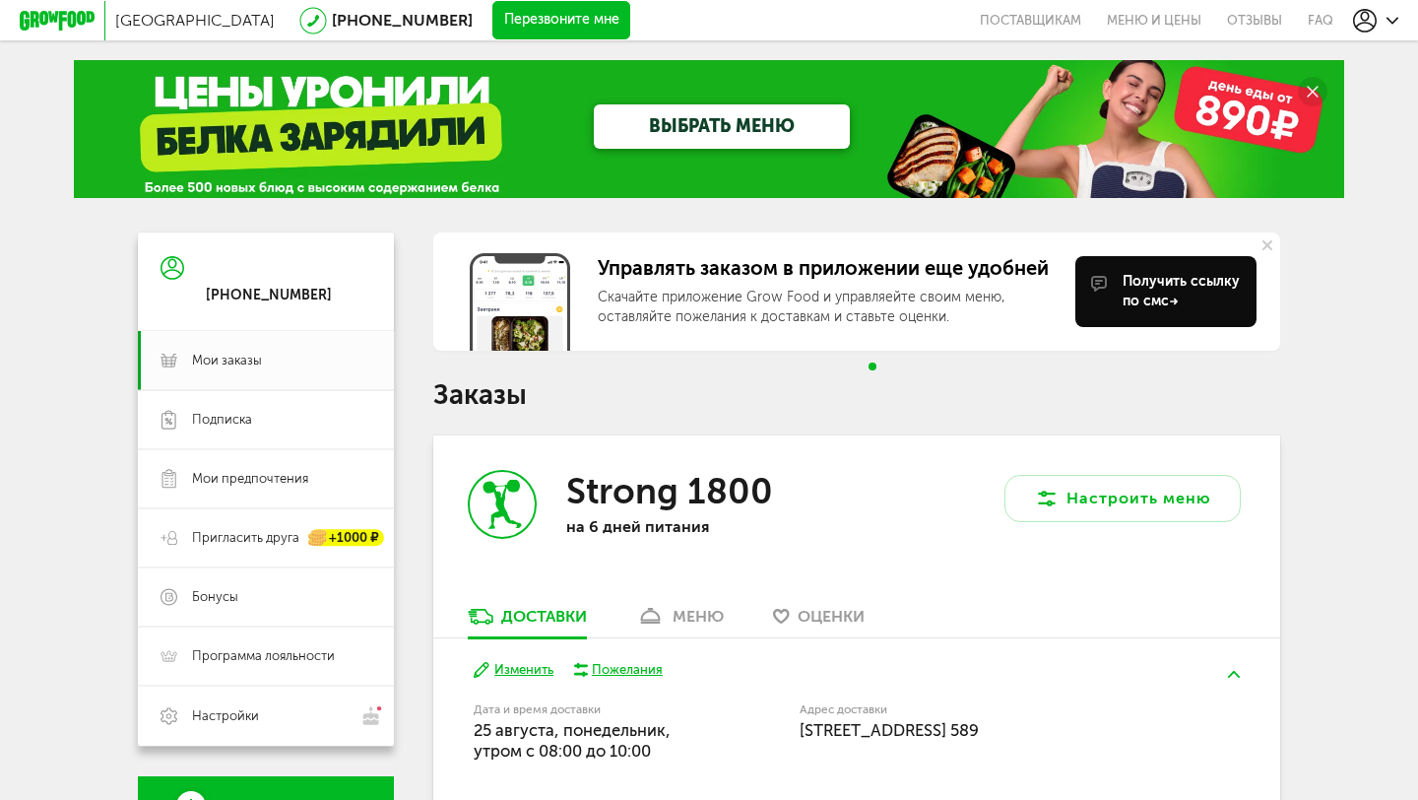
click at [1271, 245] on icon at bounding box center [1268, 245] width 10 height 10
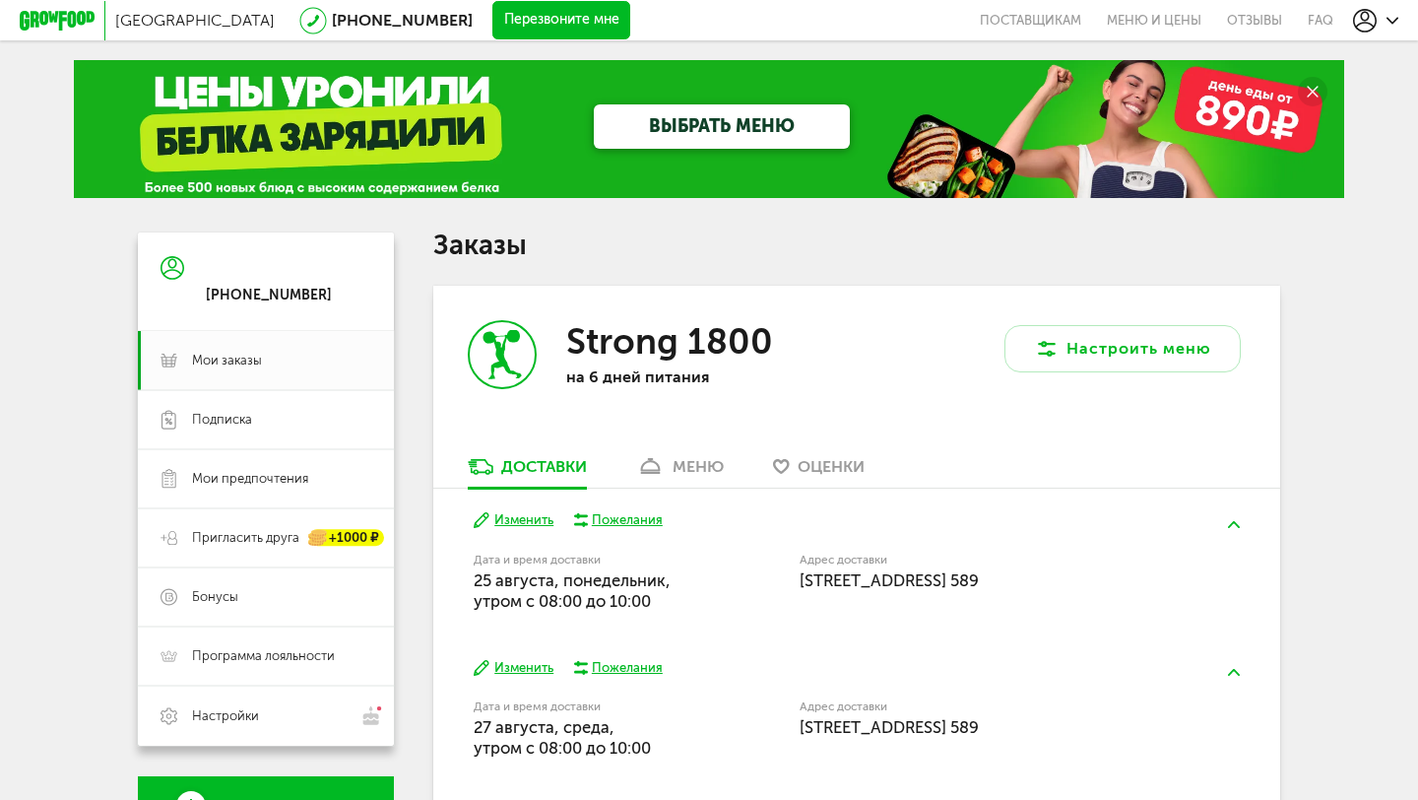
click at [1310, 86] on circle at bounding box center [1313, 92] width 30 height 30
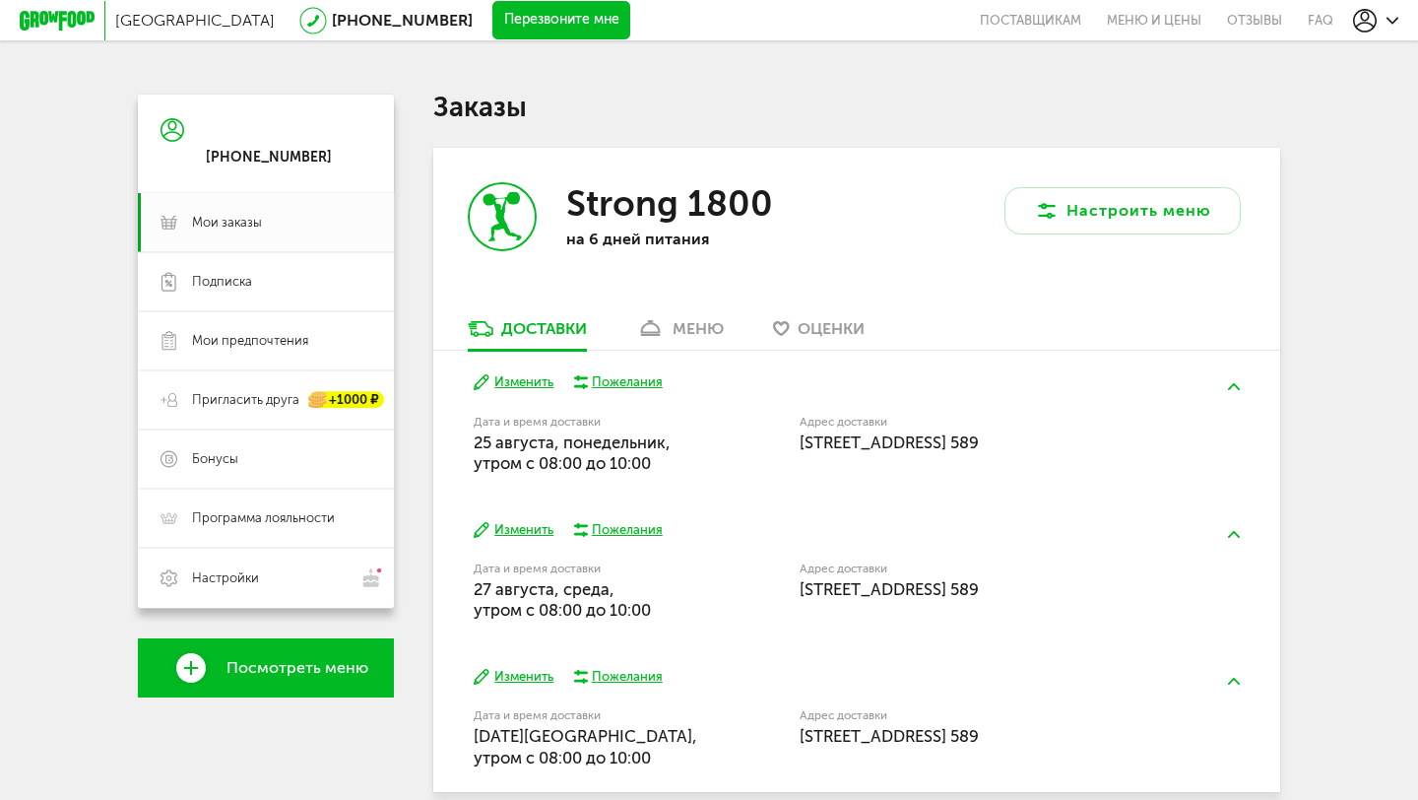
click at [302, 644] on link "Посмотреть меню" at bounding box center [266, 667] width 256 height 59
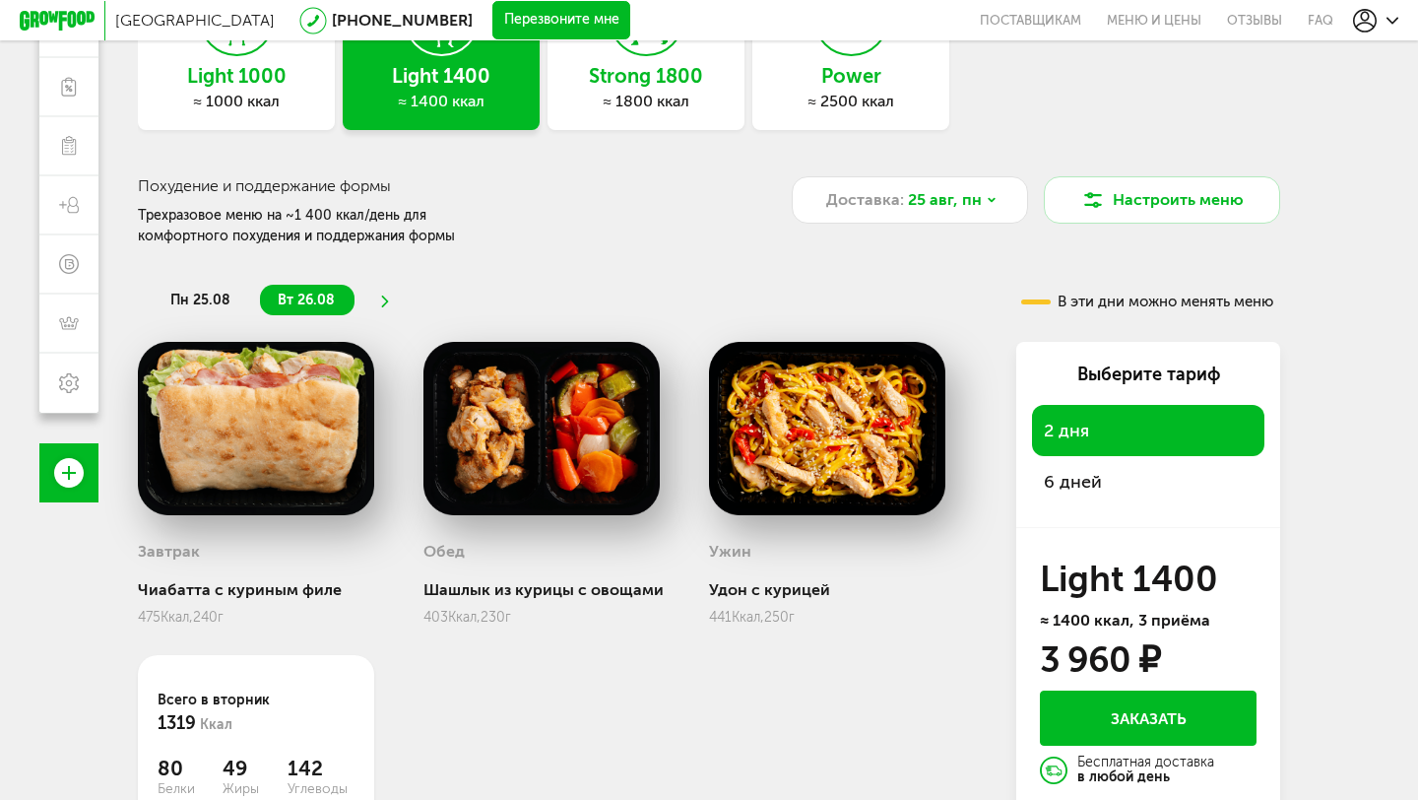
scroll to position [188, 0]
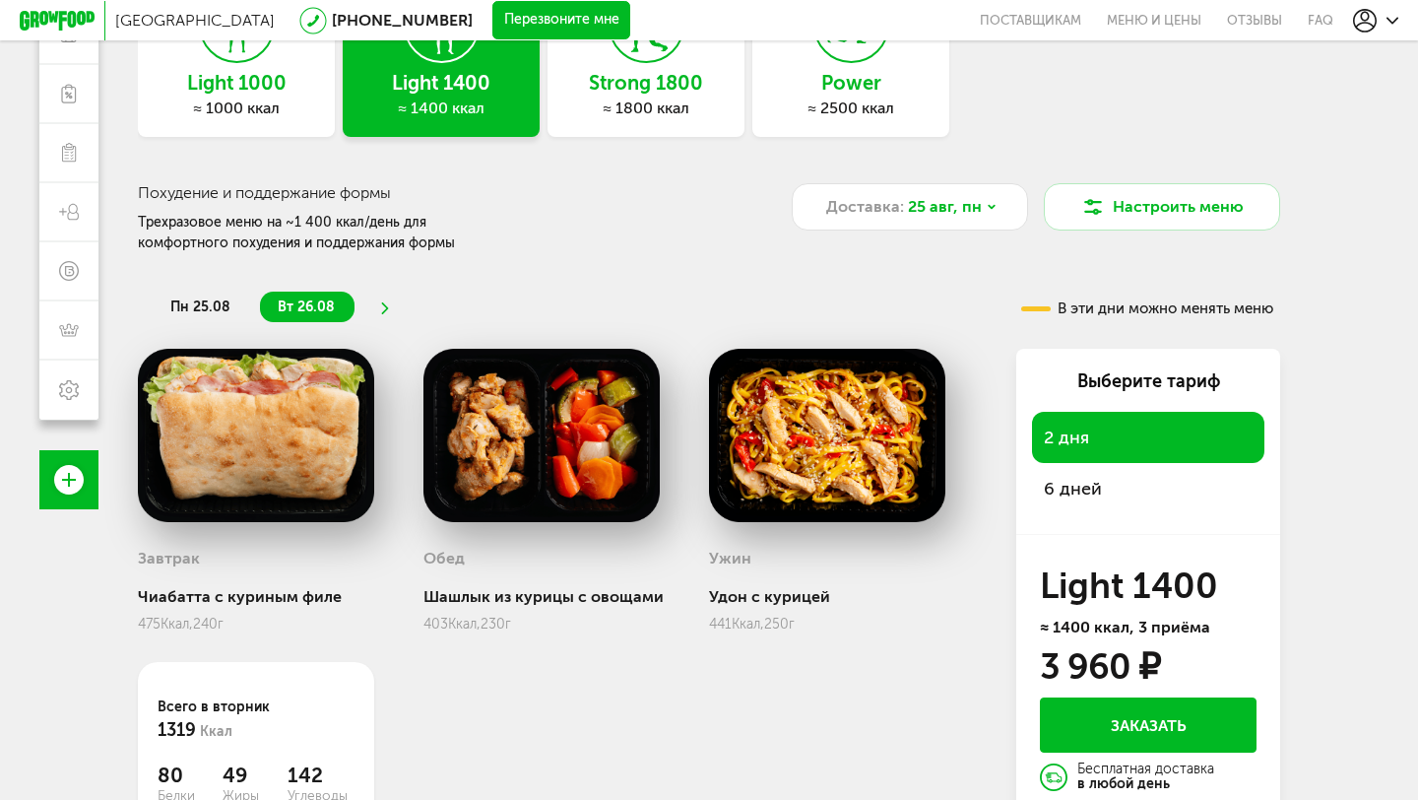
click at [219, 309] on span "пн 25.08" at bounding box center [200, 306] width 60 height 17
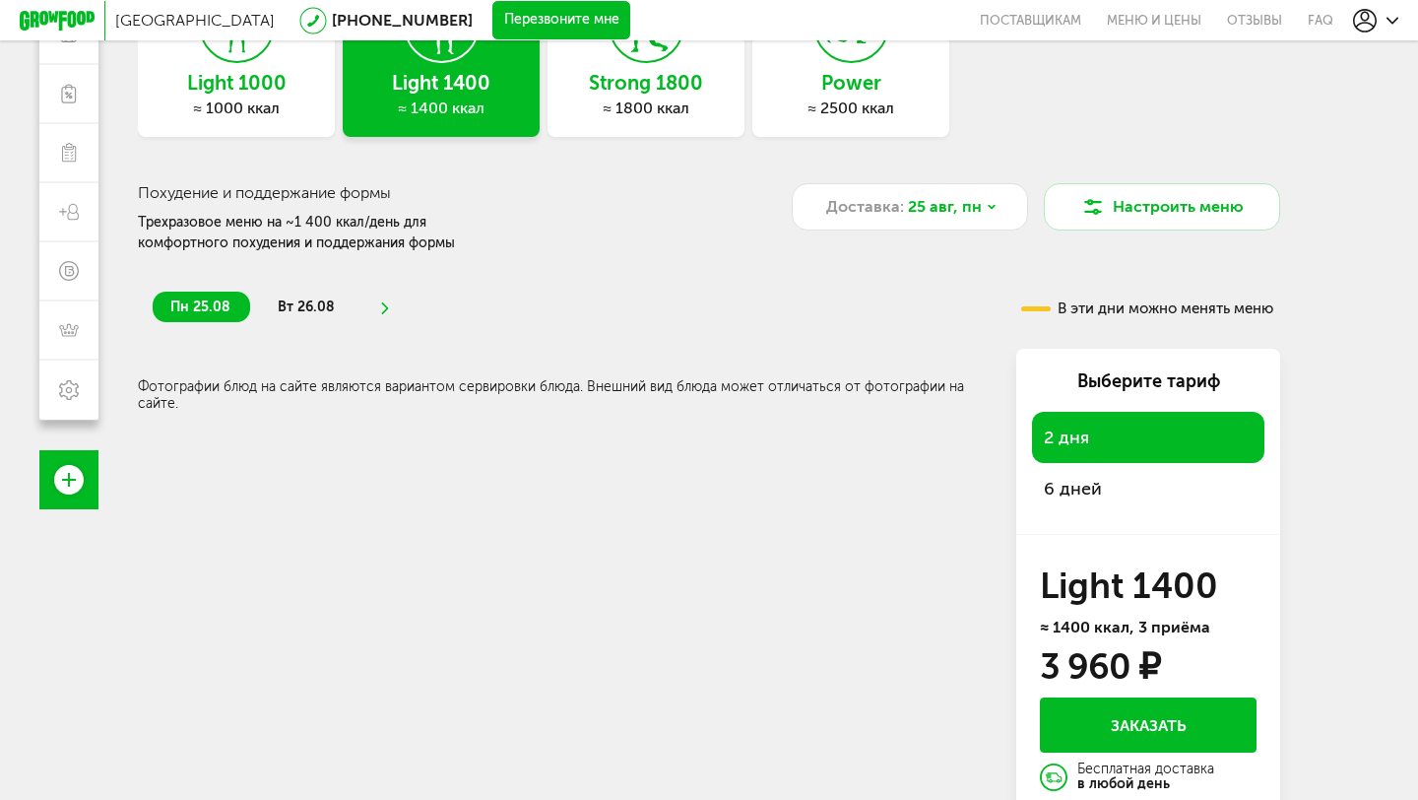
click at [313, 299] on span "вт 26.08" at bounding box center [306, 306] width 57 height 17
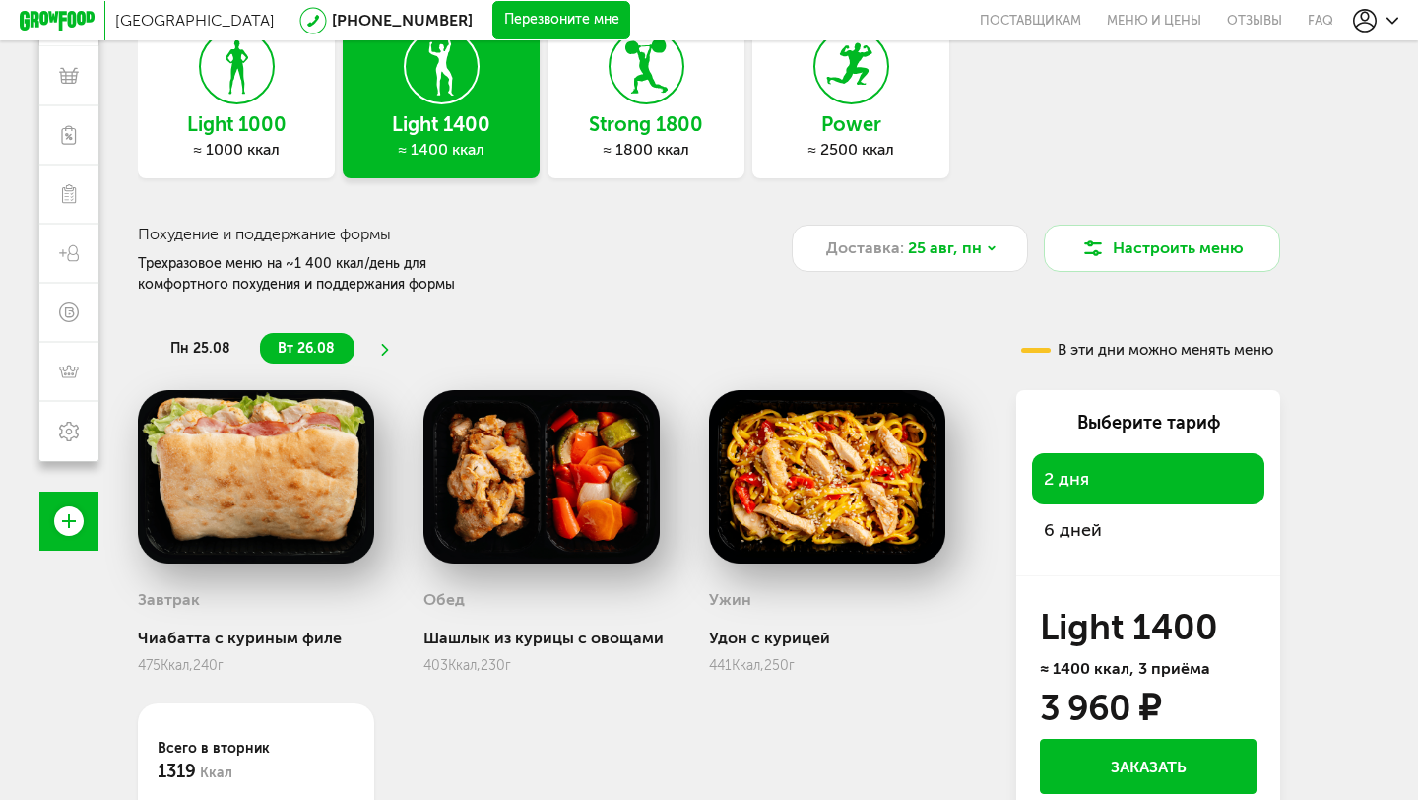
scroll to position [64, 0]
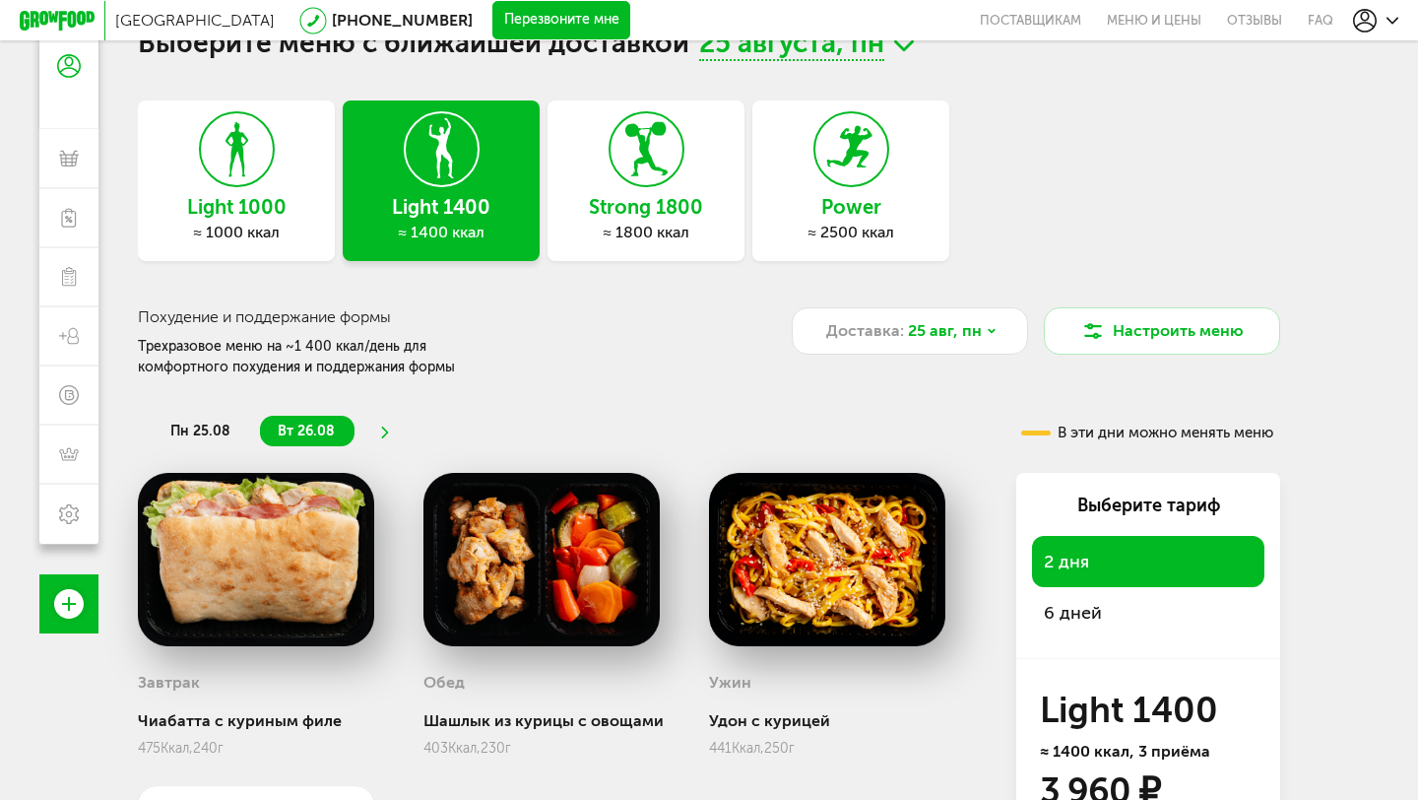
click at [627, 167] on icon at bounding box center [647, 149] width 72 height 74
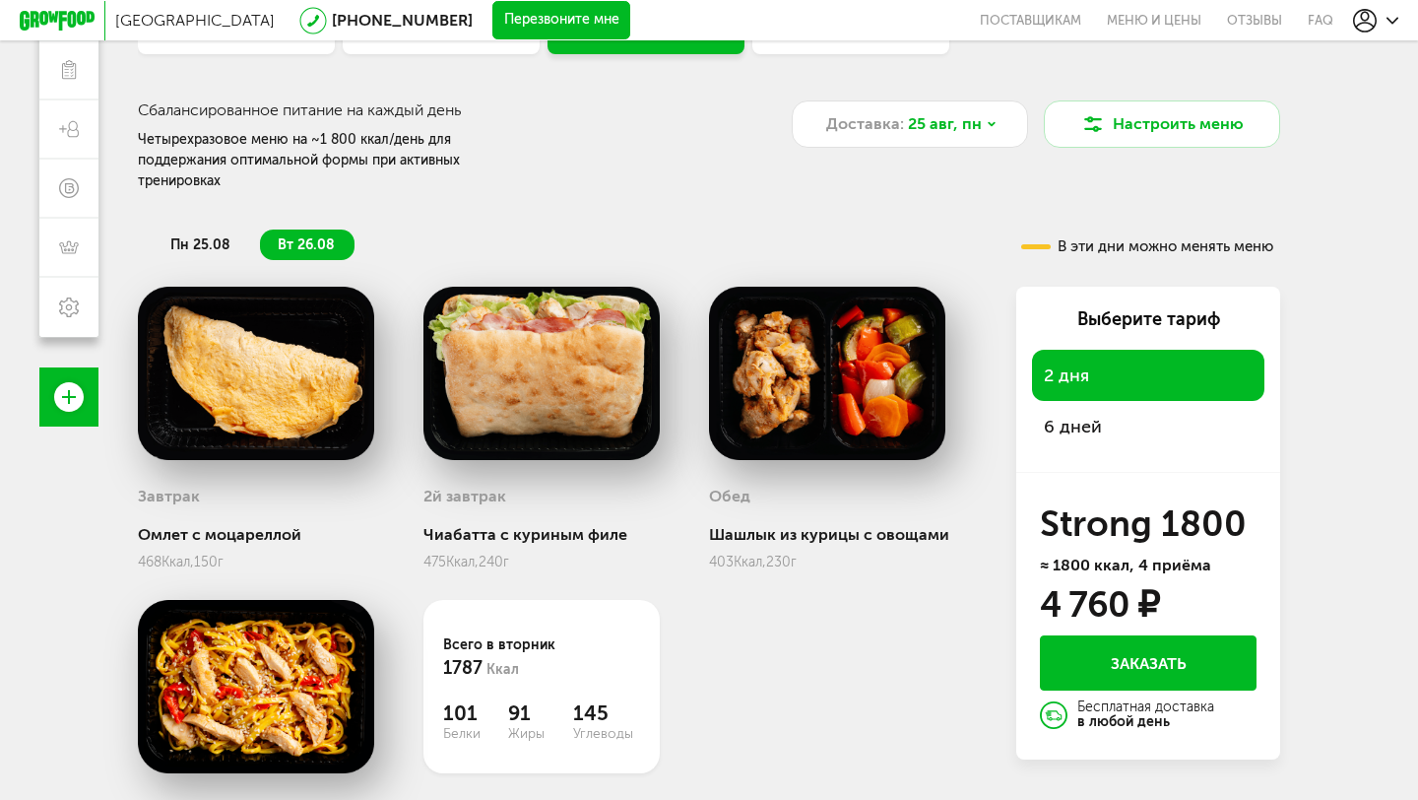
scroll to position [357, 0]
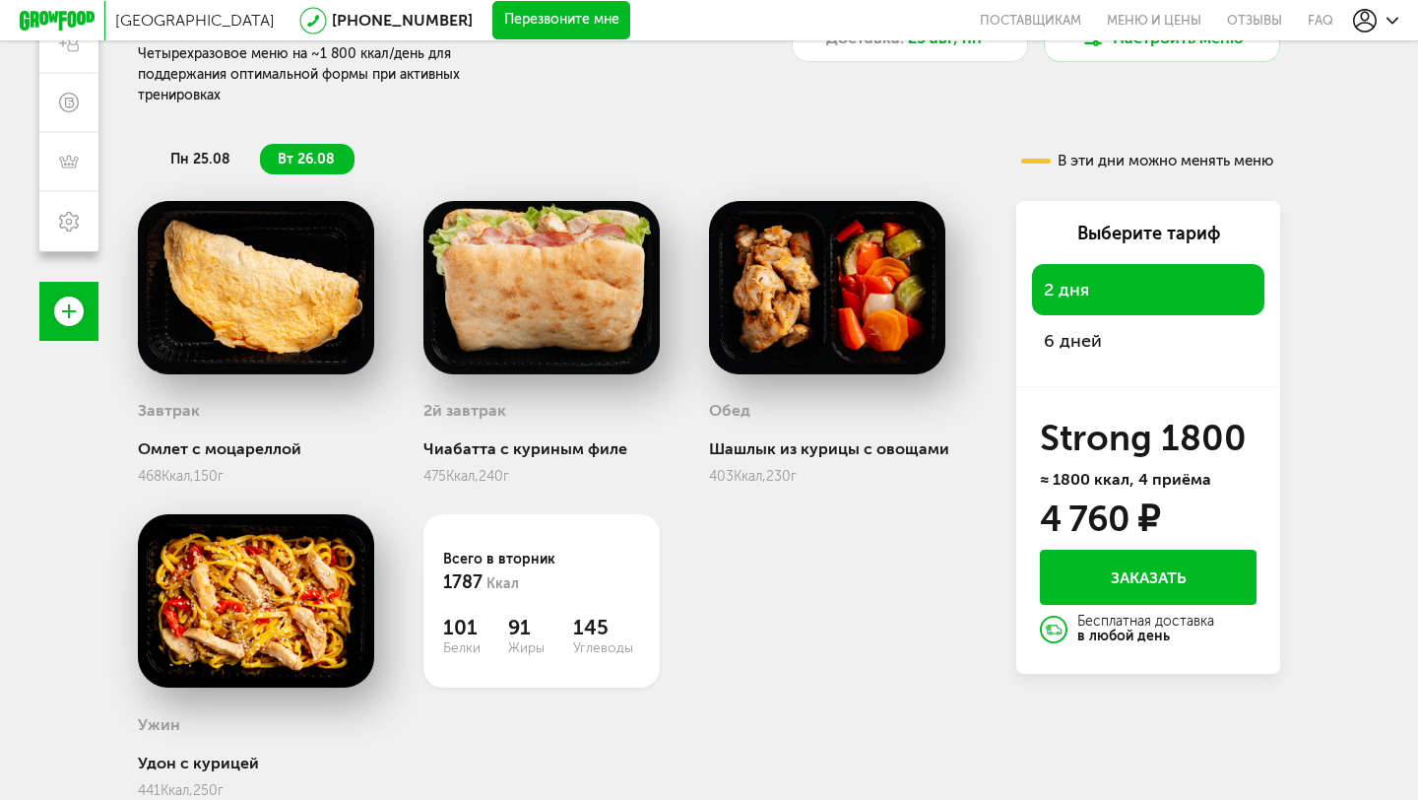
click at [1088, 330] on span "6 дней" at bounding box center [1073, 341] width 58 height 22
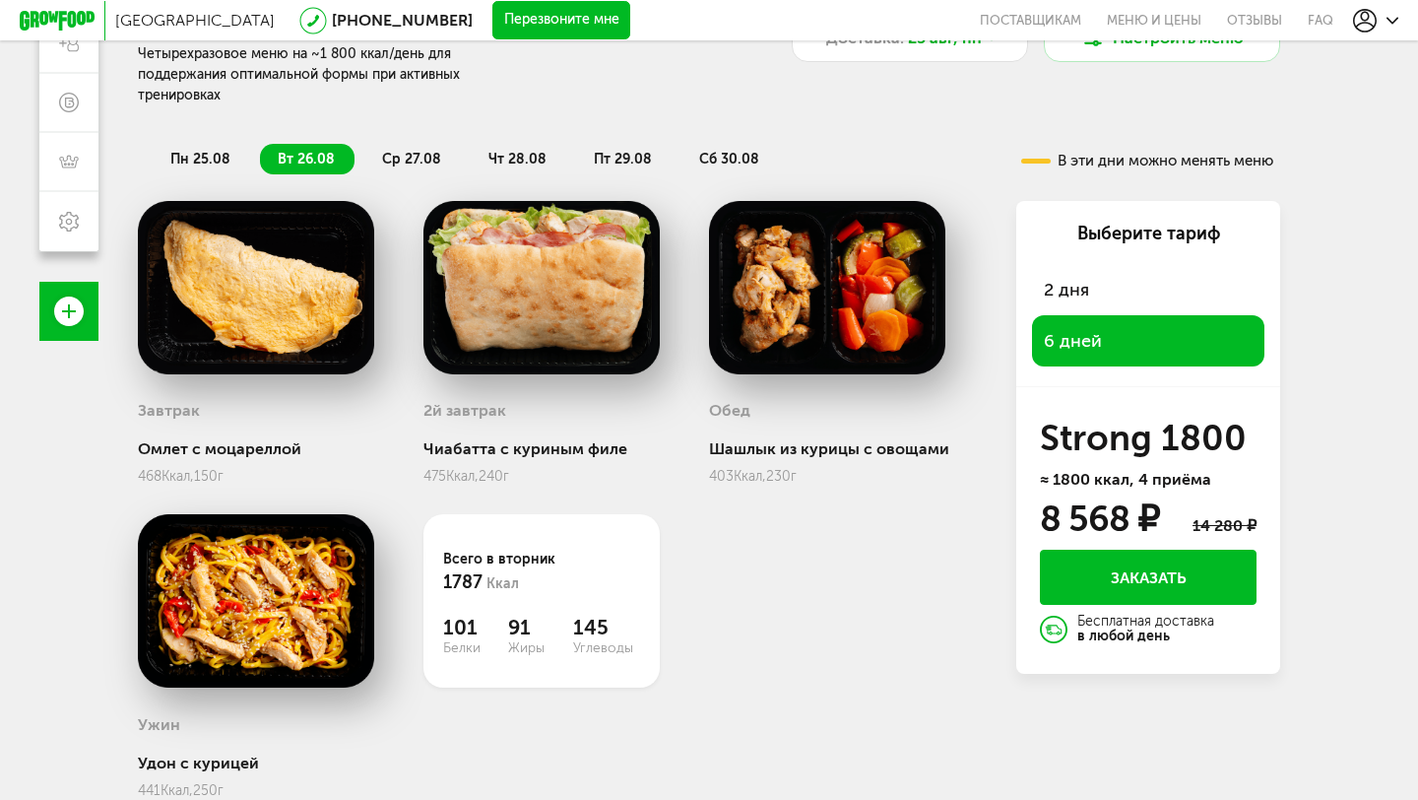
scroll to position [0, 0]
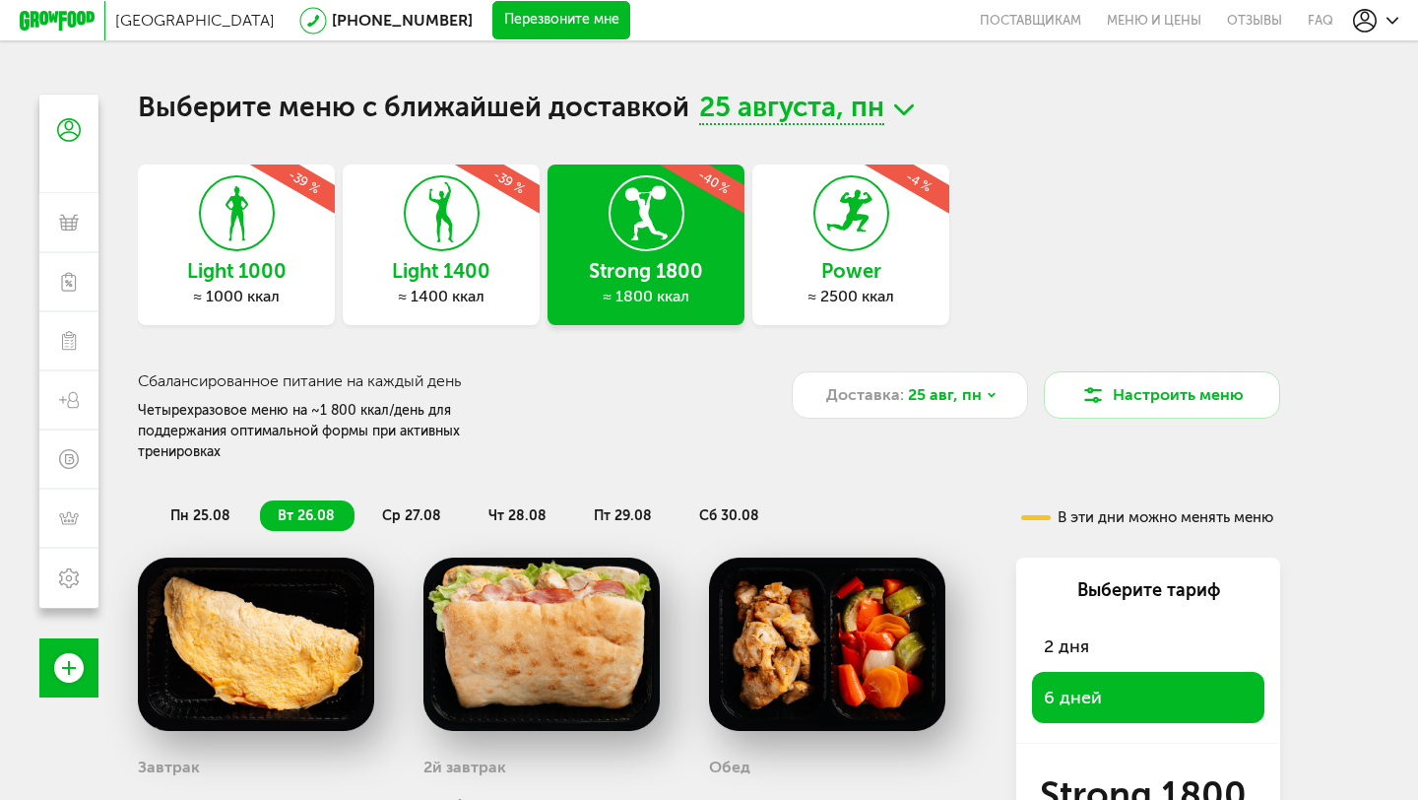
click at [200, 507] on span "пн 25.08" at bounding box center [200, 515] width 60 height 17
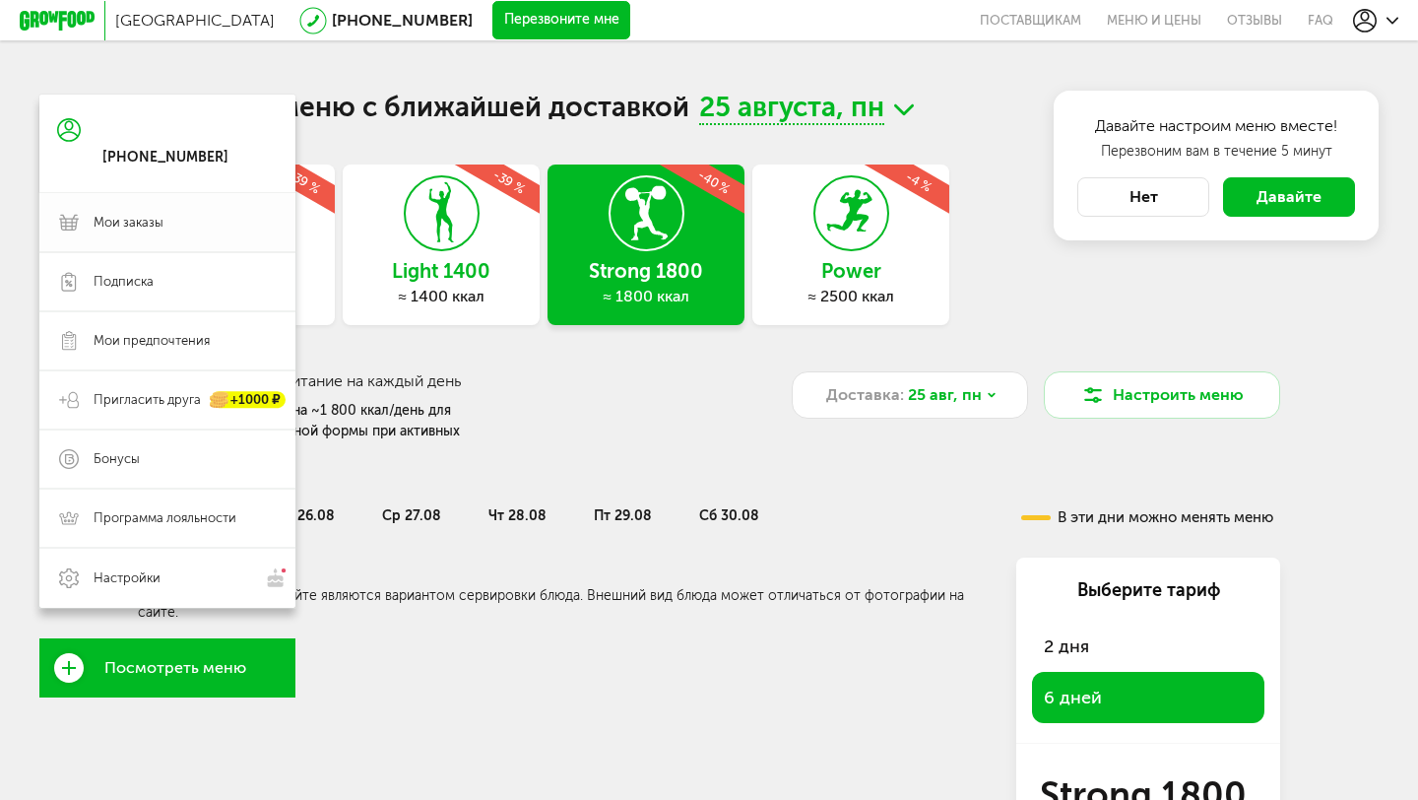
click at [130, 217] on span "Мои заказы" at bounding box center [129, 223] width 70 height 18
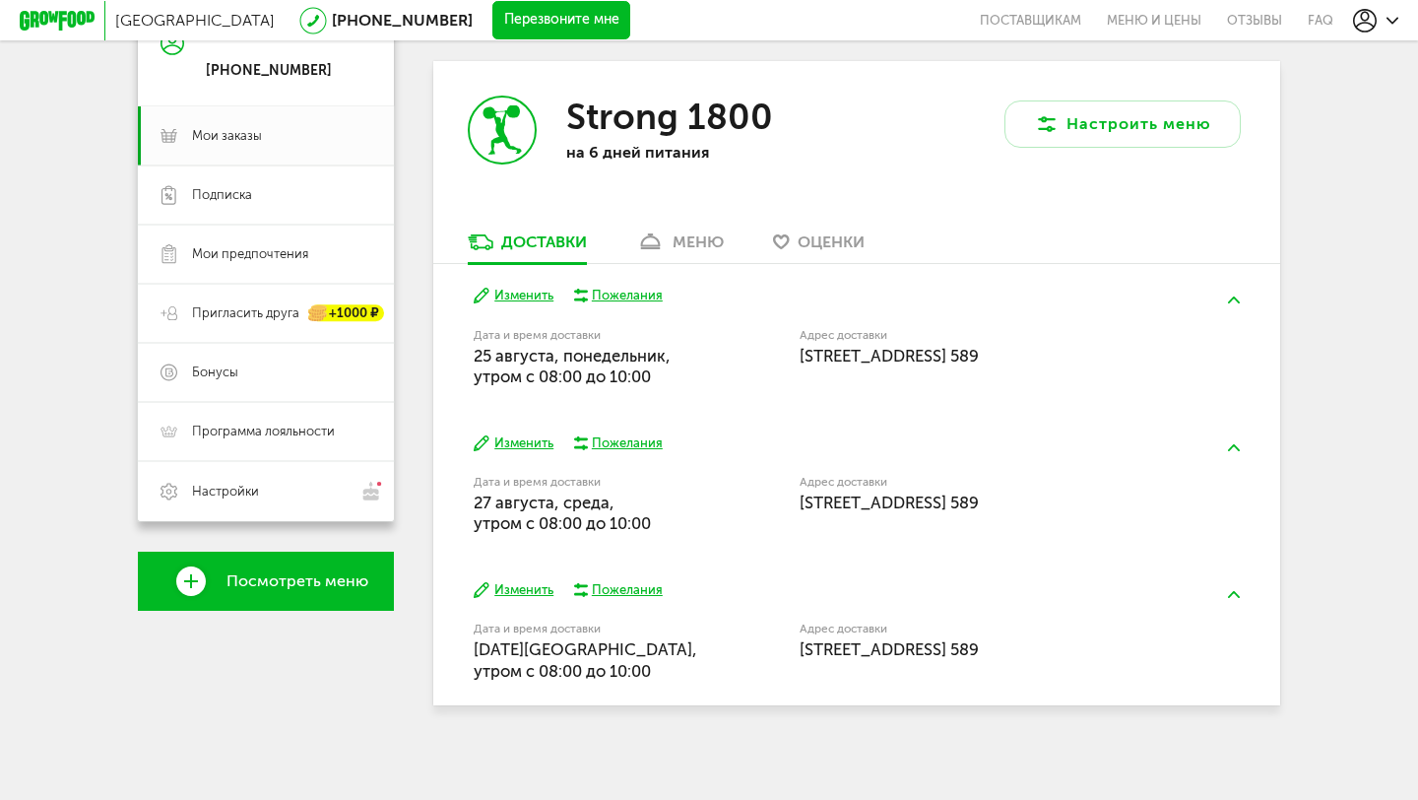
scroll to position [93, 0]
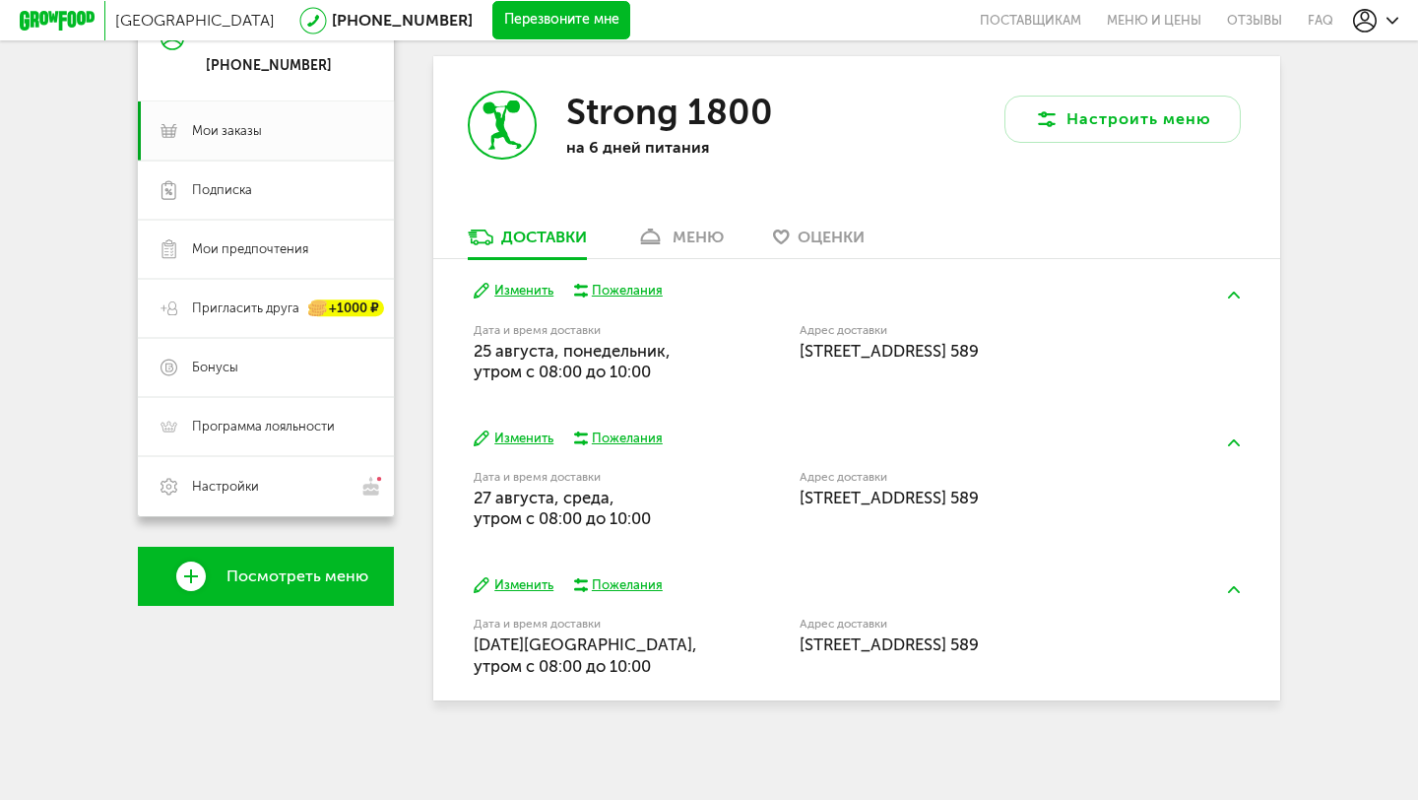
click at [690, 228] on div "меню" at bounding box center [698, 237] width 51 height 19
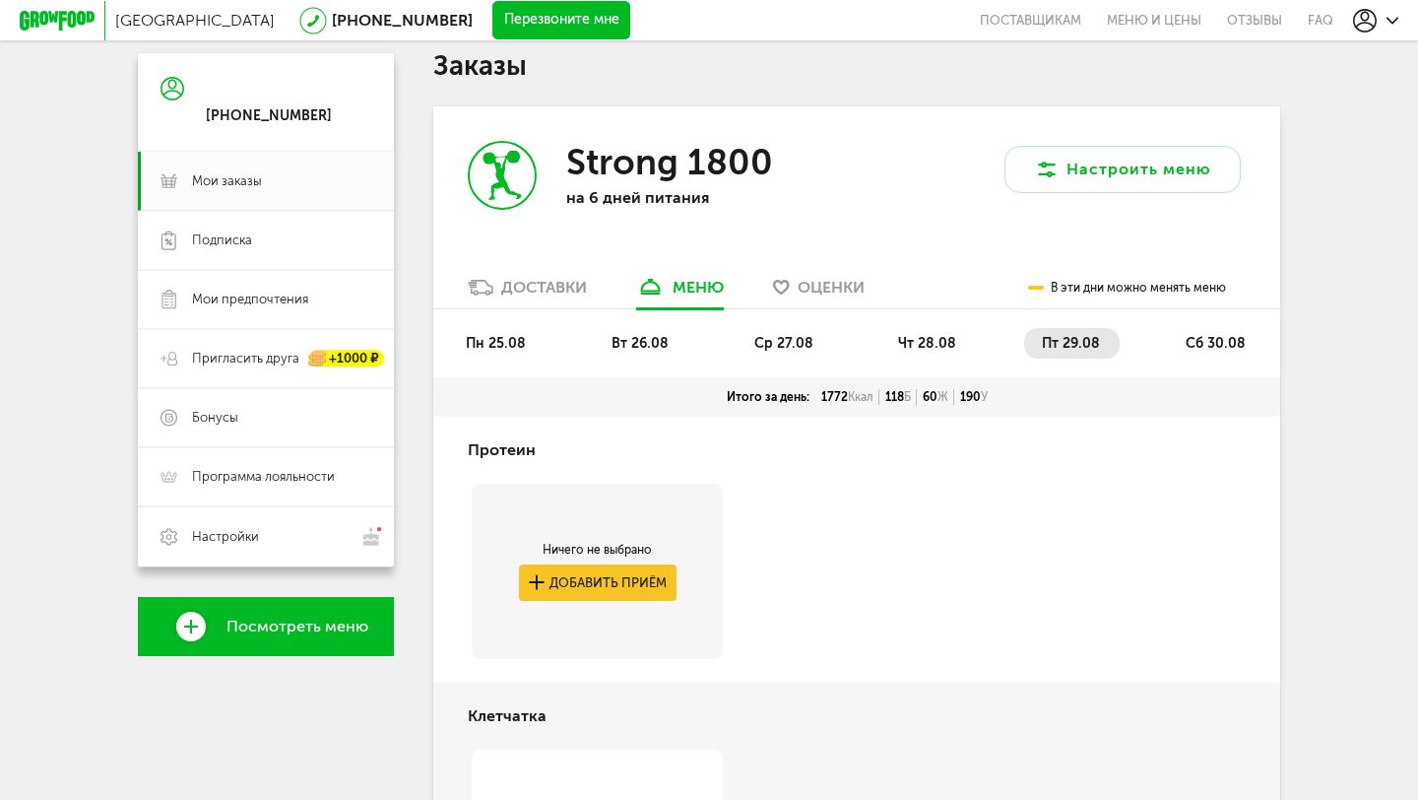
scroll to position [52, 0]
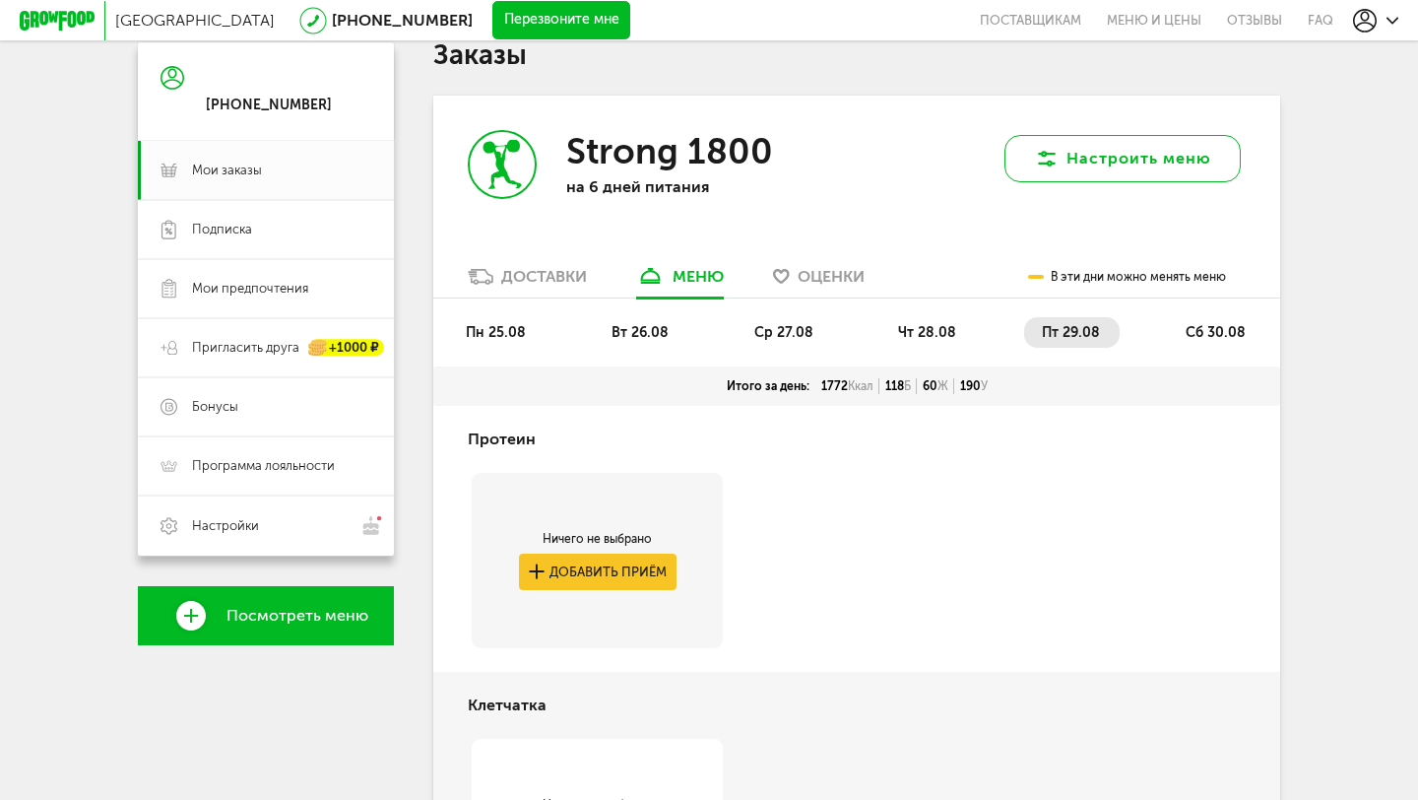
click at [1070, 161] on button "Настроить меню" at bounding box center [1123, 158] width 236 height 47
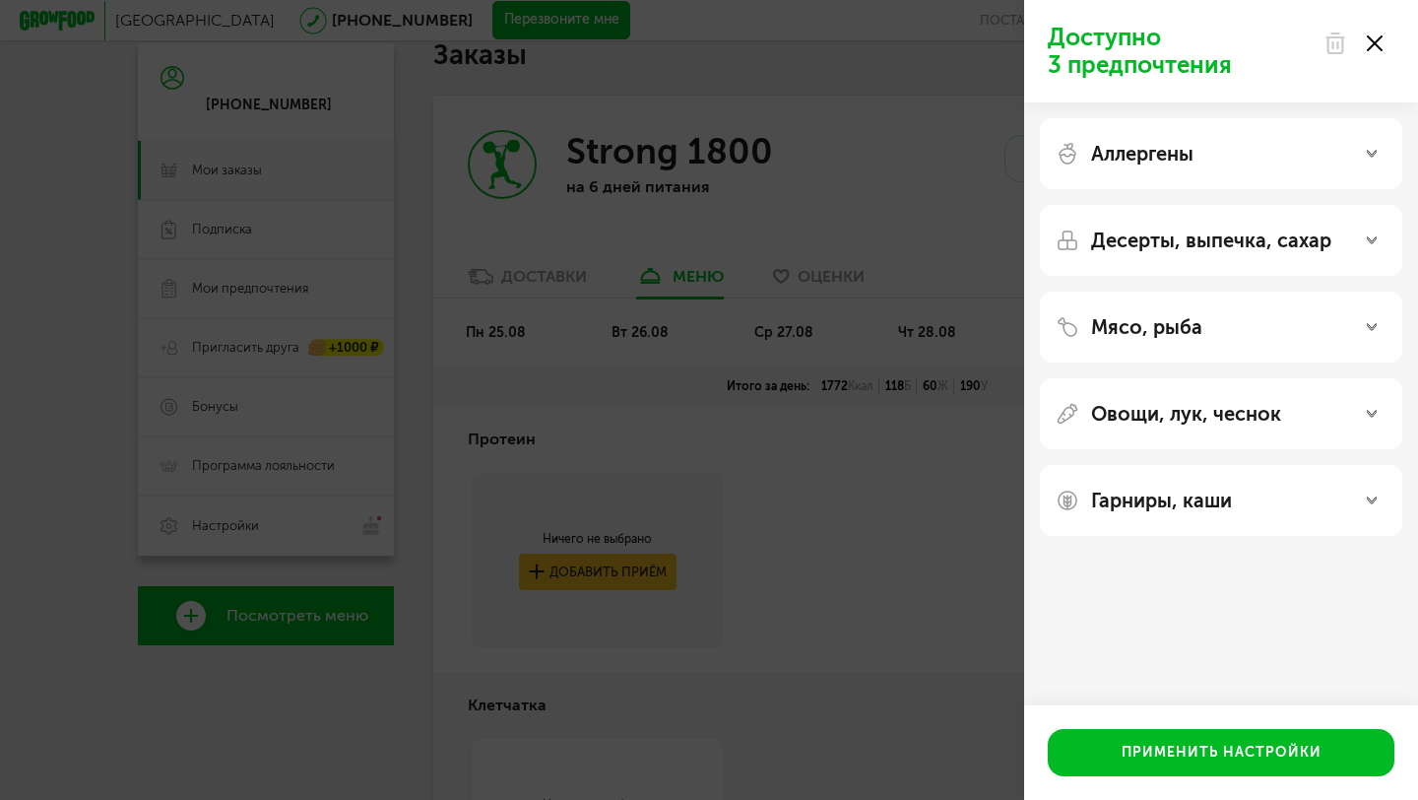
click at [1192, 177] on div "Аллергены" at bounding box center [1221, 153] width 362 height 71
click at [1187, 177] on div "Аллергены" at bounding box center [1221, 153] width 362 height 71
click at [1185, 173] on div "Аллергены" at bounding box center [1221, 153] width 362 height 71
click at [1185, 142] on p "Аллергены" at bounding box center [1142, 154] width 102 height 24
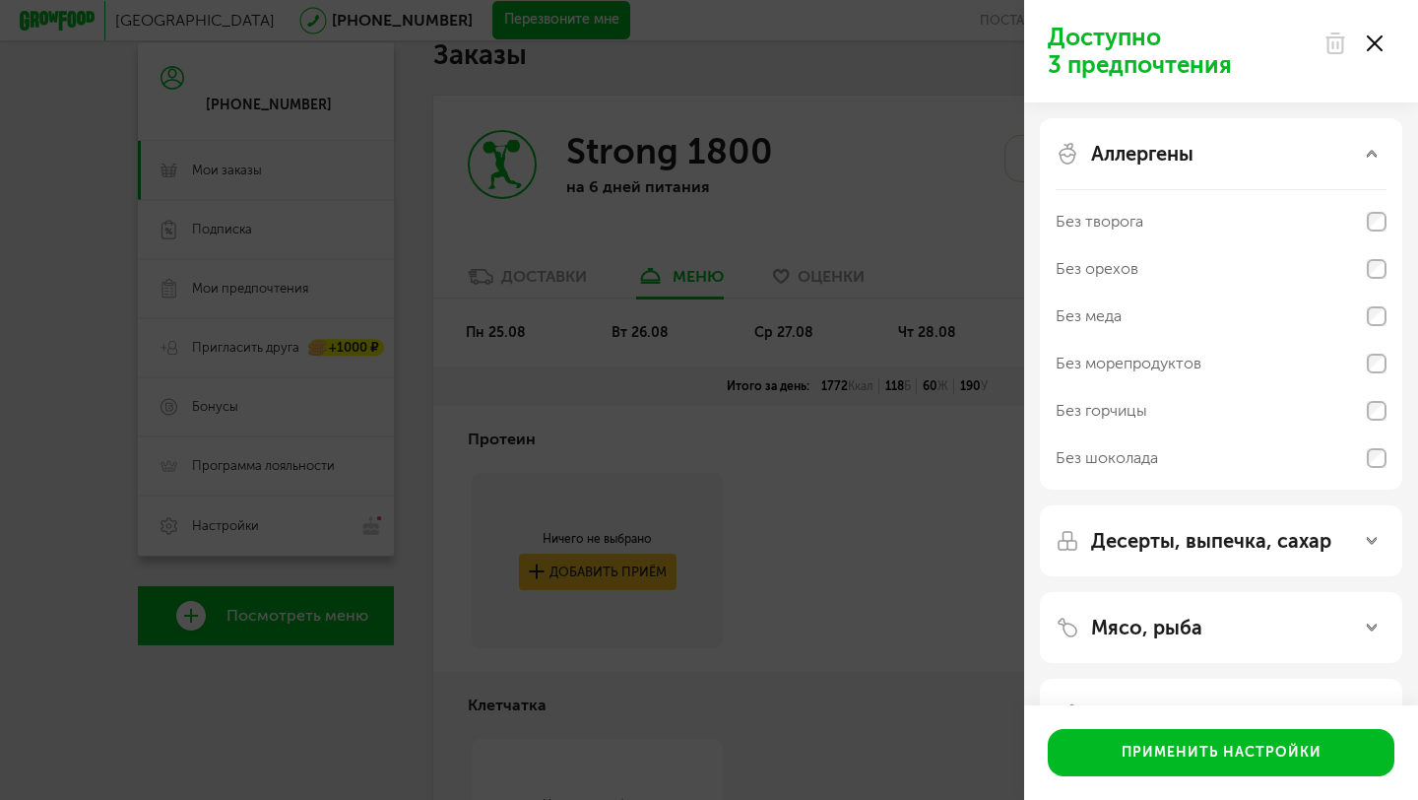
click at [1369, 152] on use at bounding box center [1372, 154] width 10 height 7
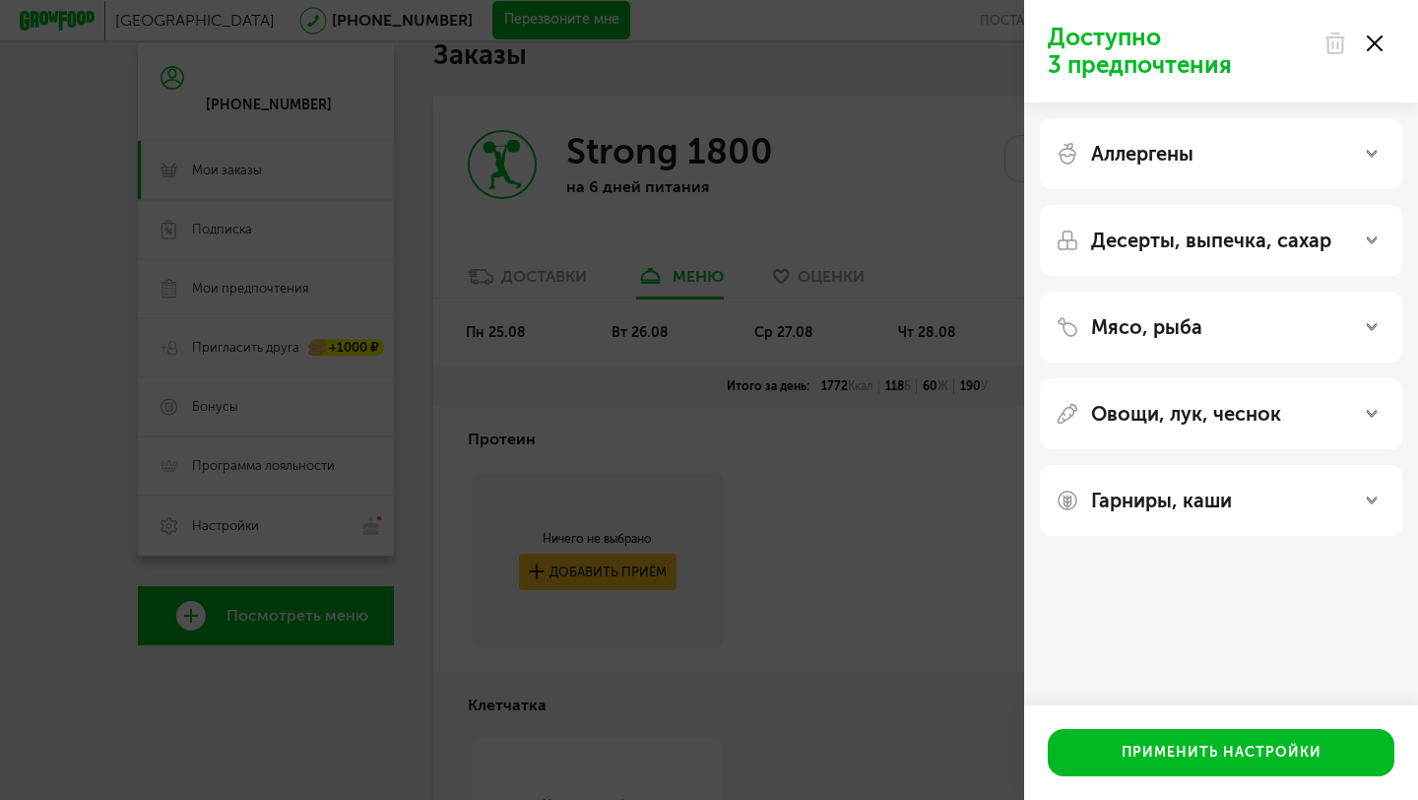
click at [1380, 248] on div "Десерты, выпечка, сахар" at bounding box center [1221, 240] width 331 height 24
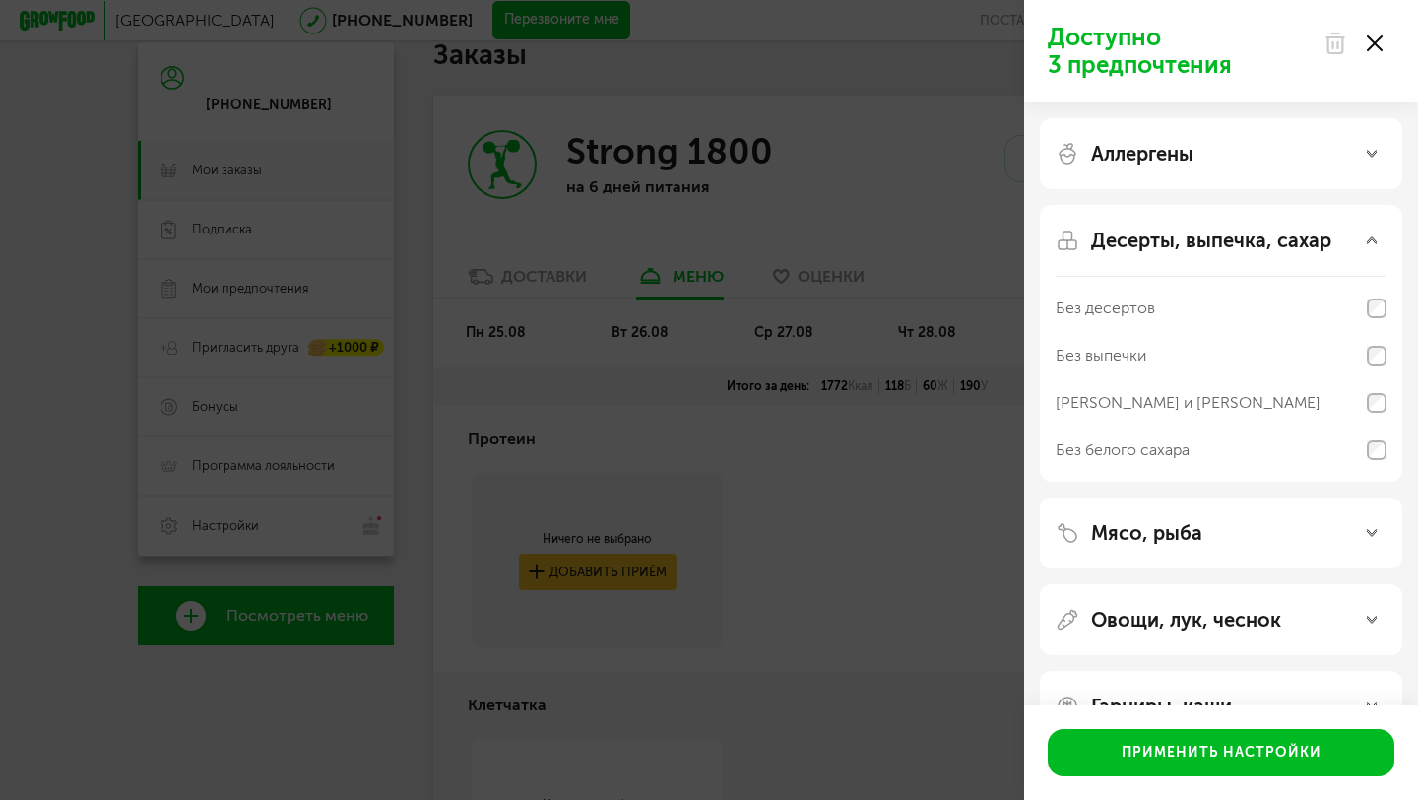
click at [1380, 248] on div "Десерты, выпечка, сахар" at bounding box center [1221, 240] width 331 height 24
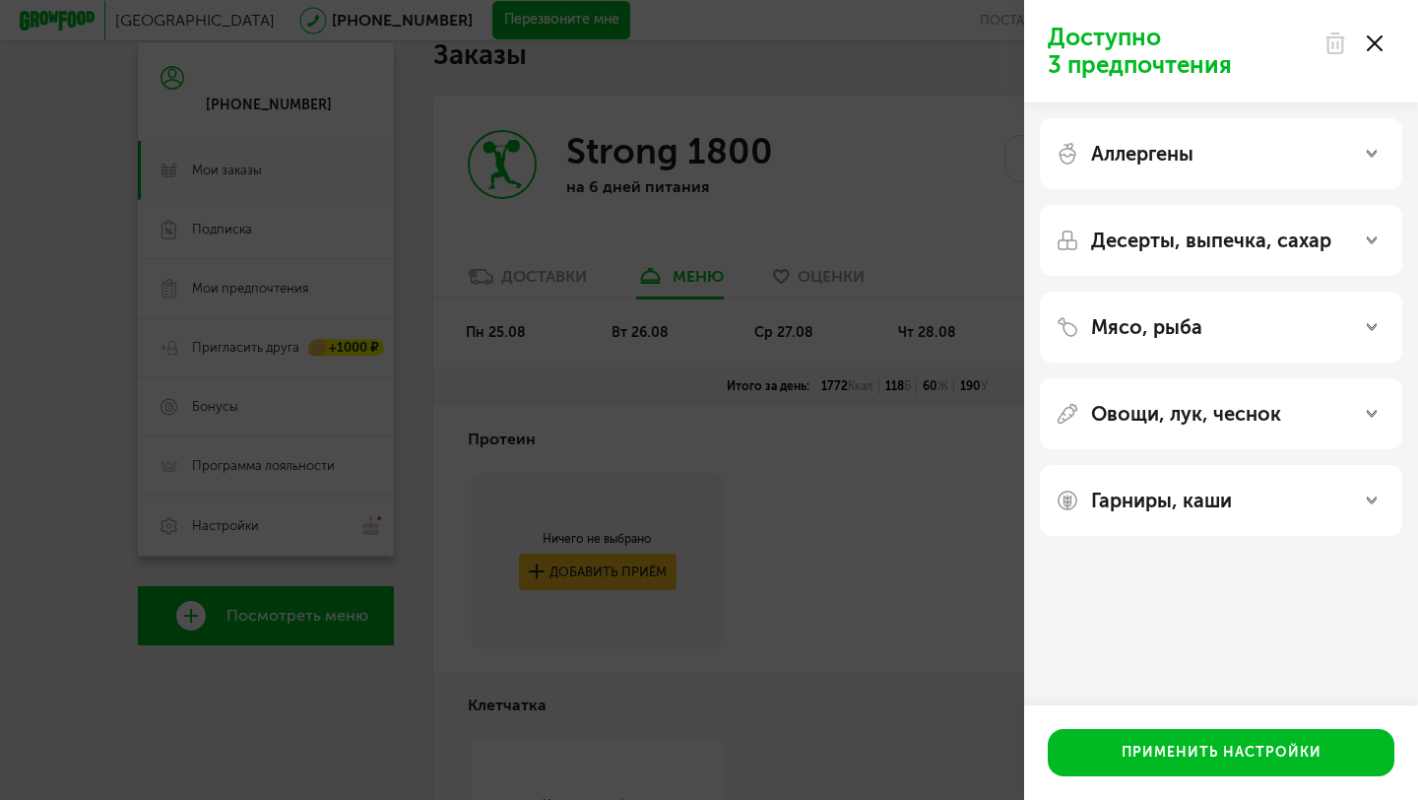
click at [1361, 325] on div "Мясо, рыба" at bounding box center [1221, 327] width 331 height 24
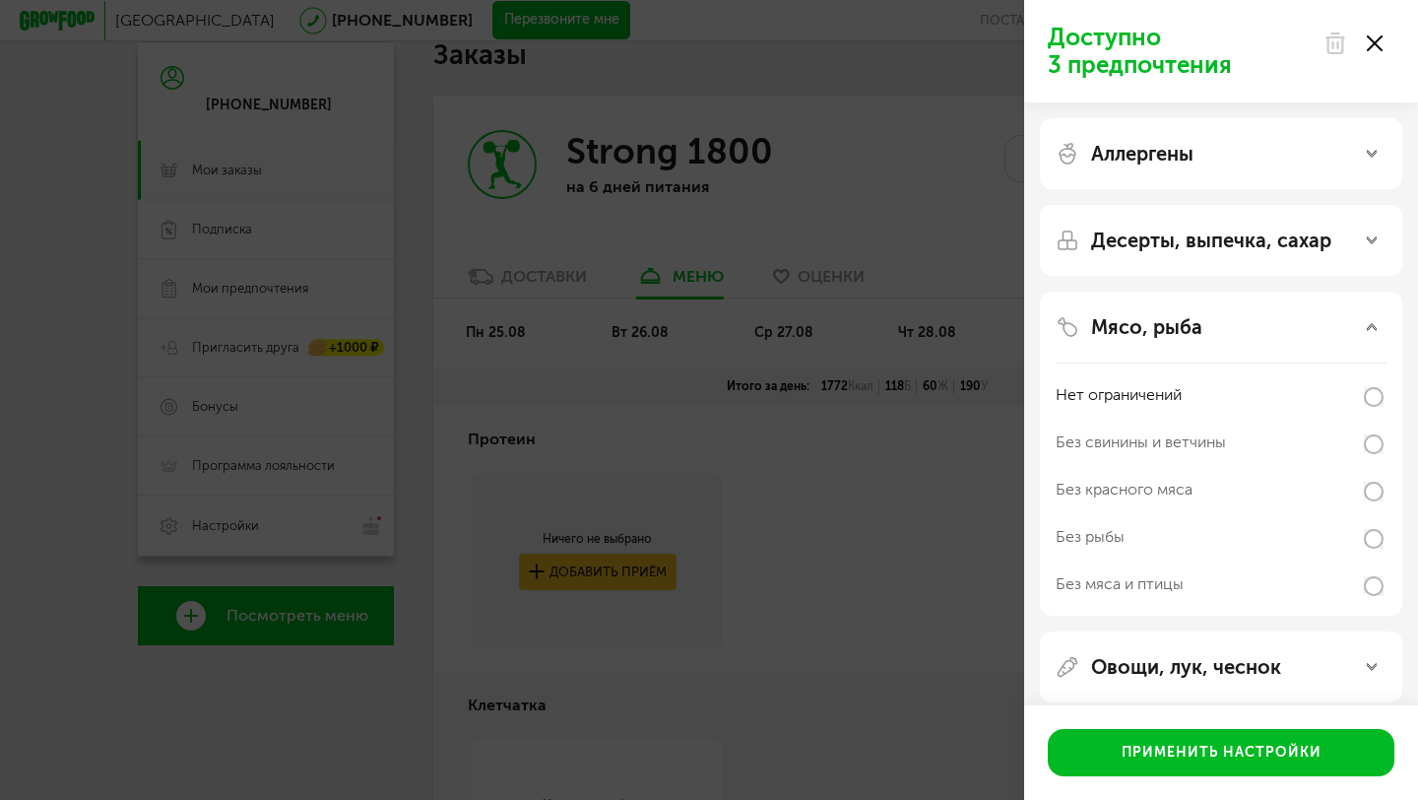
click at [1361, 325] on div "Мясо, рыба" at bounding box center [1221, 327] width 331 height 24
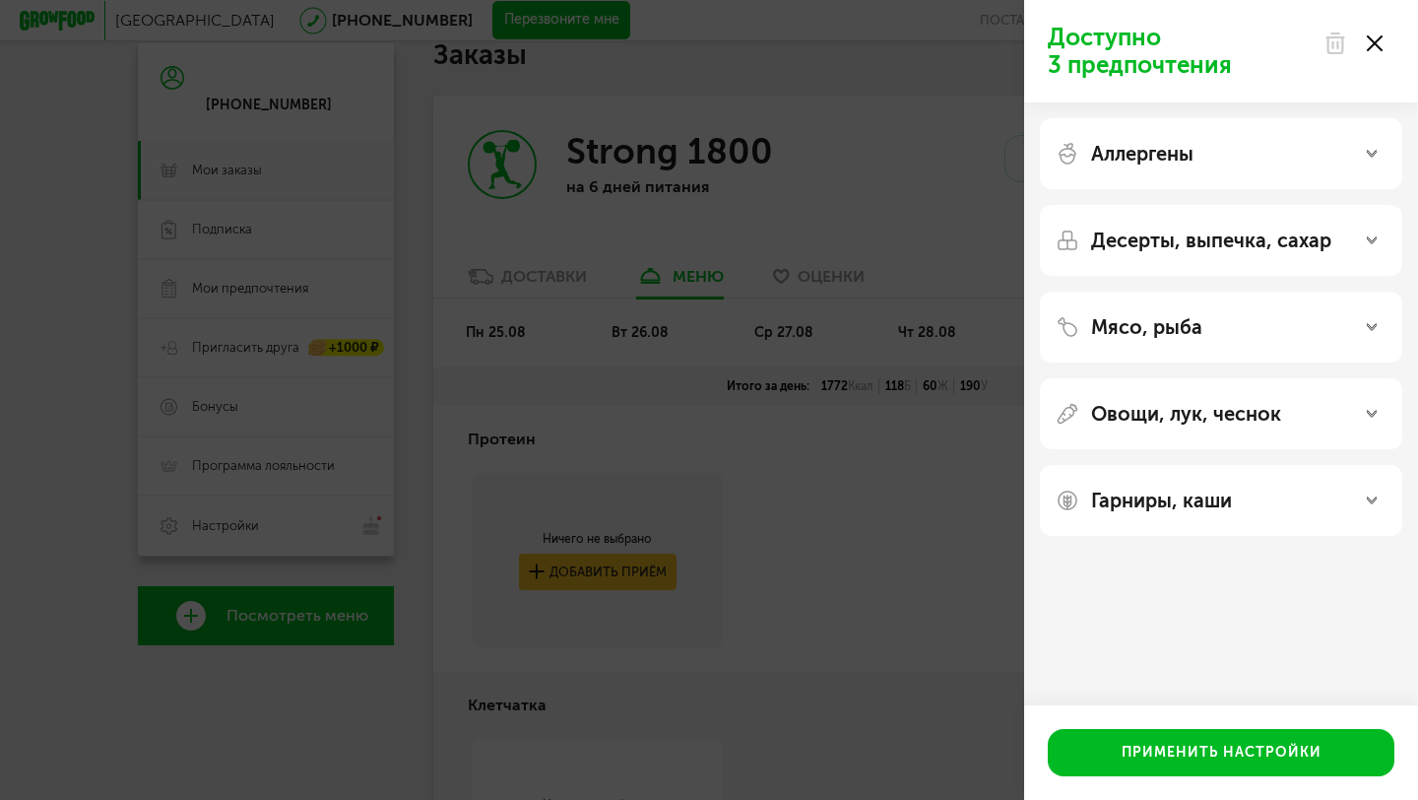
click at [1370, 418] on icon at bounding box center [1372, 414] width 10 height 10
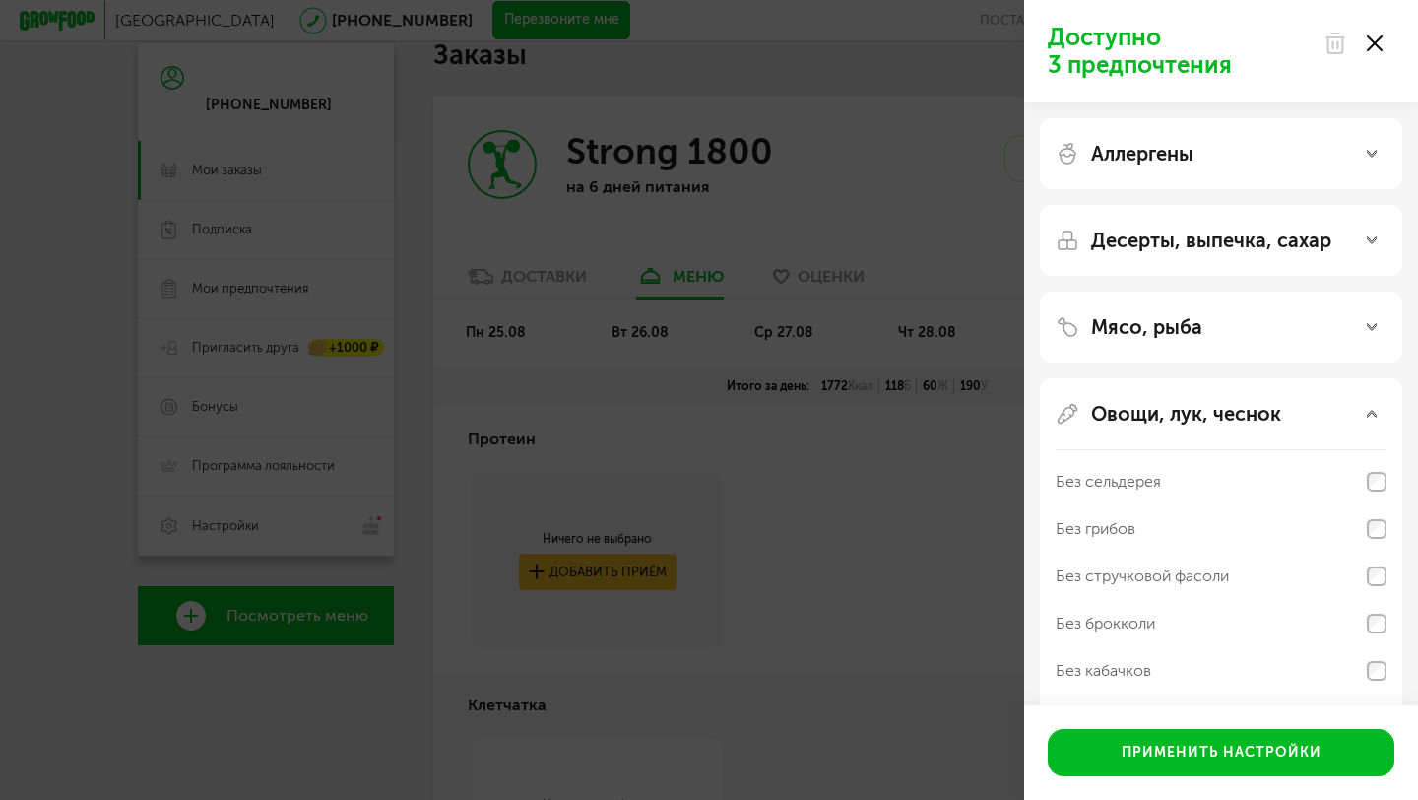
click at [1370, 418] on icon at bounding box center [1372, 414] width 10 height 10
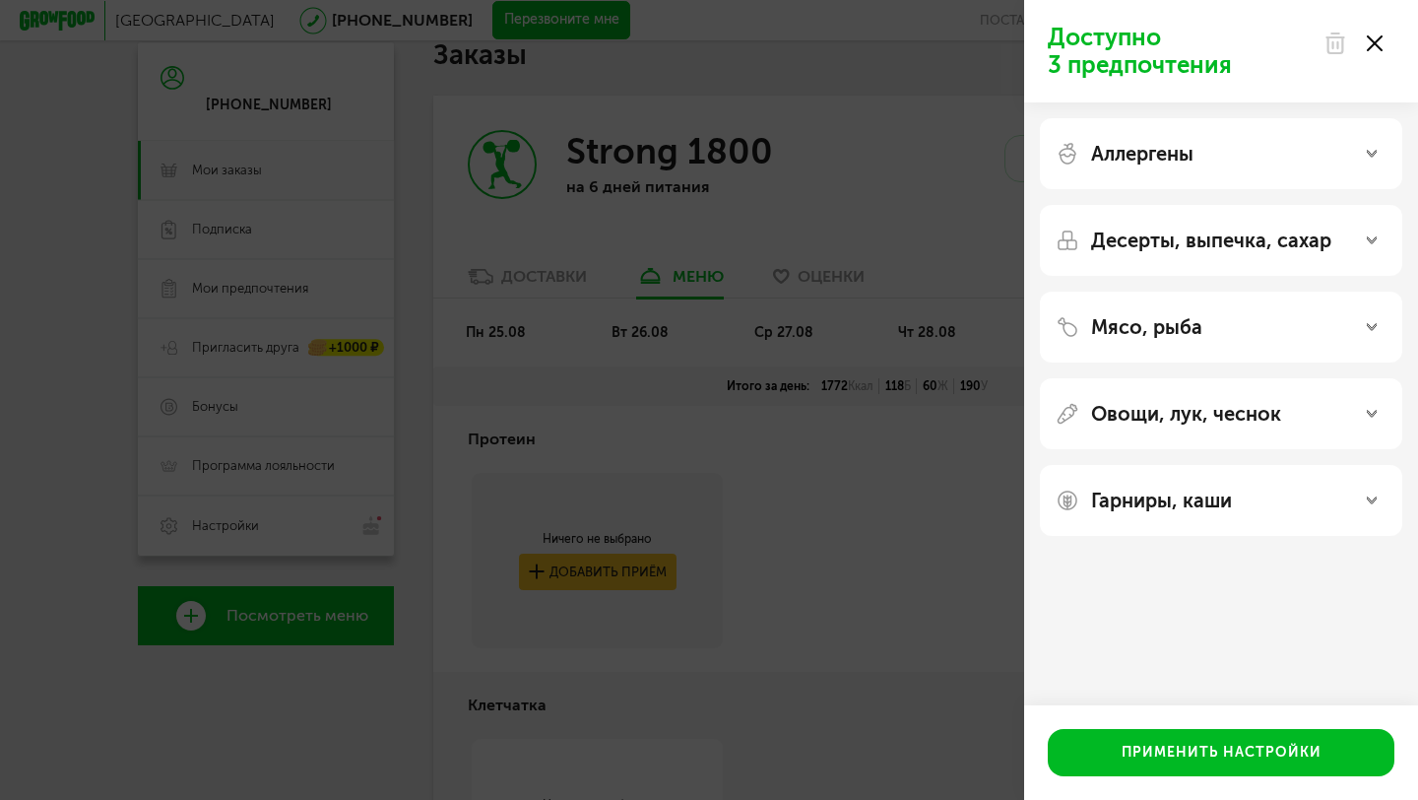
click at [1365, 489] on div "Гарниры, каши" at bounding box center [1221, 501] width 331 height 24
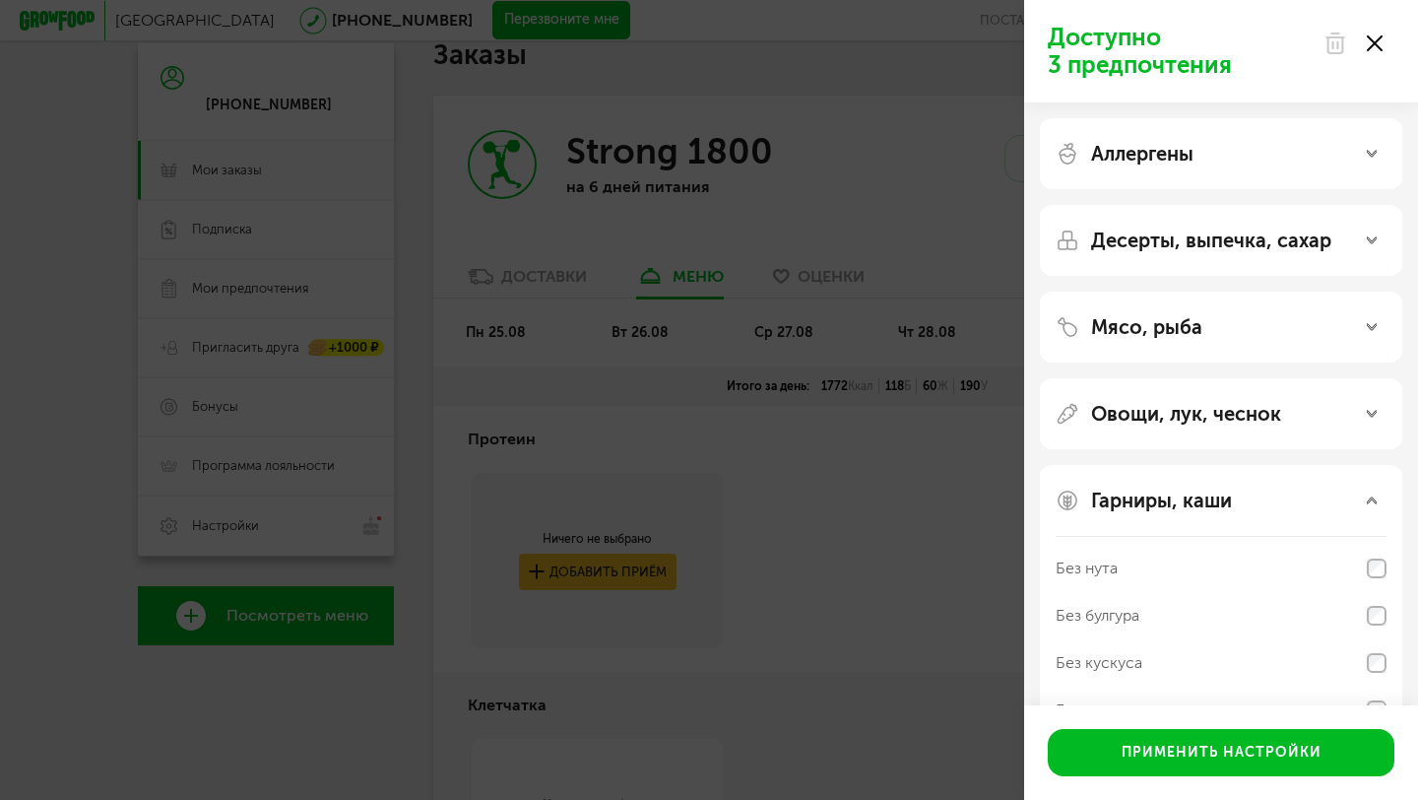
scroll to position [103, 0]
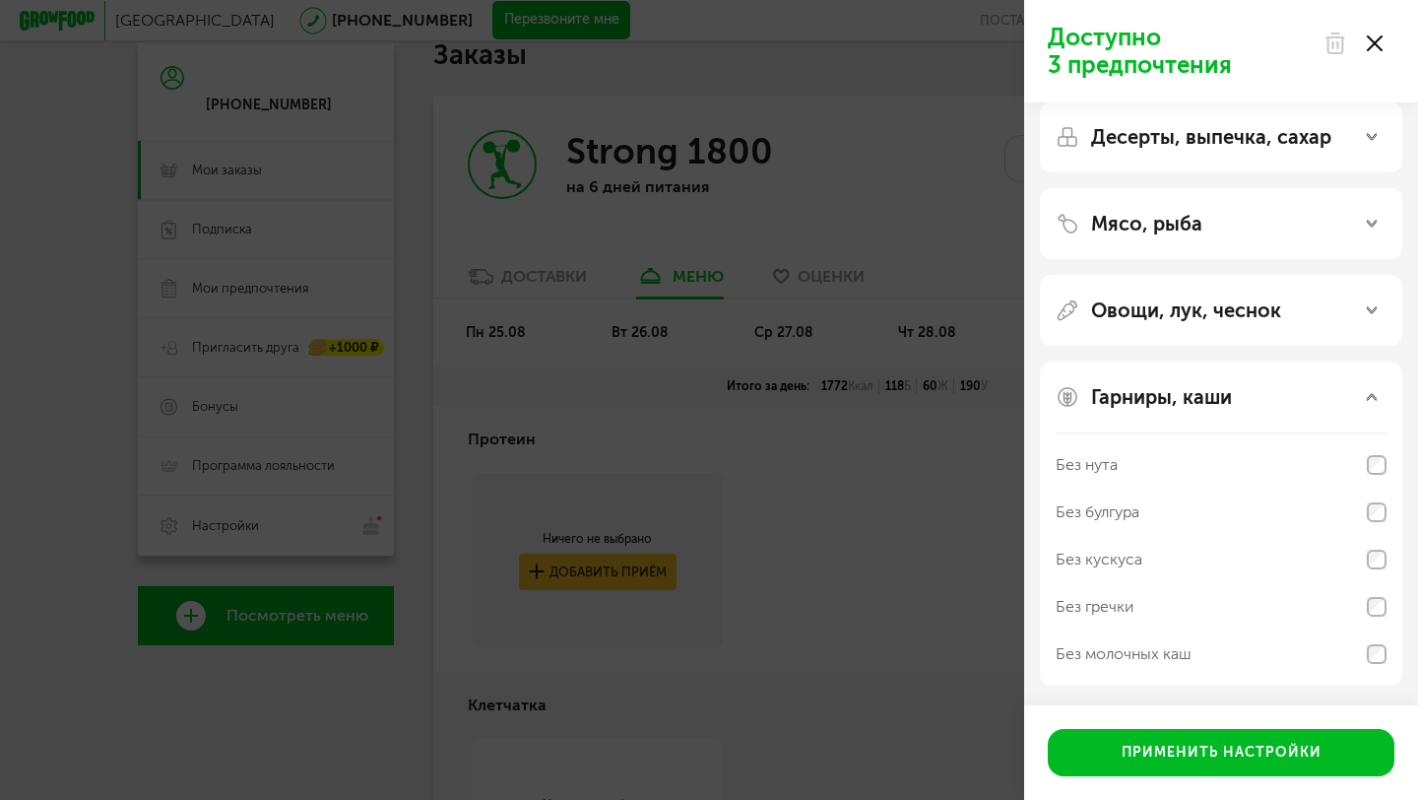
click at [1378, 47] on use at bounding box center [1375, 43] width 16 height 16
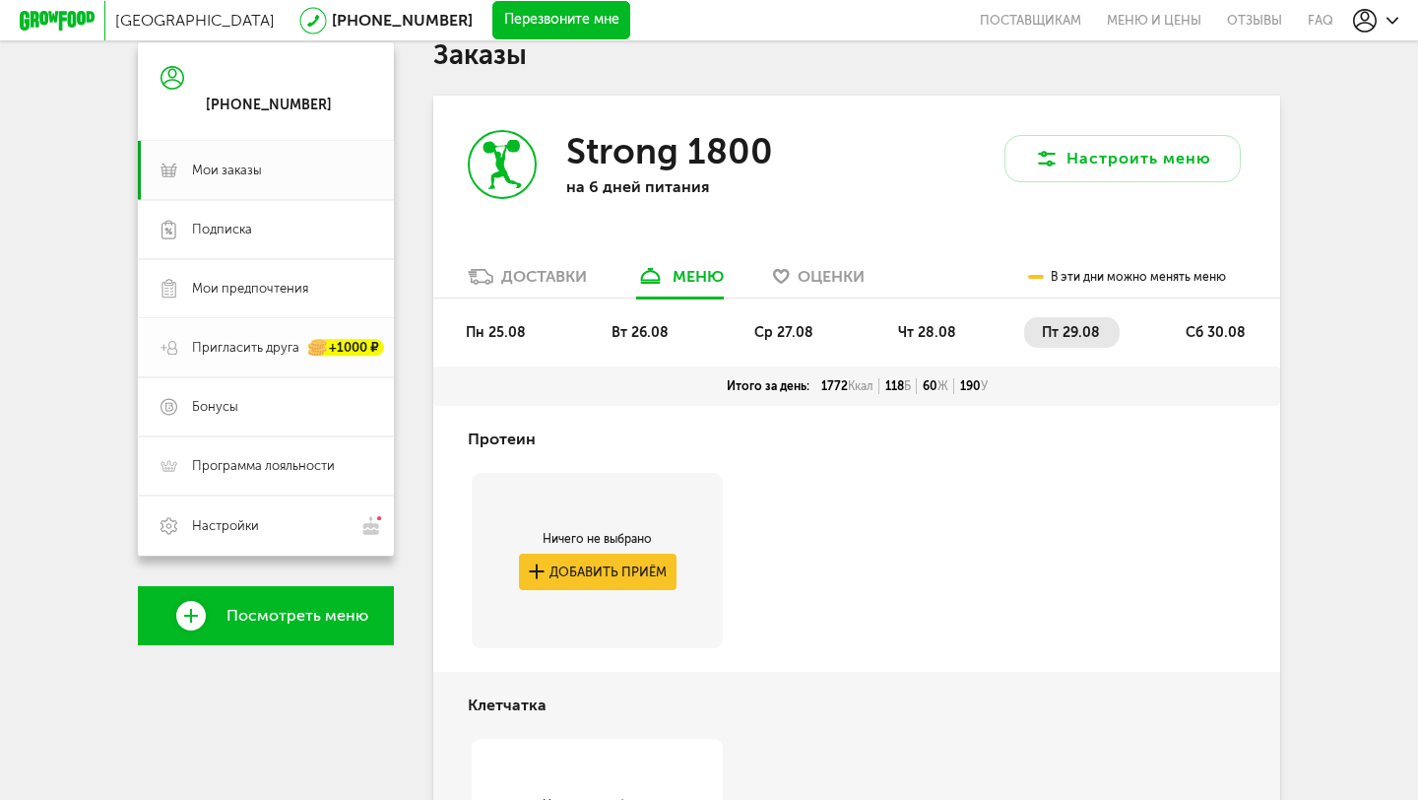
click at [269, 333] on link "Пригласить друга +1000 ₽" at bounding box center [266, 347] width 256 height 59
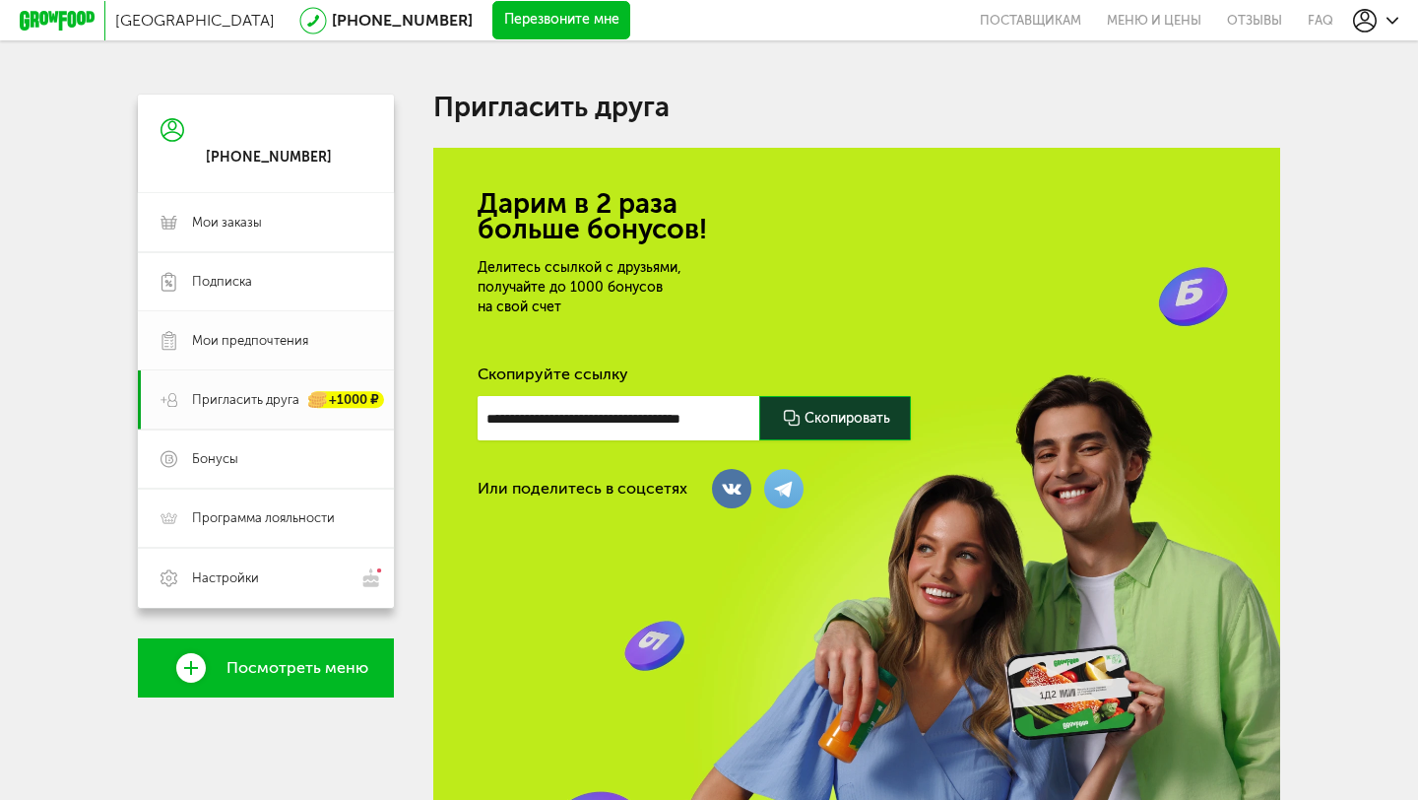
click at [247, 342] on span "Мои предпочтения" at bounding box center [250, 341] width 116 height 18
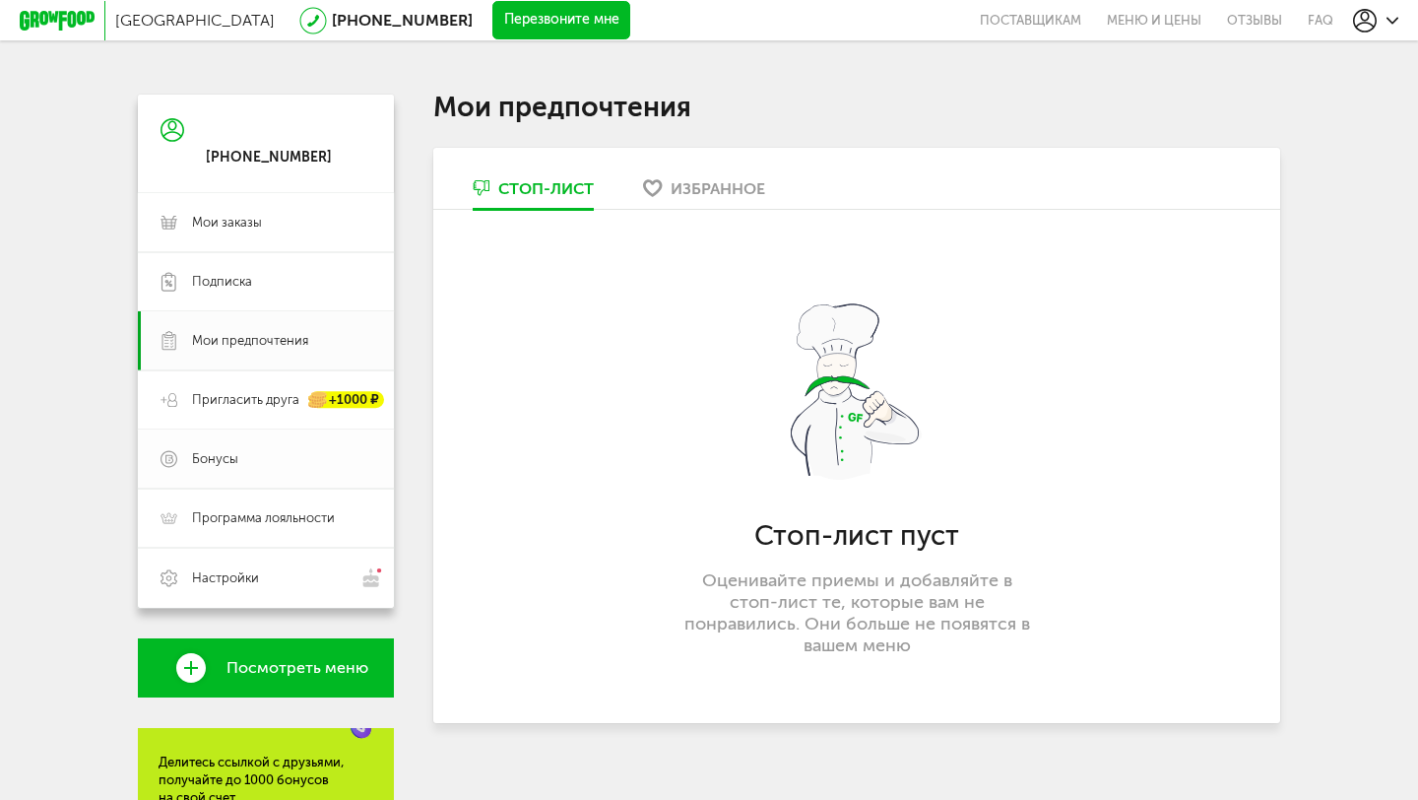
click at [266, 463] on span "Бонусы" at bounding box center [281, 459] width 179 height 18
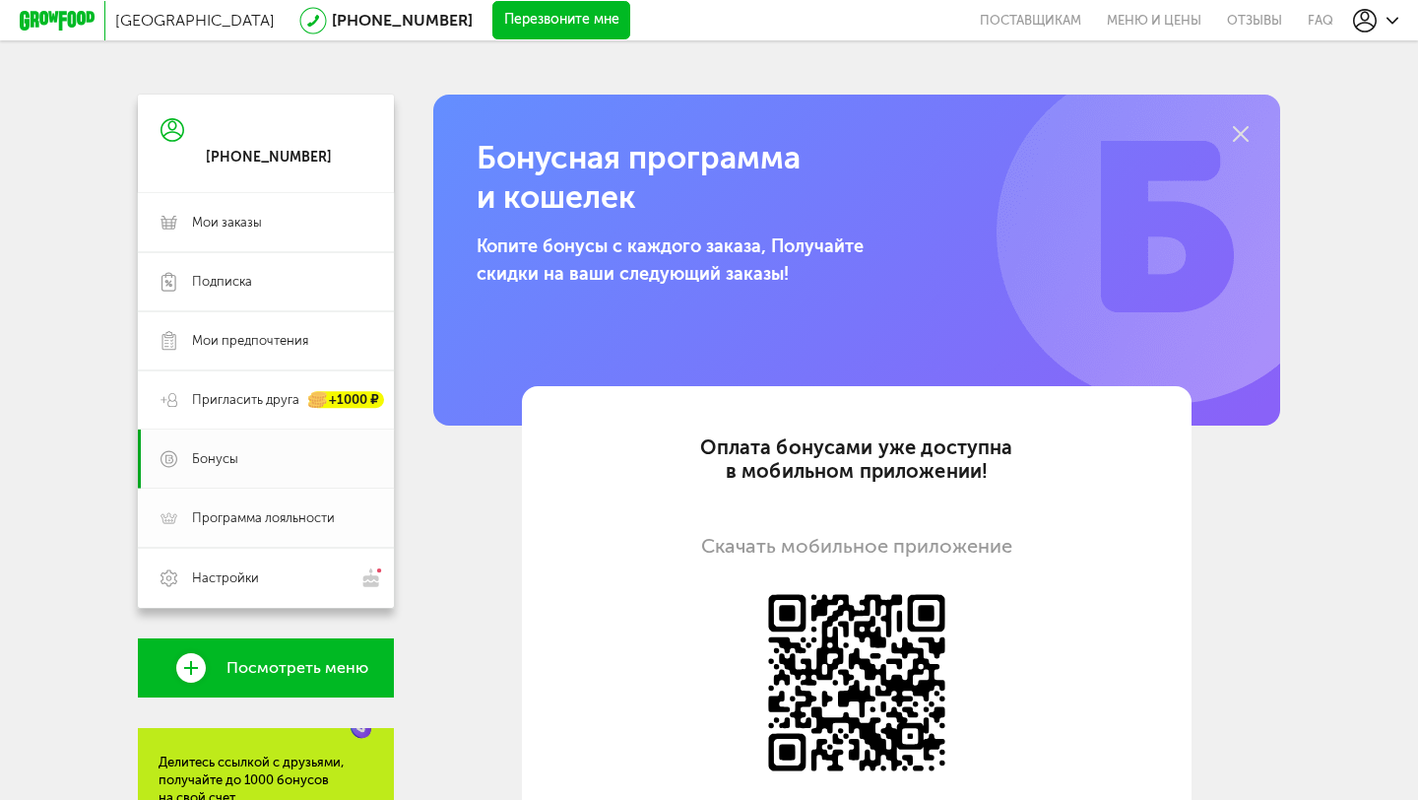
click at [267, 528] on link "Программа лояльности" at bounding box center [266, 518] width 256 height 59
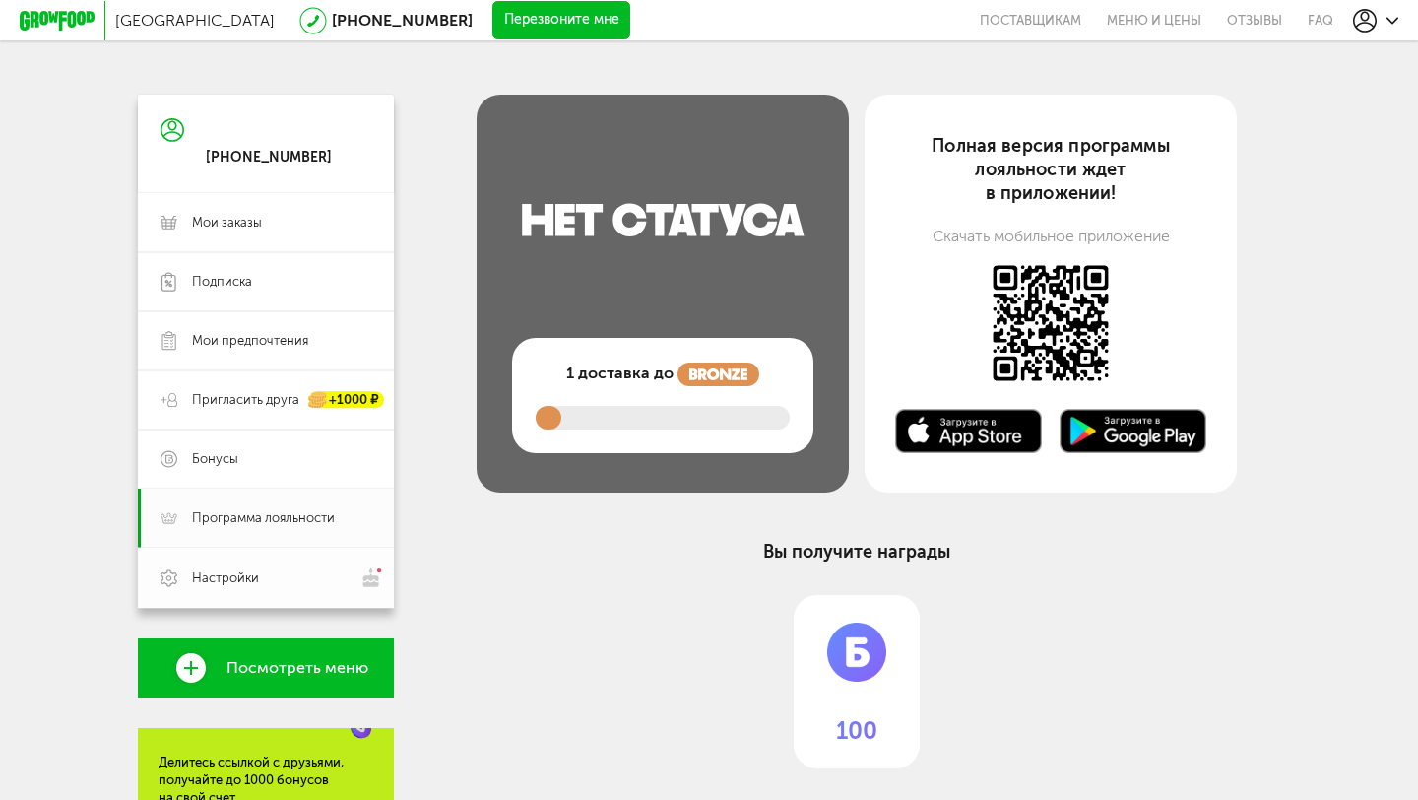
click at [266, 575] on span "Настройки" at bounding box center [281, 577] width 179 height 21
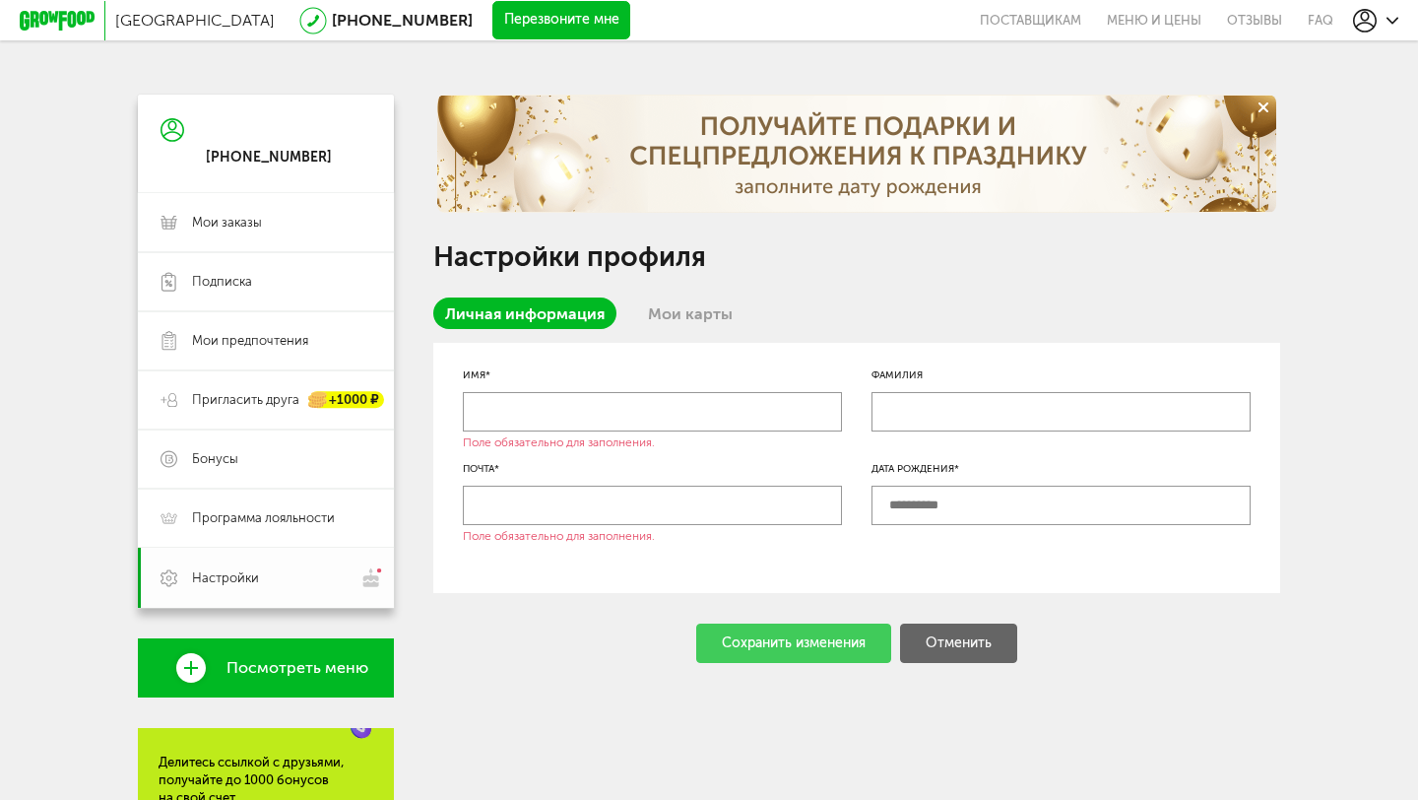
click at [266, 575] on span "Настройки" at bounding box center [281, 577] width 179 height 21
click at [236, 240] on link "Мои заказы" at bounding box center [266, 222] width 256 height 59
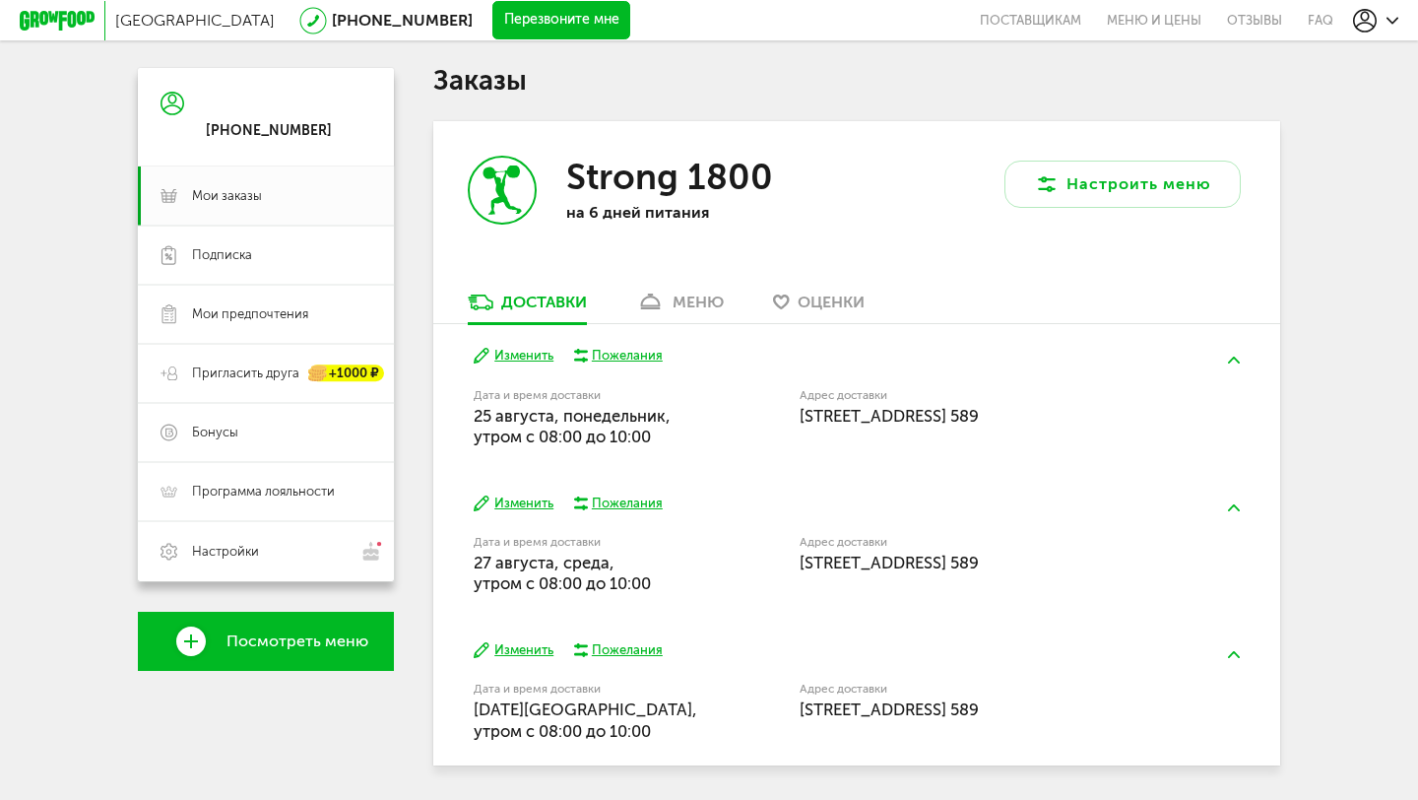
scroll to position [29, 0]
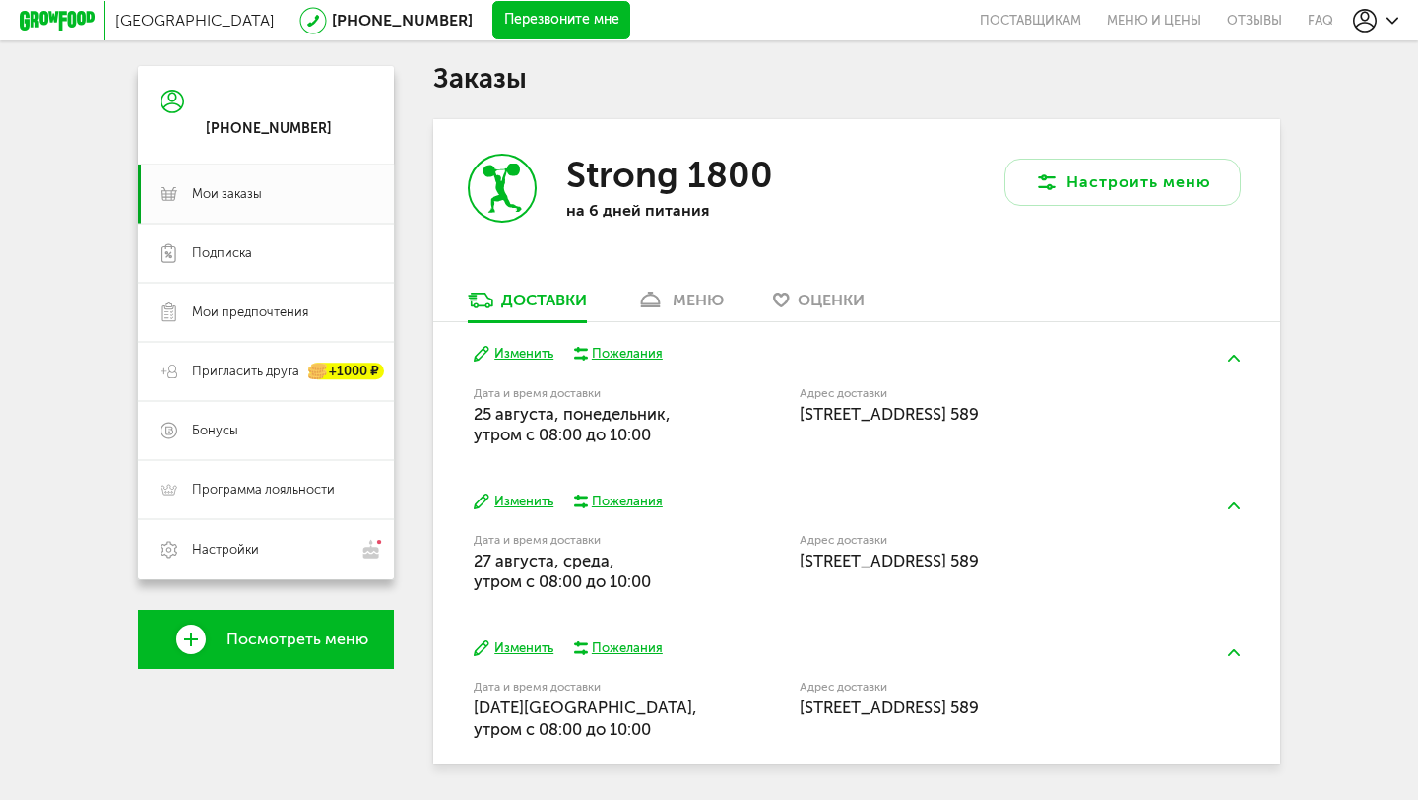
click at [1236, 354] on button at bounding box center [1233, 358] width 51 height 46
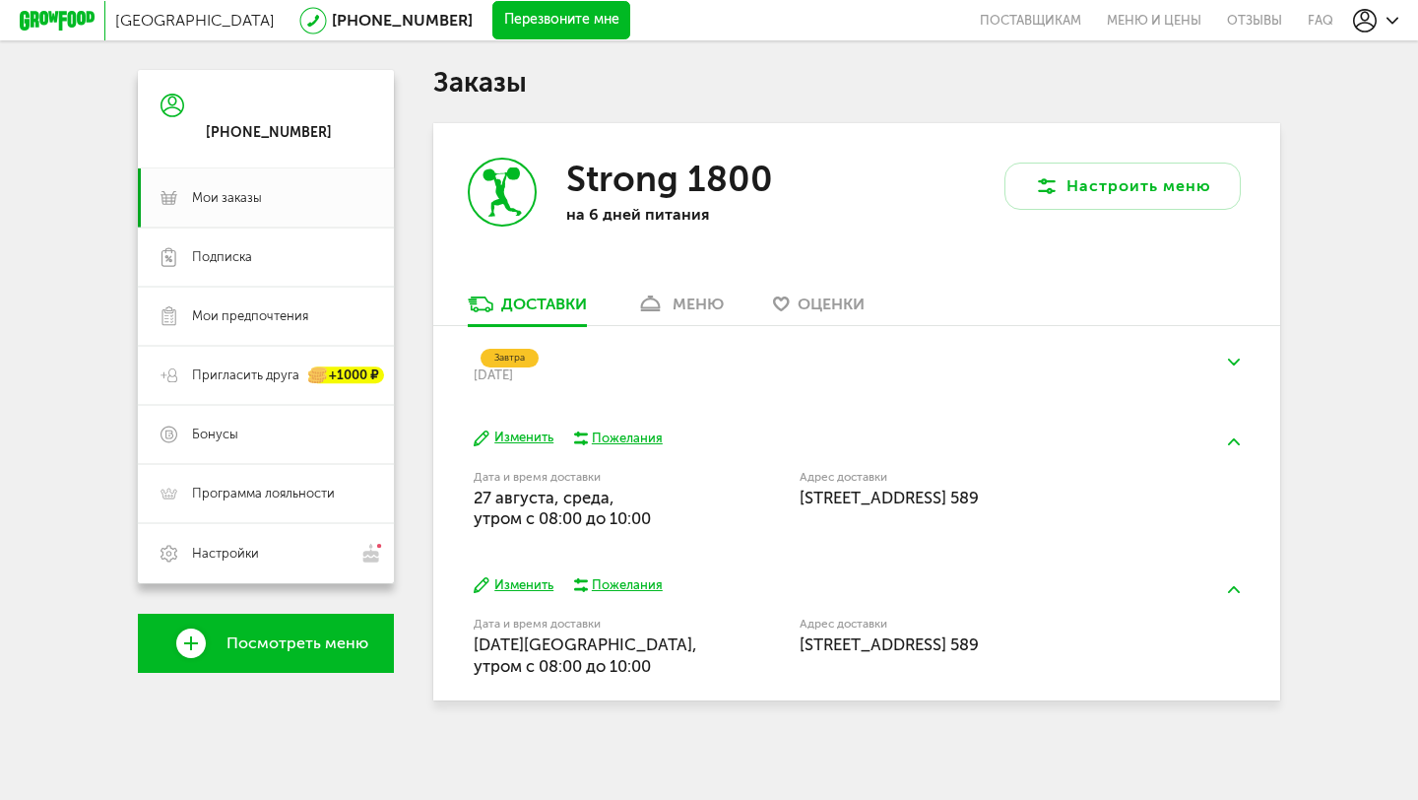
scroll to position [26, 0]
click at [1236, 354] on button at bounding box center [1233, 362] width 51 height 46
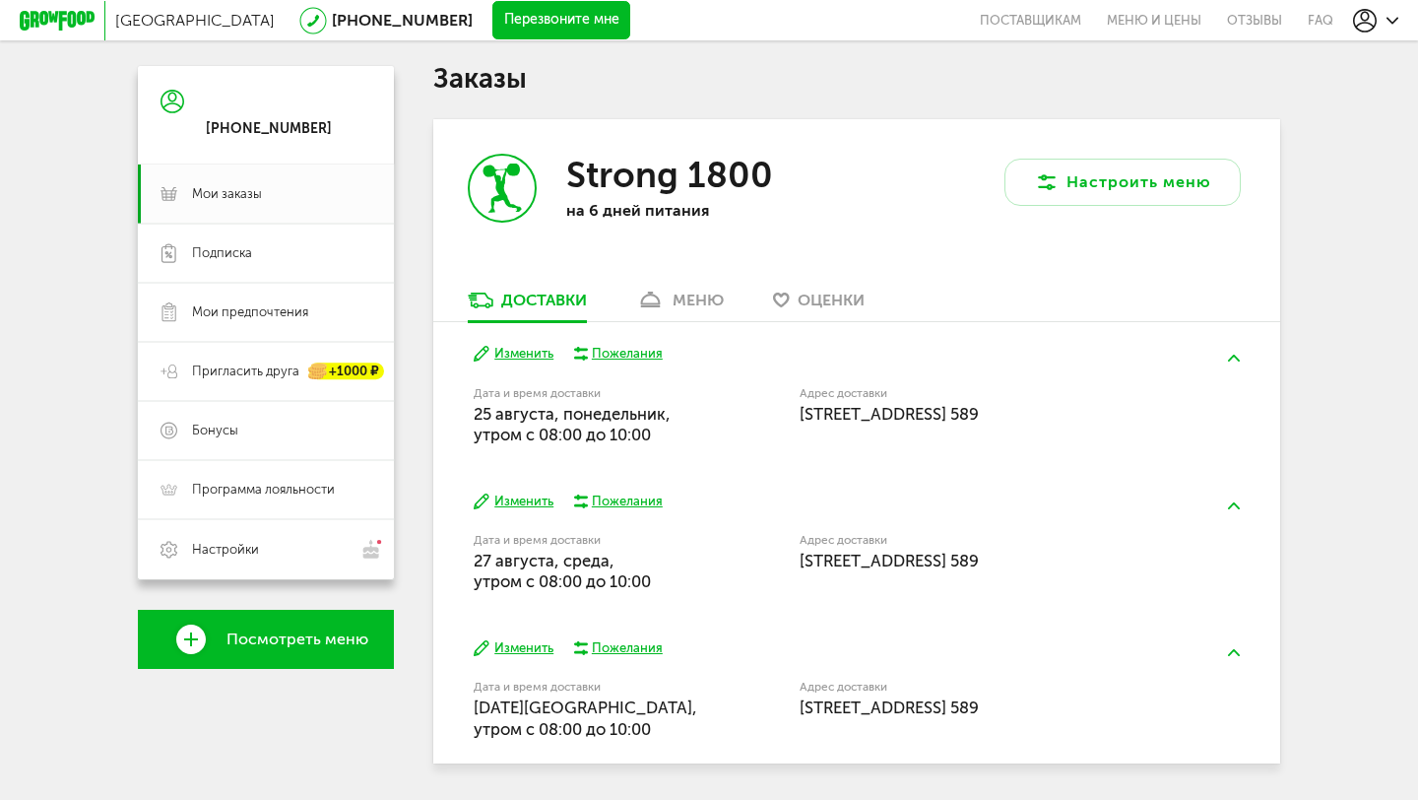
click at [1232, 489] on button at bounding box center [1233, 506] width 51 height 46
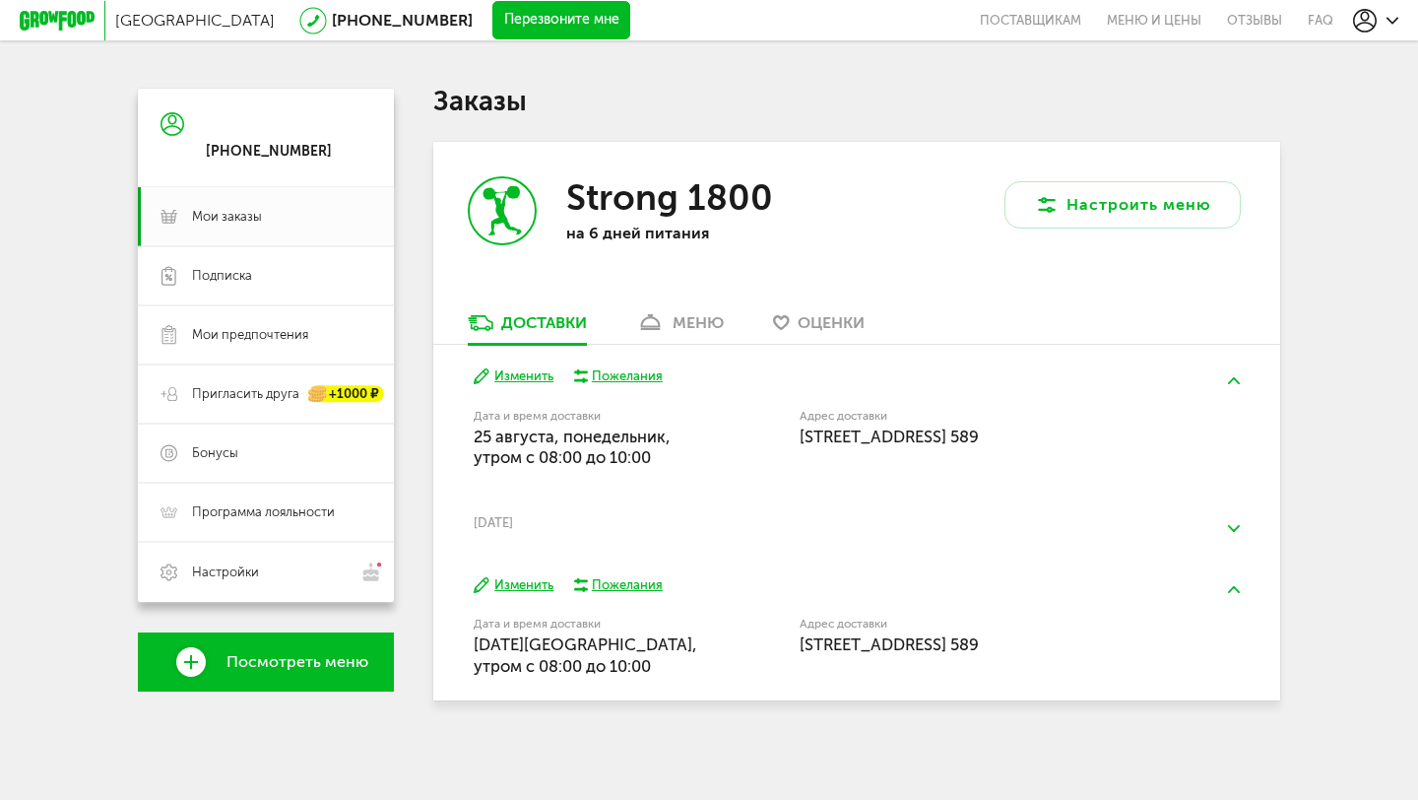
click at [1239, 583] on button at bounding box center [1233, 589] width 51 height 46
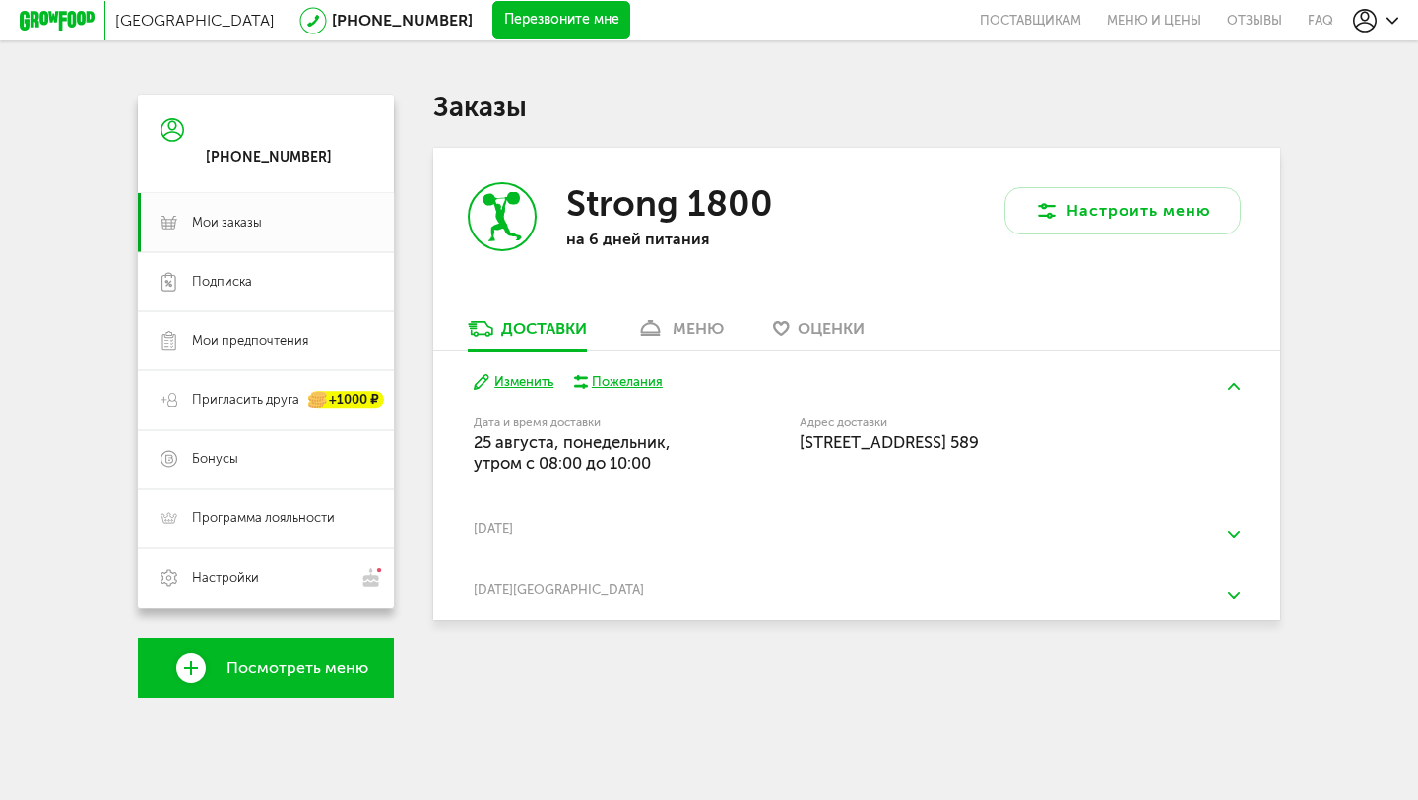
click at [1232, 386] on img at bounding box center [1234, 386] width 12 height 7
